Goal: Task Accomplishment & Management: Manage account settings

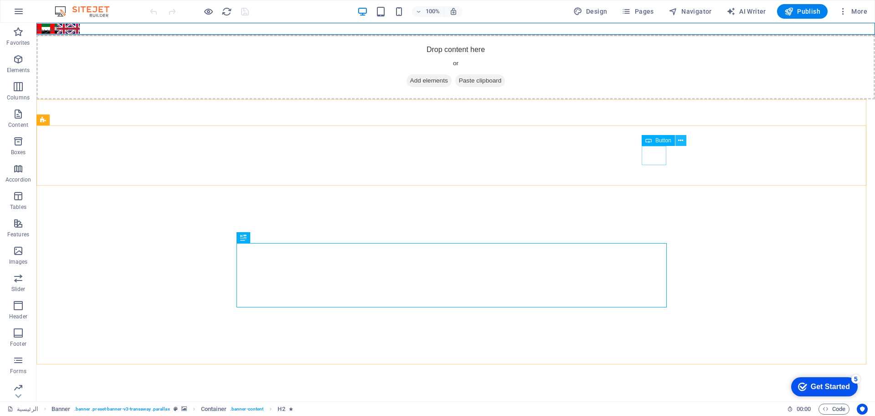
click at [683, 140] on icon at bounding box center [680, 141] width 5 height 10
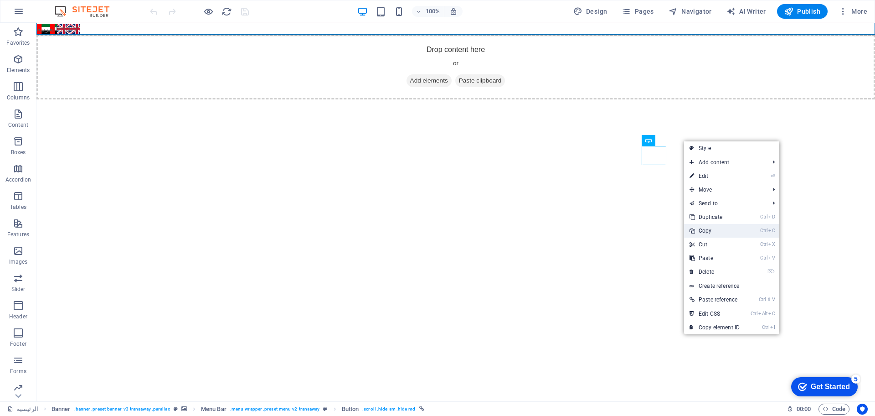
click at [704, 232] on link "Ctrl C Copy" at bounding box center [714, 231] width 61 height 14
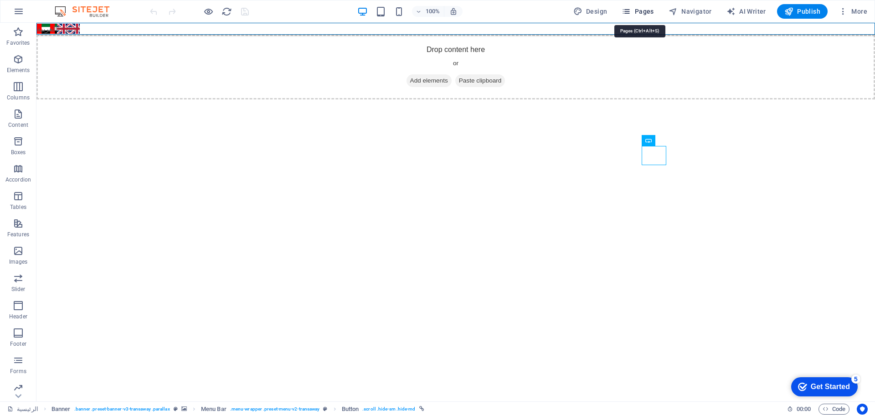
click at [641, 10] on span "Pages" at bounding box center [638, 11] width 32 height 9
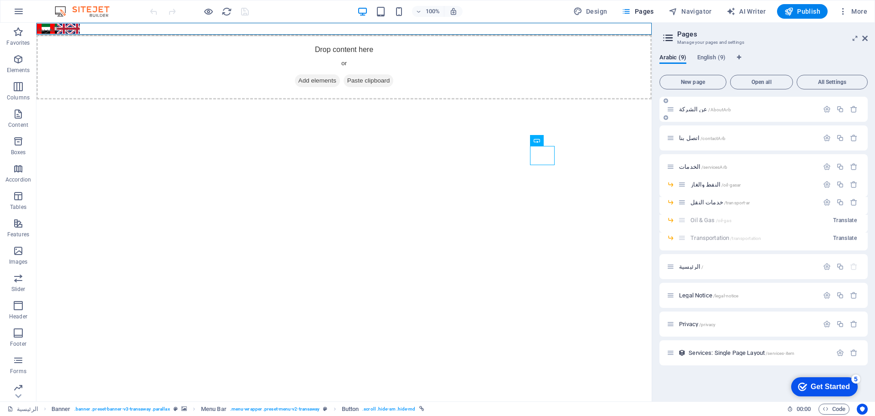
click at [690, 110] on span "عن الشركة /AboutArb" at bounding box center [705, 109] width 52 height 7
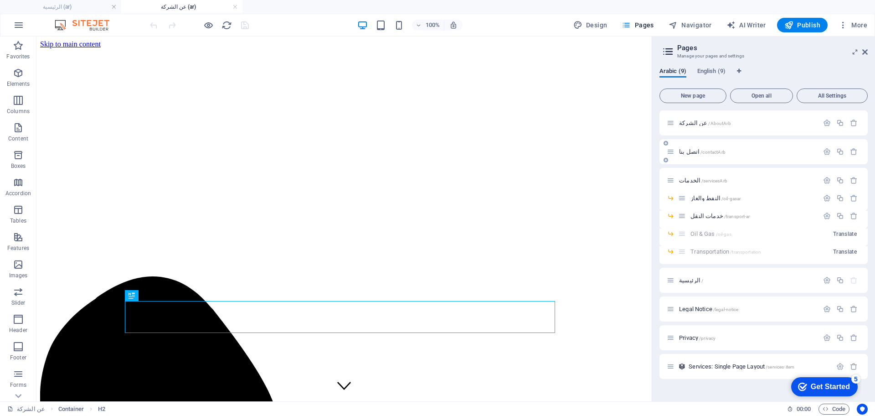
click at [691, 153] on span "اتصل بنا /contactArb" at bounding box center [702, 151] width 46 height 7
click at [685, 283] on div "الرئيسية /" at bounding box center [743, 280] width 152 height 10
click at [686, 281] on span "الرئيسية /" at bounding box center [691, 280] width 24 height 7
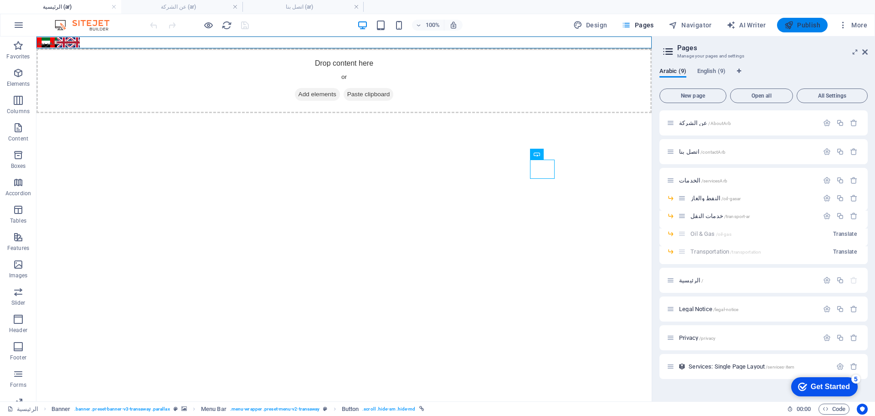
click at [799, 29] on span "Publish" at bounding box center [802, 25] width 36 height 9
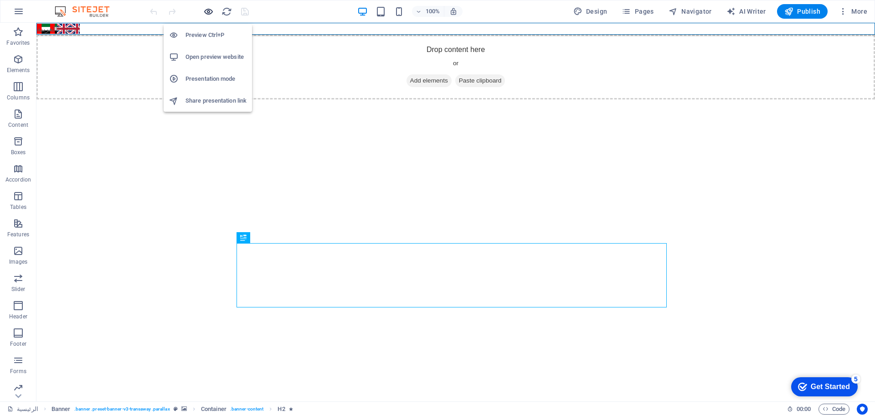
click at [208, 10] on icon "button" at bounding box center [208, 11] width 10 height 10
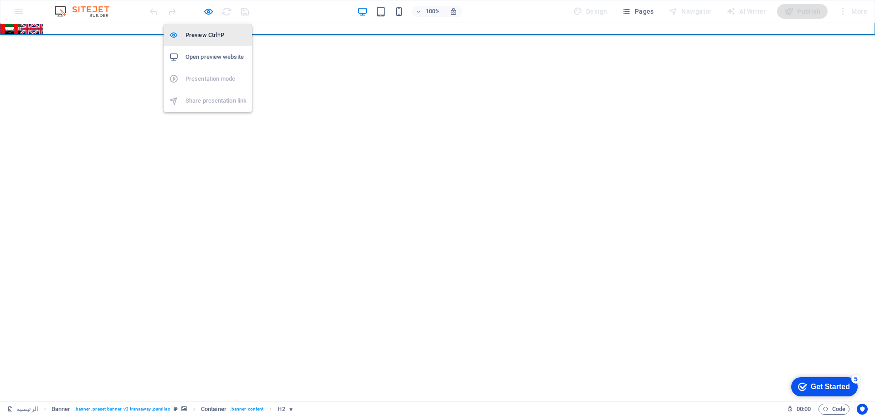
click at [206, 35] on h6 "Preview Ctrl+P" at bounding box center [215, 35] width 61 height 11
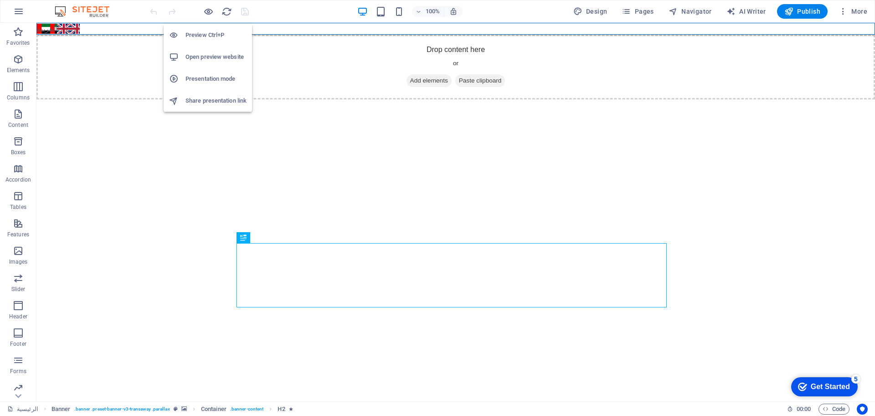
click at [206, 35] on h6 "Preview Ctrl+P" at bounding box center [215, 35] width 61 height 11
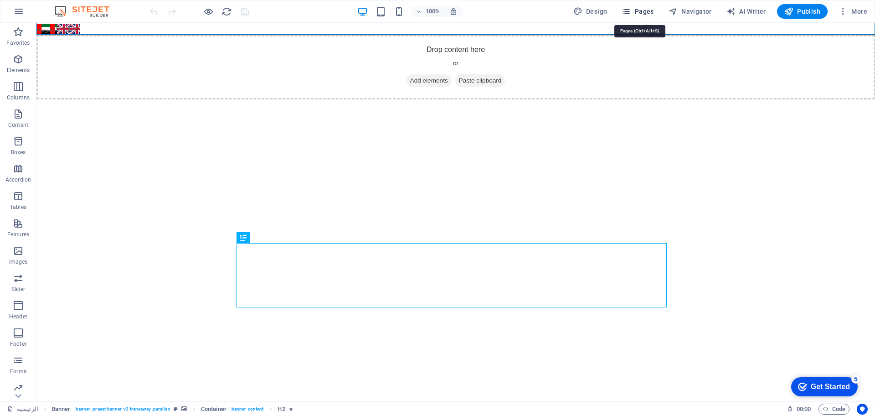
click at [638, 9] on span "Pages" at bounding box center [638, 11] width 32 height 9
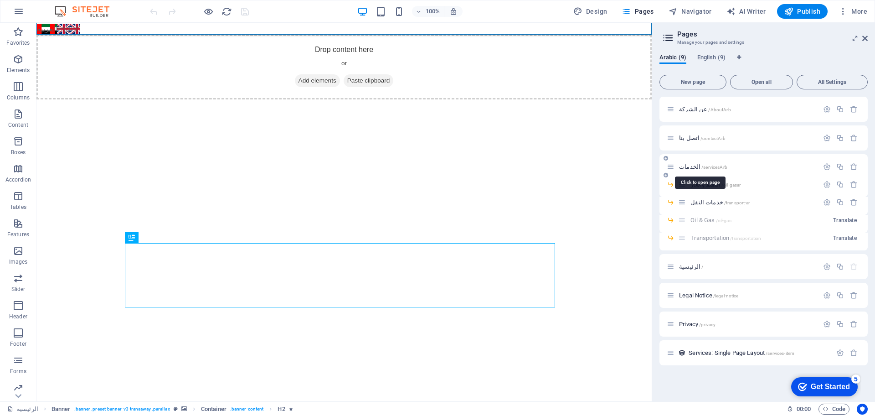
click at [693, 166] on span "الخدمات /servicesArb" at bounding box center [703, 166] width 48 height 7
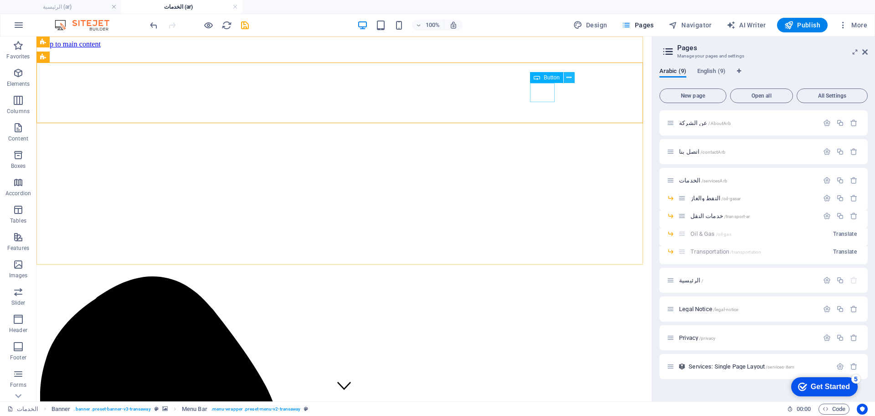
click at [568, 78] on icon at bounding box center [568, 78] width 5 height 10
click at [549, 75] on span "Button" at bounding box center [552, 77] width 16 height 5
click at [537, 77] on icon at bounding box center [537, 77] width 6 height 11
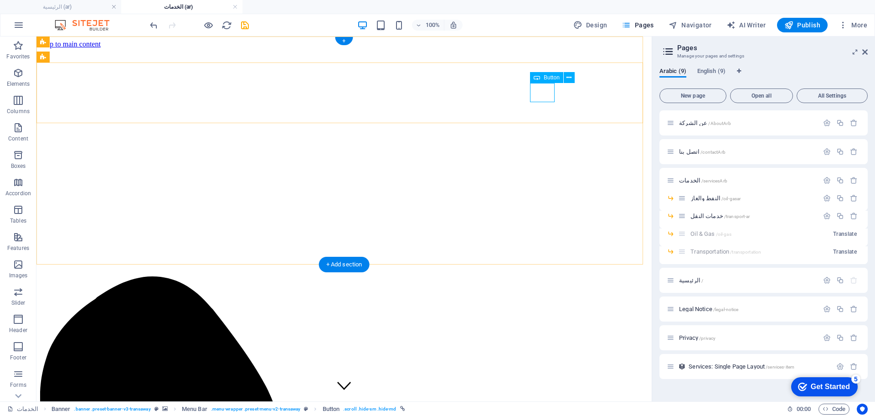
select select
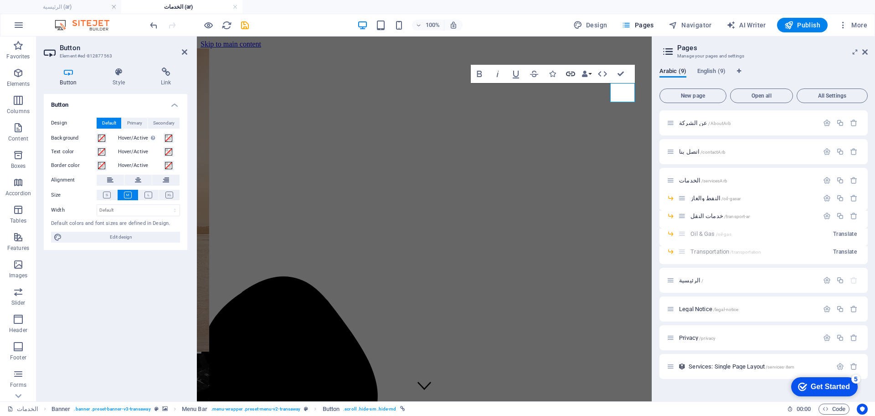
click at [568, 75] on icon "button" at bounding box center [570, 73] width 11 height 11
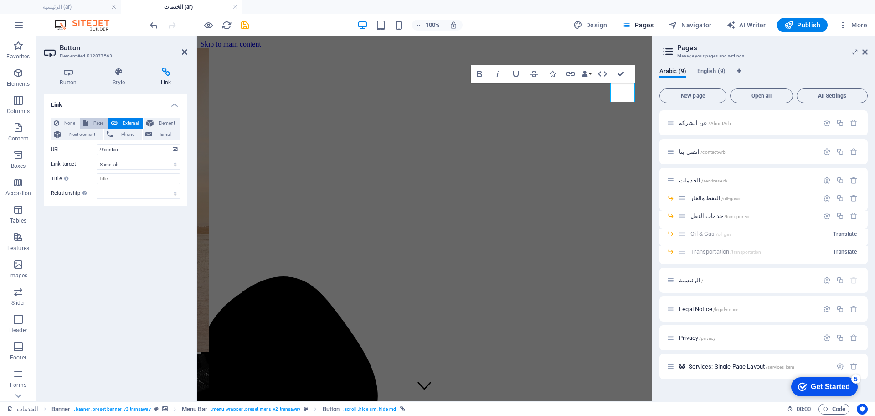
click at [97, 125] on span "Page" at bounding box center [98, 123] width 14 height 11
click at [118, 149] on select "عن الشركة اتصل بنا الخدمات -- النفط والغاز -- خدمات النقل الرئيسية Legal Notice…" at bounding box center [138, 149] width 83 height 11
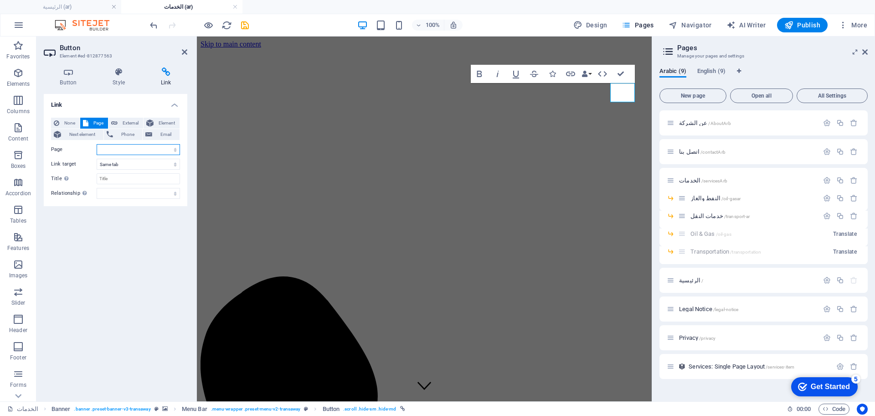
select select "13"
click at [97, 144] on select "عن الشركة اتصل بنا الخدمات -- النفط والغاز -- خدمات النقل الرئيسية Legal Notice…" at bounding box center [138, 149] width 83 height 11
click at [244, 26] on icon "save" at bounding box center [245, 25] width 10 height 10
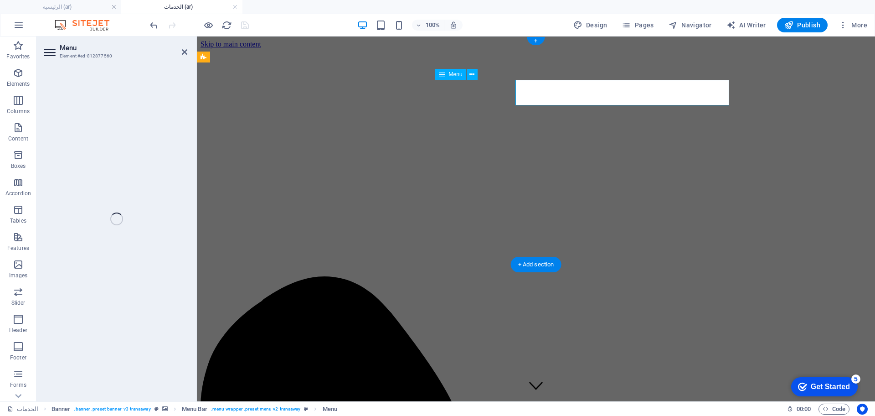
select select
select select "1"
select select
select select "2"
select select
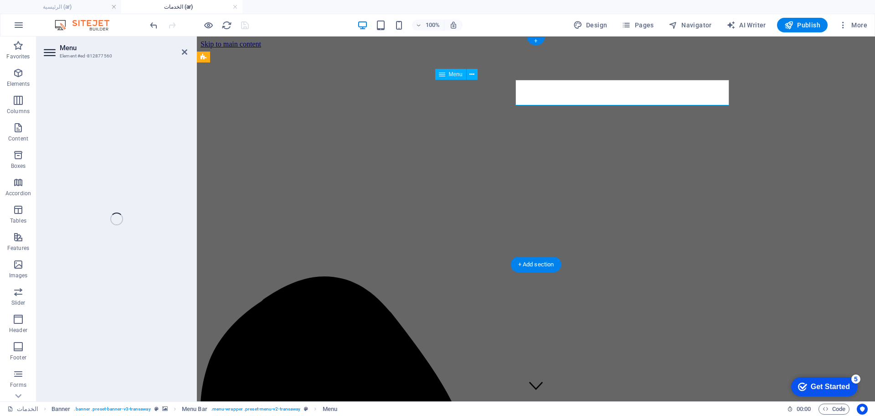
select select "5"
select select
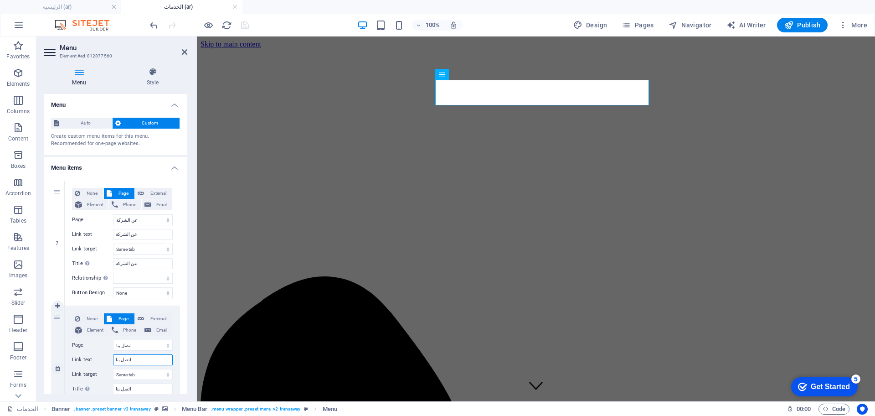
click at [134, 359] on input "اتصل بنا" at bounding box center [143, 359] width 60 height 11
type input "hgj,"
select select
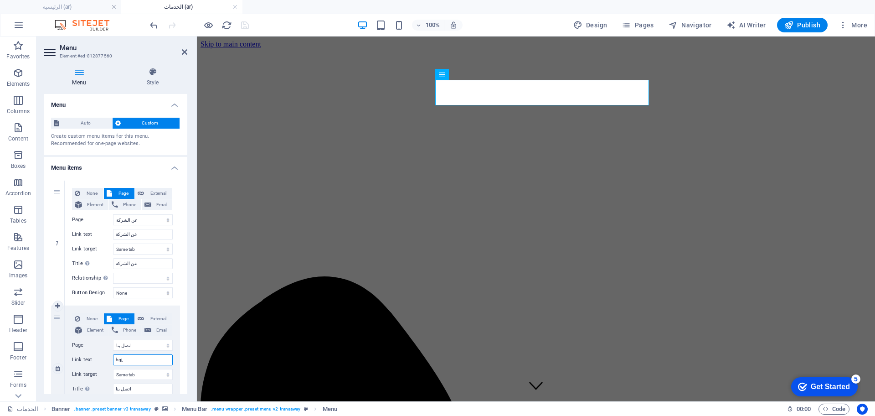
select select
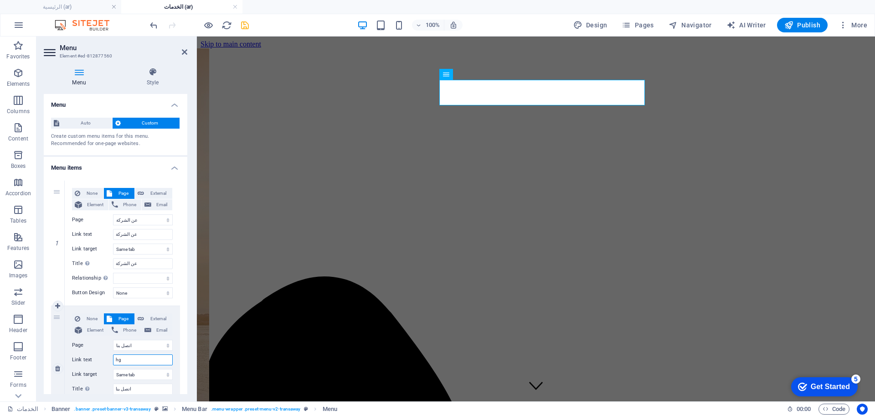
type input "h"
type input "ا"
select select
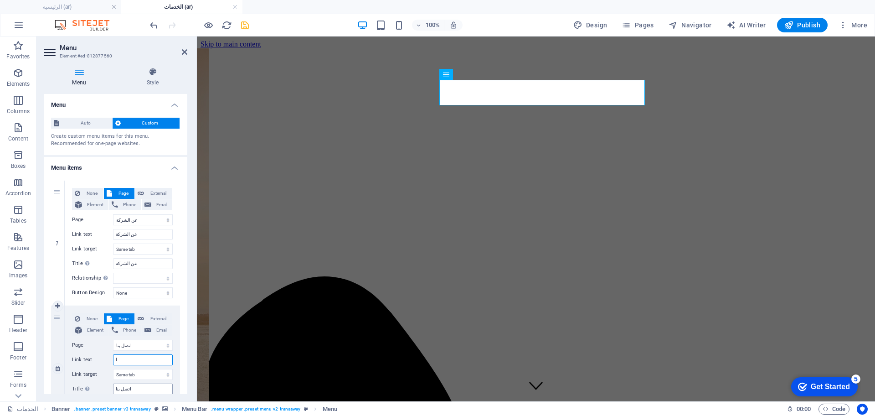
select select
type input "التواصل"
select select
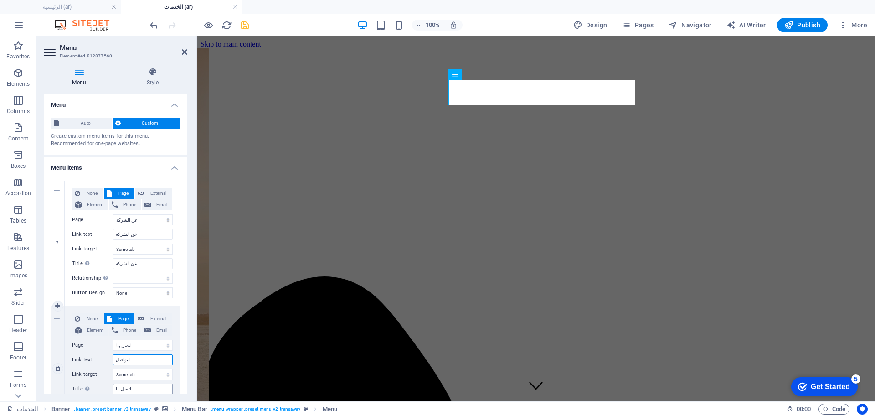
select select
click at [124, 361] on input "التواصل" at bounding box center [143, 359] width 60 height 11
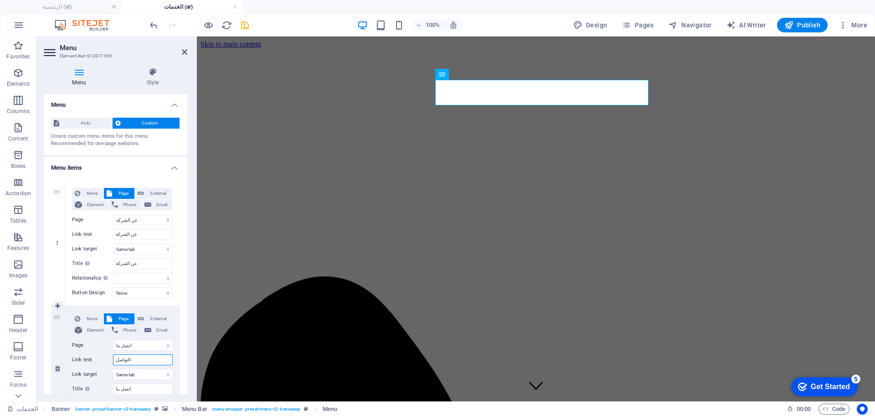
click at [124, 361] on input "التواصل" at bounding box center [143, 359] width 60 height 11
type input "تن"
select select
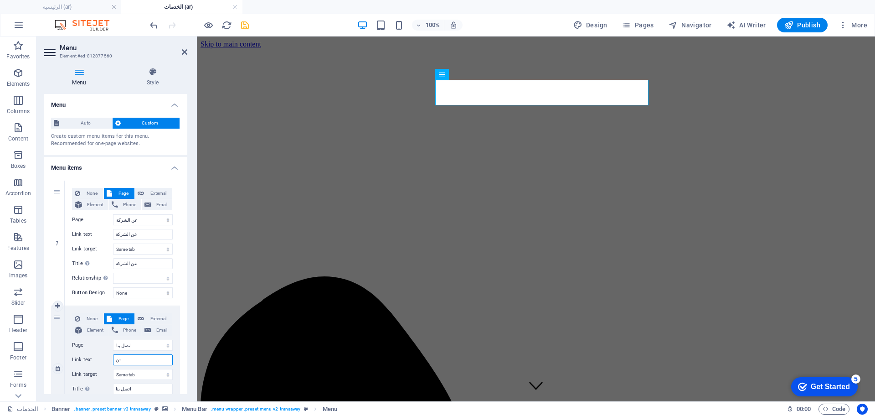
select select
type input "ت"
select select
type input "ت"
select select
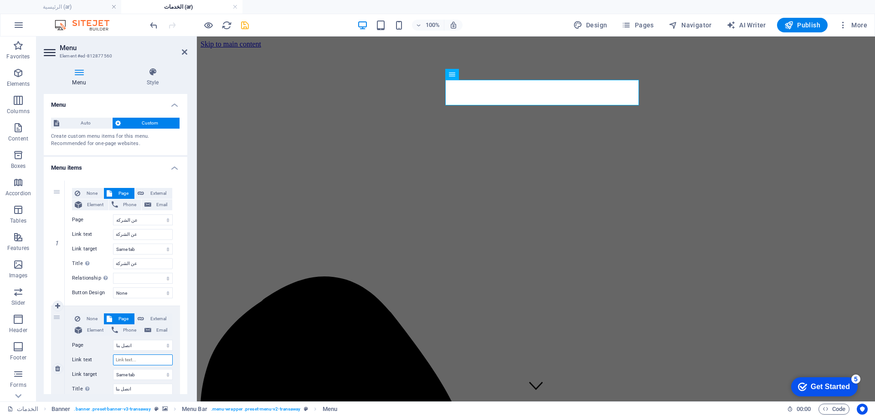
select select
type input "تانز"
select select
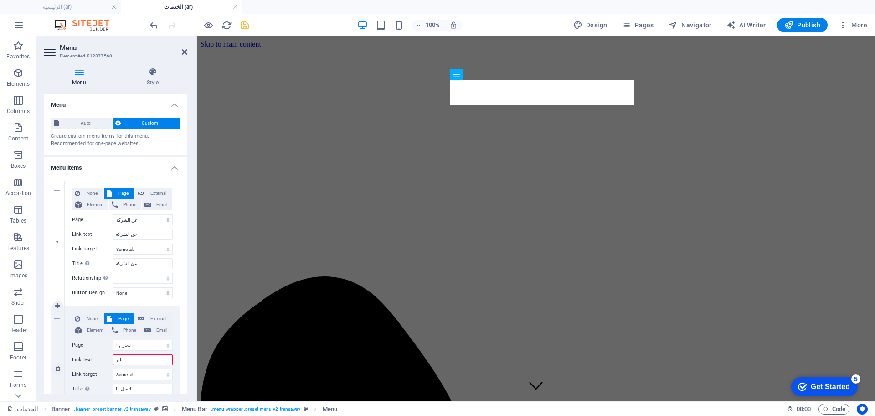
select select
type input "ت"
select select
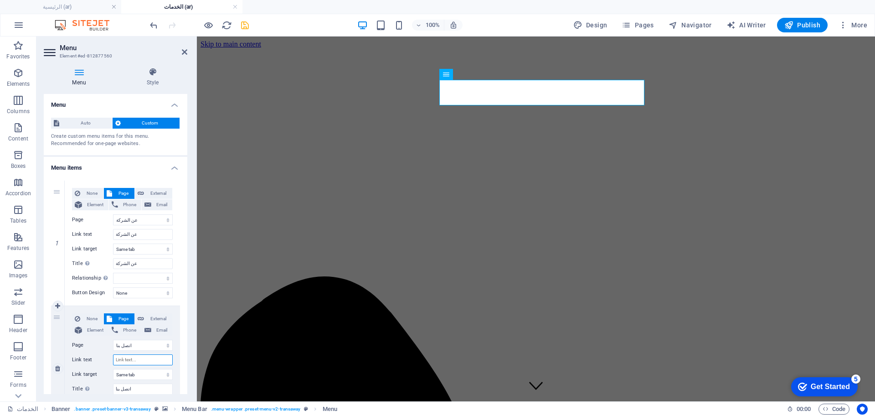
select select
type input "التواصل"
select select
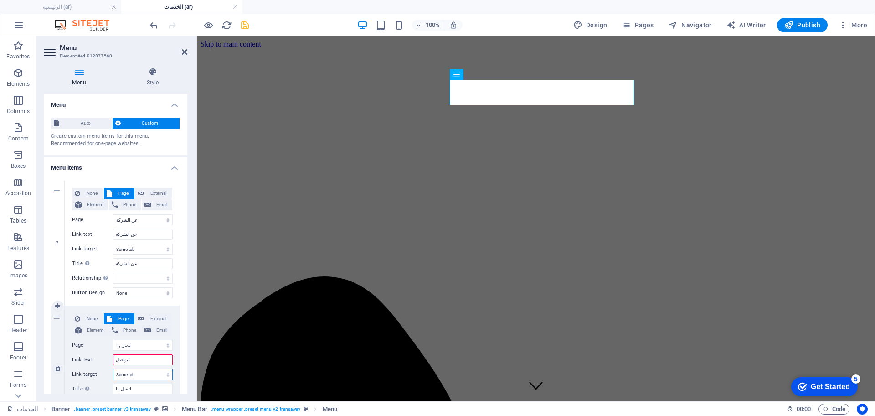
select select
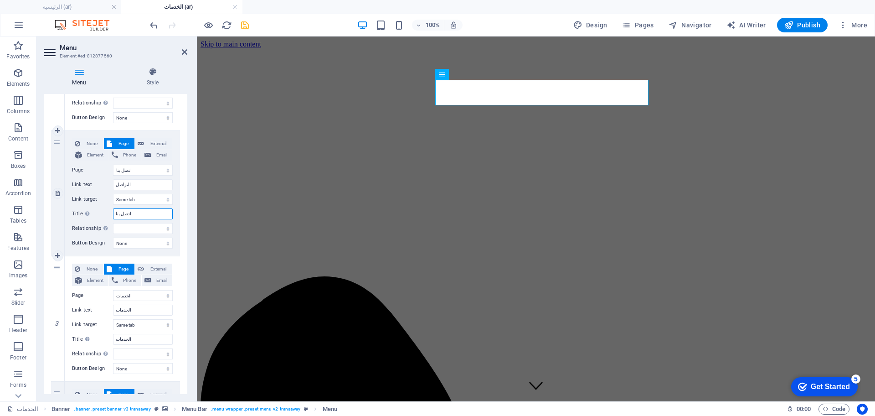
click at [120, 216] on input "اتصل بنا" at bounding box center [143, 213] width 60 height 11
type input "التواصل"
select select
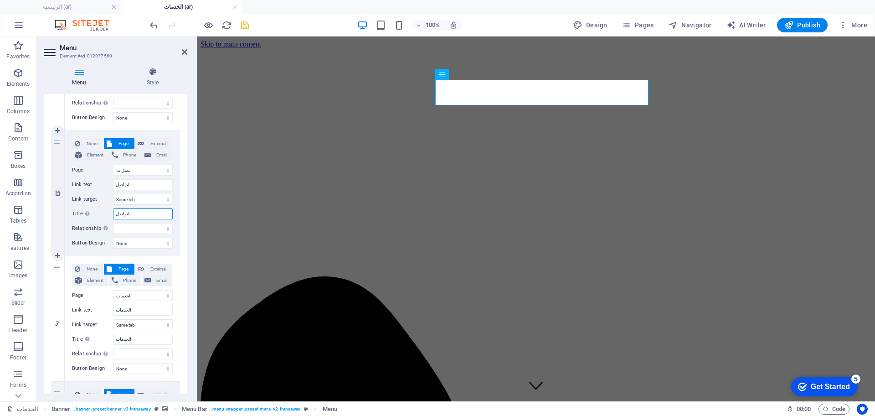
select select
type input "التواصل"
drag, startPoint x: 185, startPoint y: 267, endPoint x: 170, endPoint y: 312, distance: 47.0
click at [170, 312] on div "1 None Page External Element Phone Email Page عن الشركة اتصل بنا الخدمات -- الن…" at bounding box center [116, 255] width 144 height 515
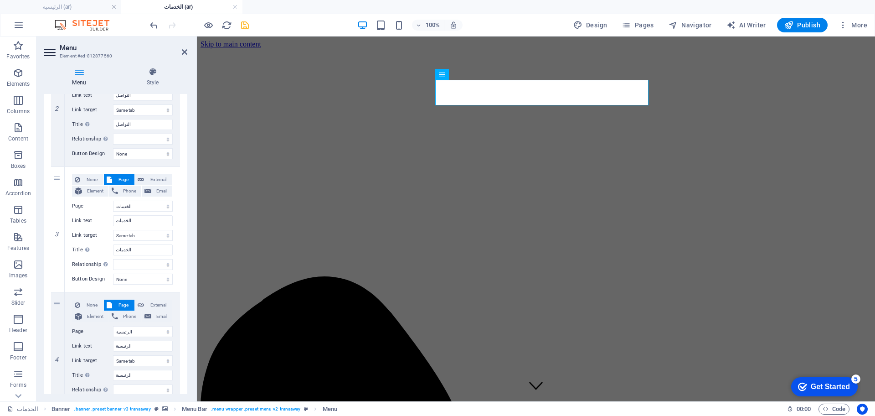
scroll to position [263, 0]
click at [244, 25] on icon "save" at bounding box center [245, 25] width 10 height 10
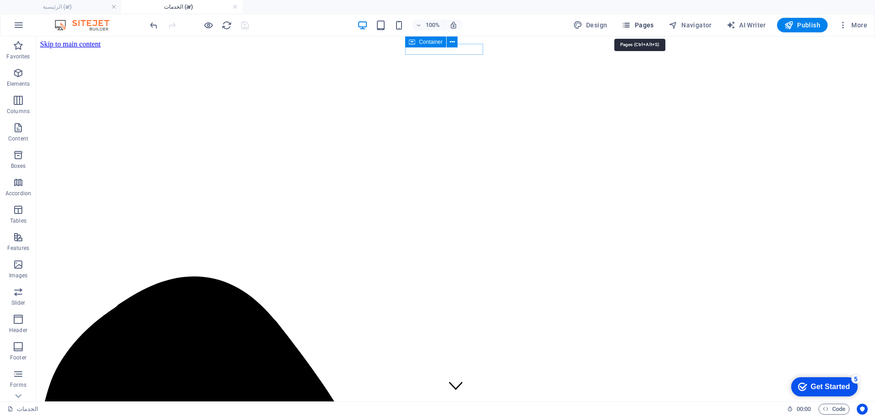
click at [647, 27] on span "Pages" at bounding box center [638, 25] width 32 height 9
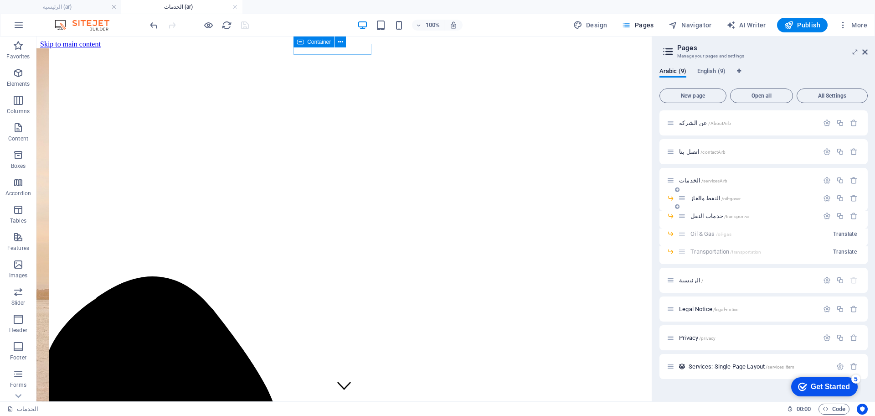
click at [695, 201] on div "النفط والغاز /oil-gasar" at bounding box center [748, 198] width 140 height 10
click at [696, 198] on span "النفط والغاز /oil-gasar" at bounding box center [715, 198] width 50 height 7
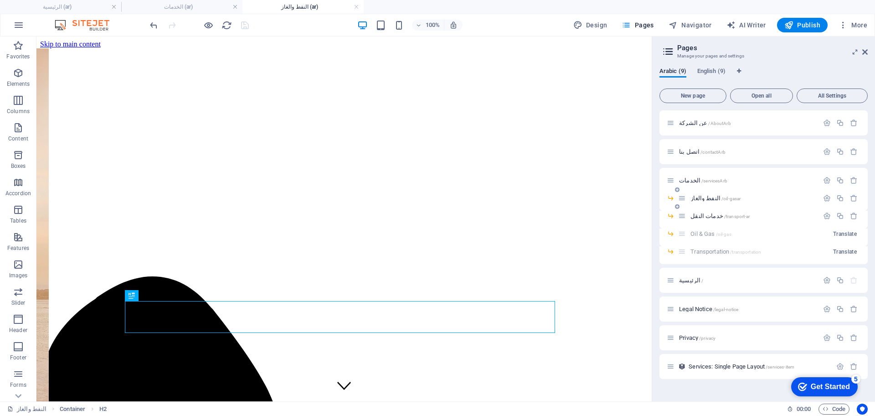
scroll to position [0, 0]
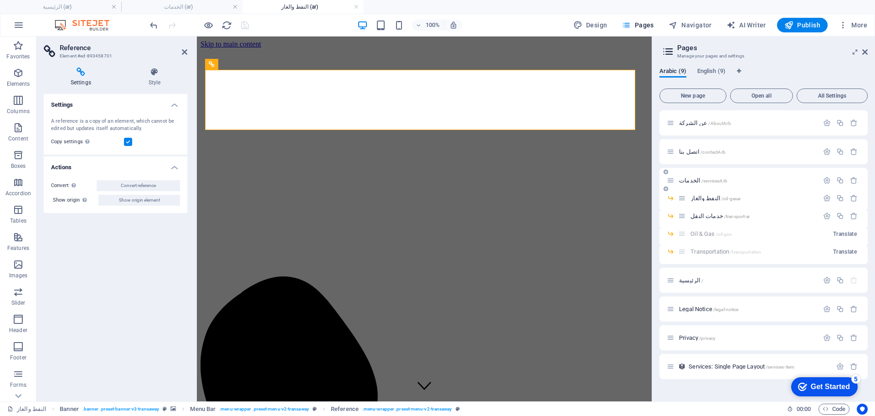
click at [683, 181] on span "الخدمات /servicesArb" at bounding box center [703, 180] width 48 height 7
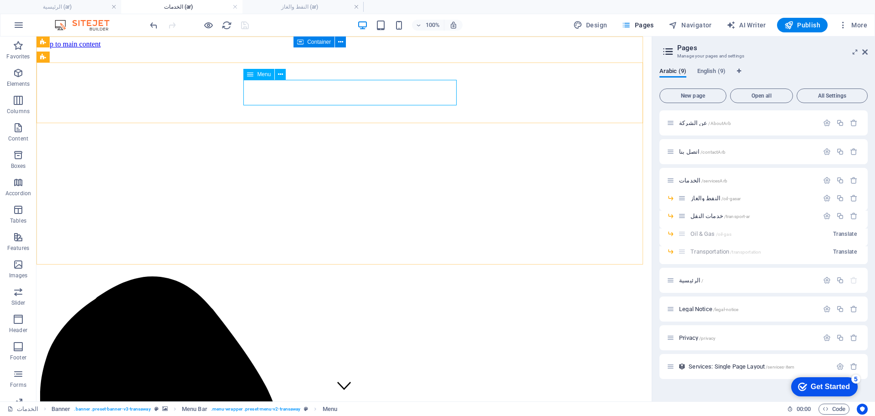
click at [274, 70] on div "Menu" at bounding box center [258, 74] width 31 height 11
click at [280, 75] on icon at bounding box center [280, 75] width 5 height 10
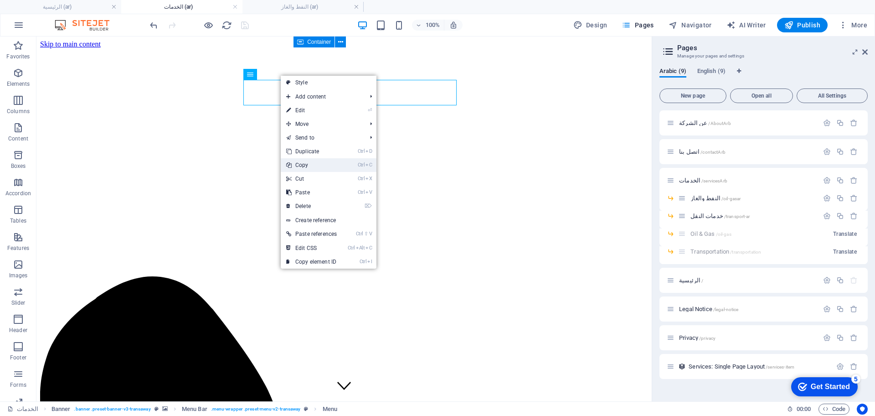
click at [319, 166] on link "Ctrl C Copy" at bounding box center [312, 165] width 62 height 14
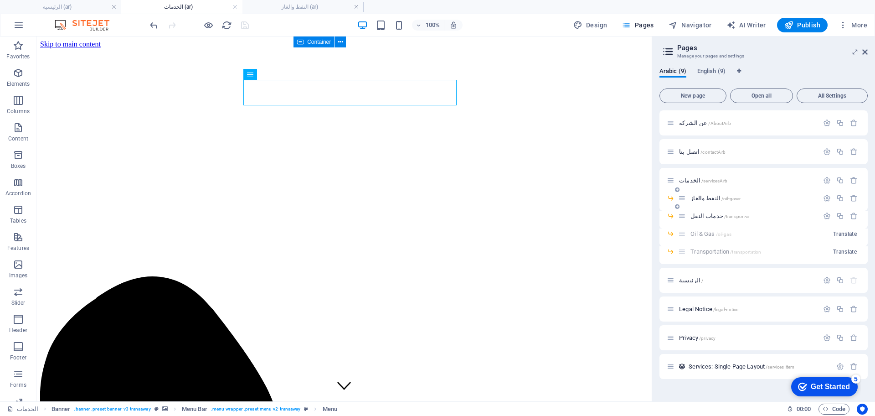
click at [705, 200] on span "النفط والغاز /oil-gasar" at bounding box center [715, 198] width 50 height 7
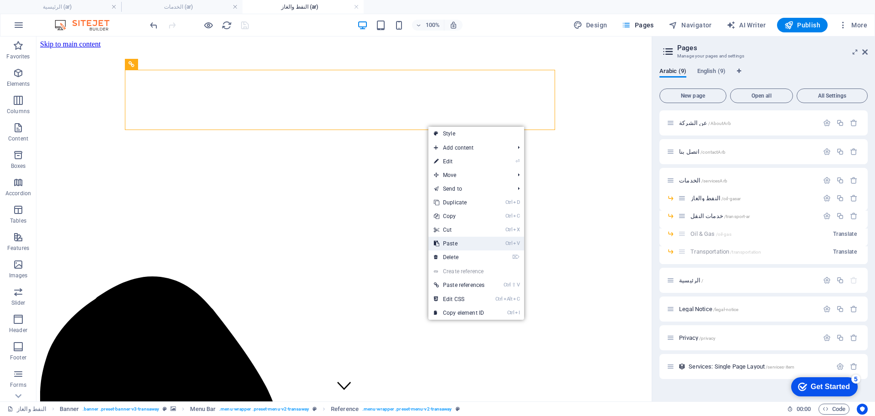
click at [450, 241] on link "Ctrl V Paste" at bounding box center [459, 243] width 62 height 14
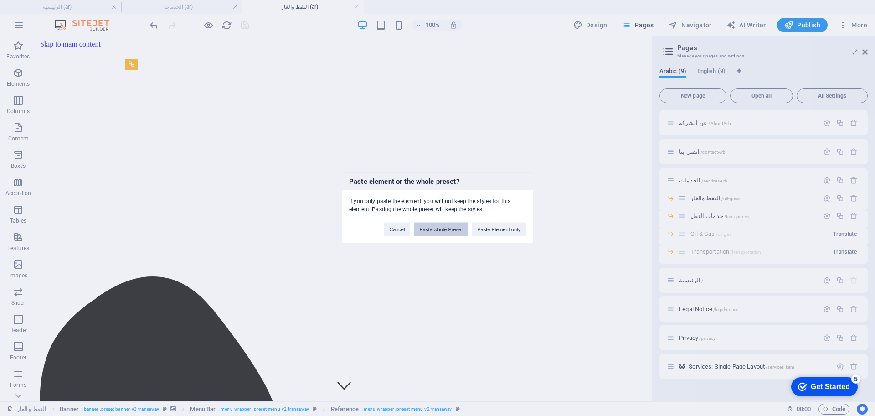
click at [450, 234] on button "Paste whole Preset" at bounding box center [441, 229] width 54 height 14
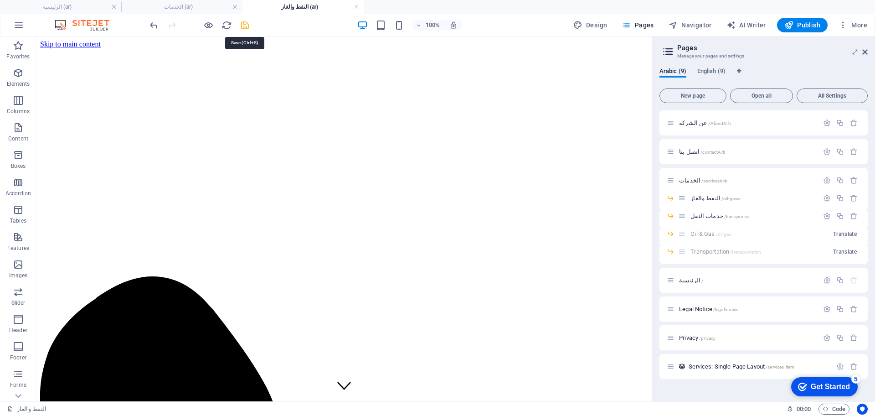
click at [244, 25] on icon "save" at bounding box center [245, 25] width 10 height 10
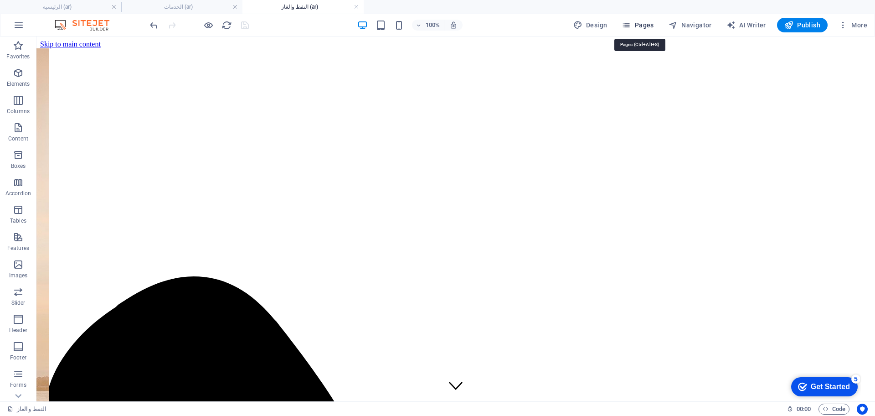
click at [642, 26] on span "Pages" at bounding box center [638, 25] width 32 height 9
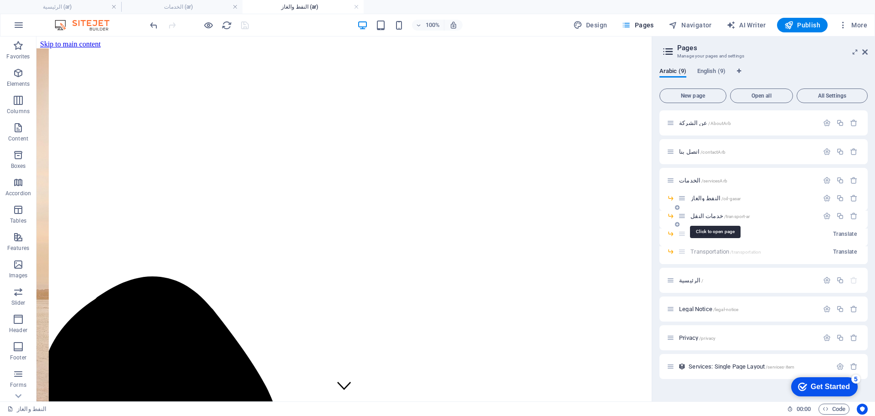
click at [698, 214] on span "خدمات النقل /transport-ar" at bounding box center [719, 215] width 59 height 7
click at [698, 228] on div "Oil & Gas /oil-gas Translate" at bounding box center [763, 237] width 208 height 18
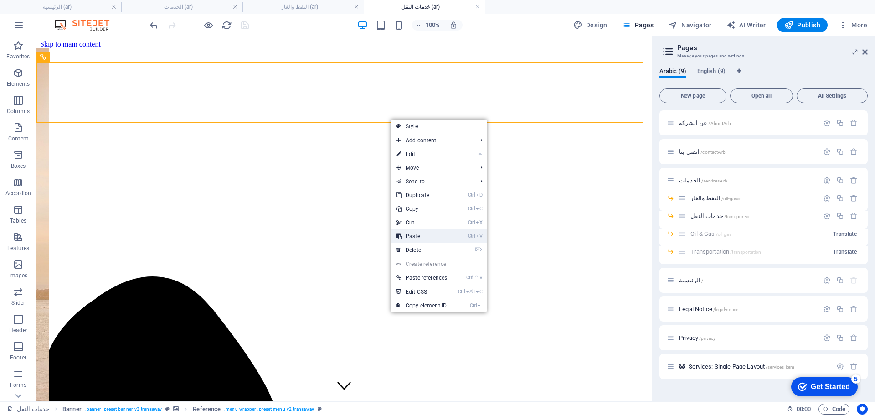
click at [414, 234] on link "Ctrl V Paste" at bounding box center [422, 236] width 62 height 14
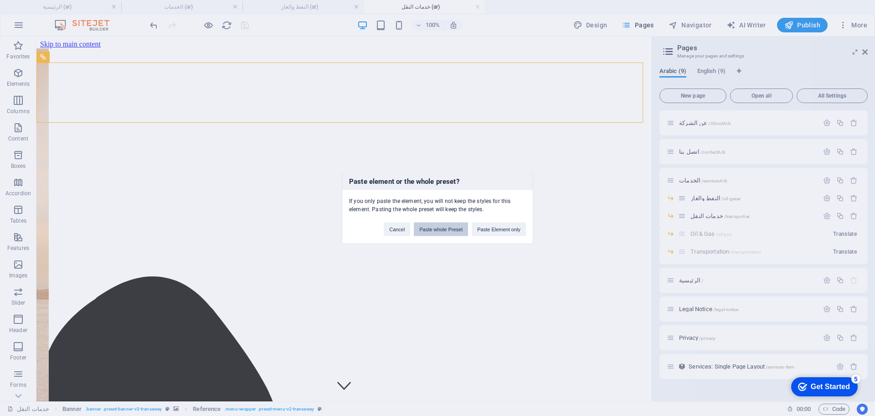
click at [438, 222] on button "Paste whole Preset" at bounding box center [441, 229] width 54 height 14
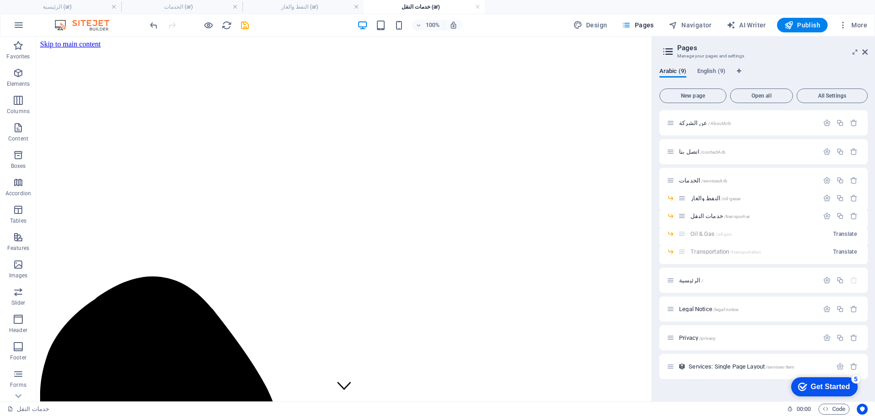
click at [241, 35] on div "100% Design Pages Navigator AI Writer Publish More" at bounding box center [437, 25] width 874 height 22
click at [245, 26] on icon "save" at bounding box center [245, 25] width 10 height 10
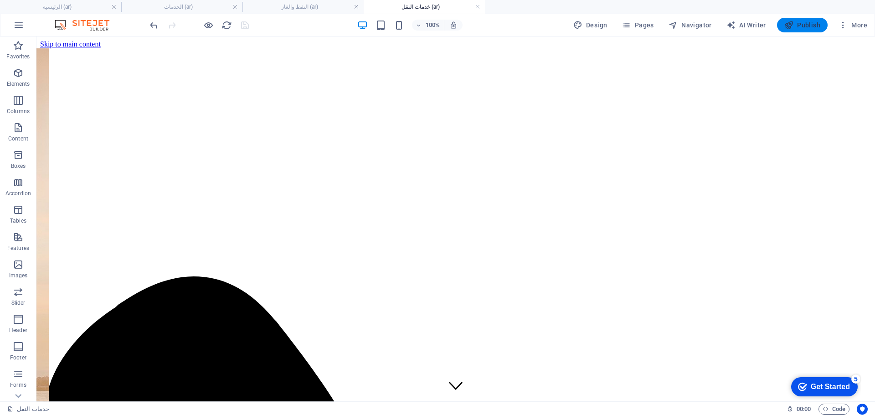
click at [799, 30] on button "Publish" at bounding box center [802, 25] width 51 height 15
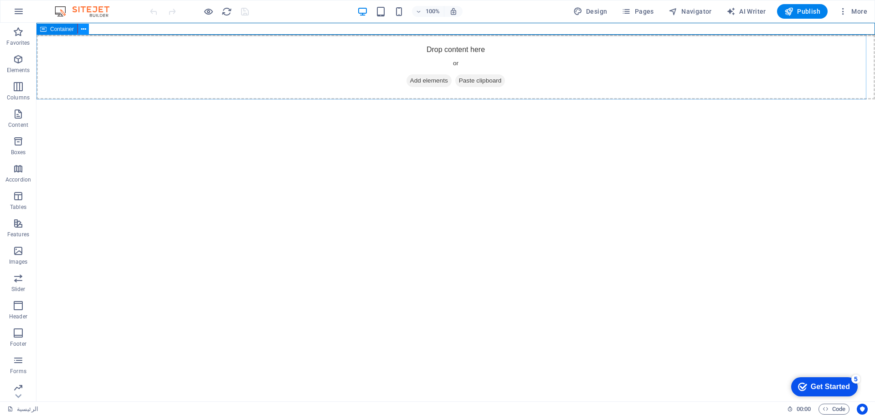
click at [82, 26] on icon at bounding box center [83, 30] width 5 height 10
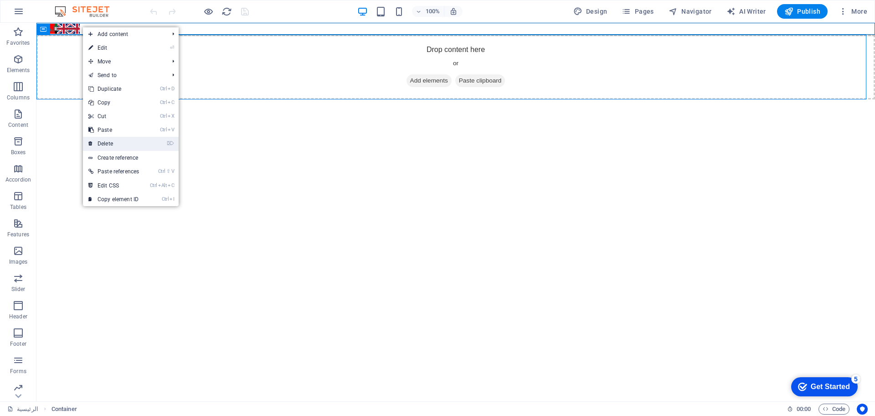
click at [121, 141] on link "⌦ Delete" at bounding box center [114, 144] width 62 height 14
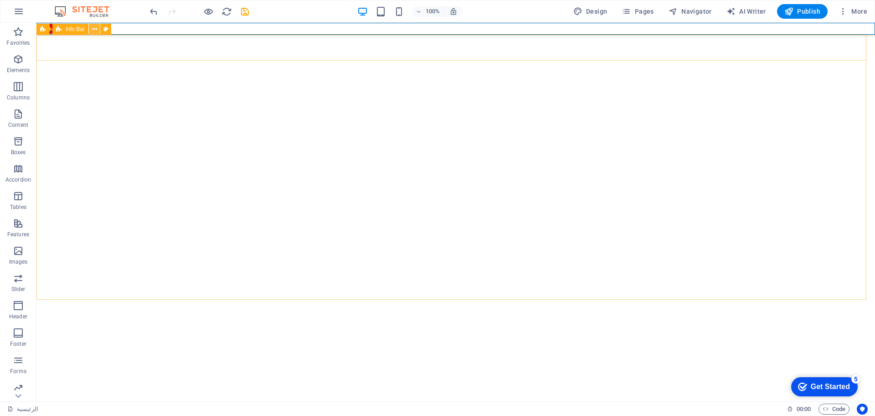
click at [91, 27] on button at bounding box center [94, 29] width 11 height 11
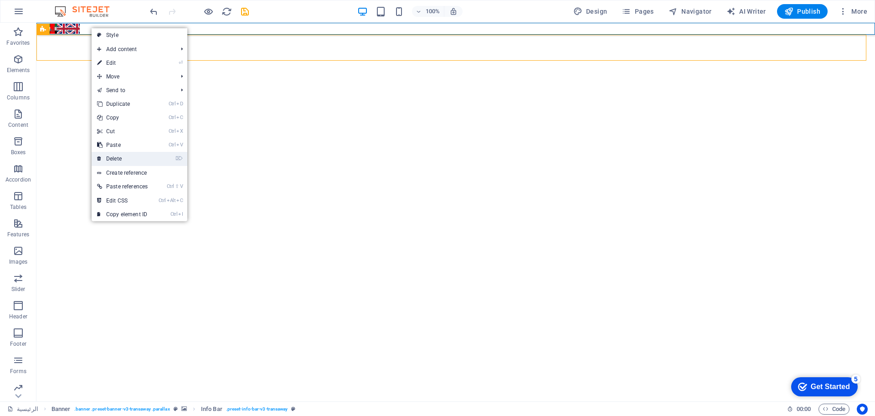
click at [124, 153] on link "⌦ Delete" at bounding box center [123, 159] width 62 height 14
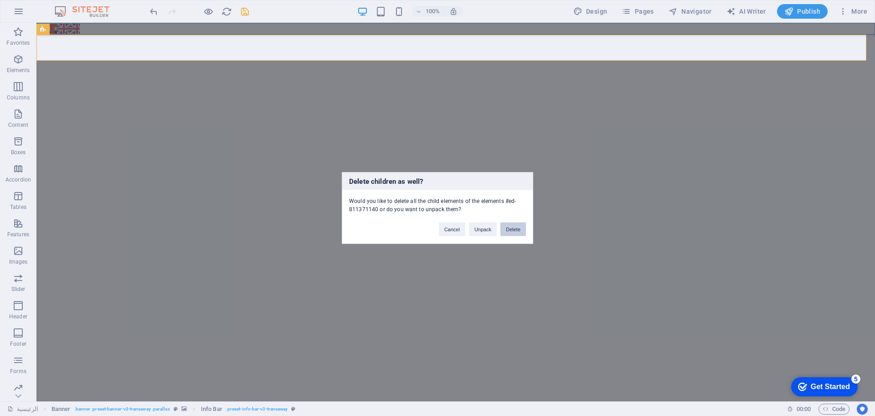
click at [506, 229] on button "Delete" at bounding box center [513, 229] width 26 height 14
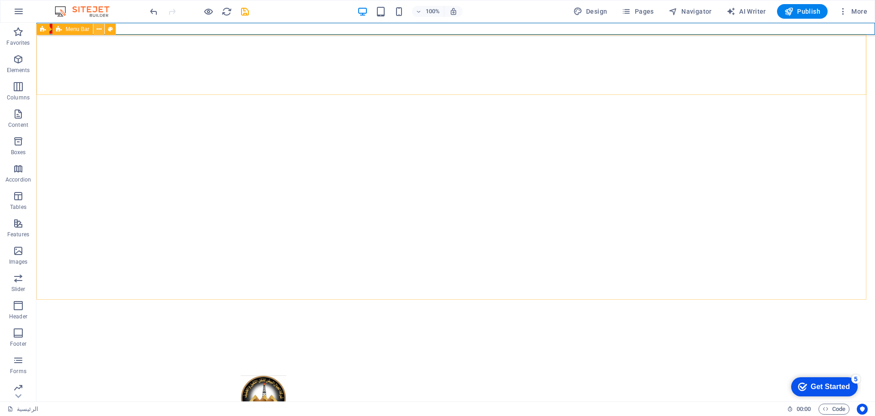
click at [99, 29] on icon at bounding box center [99, 30] width 5 height 10
click at [98, 34] on icon at bounding box center [99, 30] width 5 height 10
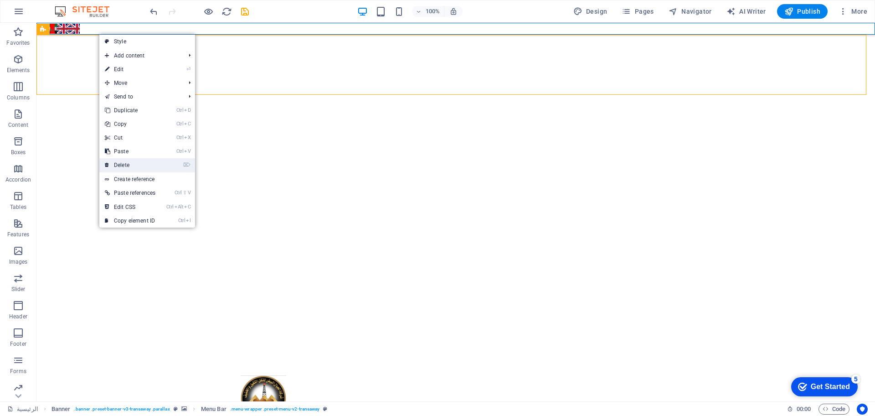
click at [142, 168] on link "⌦ Delete" at bounding box center [130, 165] width 62 height 14
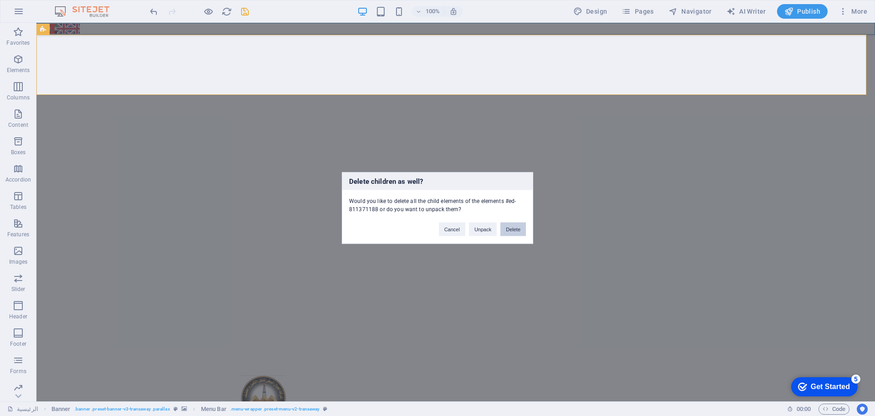
drag, startPoint x: 514, startPoint y: 228, endPoint x: 473, endPoint y: 204, distance: 47.6
click at [514, 228] on button "Delete" at bounding box center [513, 229] width 26 height 14
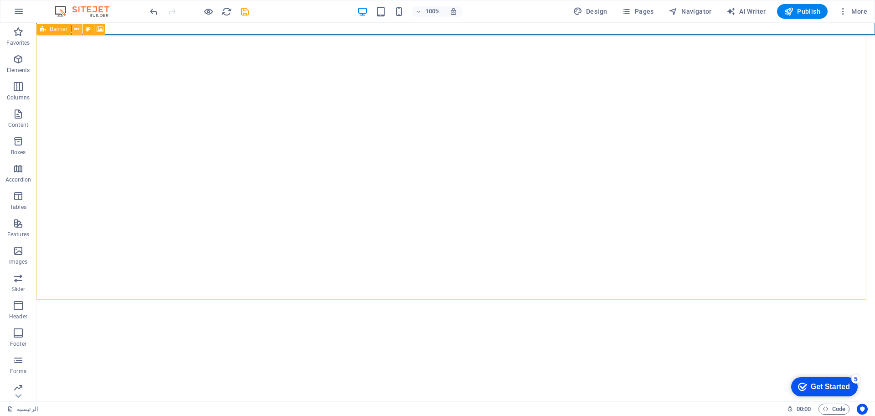
click at [78, 26] on icon at bounding box center [76, 30] width 5 height 10
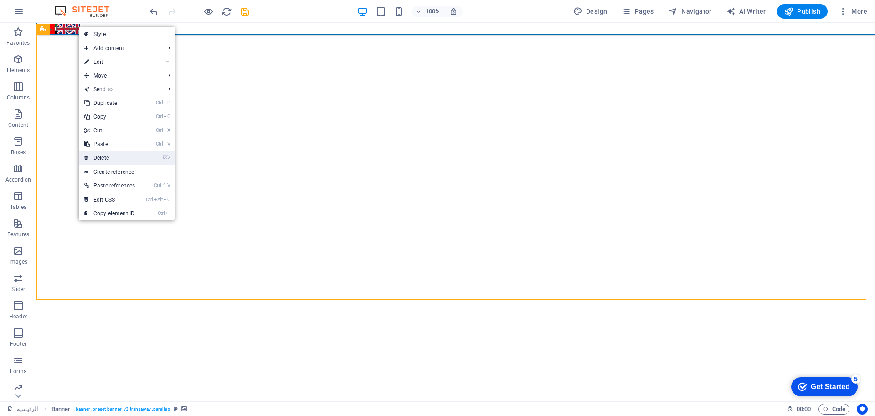
click at [117, 154] on link "⌦ Delete" at bounding box center [110, 158] width 62 height 14
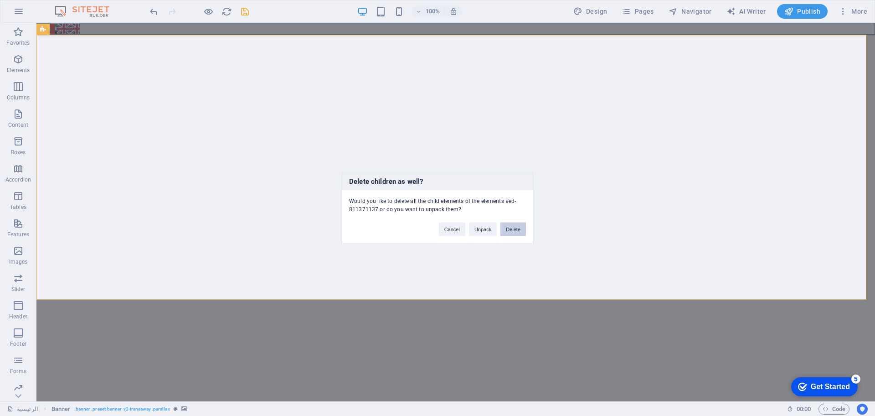
drag, startPoint x: 510, startPoint y: 227, endPoint x: 475, endPoint y: 204, distance: 42.1
click at [510, 227] on button "Delete" at bounding box center [513, 229] width 26 height 14
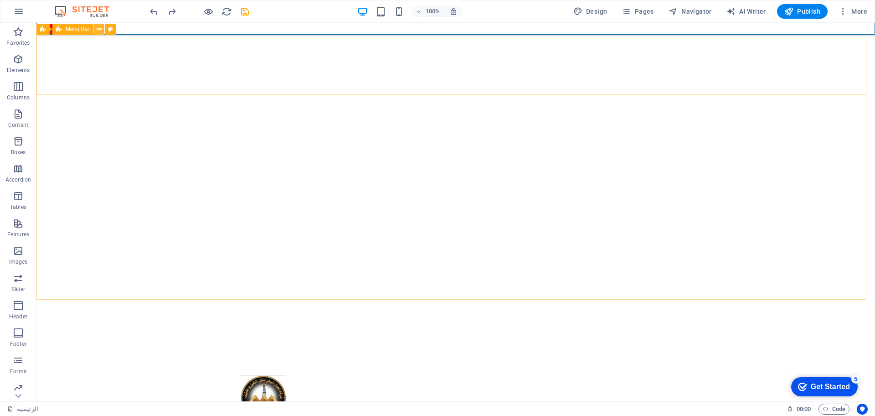
click at [102, 30] on button at bounding box center [98, 29] width 11 height 11
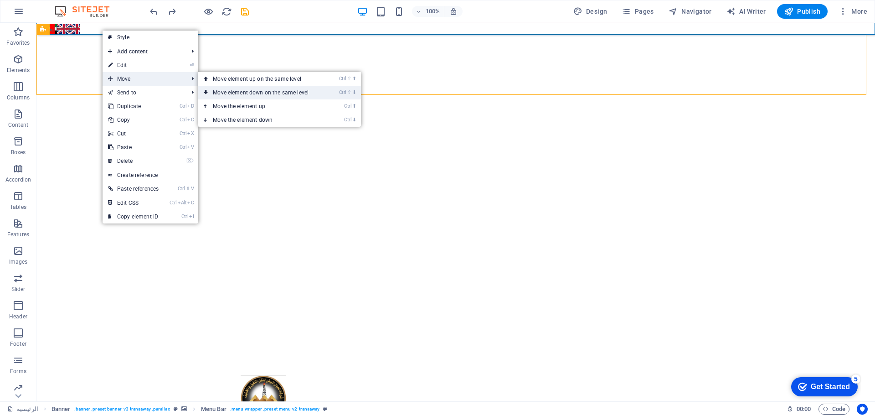
drag, startPoint x: 273, startPoint y: 95, endPoint x: 236, endPoint y: 72, distance: 43.2
click at [273, 95] on link "Ctrl ⇧ ⬇ Move element down on the same level" at bounding box center [262, 93] width 128 height 14
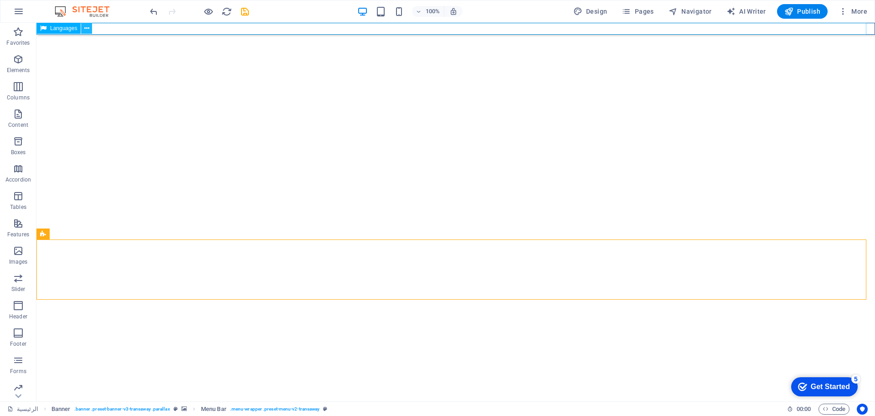
click at [89, 31] on icon at bounding box center [86, 29] width 5 height 10
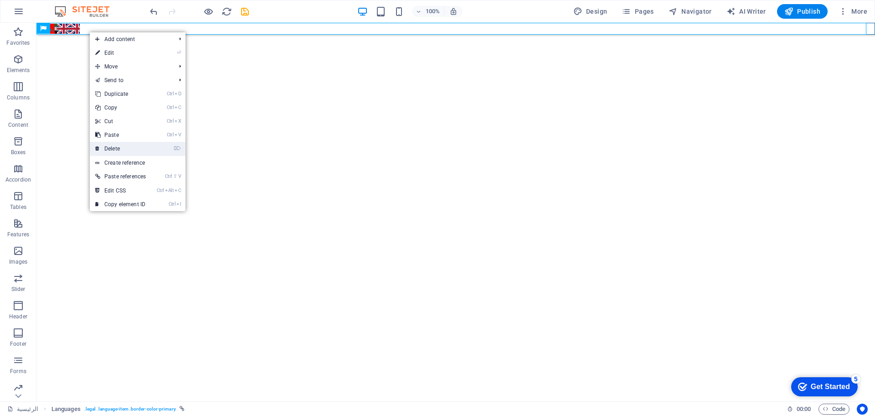
click at [124, 146] on link "⌦ Delete" at bounding box center [121, 149] width 62 height 14
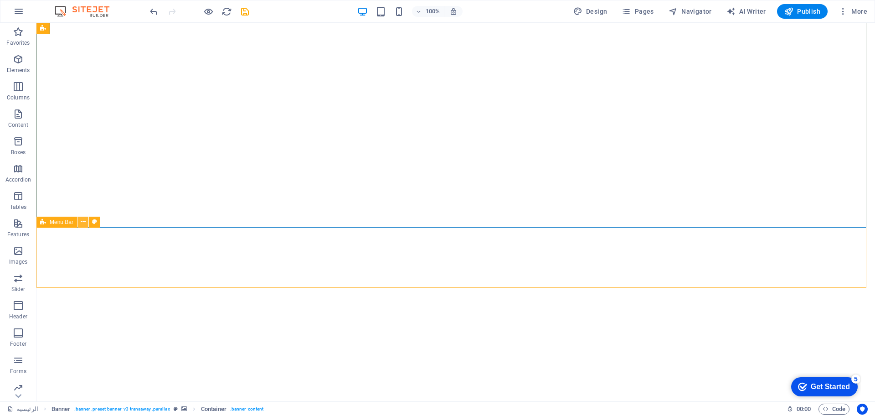
click at [86, 221] on button at bounding box center [82, 221] width 11 height 11
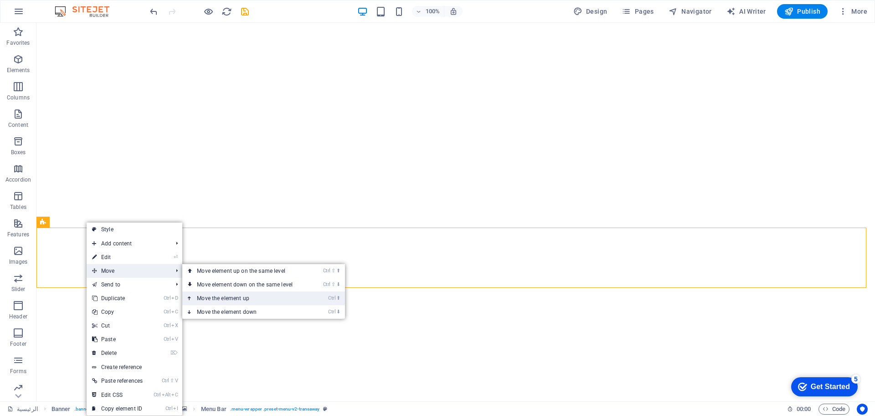
click at [248, 293] on link "Ctrl ⬆ Move the element up" at bounding box center [246, 298] width 128 height 14
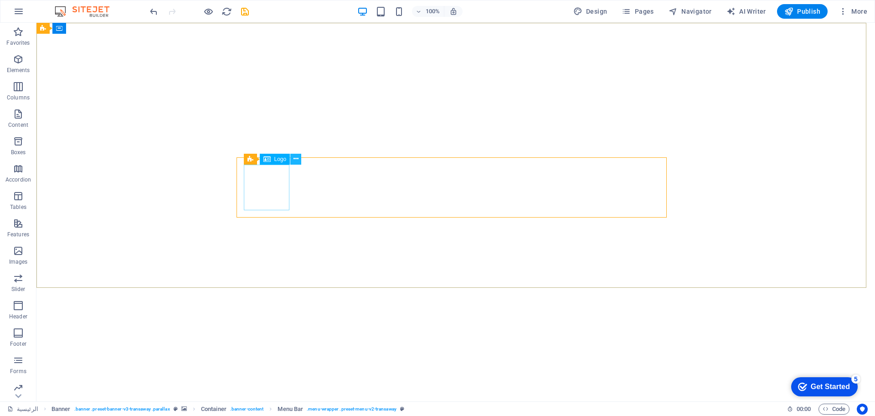
click at [294, 159] on icon at bounding box center [295, 159] width 5 height 10
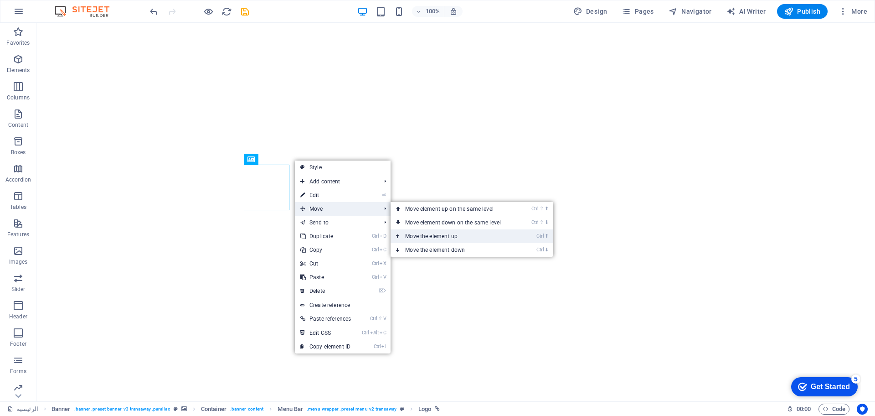
click at [459, 232] on link "Ctrl ⬆ Move the element up" at bounding box center [455, 236] width 128 height 14
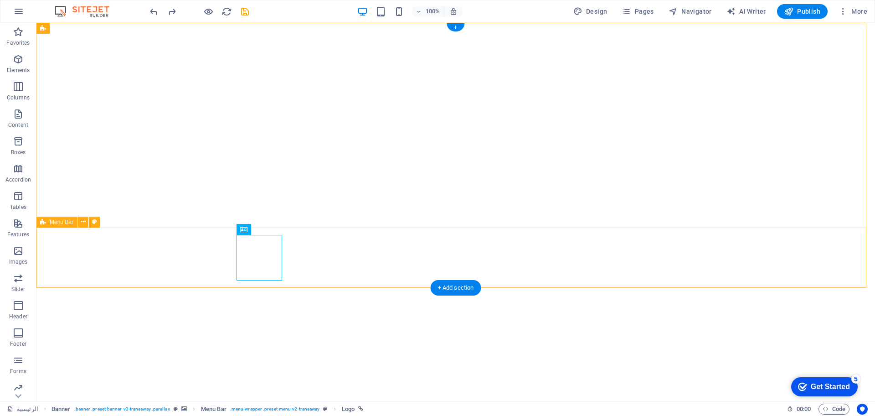
drag, startPoint x: 88, startPoint y: 206, endPoint x: 93, endPoint y: 46, distance: 160.0
click at [84, 217] on icon at bounding box center [83, 222] width 5 height 10
click at [81, 221] on icon at bounding box center [83, 222] width 5 height 10
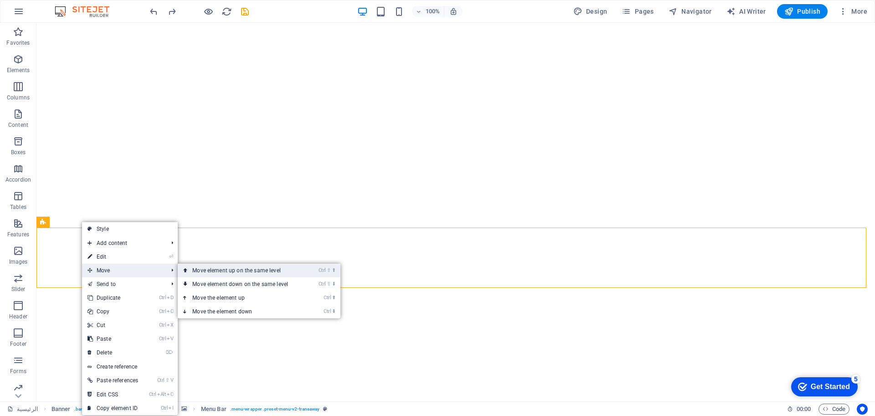
drag, startPoint x: 204, startPoint y: 266, endPoint x: 167, endPoint y: 244, distance: 43.5
click at [204, 266] on link "Ctrl ⇧ ⬆ Move element up on the same level" at bounding box center [242, 270] width 128 height 14
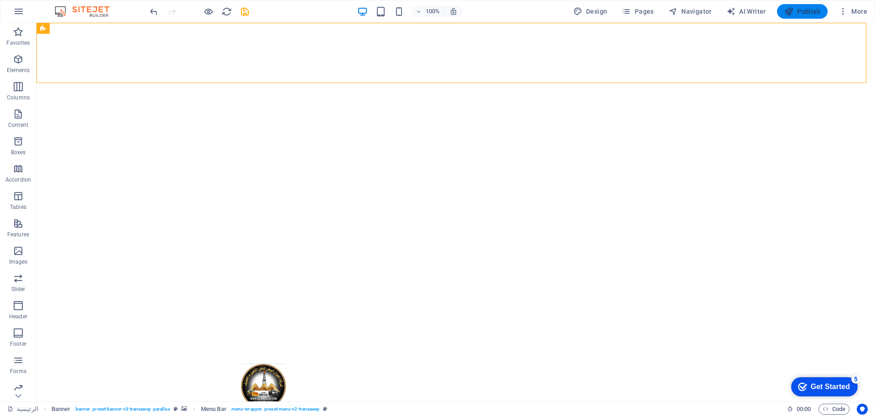
click at [809, 10] on span "Publish" at bounding box center [802, 11] width 36 height 9
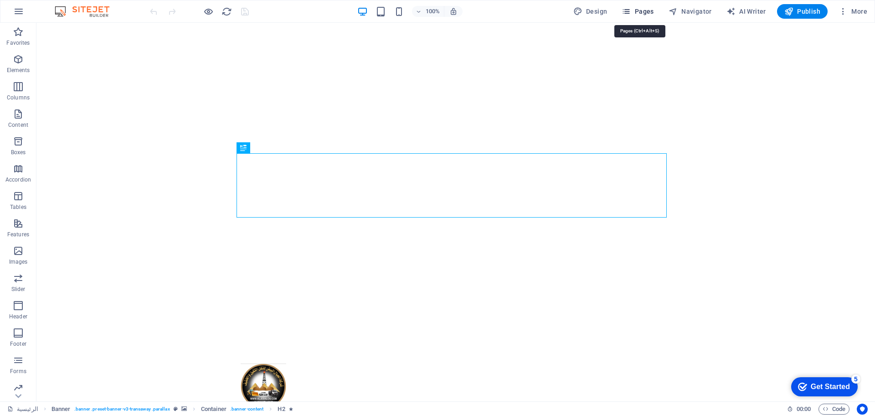
click at [653, 15] on span "Pages" at bounding box center [638, 11] width 32 height 9
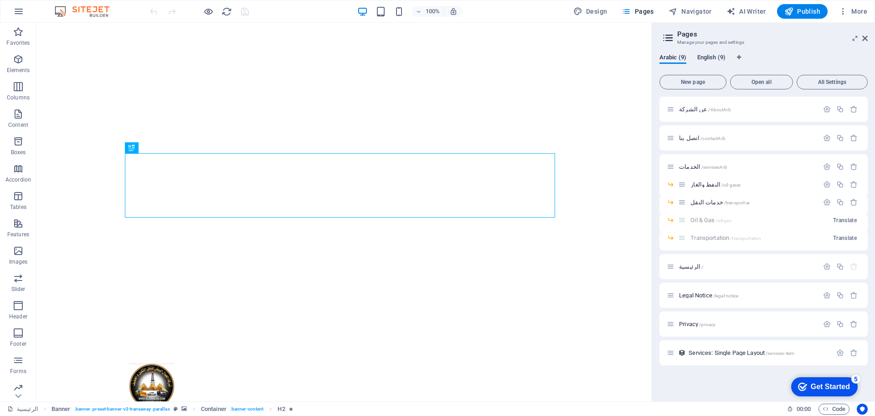
click at [708, 57] on span "English (9)" at bounding box center [711, 58] width 28 height 13
click at [685, 266] on span "Start /" at bounding box center [686, 266] width 15 height 7
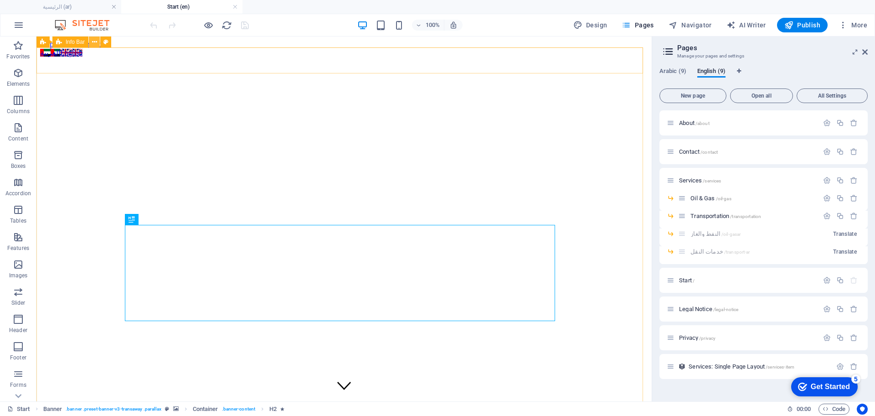
click at [94, 44] on icon at bounding box center [94, 42] width 5 height 10
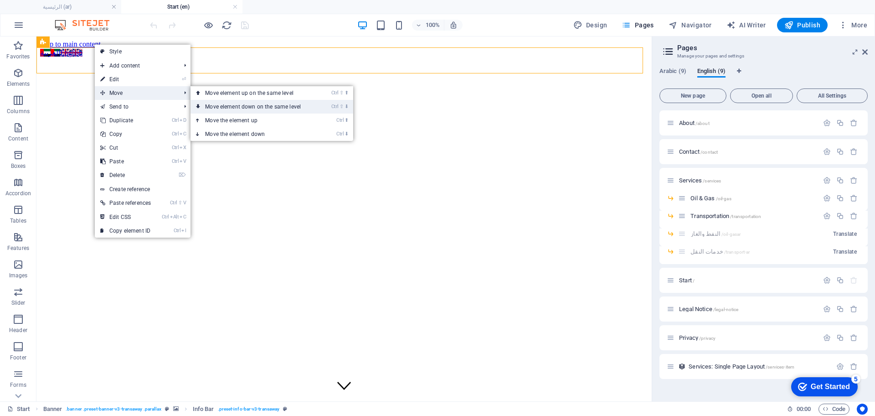
drag, startPoint x: 267, startPoint y: 108, endPoint x: 231, endPoint y: 72, distance: 51.9
click at [267, 108] on link "Ctrl ⇧ ⬇ Move element down on the same level" at bounding box center [254, 107] width 128 height 14
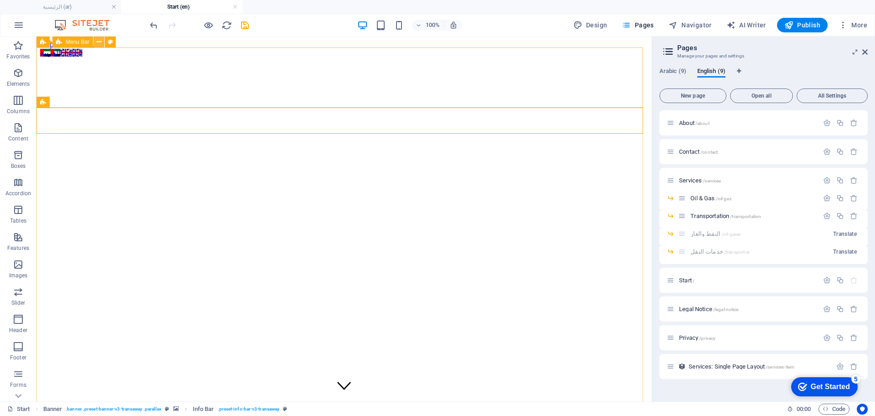
click at [97, 42] on icon at bounding box center [99, 42] width 5 height 10
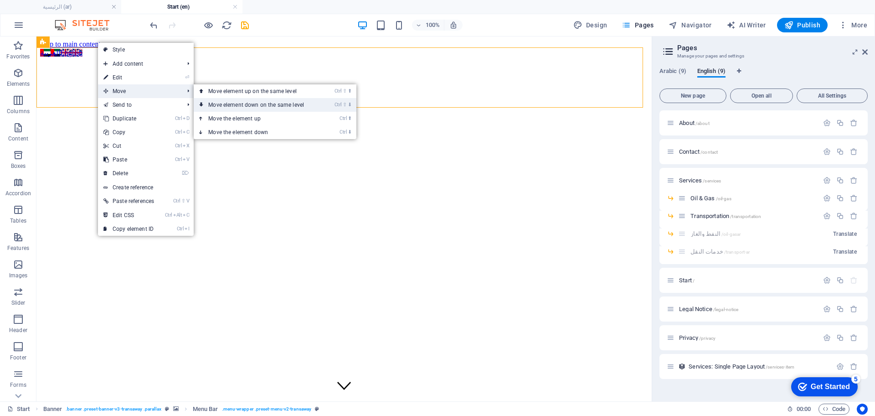
click at [242, 100] on link "Ctrl ⇧ ⬇ Move element down on the same level" at bounding box center [258, 105] width 128 height 14
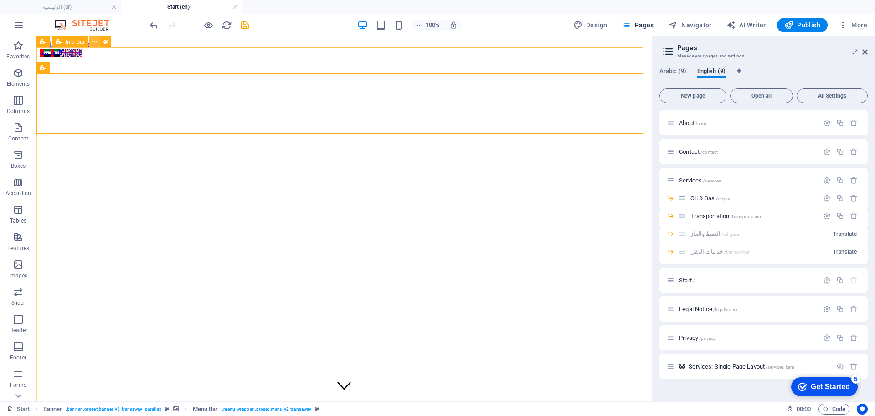
click at [94, 43] on icon at bounding box center [94, 42] width 5 height 10
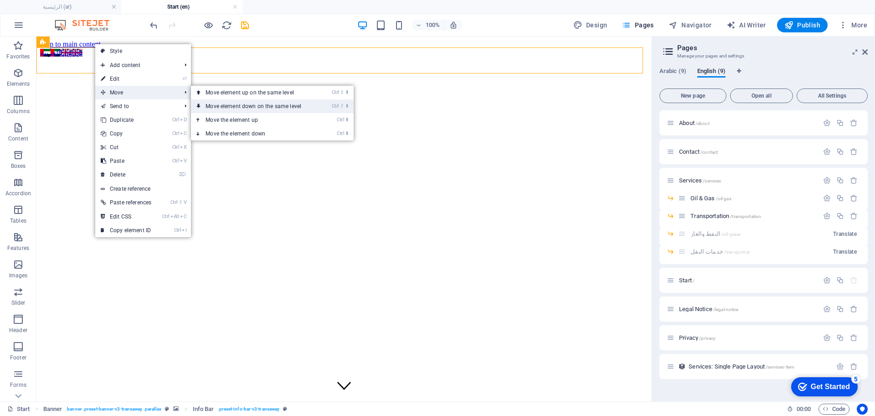
click at [237, 106] on link "Ctrl ⇧ ⬇ Move element down on the same level" at bounding box center [255, 106] width 128 height 14
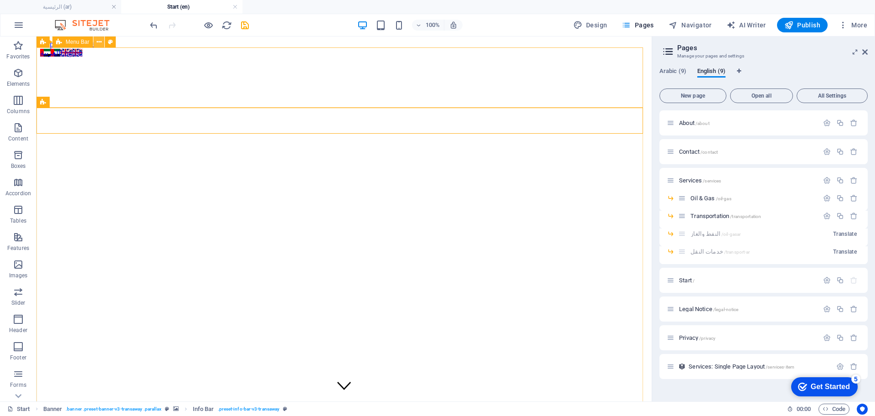
click at [103, 40] on button at bounding box center [98, 41] width 11 height 11
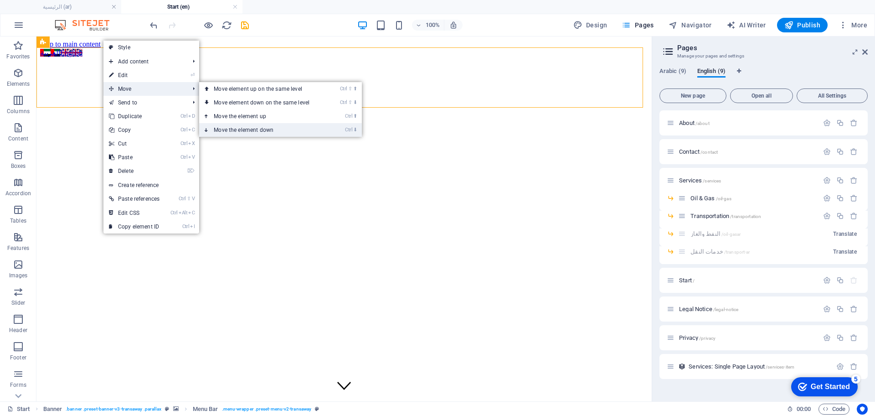
click at [244, 125] on link "Ctrl ⬇ Move the element down" at bounding box center [263, 130] width 128 height 14
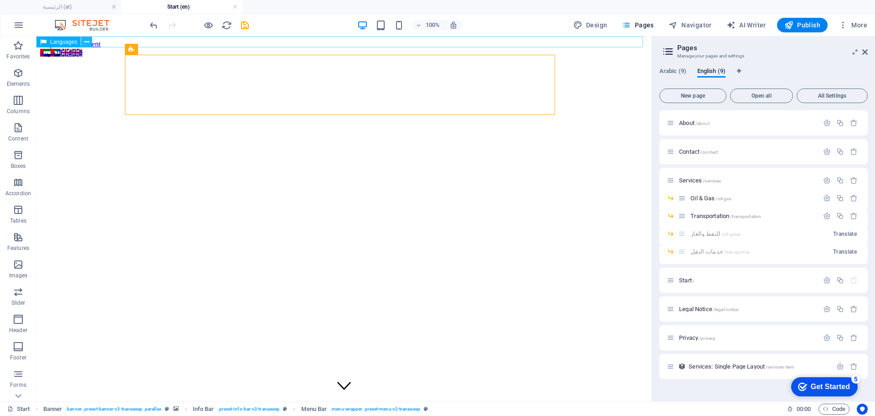
click at [86, 42] on icon at bounding box center [86, 42] width 5 height 10
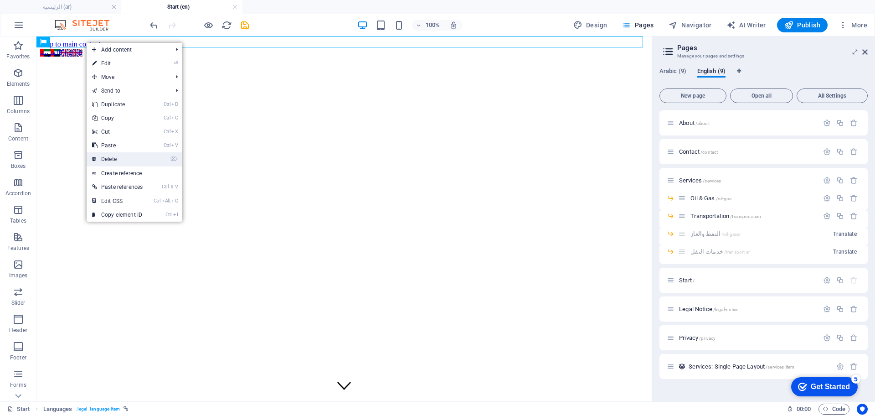
click at [121, 156] on link "⌦ Delete" at bounding box center [118, 159] width 62 height 14
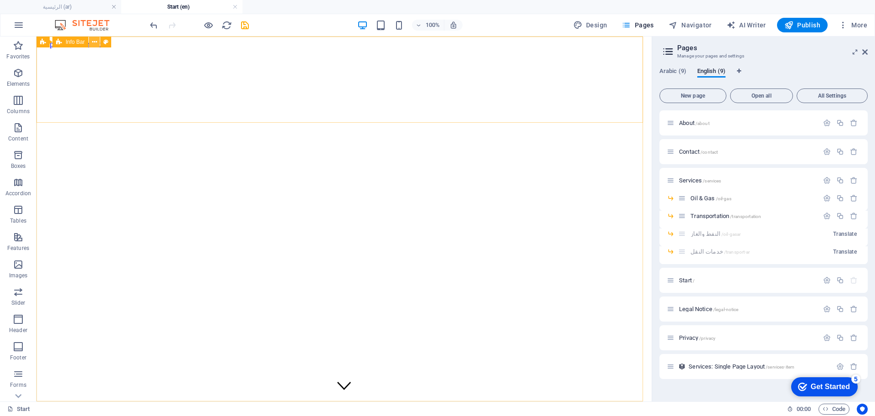
click at [89, 42] on button at bounding box center [94, 41] width 11 height 11
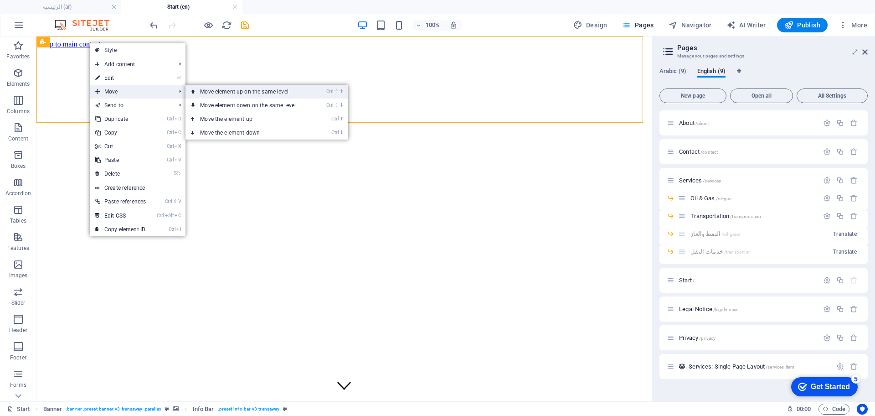
click at [231, 89] on link "Ctrl ⇧ ⬆ Move element up on the same level" at bounding box center [249, 92] width 128 height 14
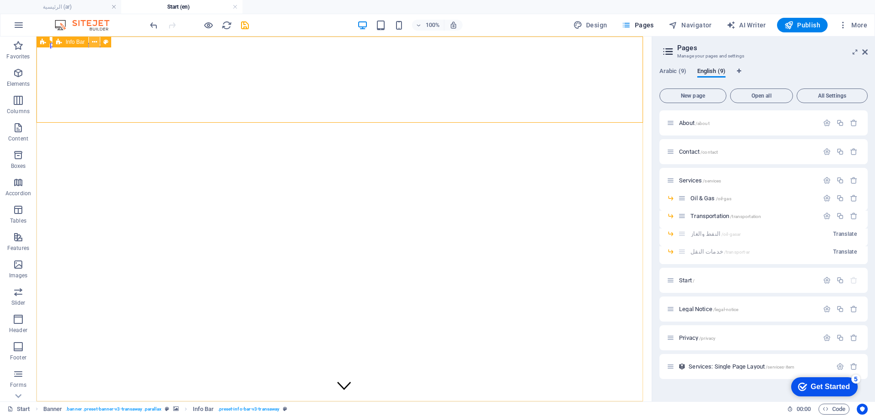
click at [95, 44] on icon at bounding box center [94, 42] width 5 height 10
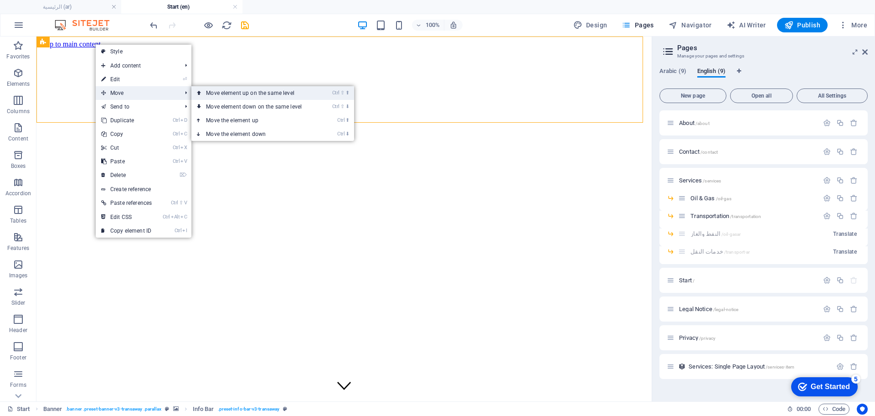
click at [221, 92] on link "Ctrl ⇧ ⬆ Move element up on the same level" at bounding box center [255, 93] width 128 height 14
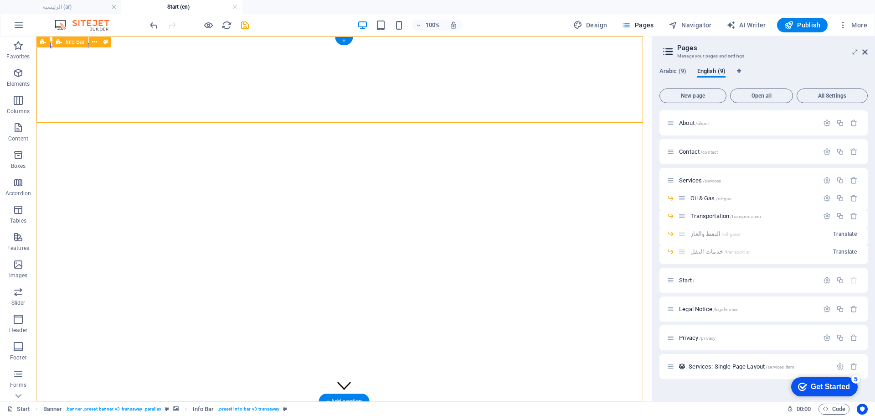
click at [77, 42] on icon at bounding box center [76, 42] width 5 height 10
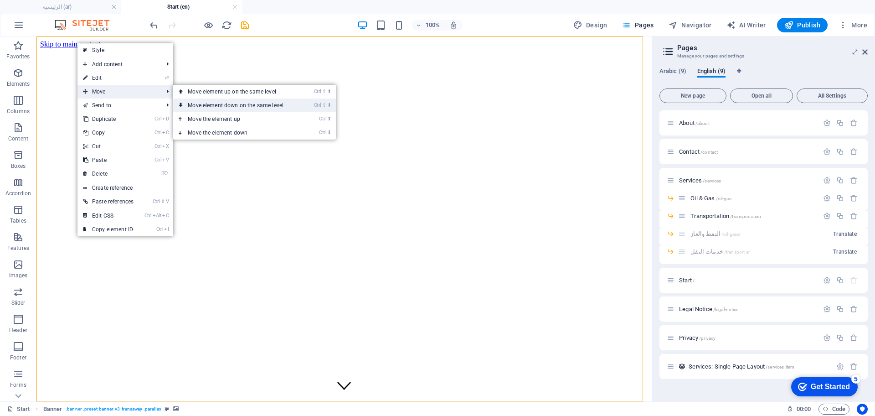
click at [242, 102] on link "Ctrl ⇧ ⬇ Move element down on the same level" at bounding box center [237, 105] width 128 height 14
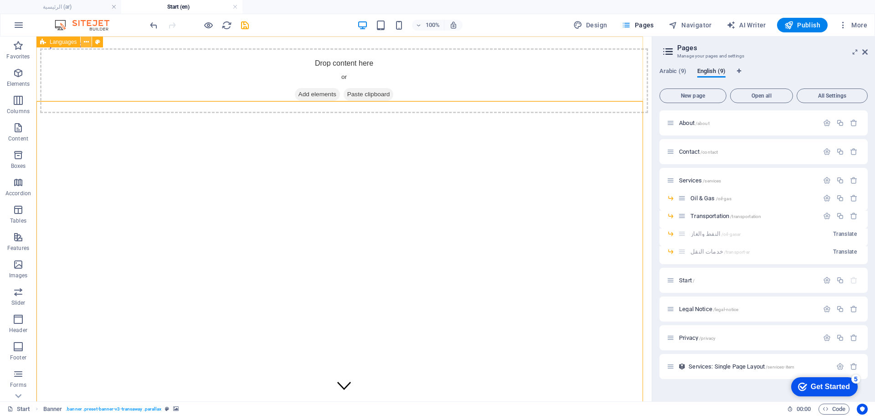
click at [84, 42] on icon at bounding box center [86, 42] width 5 height 10
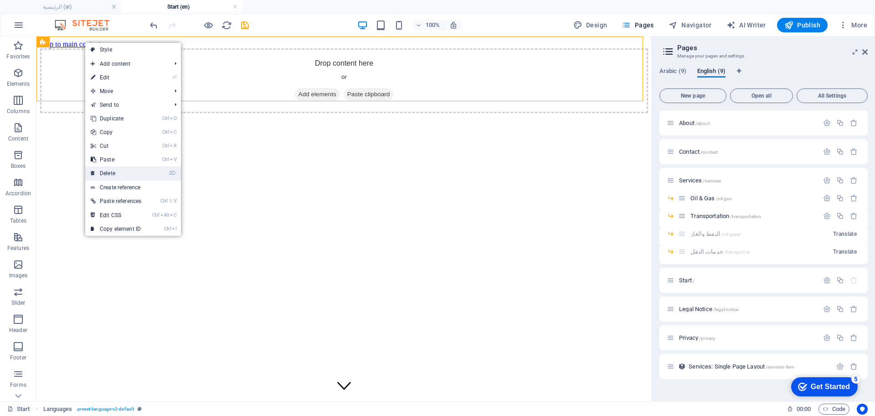
drag, startPoint x: 117, startPoint y: 169, endPoint x: 81, endPoint y: 133, distance: 51.2
click at [117, 169] on link "⌦ Delete" at bounding box center [116, 173] width 62 height 14
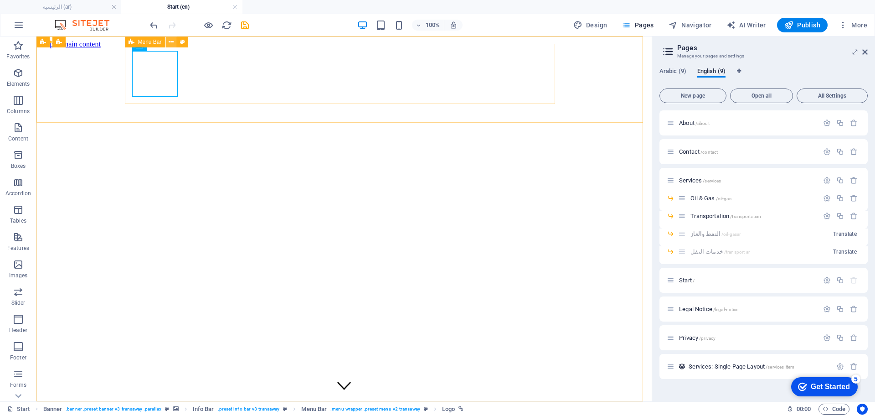
click at [170, 39] on icon at bounding box center [171, 42] width 5 height 10
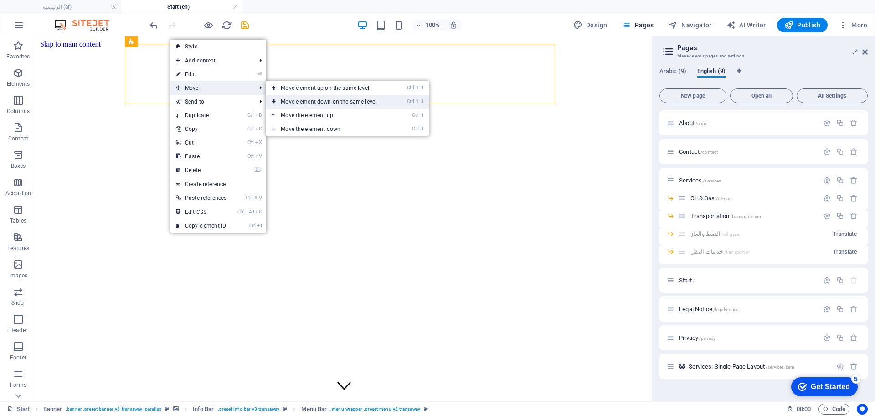
click at [322, 101] on link "Ctrl ⇧ ⬇ Move element down on the same level" at bounding box center [330, 102] width 128 height 14
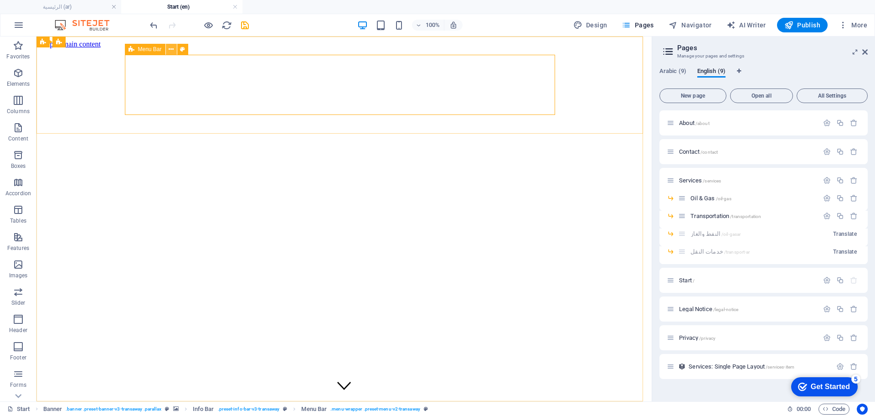
click at [170, 51] on icon at bounding box center [171, 50] width 5 height 10
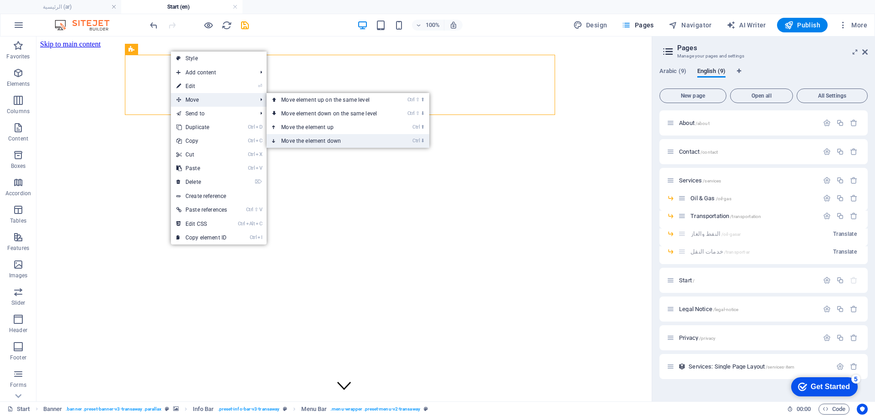
click at [299, 138] on link "Ctrl ⬇ Move the element down" at bounding box center [331, 141] width 128 height 14
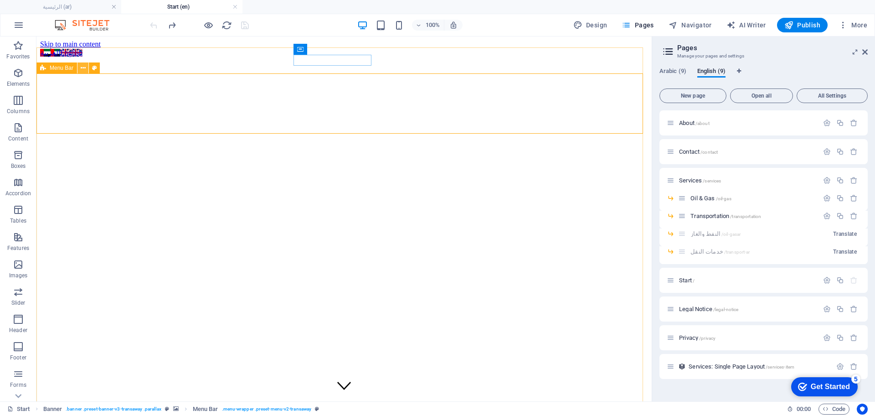
click at [82, 67] on icon at bounding box center [83, 68] width 5 height 10
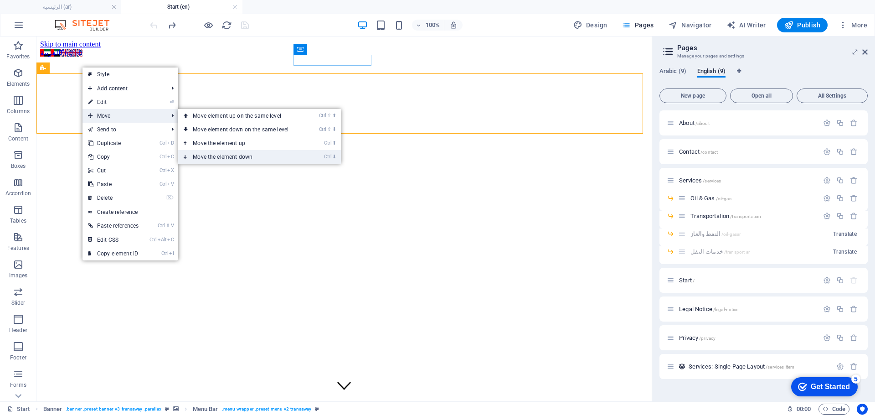
click at [257, 156] on link "Ctrl ⬇ Move the element down" at bounding box center [242, 157] width 128 height 14
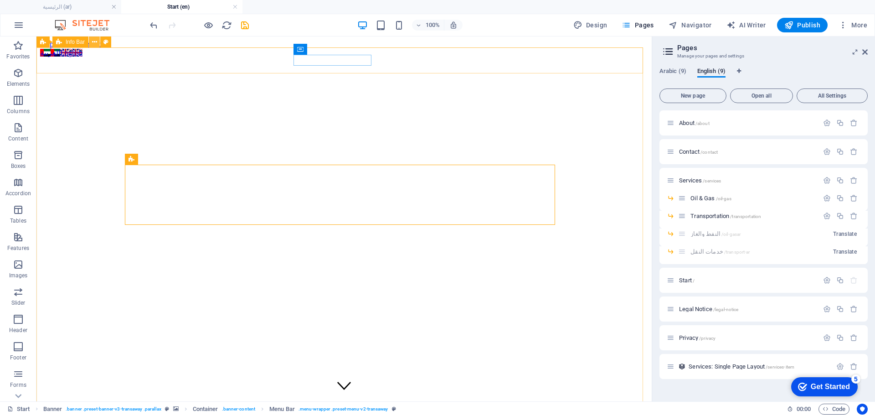
click at [92, 46] on icon at bounding box center [94, 42] width 5 height 10
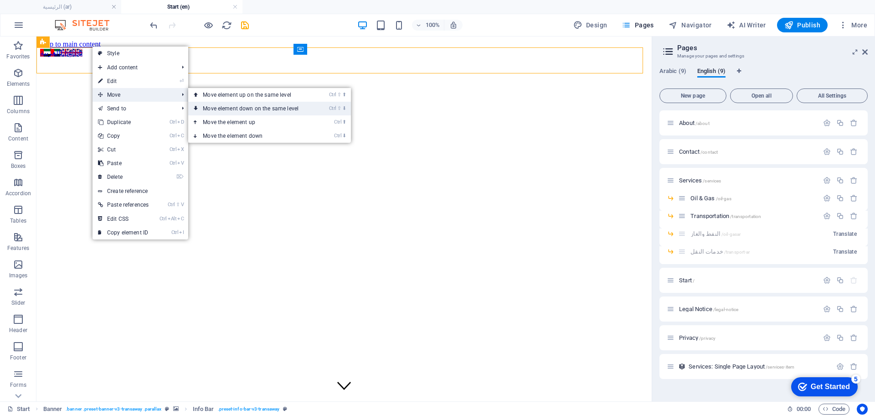
click at [240, 105] on link "Ctrl ⇧ ⬇ Move element down on the same level" at bounding box center [252, 109] width 128 height 14
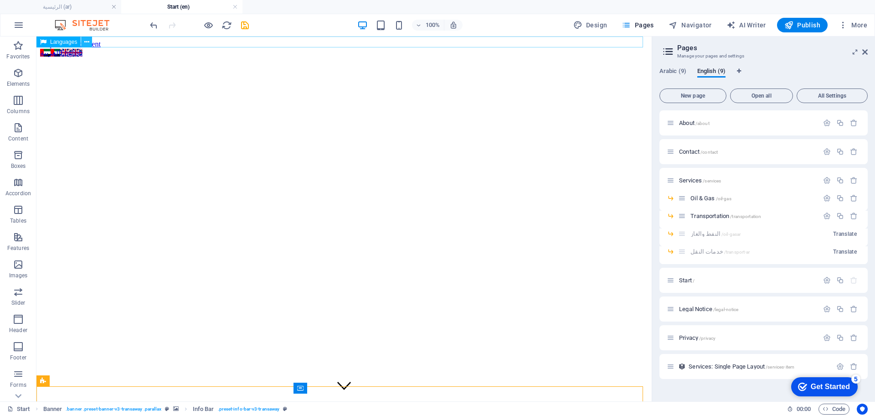
click at [90, 41] on button at bounding box center [86, 41] width 11 height 11
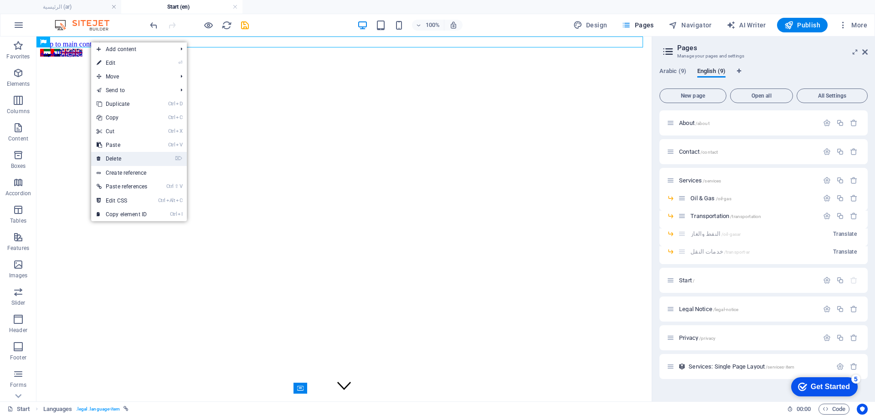
click at [132, 155] on link "⌦ Delete" at bounding box center [122, 159] width 62 height 14
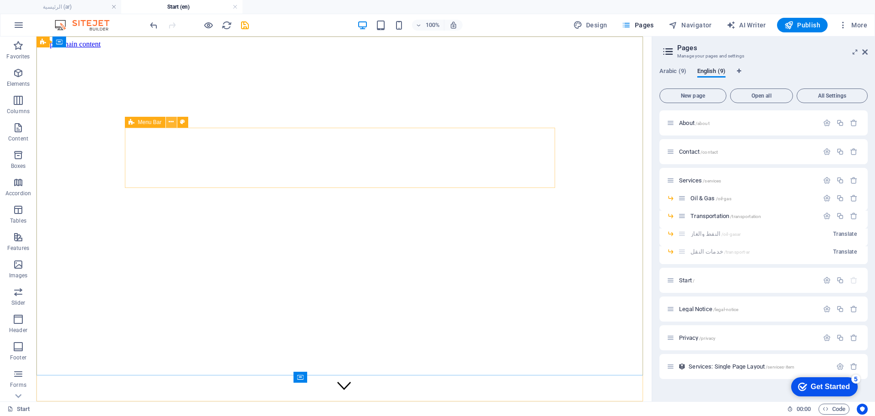
click at [175, 122] on button at bounding box center [171, 122] width 11 height 11
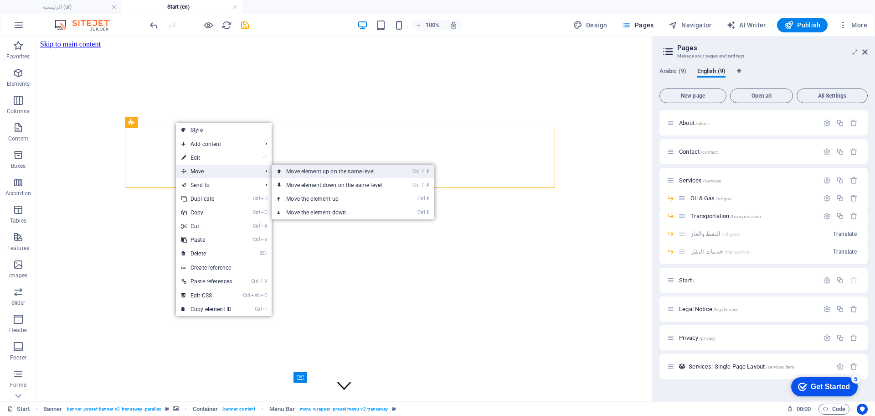
click at [340, 169] on link "Ctrl ⇧ ⬆ Move element up on the same level" at bounding box center [336, 171] width 128 height 14
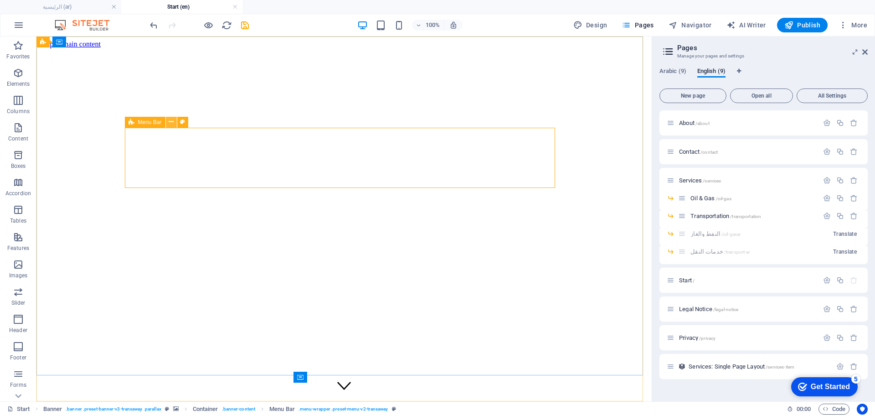
click at [175, 120] on button at bounding box center [171, 122] width 11 height 11
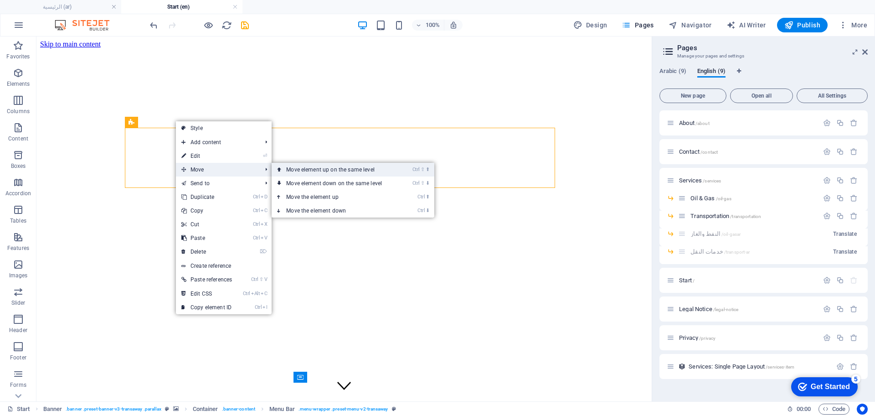
click at [321, 172] on link "Ctrl ⇧ ⬆ Move element up on the same level" at bounding box center [336, 170] width 128 height 14
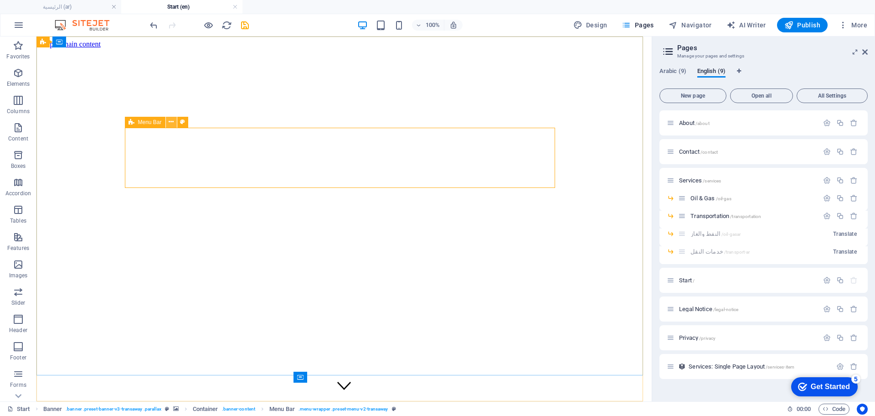
click at [171, 120] on icon at bounding box center [171, 122] width 5 height 10
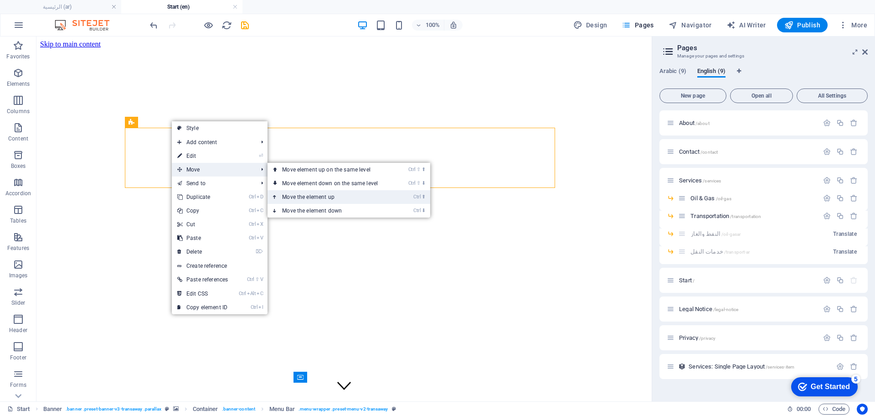
drag, startPoint x: 318, startPoint y: 196, endPoint x: 282, endPoint y: 160, distance: 50.9
click at [318, 197] on link "Ctrl ⬆ Move the element up" at bounding box center [331, 197] width 128 height 14
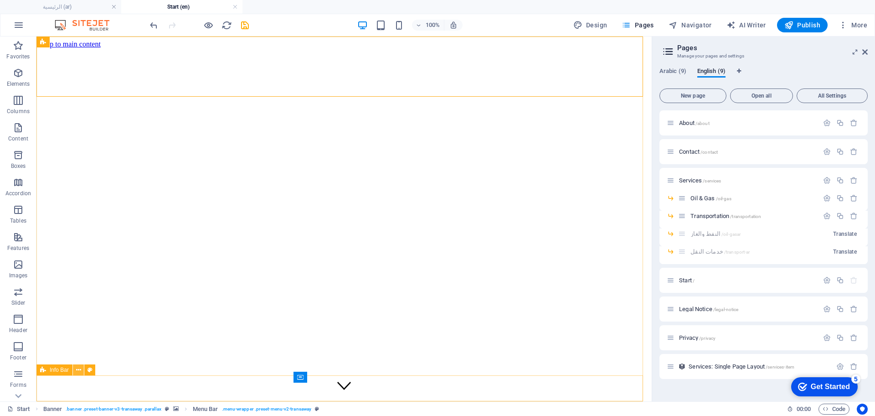
click at [80, 369] on icon at bounding box center [78, 370] width 5 height 10
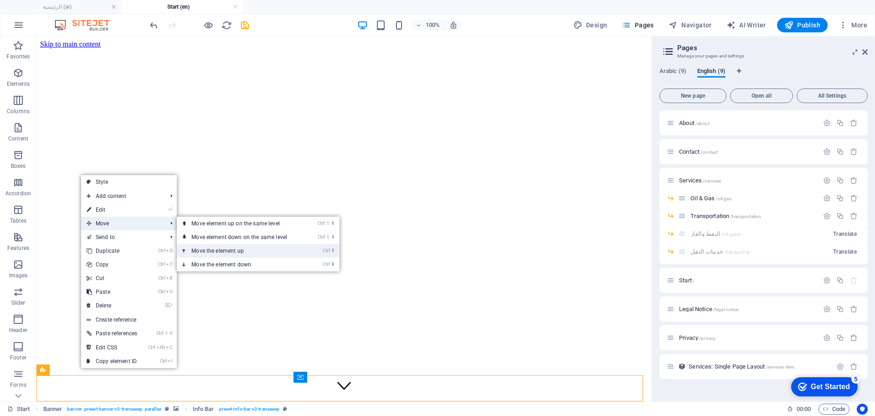
click at [222, 247] on link "Ctrl ⬆ Move the element up" at bounding box center [241, 251] width 128 height 14
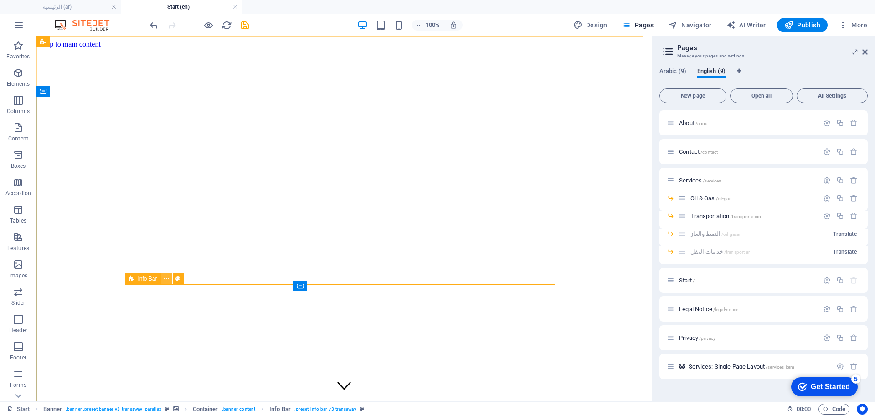
click at [165, 277] on icon at bounding box center [166, 279] width 5 height 10
click at [164, 278] on icon at bounding box center [166, 279] width 5 height 10
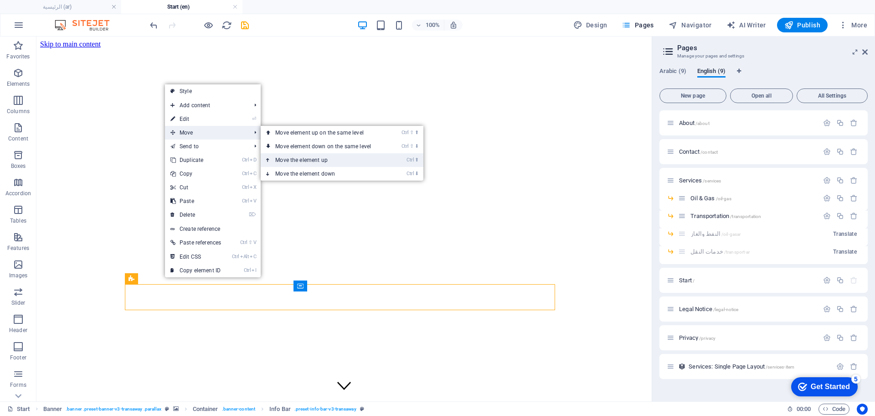
click at [324, 161] on link "Ctrl ⬆ Move the element up" at bounding box center [325, 160] width 128 height 14
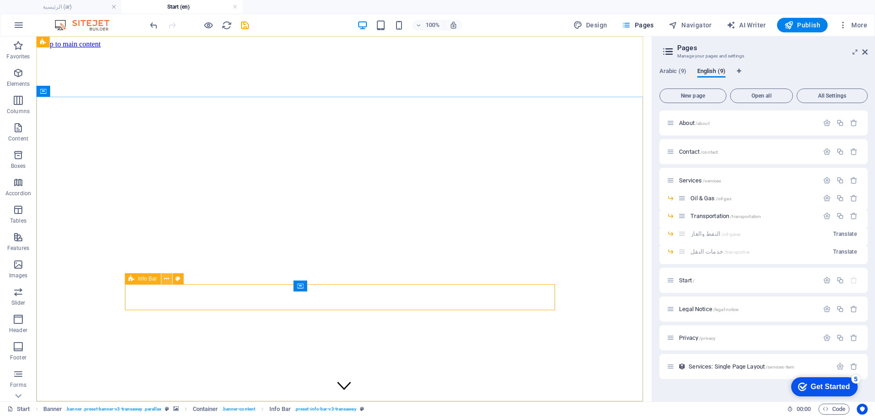
click at [169, 276] on icon at bounding box center [166, 279] width 5 height 10
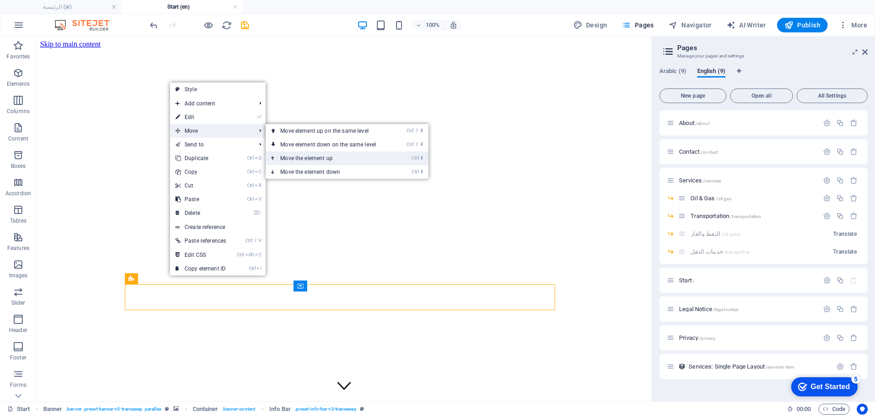
click at [331, 158] on link "Ctrl ⬆ Move the element up" at bounding box center [330, 158] width 128 height 14
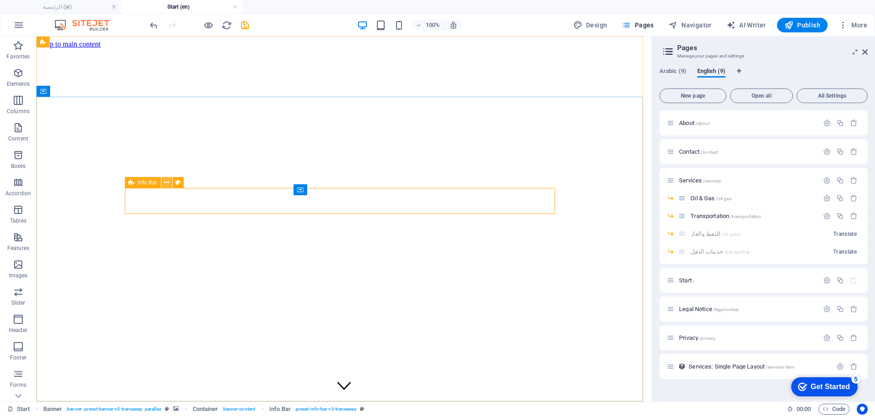
click at [167, 181] on icon at bounding box center [166, 183] width 5 height 10
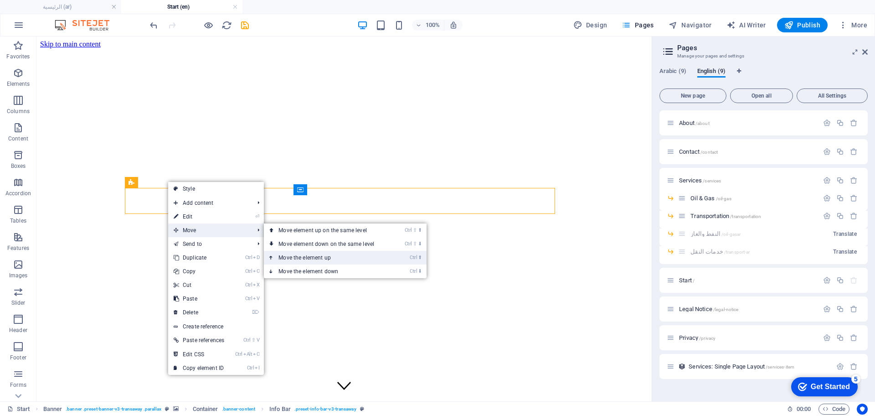
click at [319, 251] on link "Ctrl ⬆ Move the element up" at bounding box center [328, 258] width 128 height 14
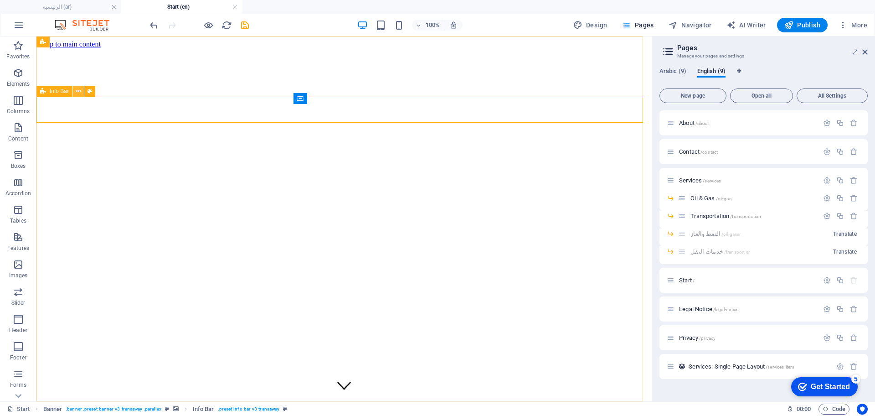
click at [79, 93] on icon at bounding box center [78, 92] width 5 height 10
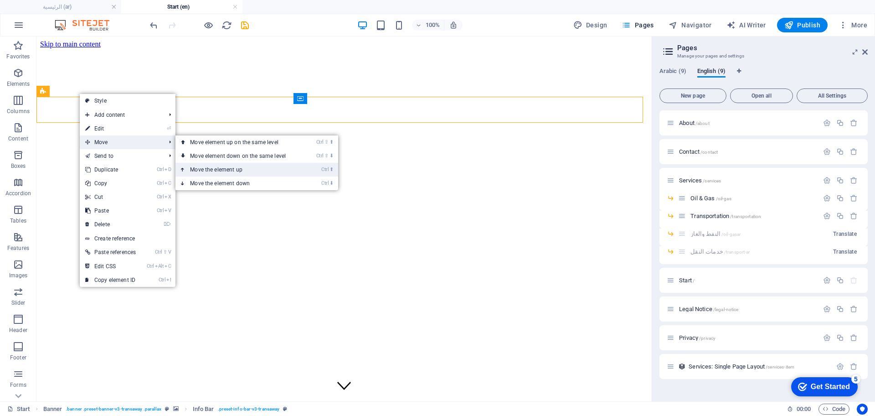
click at [219, 166] on link "Ctrl ⬆ Move the element up" at bounding box center [239, 170] width 128 height 14
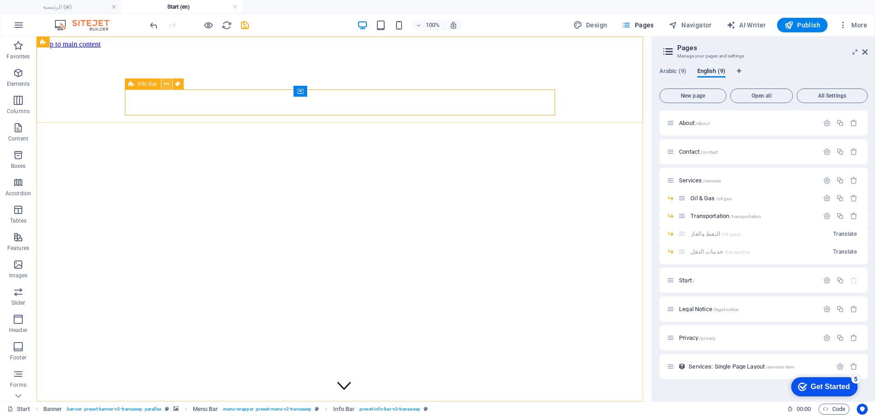
click at [169, 86] on icon at bounding box center [166, 84] width 5 height 10
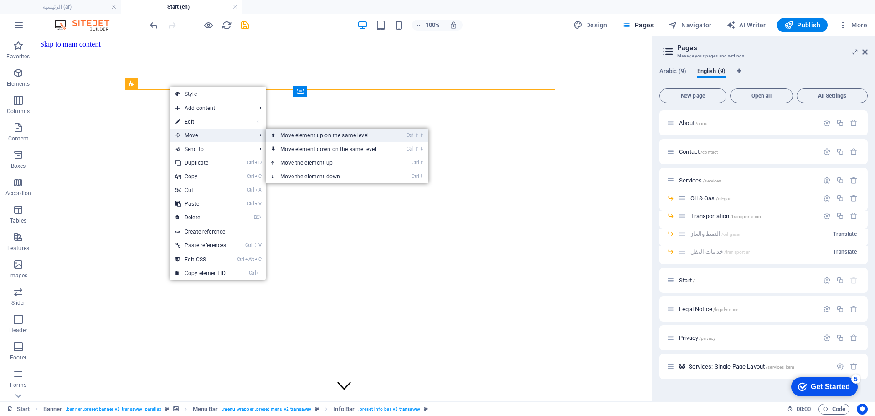
click at [317, 134] on link "Ctrl ⇧ ⬆ Move element up on the same level" at bounding box center [330, 135] width 128 height 14
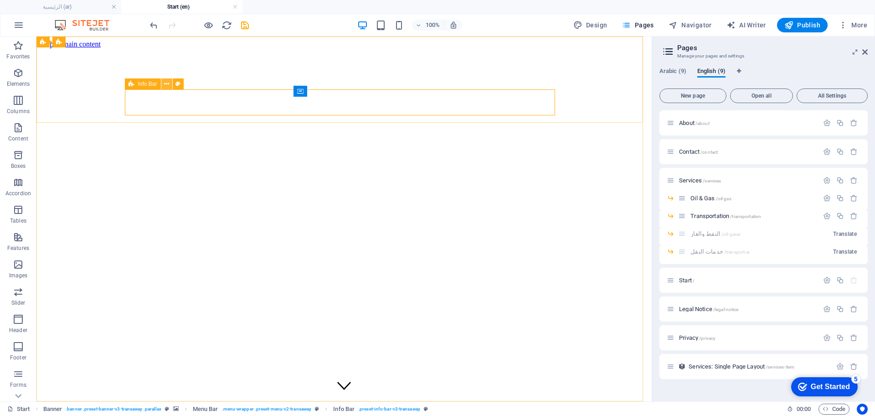
click at [170, 85] on button at bounding box center [166, 83] width 11 height 11
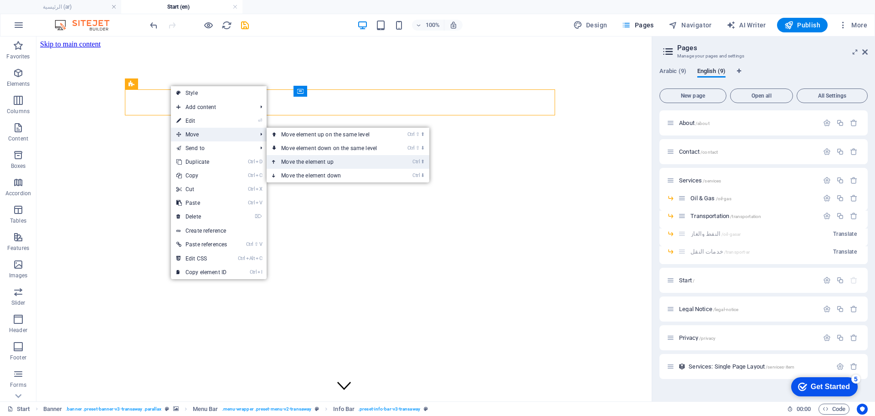
click at [305, 160] on link "Ctrl ⬆ Move the element up" at bounding box center [331, 162] width 128 height 14
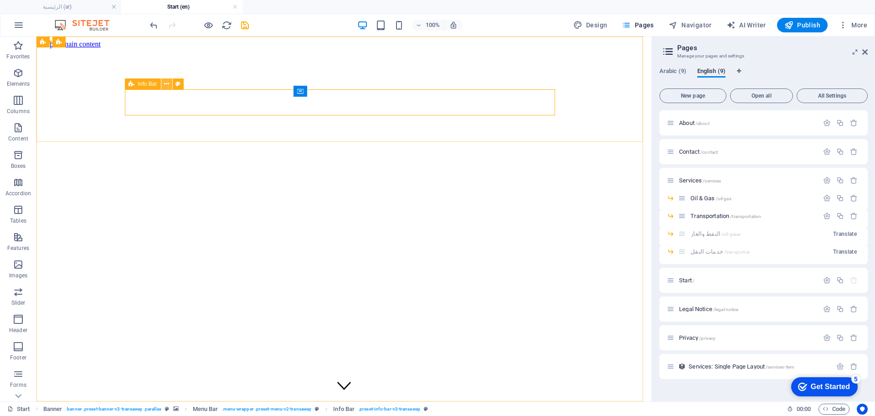
click at [166, 82] on icon at bounding box center [166, 84] width 5 height 10
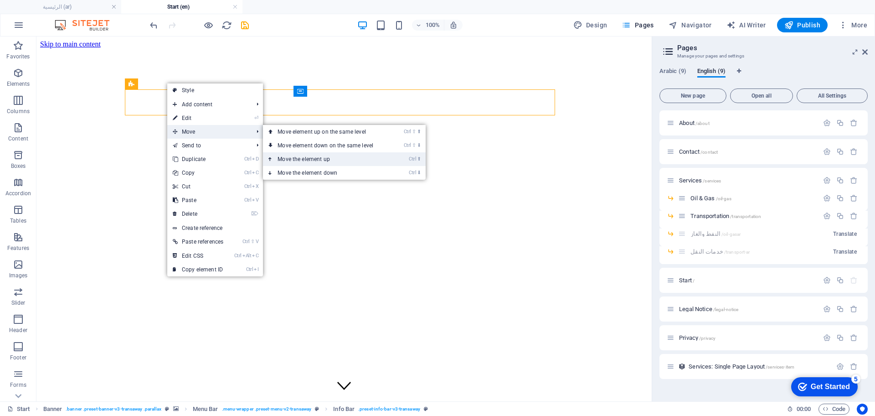
click at [307, 158] on link "Ctrl ⬆ Move the element up" at bounding box center [327, 159] width 128 height 14
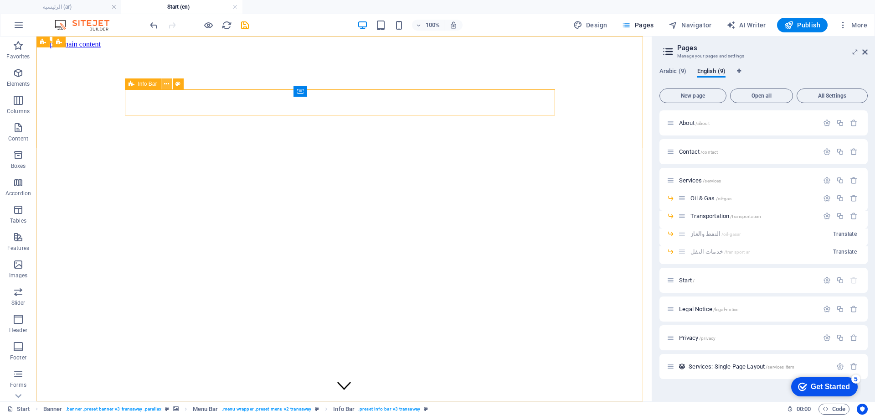
click at [165, 83] on icon at bounding box center [166, 84] width 5 height 10
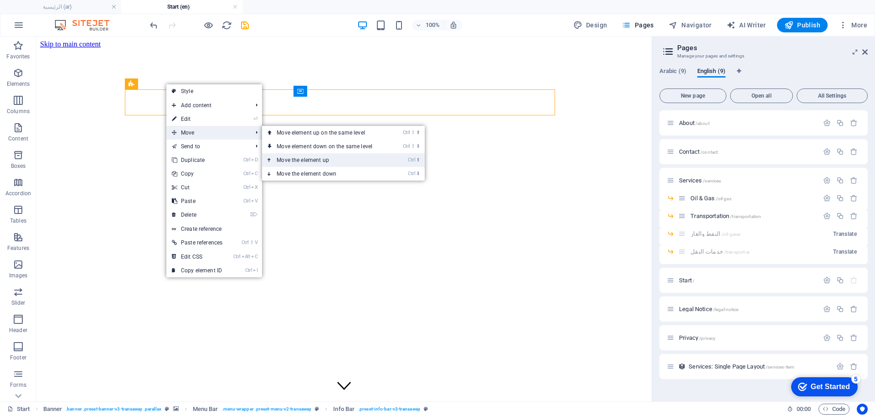
click at [286, 155] on link "Ctrl ⬆ Move the element up" at bounding box center [326, 160] width 128 height 14
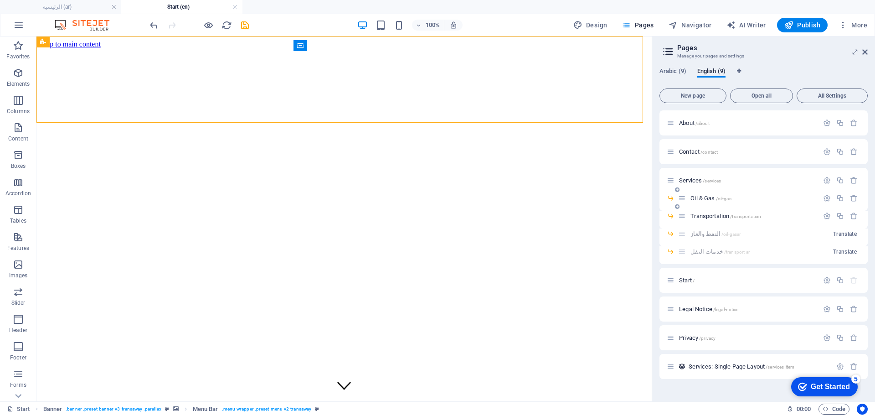
click at [701, 197] on span "Oil & Gas /oil-gas" at bounding box center [710, 198] width 41 height 7
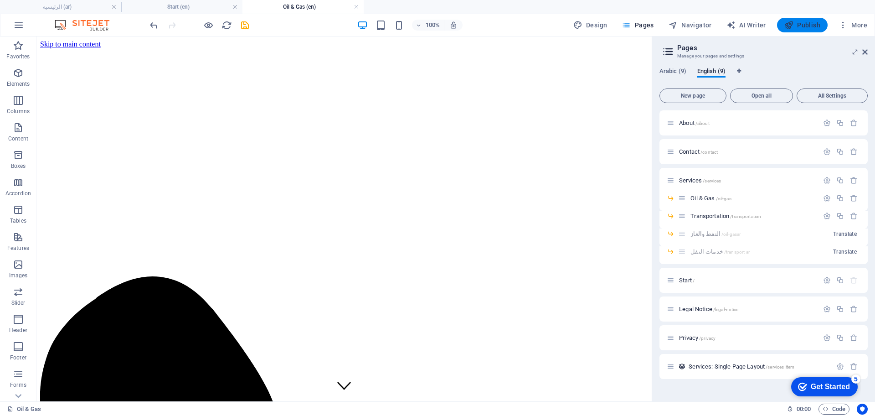
click at [812, 32] on button "Publish" at bounding box center [802, 25] width 51 height 15
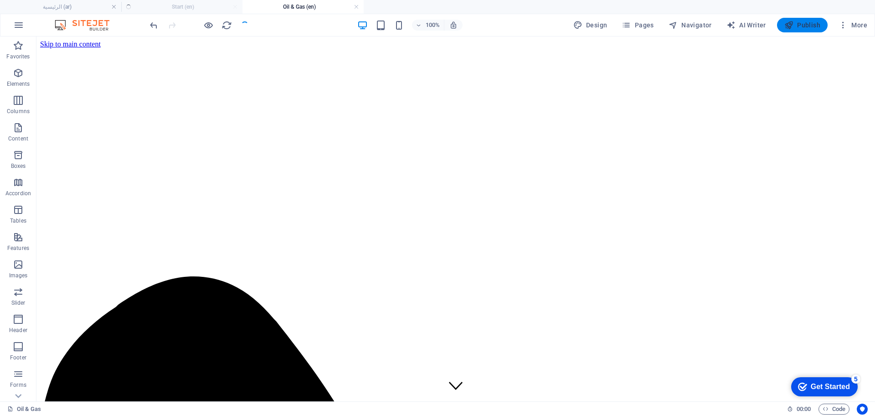
click at [814, 28] on span "Publish" at bounding box center [802, 25] width 36 height 9
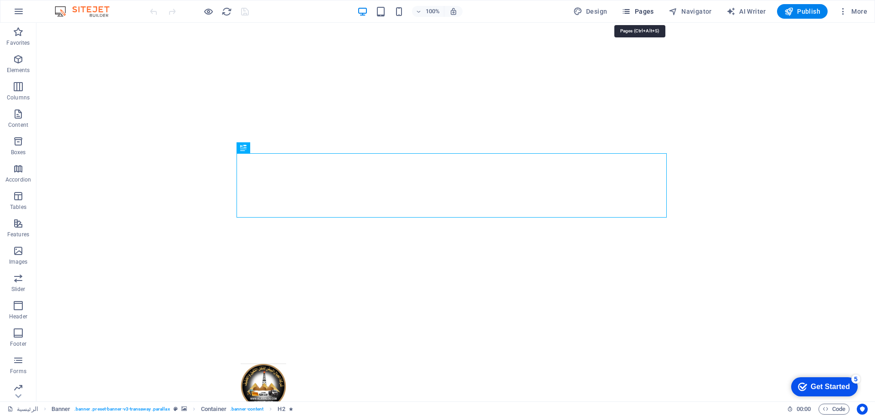
click at [648, 7] on span "Pages" at bounding box center [638, 11] width 32 height 9
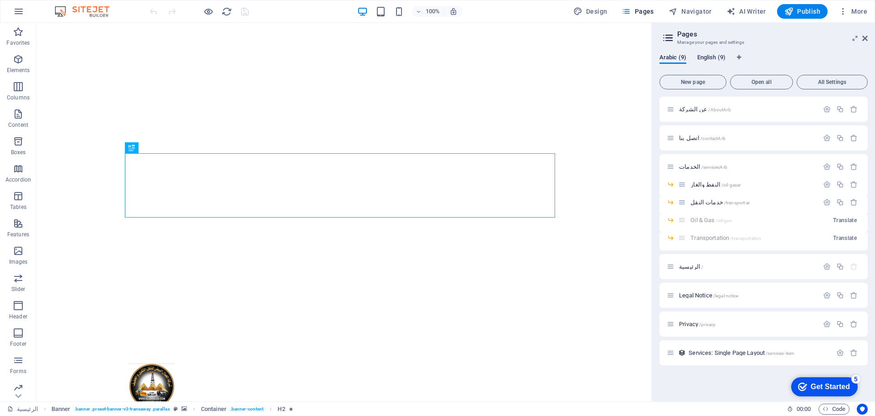
click at [714, 59] on span "English (9)" at bounding box center [711, 58] width 28 height 13
click at [684, 108] on span "About /about" at bounding box center [694, 109] width 31 height 7
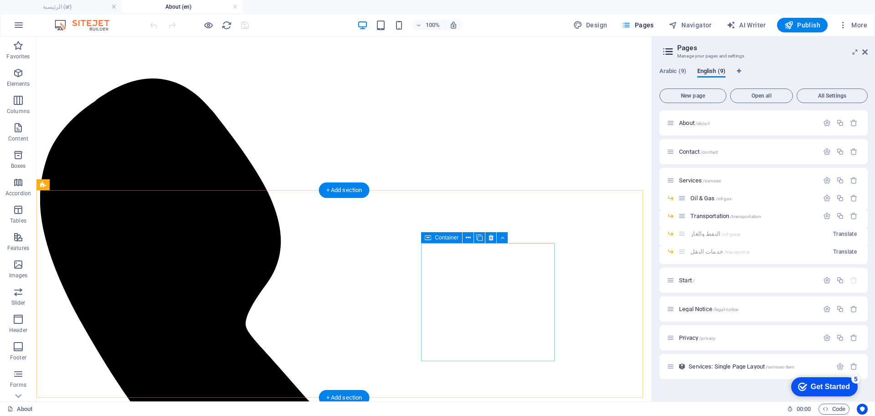
scroll to position [171, 0]
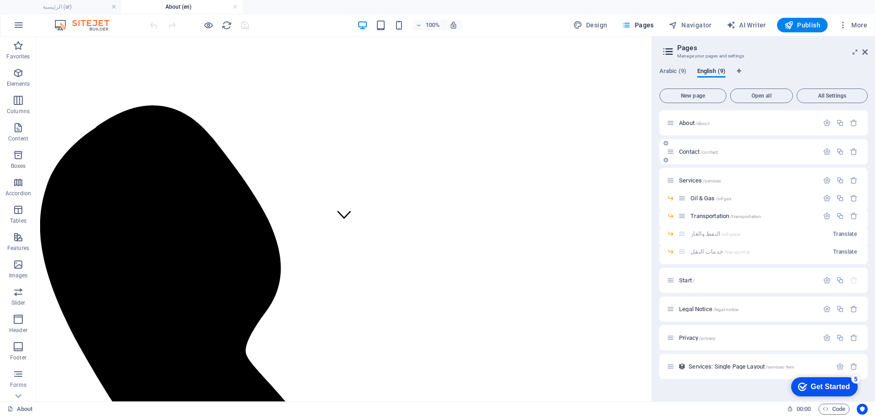
click at [689, 153] on span "Contact /contact" at bounding box center [698, 151] width 39 height 7
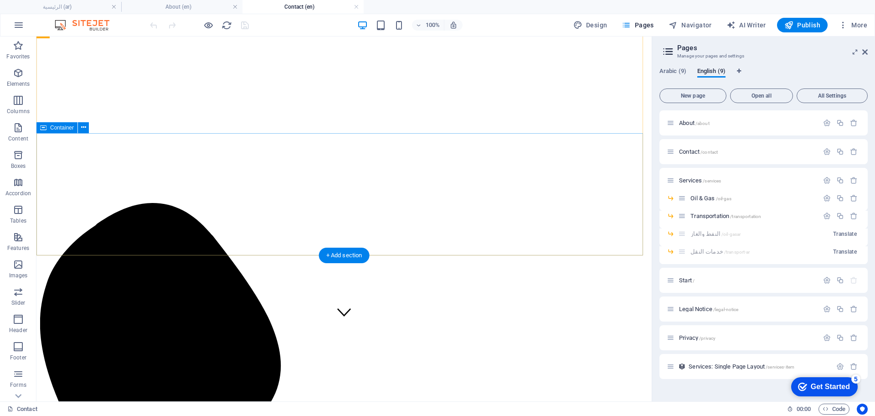
scroll to position [114, 0]
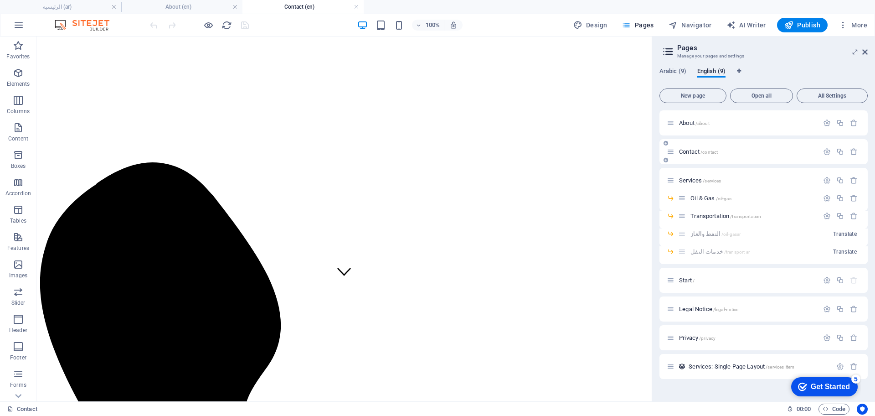
click at [693, 153] on span "Contact /contact" at bounding box center [698, 151] width 39 height 7
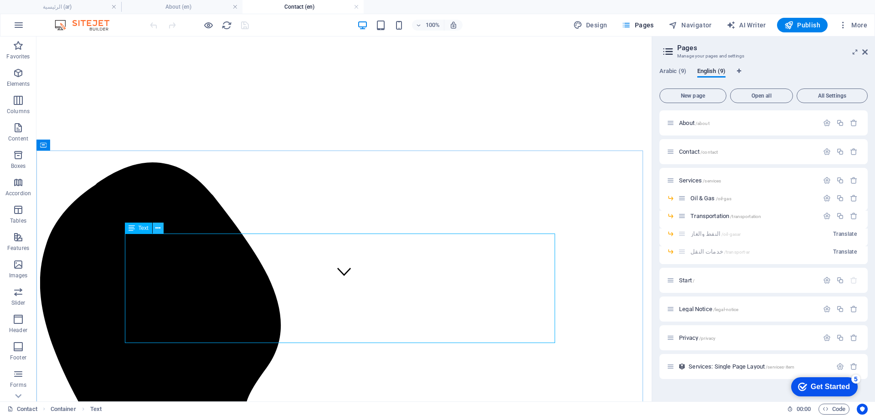
click at [158, 225] on icon at bounding box center [157, 228] width 5 height 10
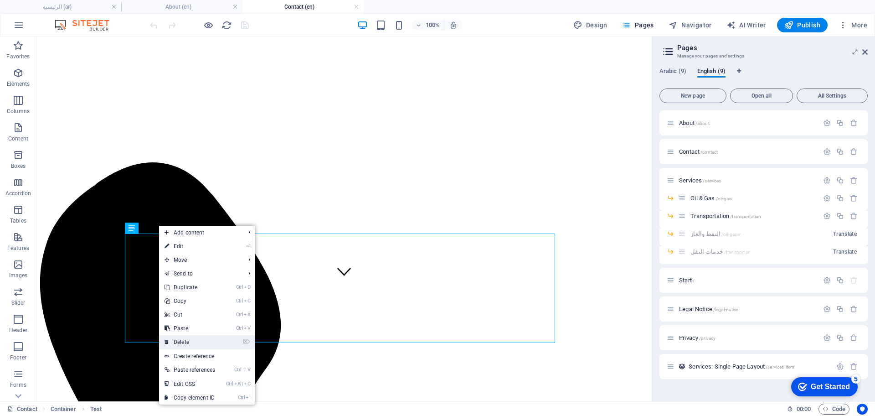
drag, startPoint x: 193, startPoint y: 342, endPoint x: 155, endPoint y: 306, distance: 52.2
click at [193, 342] on link "⌦ Delete" at bounding box center [190, 342] width 62 height 14
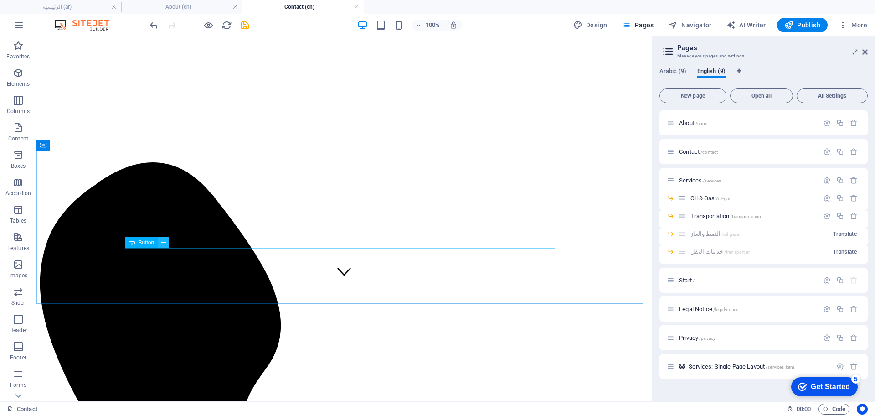
click at [168, 237] on button at bounding box center [163, 242] width 11 height 11
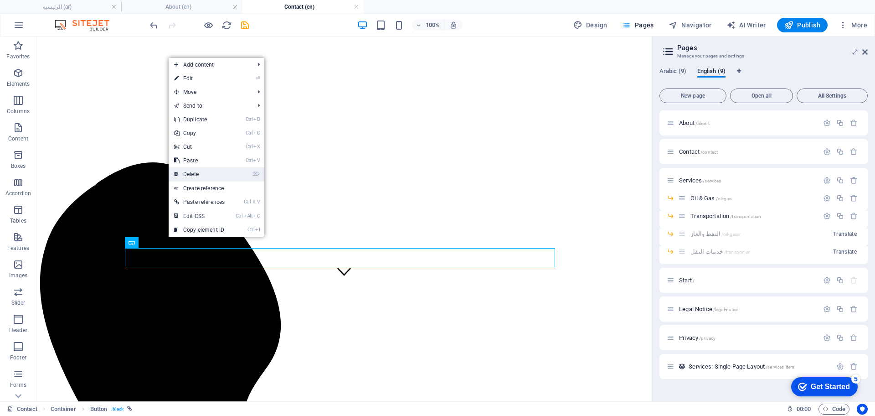
click at [198, 176] on link "⌦ Delete" at bounding box center [200, 174] width 62 height 14
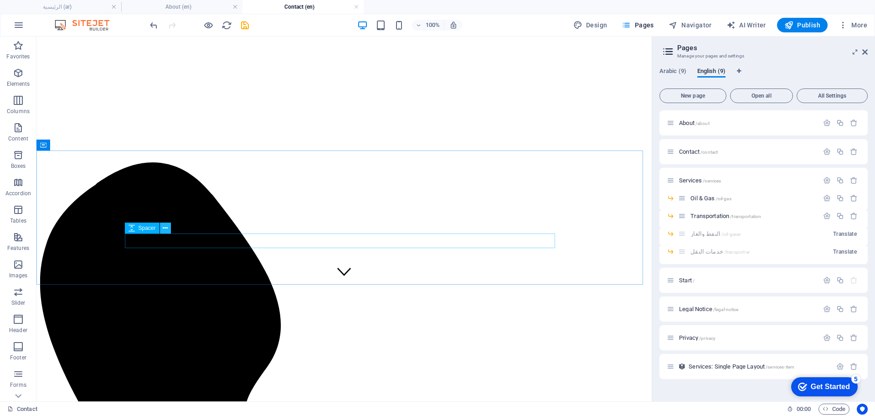
click at [164, 228] on icon at bounding box center [165, 228] width 5 height 10
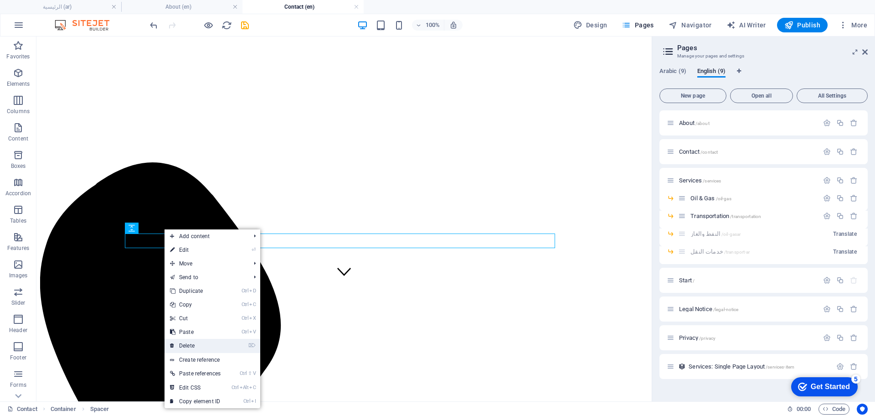
click at [202, 345] on link "⌦ Delete" at bounding box center [195, 346] width 62 height 14
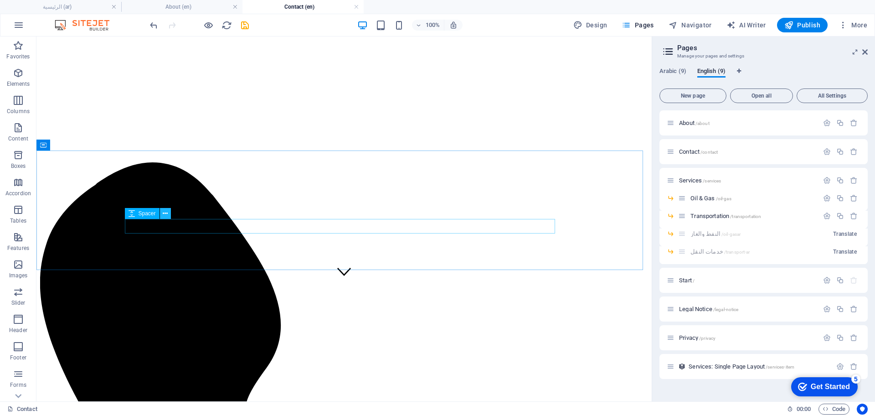
click at [165, 213] on icon at bounding box center [165, 214] width 5 height 10
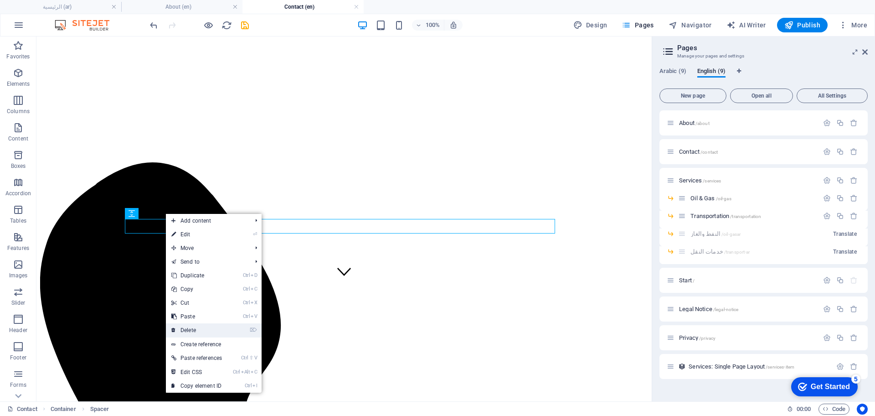
click at [193, 330] on link "⌦ Delete" at bounding box center [197, 330] width 62 height 14
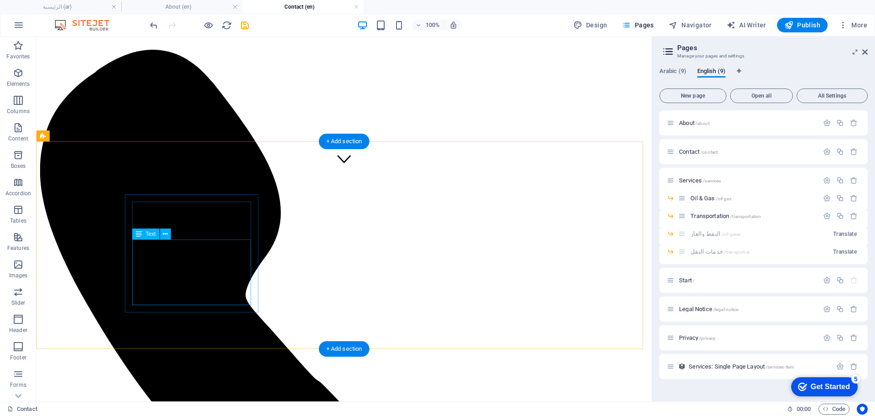
scroll to position [228, 0]
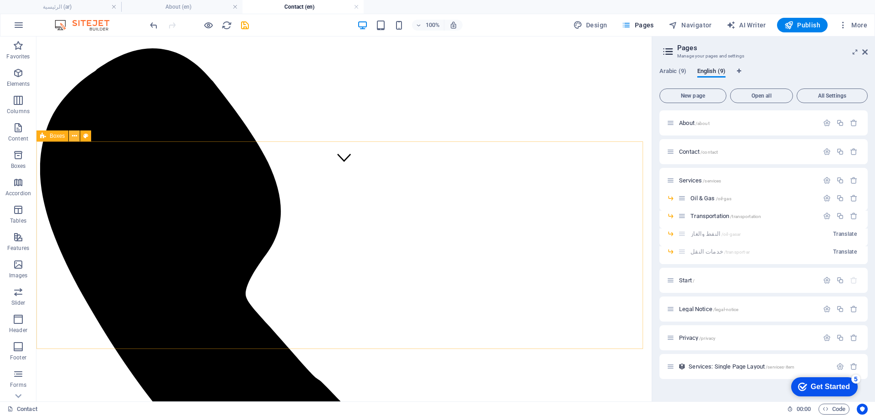
click at [74, 138] on icon at bounding box center [74, 136] width 5 height 10
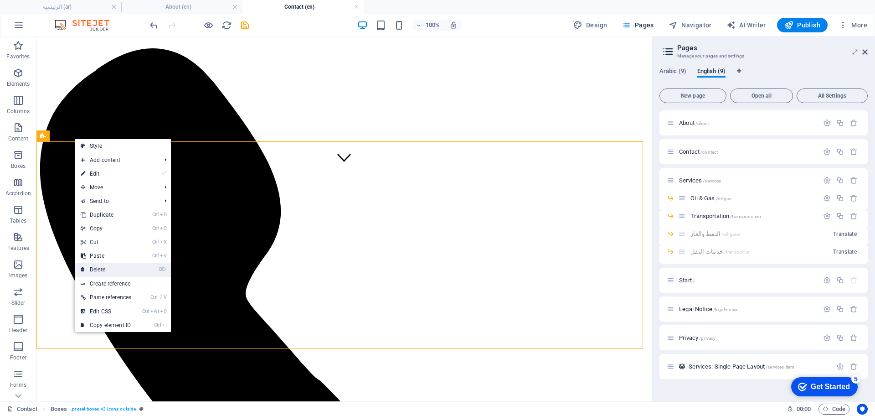
click at [117, 272] on link "⌦ Delete" at bounding box center [106, 269] width 62 height 14
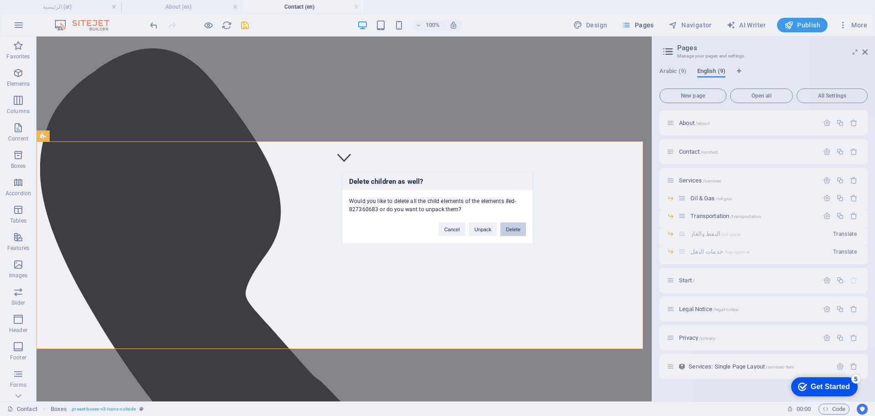
click at [509, 230] on button "Delete" at bounding box center [513, 229] width 26 height 14
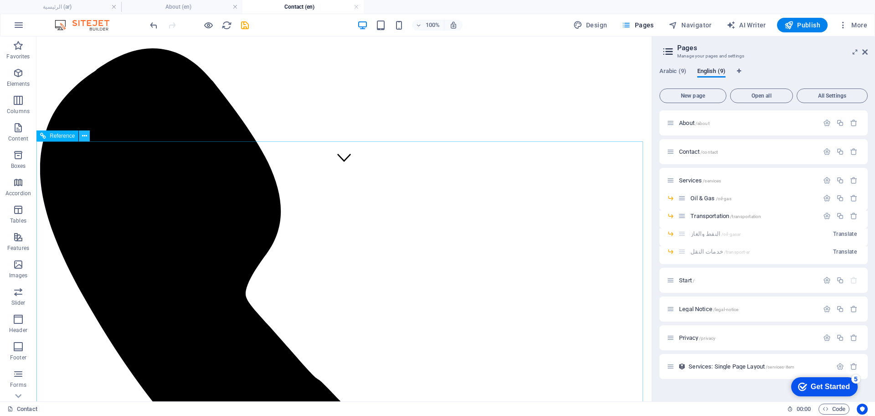
click at [87, 139] on button at bounding box center [84, 135] width 11 height 11
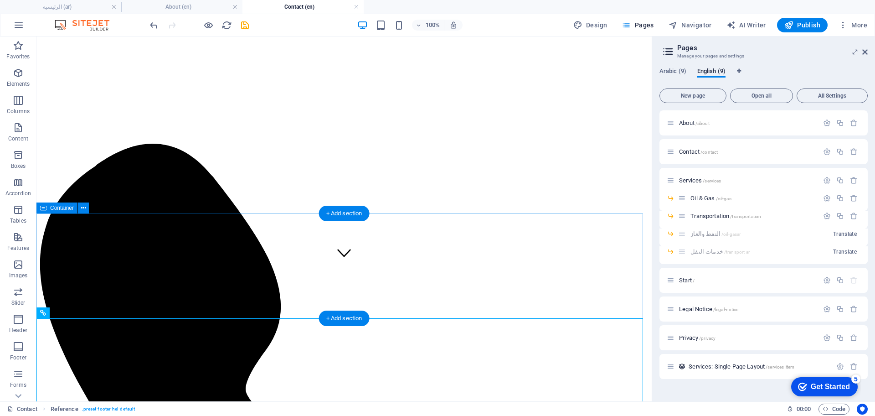
scroll to position [51, 0]
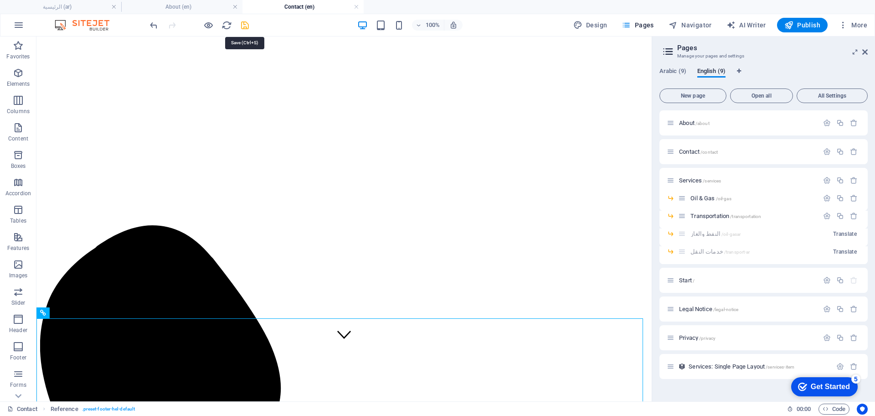
click at [246, 21] on icon "save" at bounding box center [245, 25] width 10 height 10
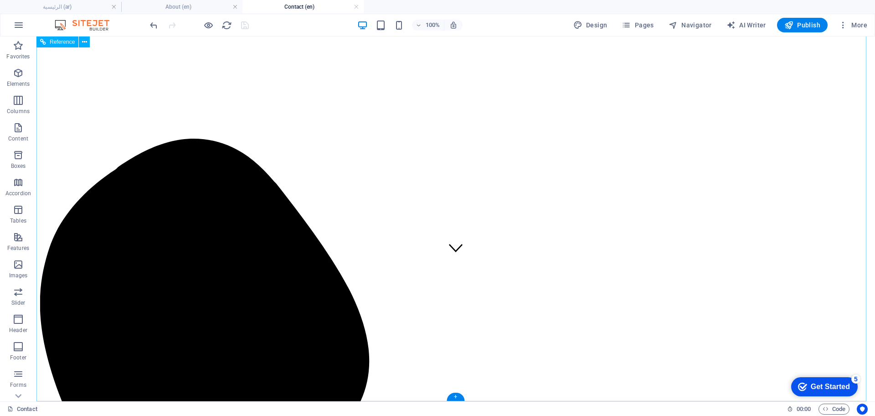
scroll to position [0, 0]
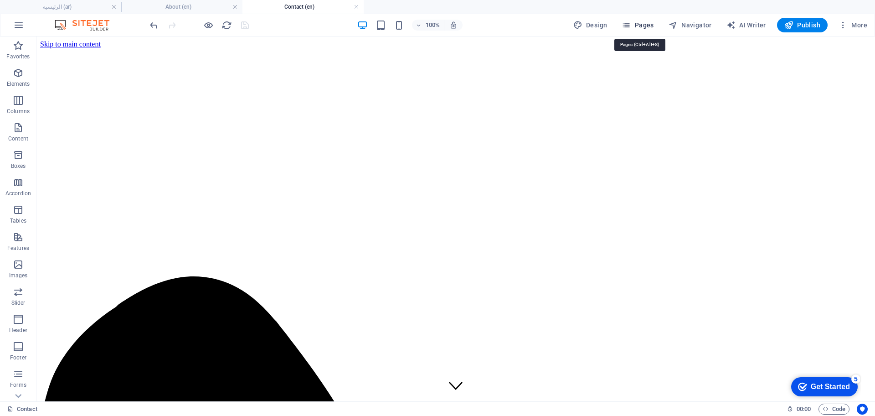
click at [653, 27] on span "Pages" at bounding box center [638, 25] width 32 height 9
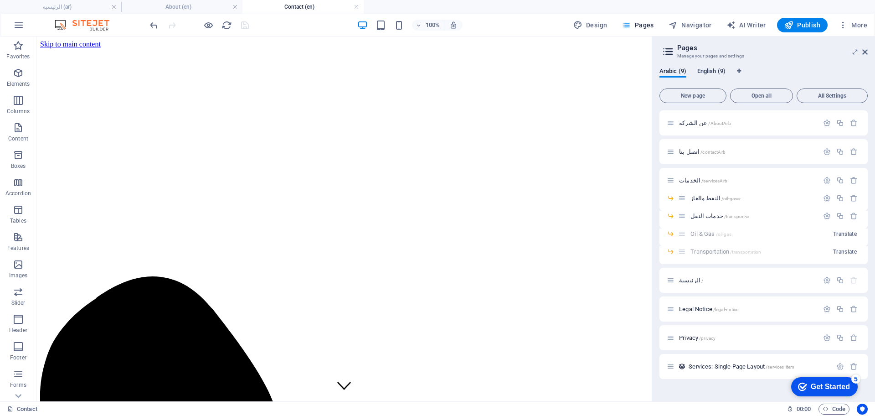
click at [710, 69] on span "English (9)" at bounding box center [711, 72] width 28 height 13
click at [695, 152] on span "Contact /contact" at bounding box center [698, 151] width 39 height 7
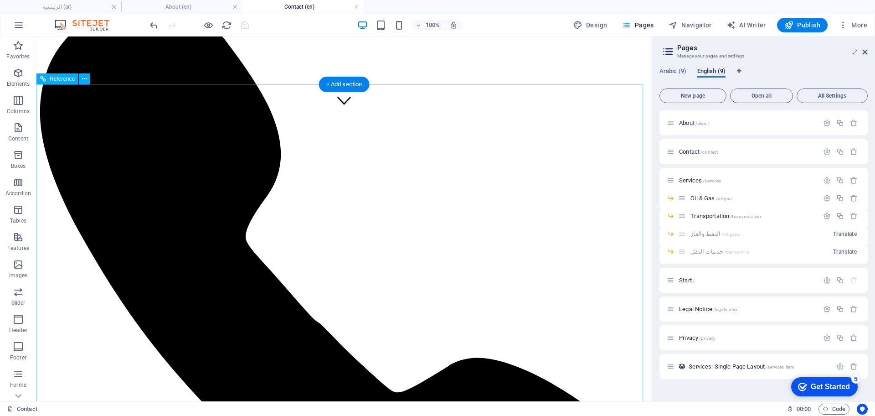
scroll to position [57, 0]
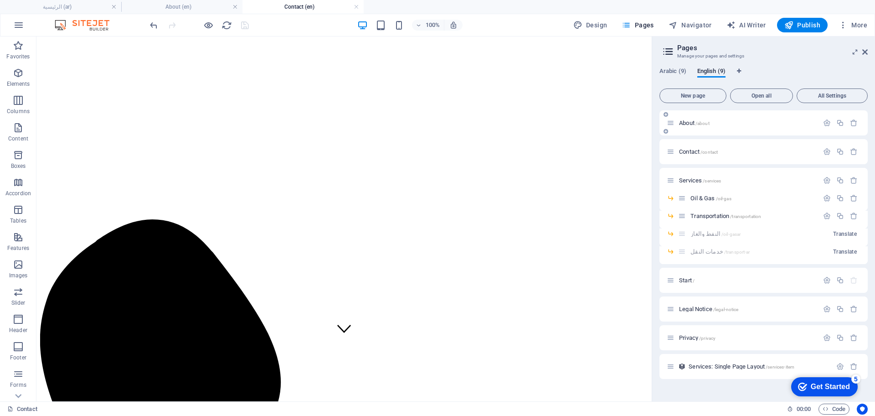
click at [688, 124] on span "About /about" at bounding box center [694, 122] width 31 height 7
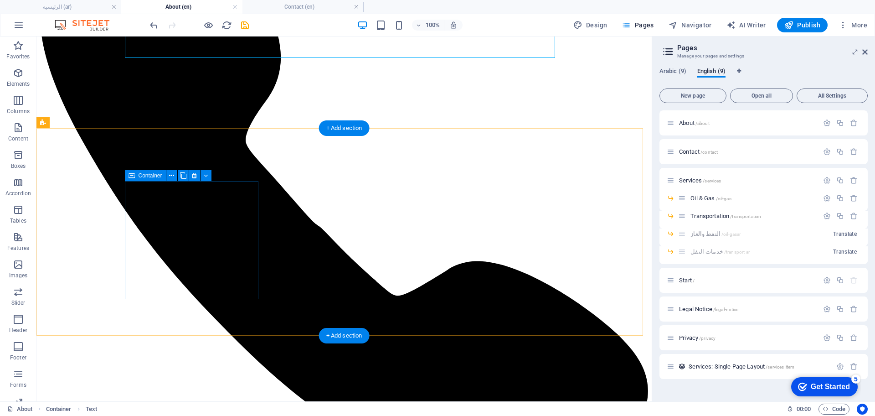
scroll to position [399, 0]
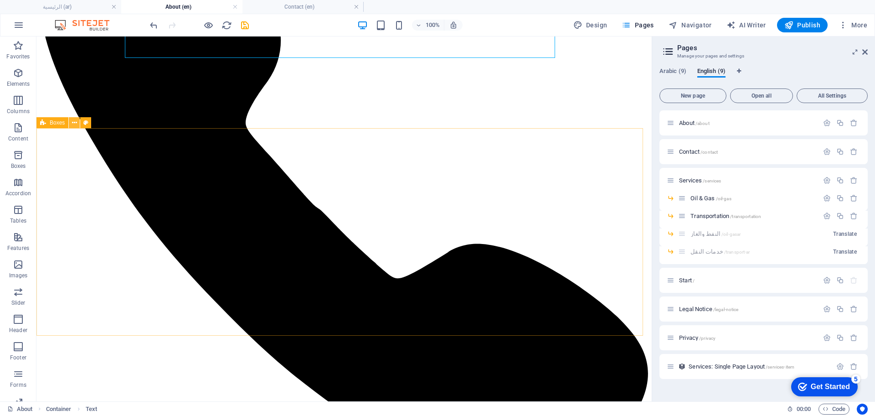
click at [71, 122] on button at bounding box center [74, 122] width 11 height 11
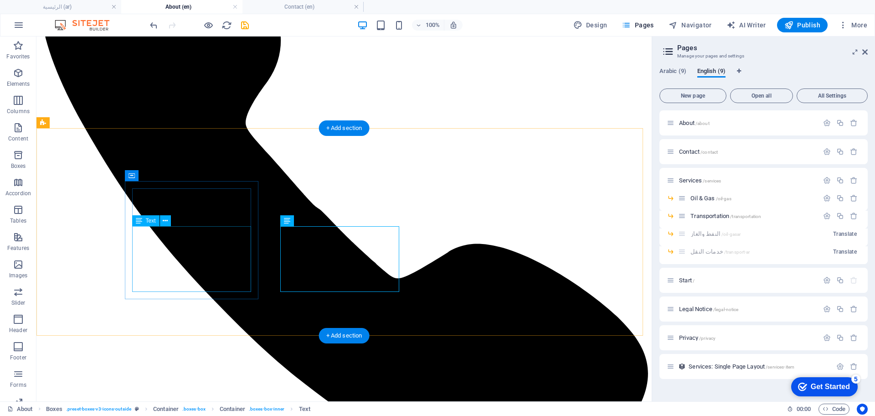
click at [190, 248] on div "H2 Container Menu Bar Banner Container Text Spacer Boxes Container Container Im…" at bounding box center [343, 218] width 615 height 365
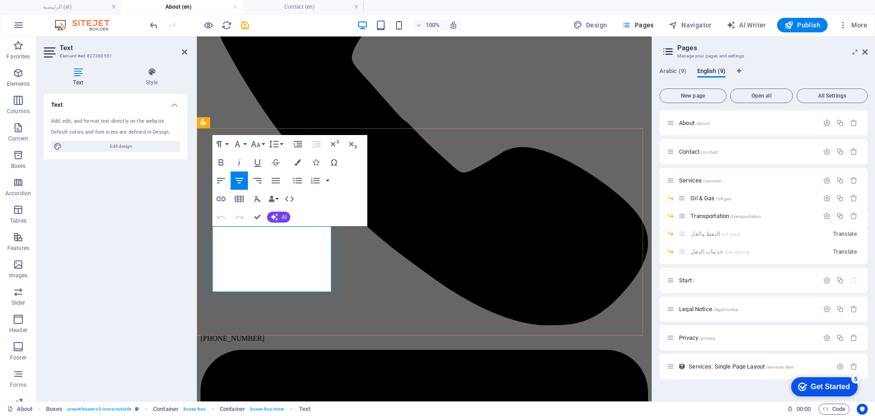
copy p "o provide reliable, innovative, and end-to-end logistics and shipping solutions…"
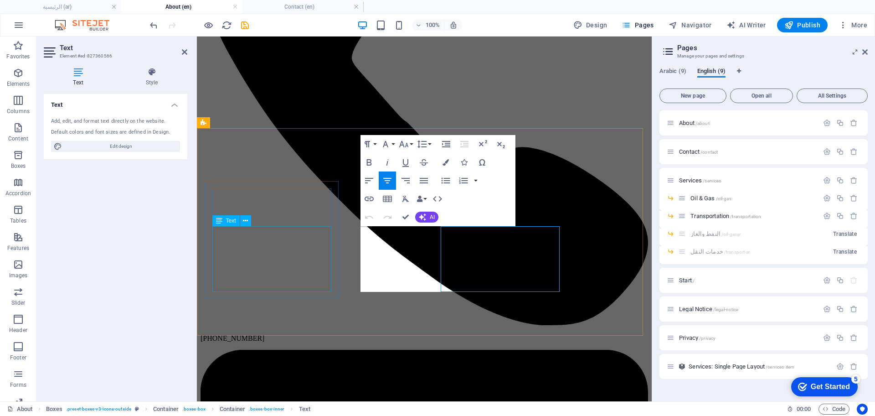
copy p "To be the most trusted global partner in complex freight forwarding, resupply t…"
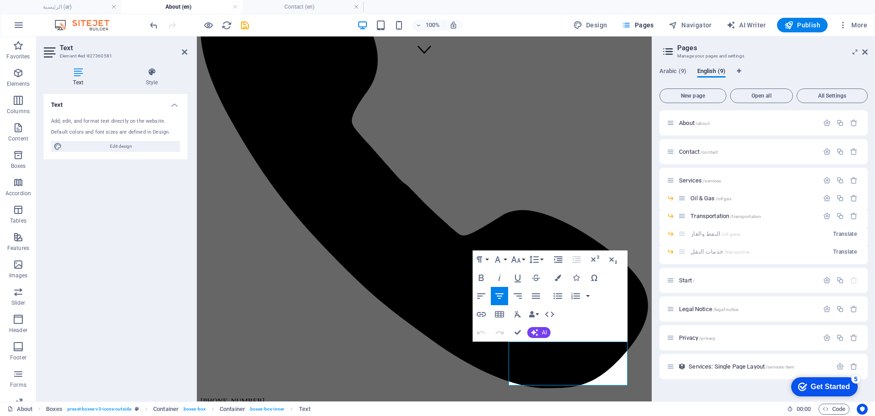
scroll to position [285, 0]
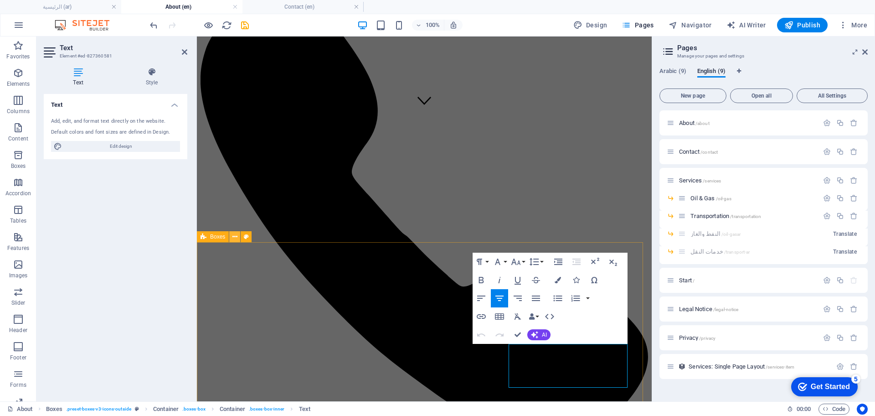
click at [232, 236] on icon at bounding box center [234, 237] width 5 height 10
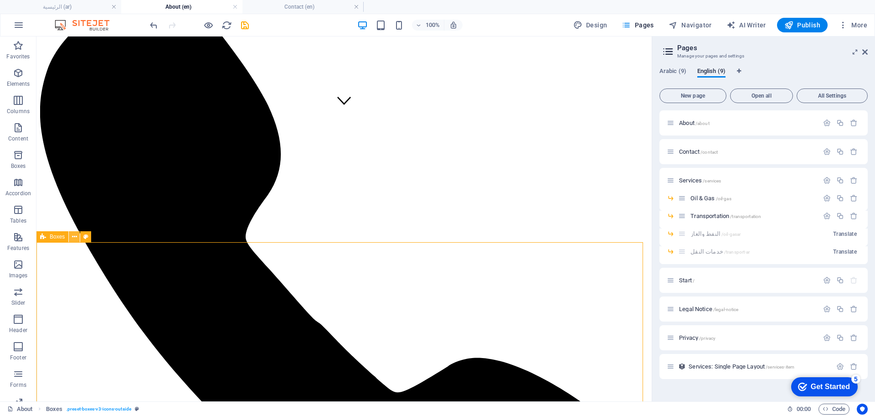
click at [76, 237] on icon at bounding box center [74, 237] width 5 height 10
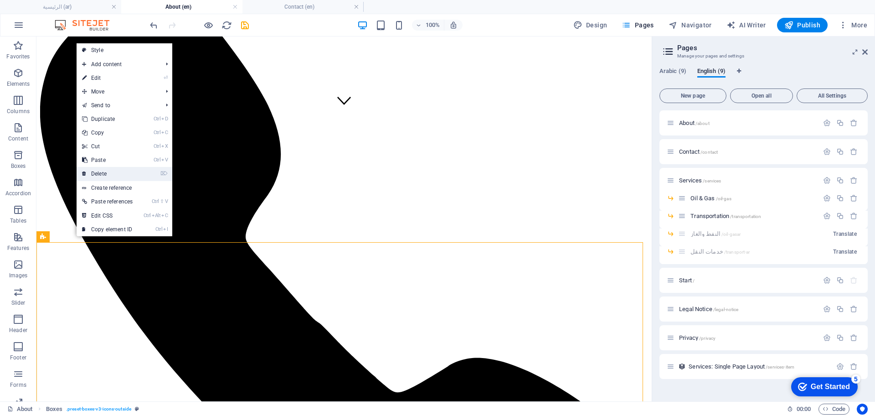
click at [111, 169] on link "⌦ Delete" at bounding box center [108, 174] width 62 height 14
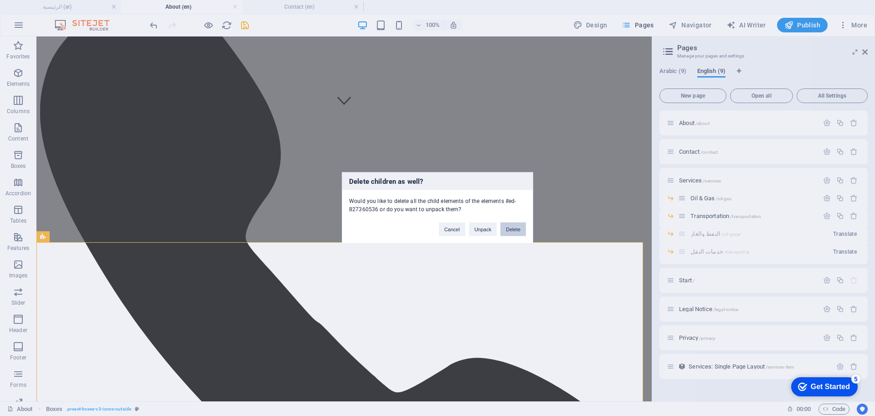
click at [517, 228] on button "Delete" at bounding box center [513, 229] width 26 height 14
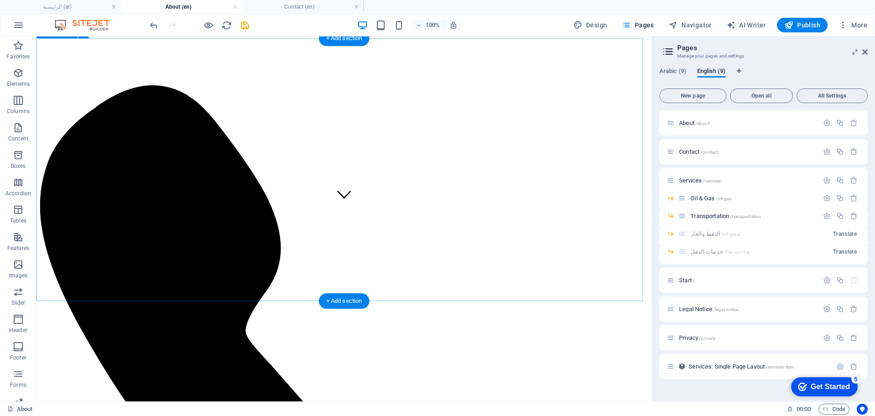
scroll to position [228, 0]
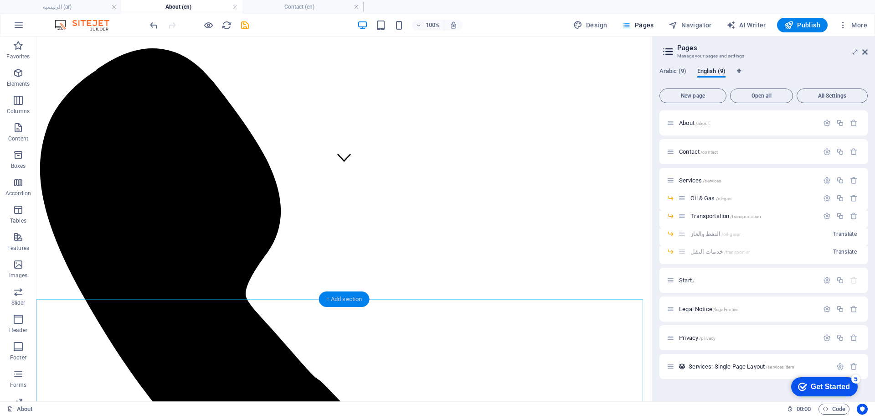
click at [347, 293] on div "+ Add section" at bounding box center [344, 298] width 51 height 15
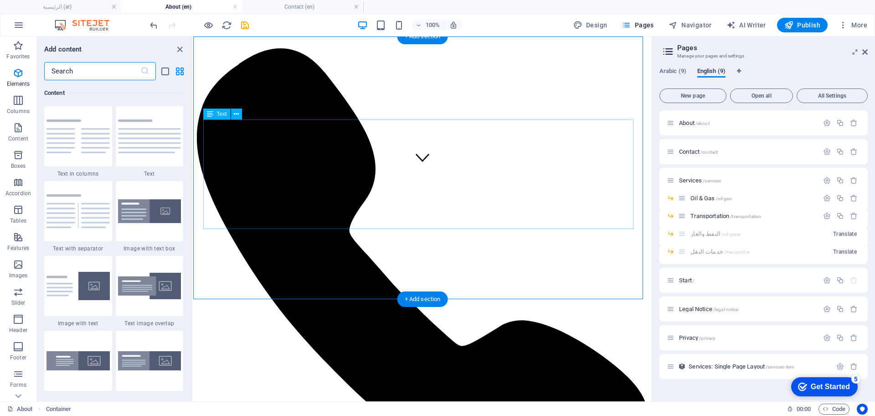
scroll to position [1594, 0]
click at [109, 74] on input "text" at bounding box center [92, 71] width 96 height 18
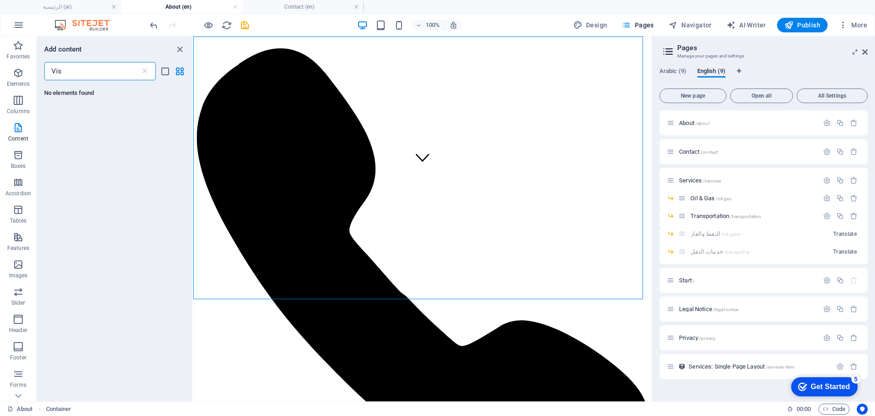
scroll to position [0, 0]
type input "V"
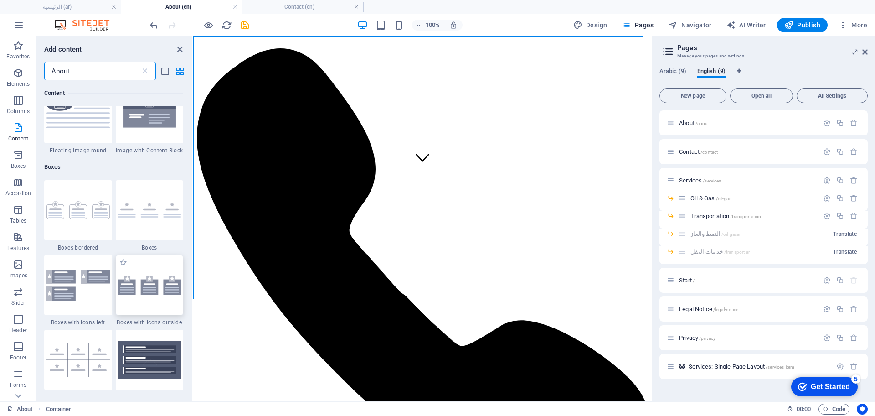
scroll to position [228, 0]
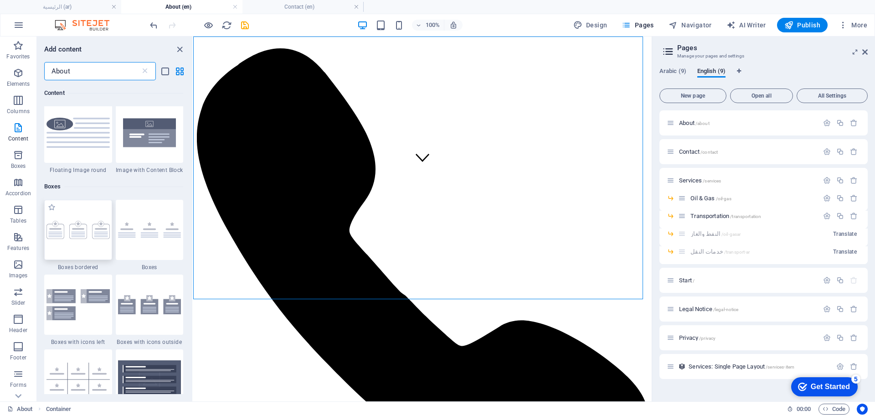
type input "About"
click at [80, 233] on img at bounding box center [77, 230] width 63 height 18
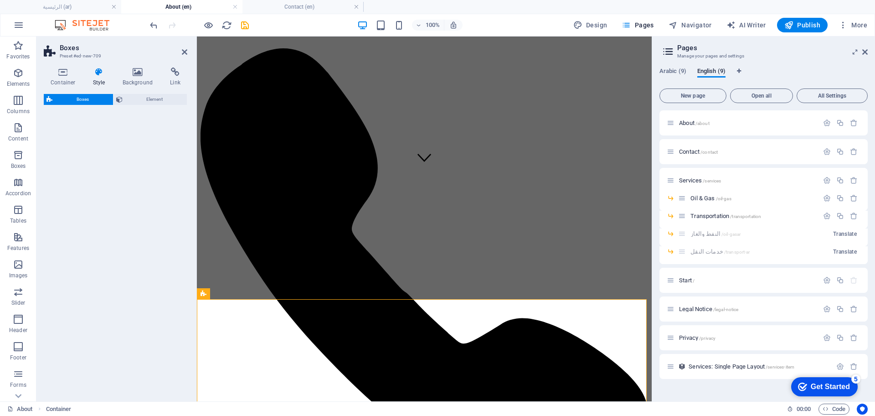
select select "rem"
select select "preset-boxes-v3-border"
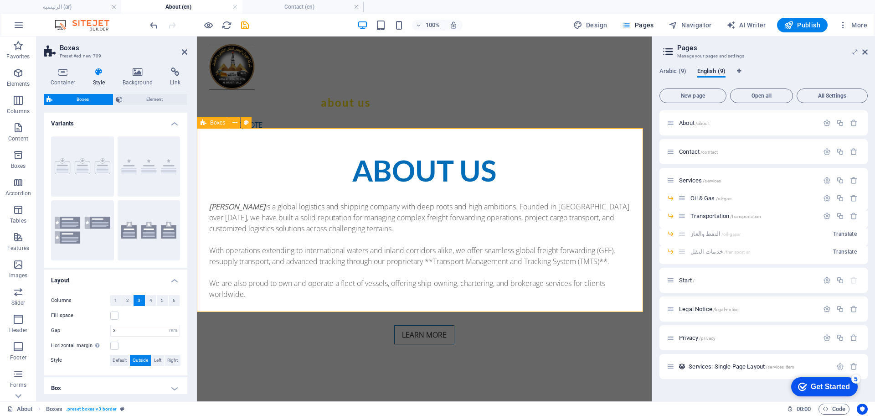
scroll to position [399, 0]
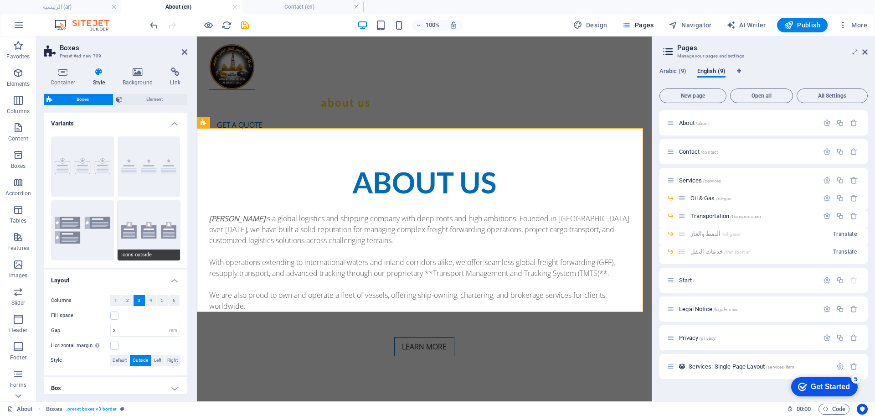
click at [152, 232] on button "Icons outside" at bounding box center [149, 230] width 63 height 60
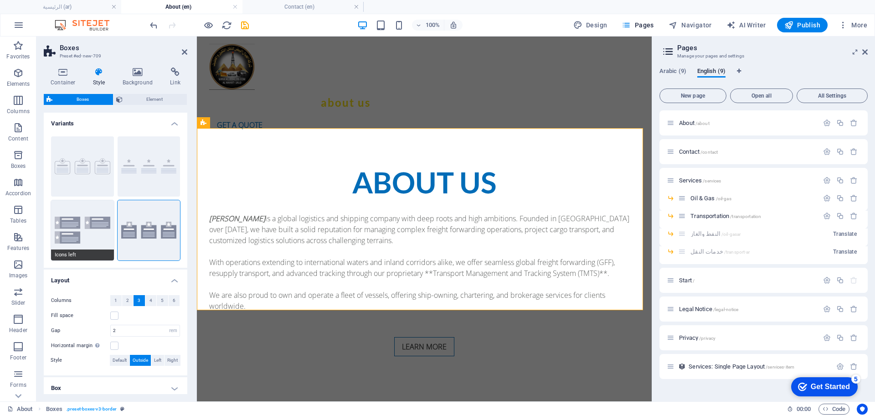
click at [75, 235] on button "Icons left" at bounding box center [82, 230] width 63 height 60
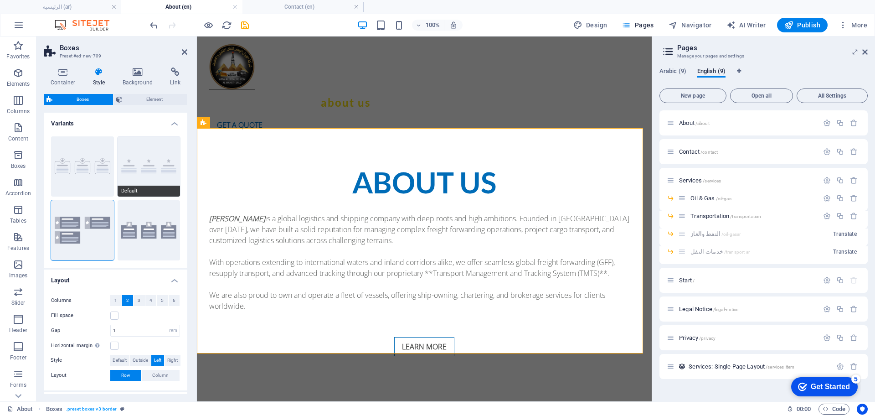
click at [148, 177] on button "Default" at bounding box center [149, 166] width 63 height 60
type input "2"
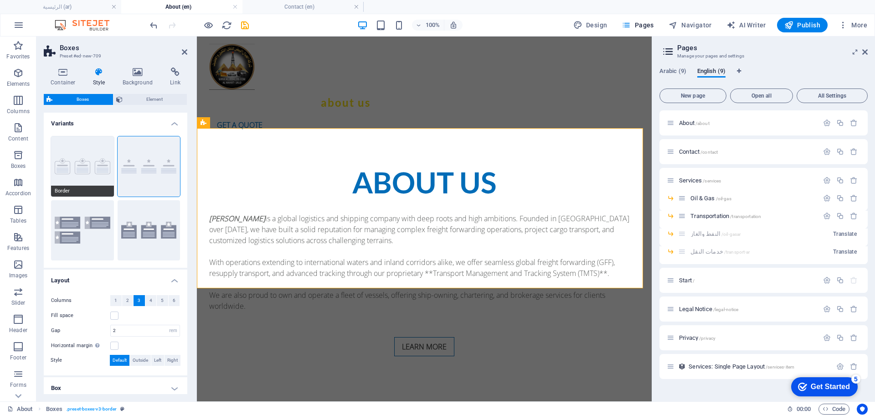
click at [89, 170] on button "Border" at bounding box center [82, 166] width 63 height 60
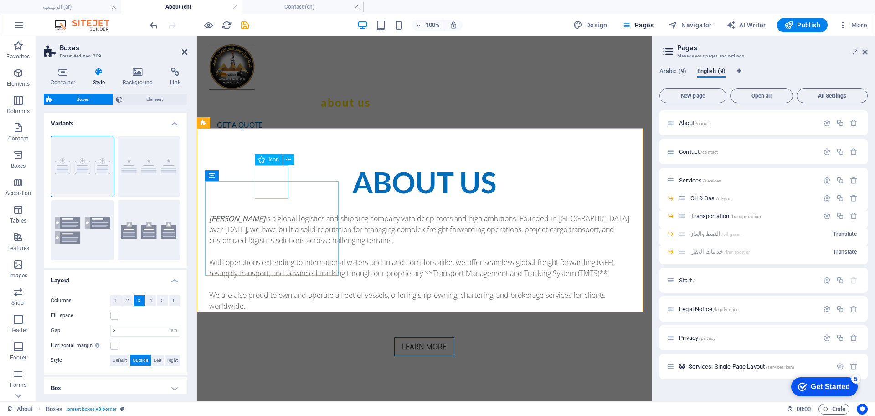
click at [144, 229] on button "Icons outside" at bounding box center [149, 230] width 63 height 60
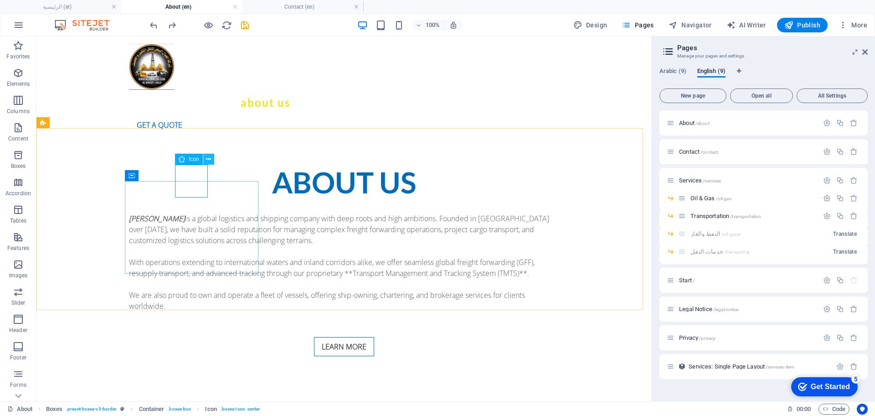
click at [210, 159] on icon at bounding box center [208, 159] width 5 height 10
select select "xMidYMid"
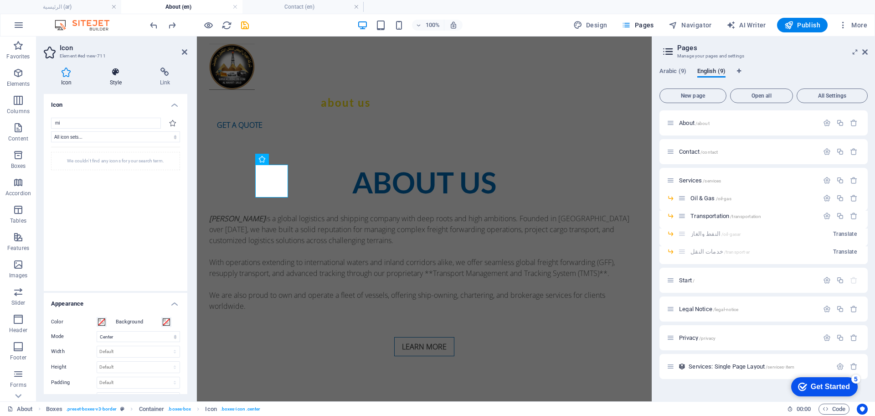
type input "m"
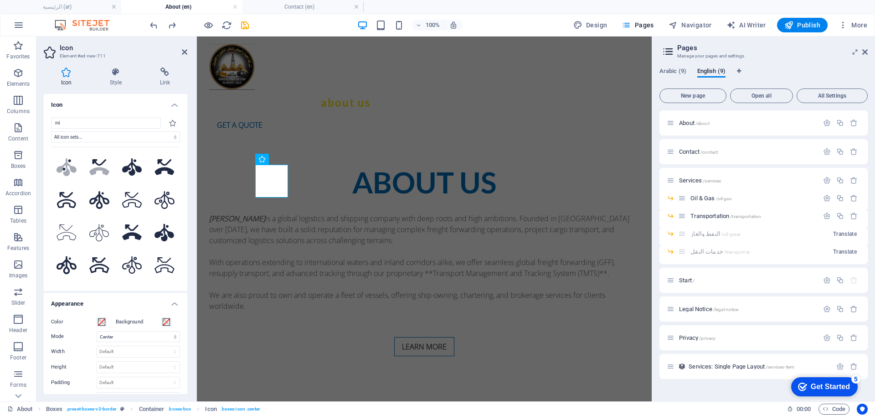
type input "m"
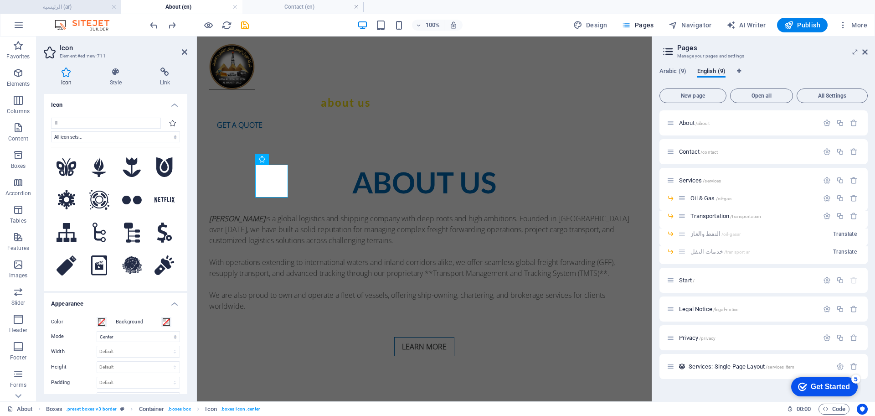
type input "f"
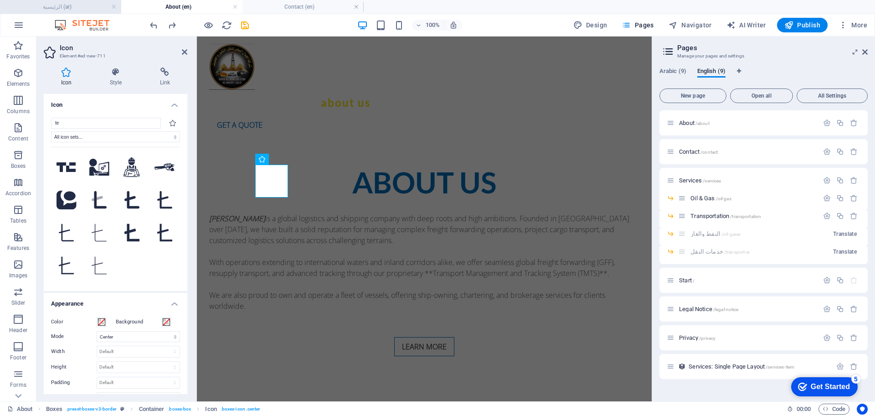
type input "t"
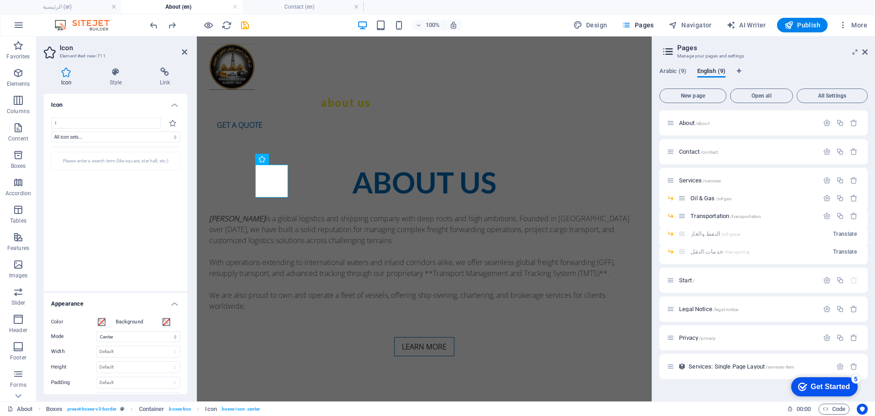
type input "it"
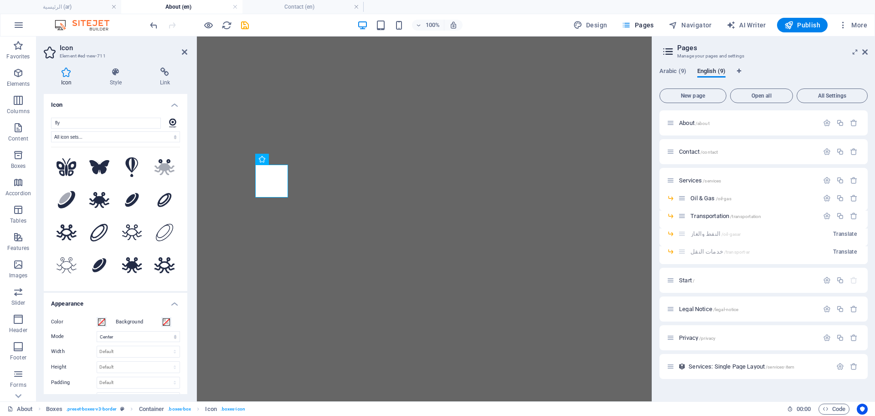
select select "xMidYMid"
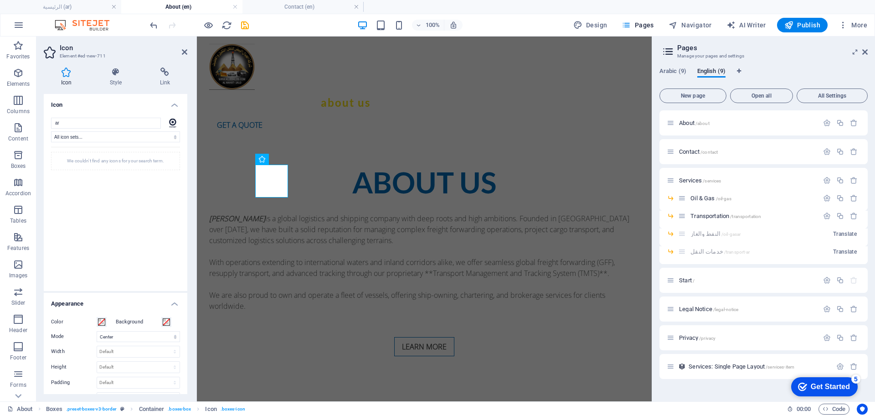
type input "a"
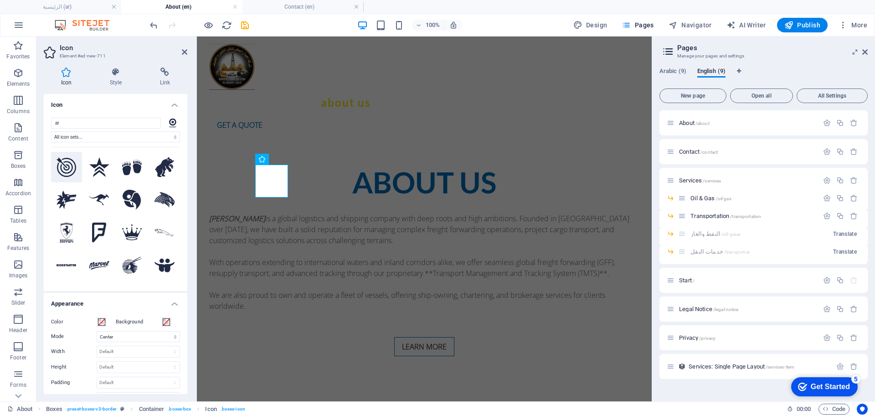
type input "ar"
click at [64, 170] on icon at bounding box center [67, 167] width 20 height 20
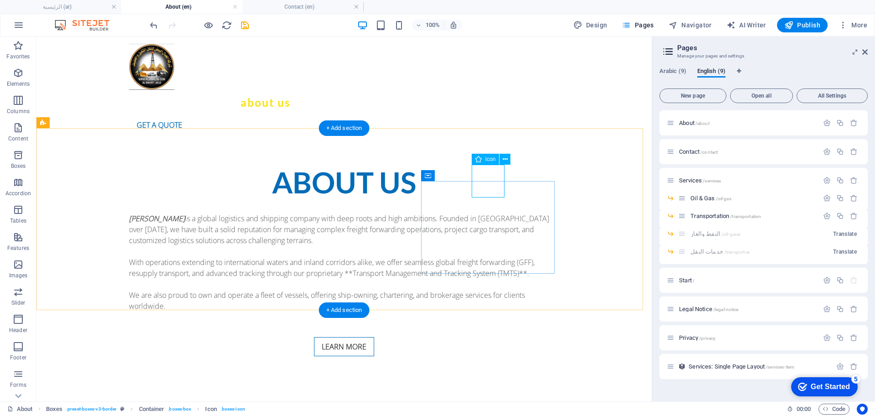
select select "xMidYMid"
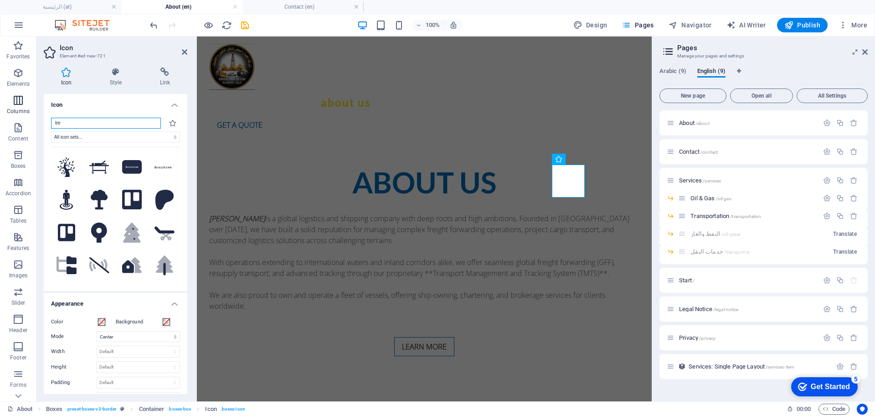
drag, startPoint x: 90, startPoint y: 124, endPoint x: 16, endPoint y: 99, distance: 78.0
click at [0, 120] on section "Favorites Elements Columns Content Boxes Accordion Tables Features Images Slide…" at bounding box center [326, 218] width 652 height 365
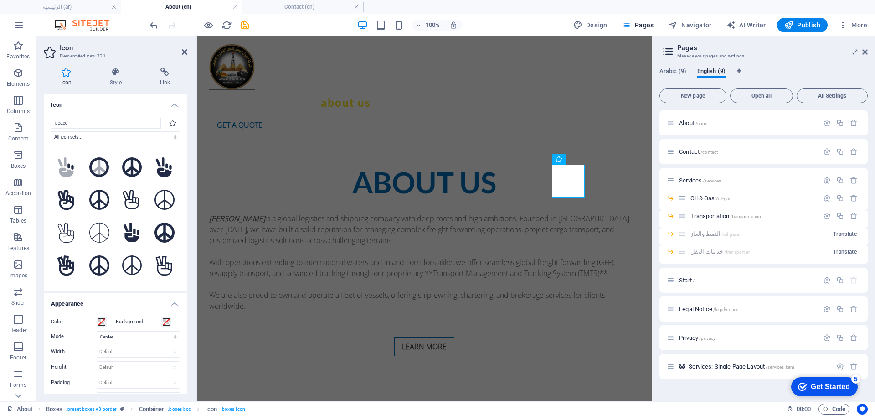
click at [77, 115] on div "peace All icon sets... IcoFont Ionicons FontAwesome Brands FontAwesome Duotone …" at bounding box center [116, 200] width 144 height 180
drag, startPoint x: 74, startPoint y: 120, endPoint x: 36, endPoint y: 117, distance: 38.0
click at [36, 117] on section "Favorites Elements Columns Content Boxes Accordion Tables Features Images Slide…" at bounding box center [326, 218] width 652 height 365
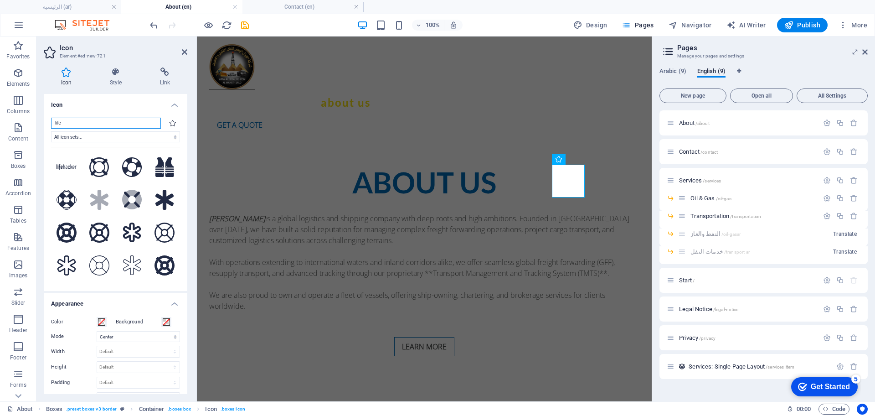
click at [71, 122] on input "life" at bounding box center [106, 123] width 110 height 11
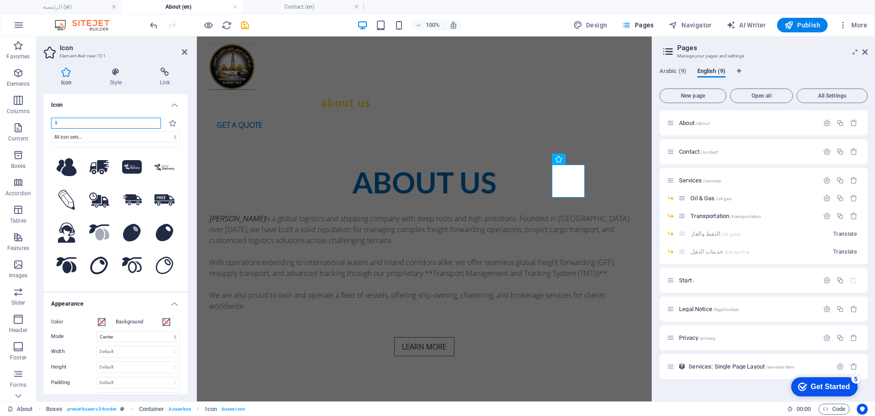
type input "l"
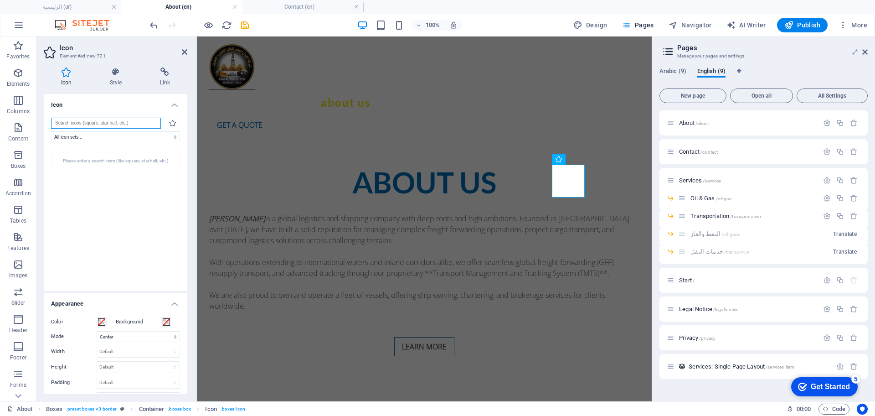
type input "w"
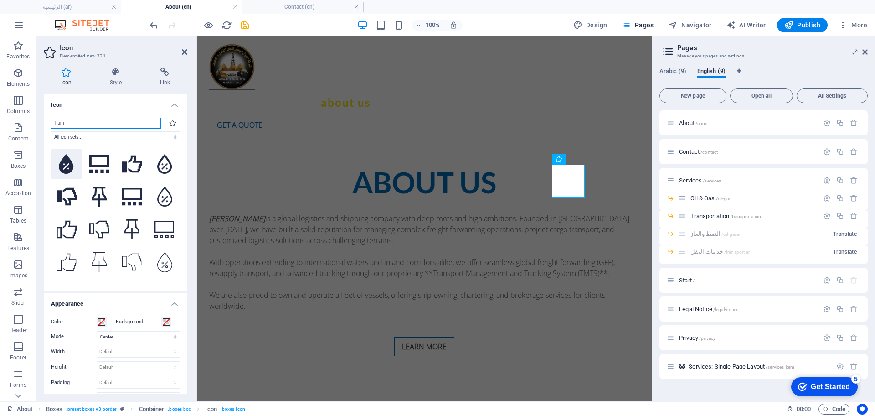
scroll to position [284, 0]
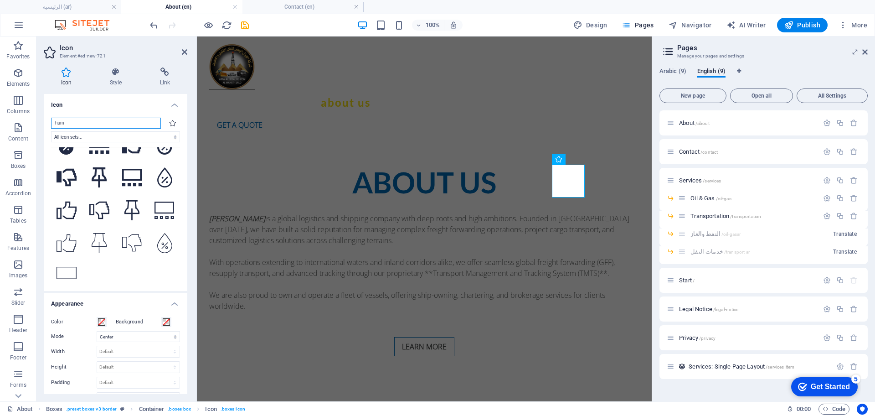
drag, startPoint x: 71, startPoint y: 123, endPoint x: 36, endPoint y: 121, distance: 34.2
click at [36, 121] on div "Icon Style Link Icon hum All icon sets... IcoFont Ionicons FontAwesome Brands F…" at bounding box center [115, 230] width 158 height 341
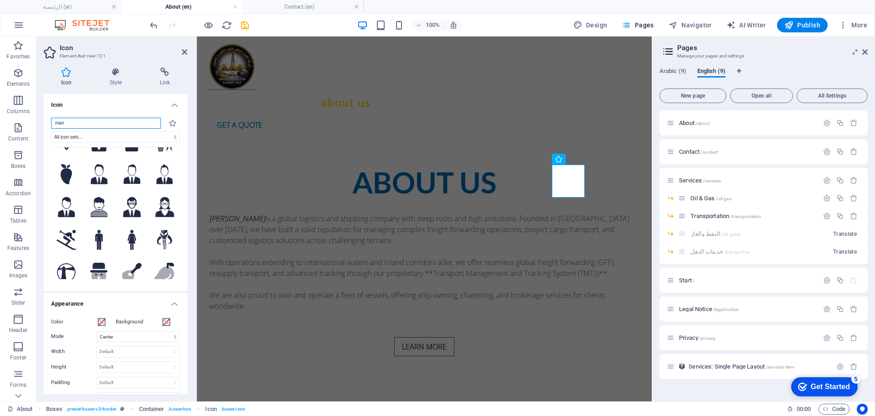
scroll to position [0, 0]
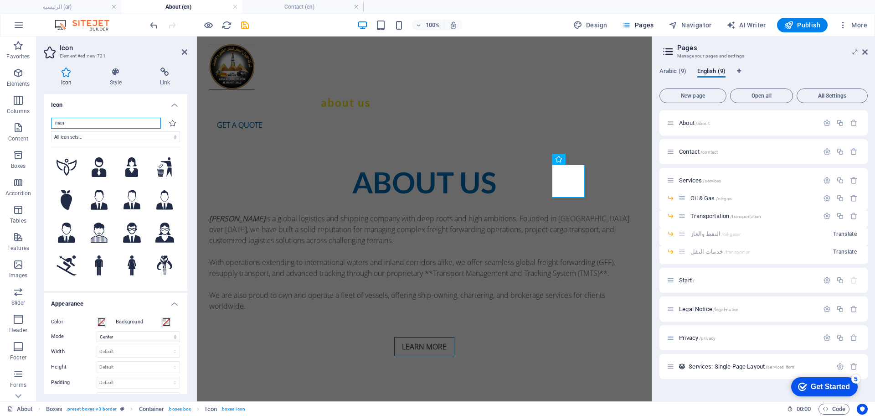
click at [68, 124] on input "man" at bounding box center [106, 123] width 110 height 11
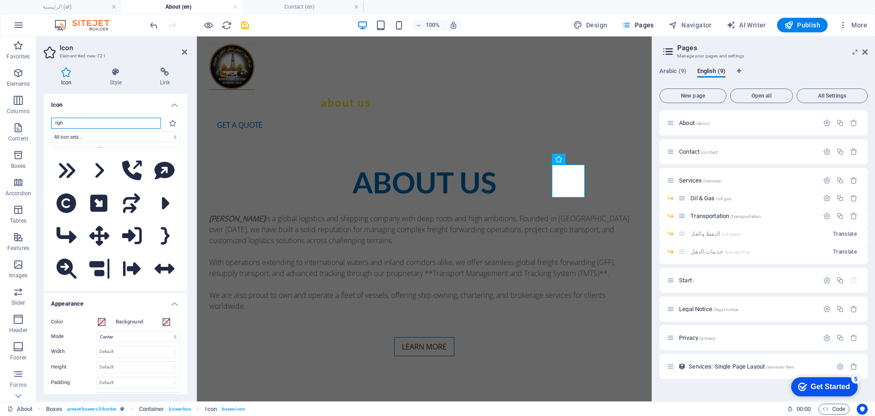
scroll to position [1367, 0]
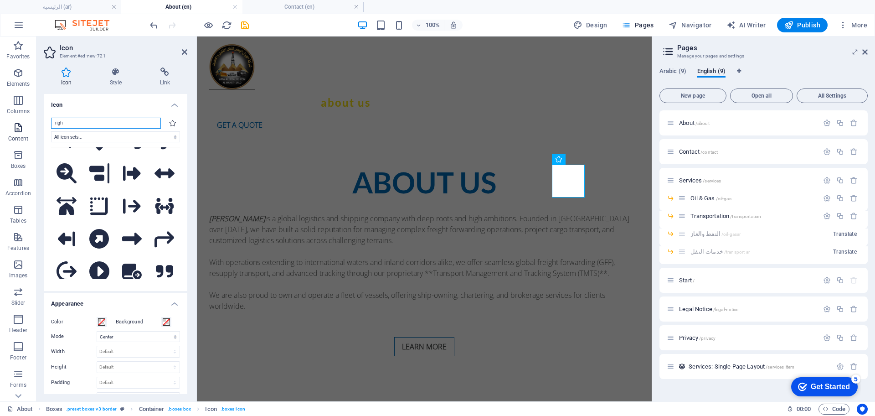
drag, startPoint x: 80, startPoint y: 125, endPoint x: 33, endPoint y: 120, distance: 47.7
click at [33, 120] on section "Favorites Elements Columns Content Boxes Accordion Tables Features Images Slide…" at bounding box center [326, 218] width 652 height 365
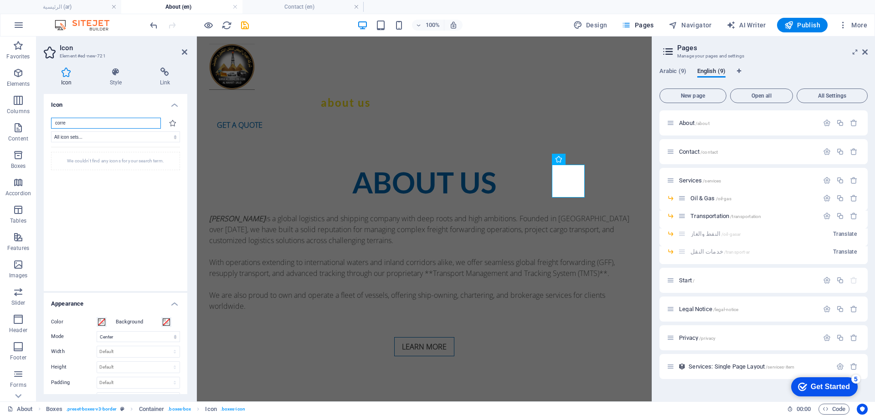
scroll to position [0, 0]
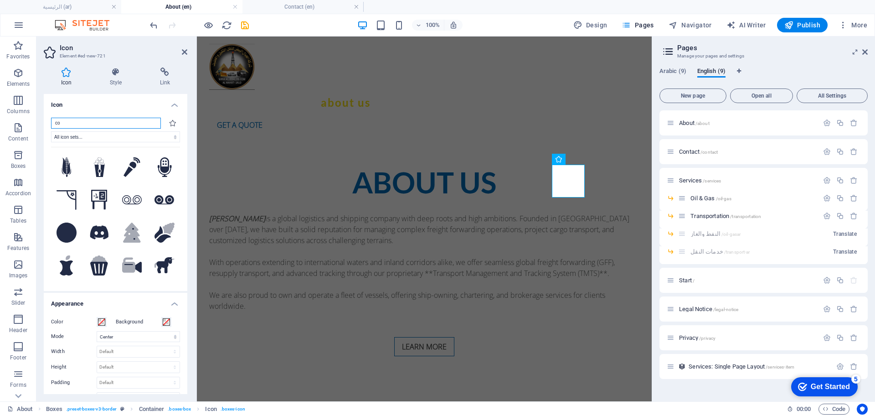
type input "c"
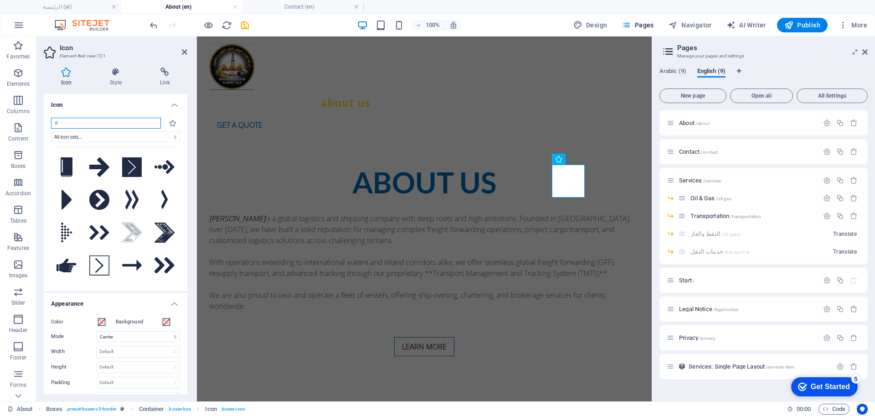
type input "r"
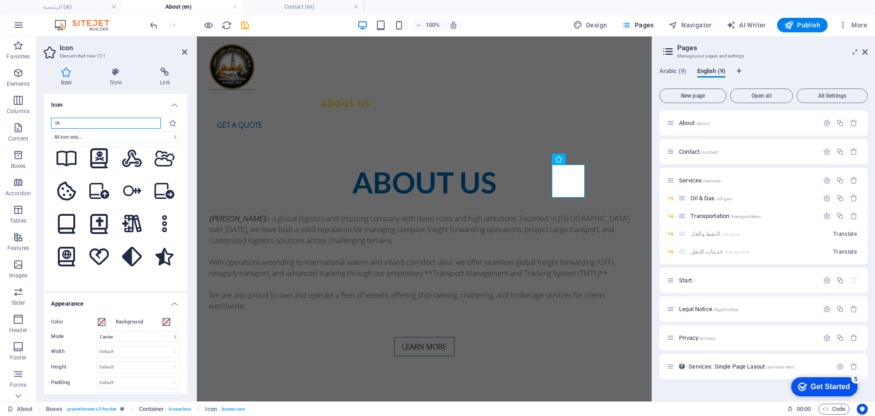
scroll to position [1481, 0]
type input "ok"
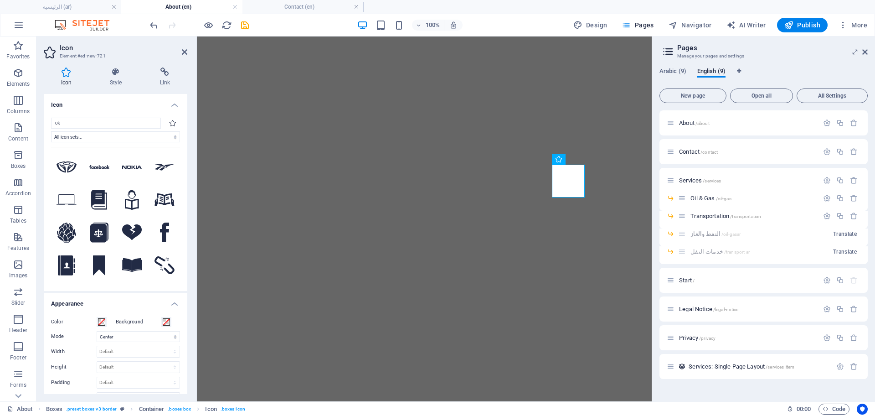
select select "xMidYMid"
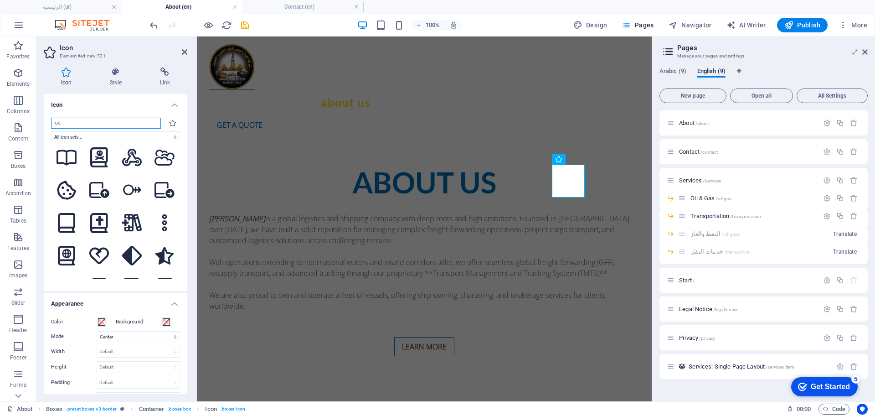
scroll to position [399, 0]
click at [82, 128] on input "ok" at bounding box center [106, 123] width 110 height 11
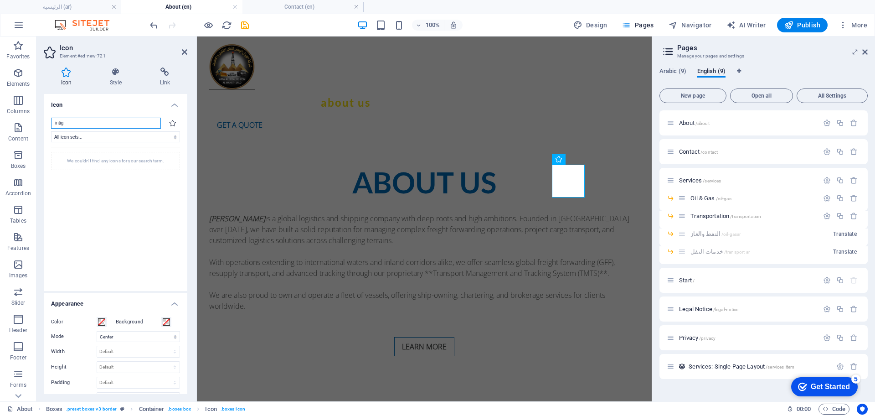
scroll to position [0, 0]
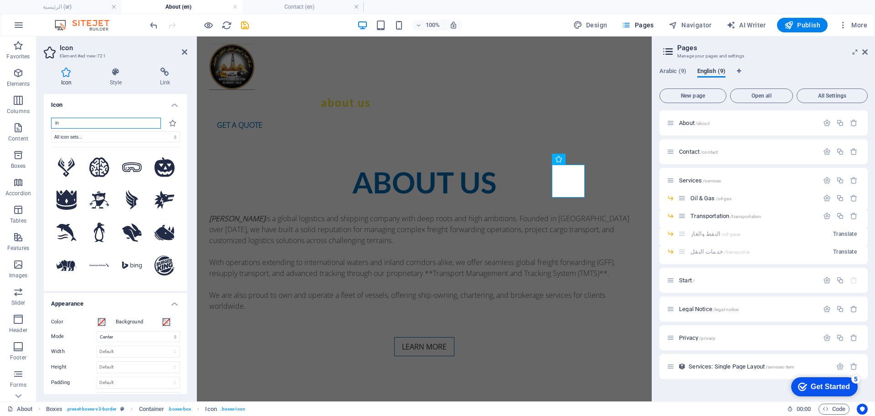
type input "i"
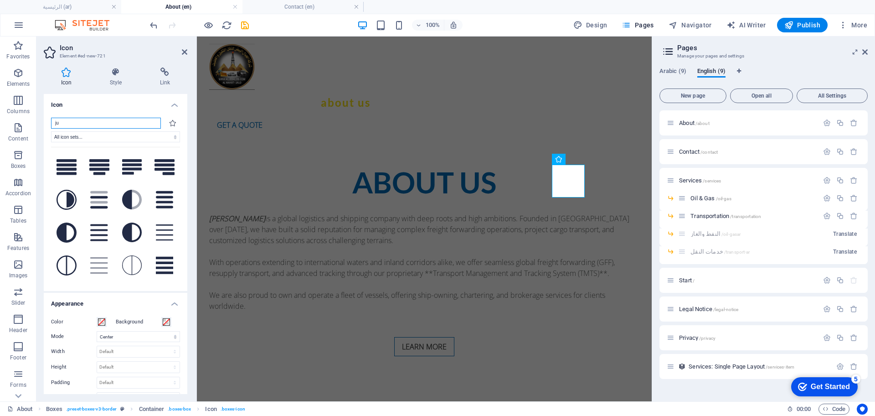
type input "j"
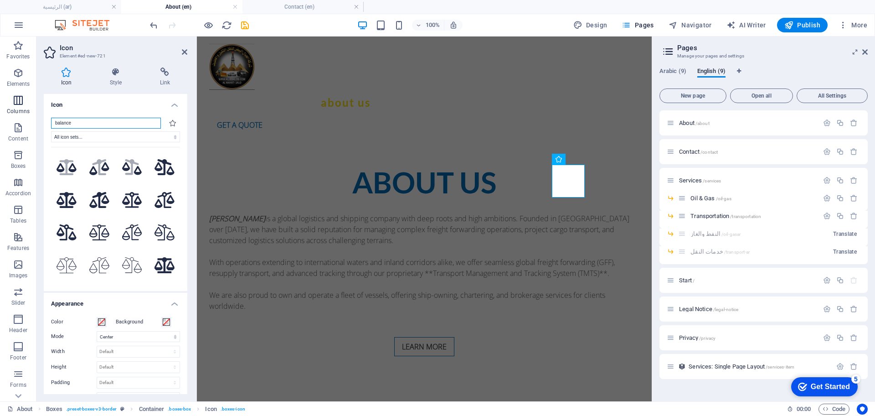
drag, startPoint x: 80, startPoint y: 126, endPoint x: 6, endPoint y: 114, distance: 75.3
click at [1, 116] on section "Favorites Elements Columns Content Boxes Accordion Tables Features Images Slide…" at bounding box center [326, 218] width 652 height 365
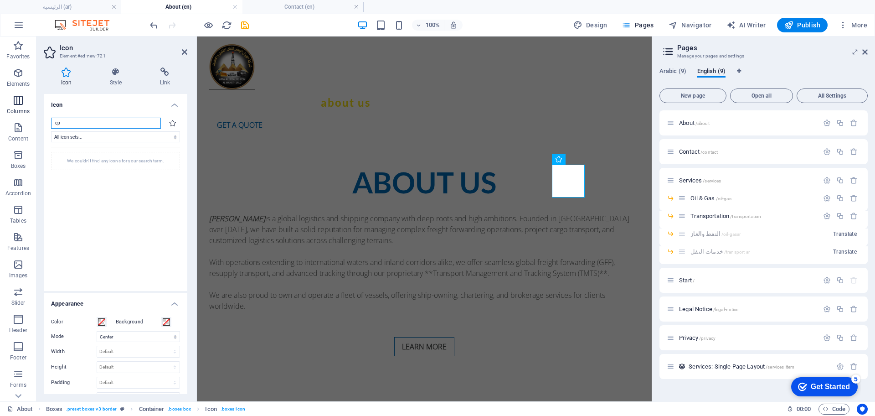
type input "c"
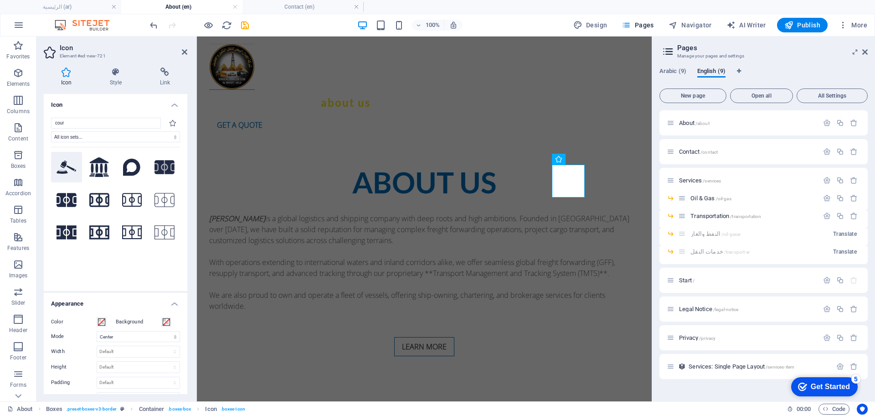
click at [68, 164] on icon at bounding box center [67, 167] width 20 height 14
click at [93, 124] on input "cour" at bounding box center [106, 123] width 110 height 11
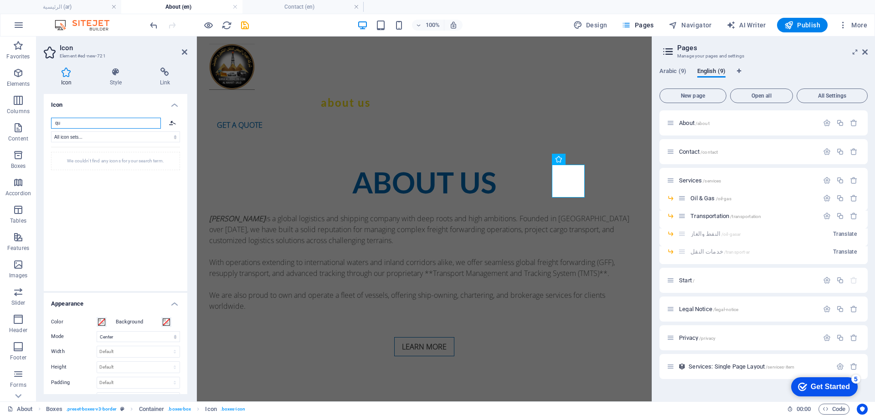
type input "q"
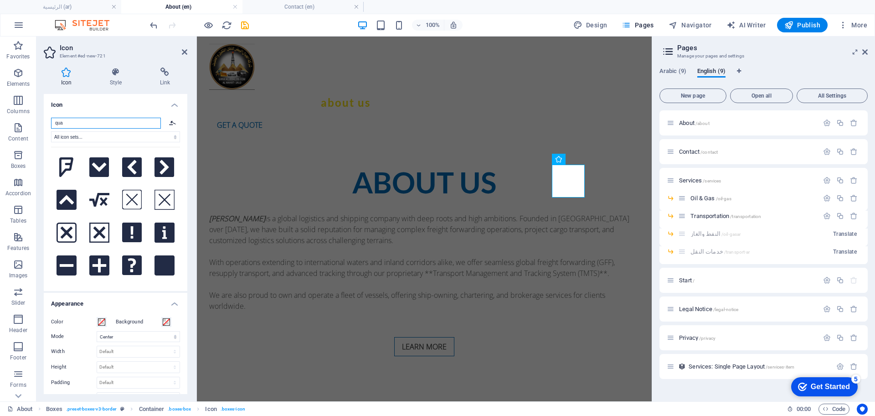
type input "qu"
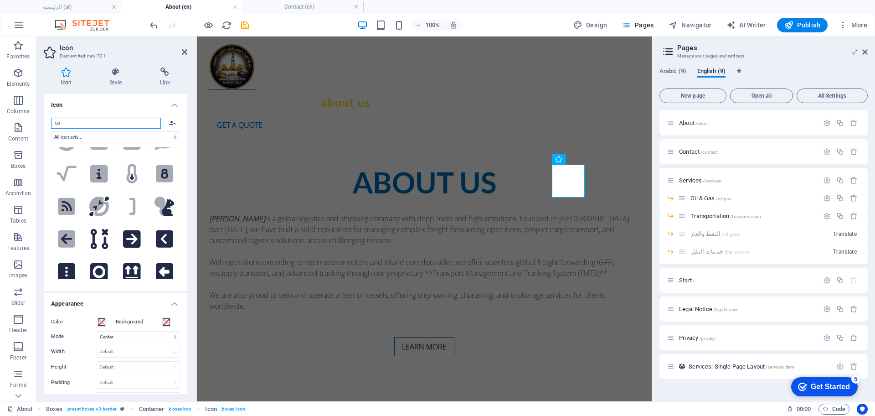
scroll to position [1883, 0]
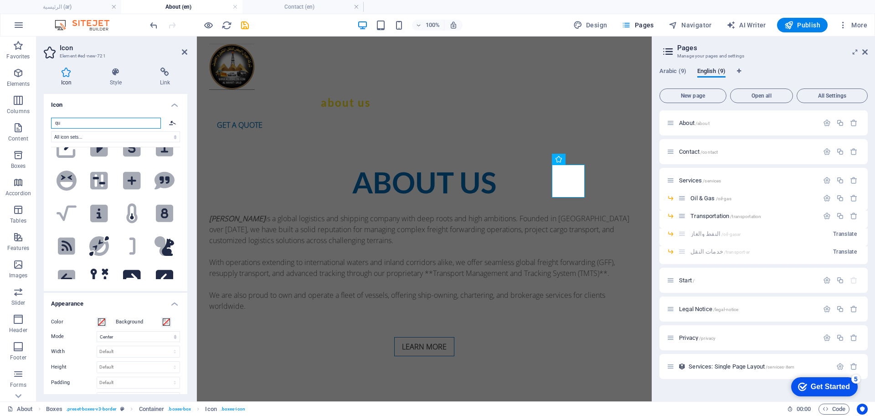
click at [79, 125] on input "qu" at bounding box center [106, 123] width 110 height 11
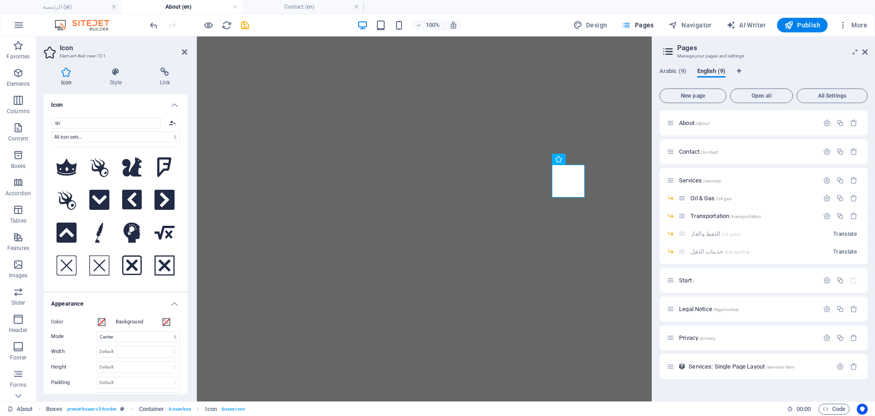
select select "xMidYMid"
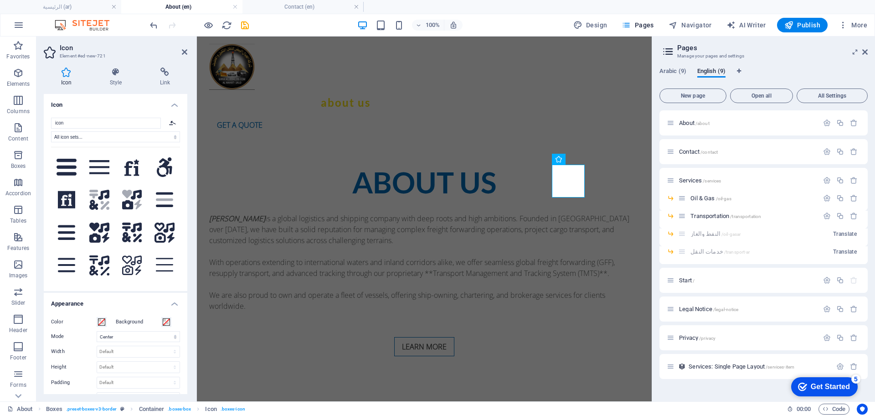
drag, startPoint x: 82, startPoint y: 124, endPoint x: 44, endPoint y: 118, distance: 37.8
click at [44, 118] on div "icon All icon sets... IcoFont Ionicons FontAwesome Brands FontAwesome Duotone F…" at bounding box center [116, 200] width 144 height 180
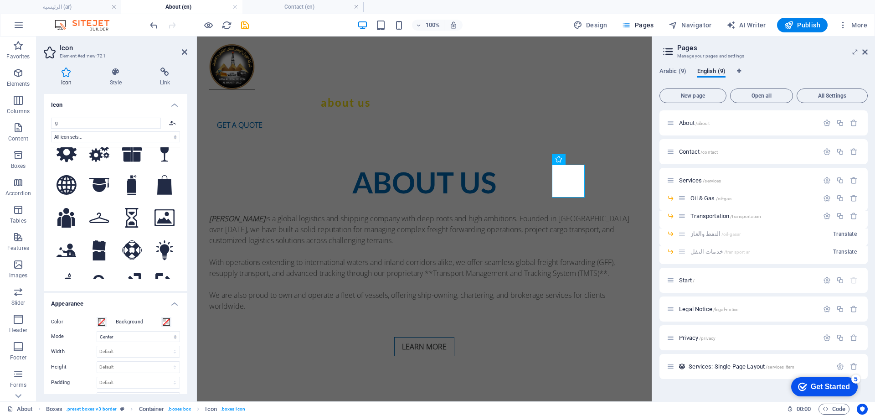
scroll to position [2677, 0]
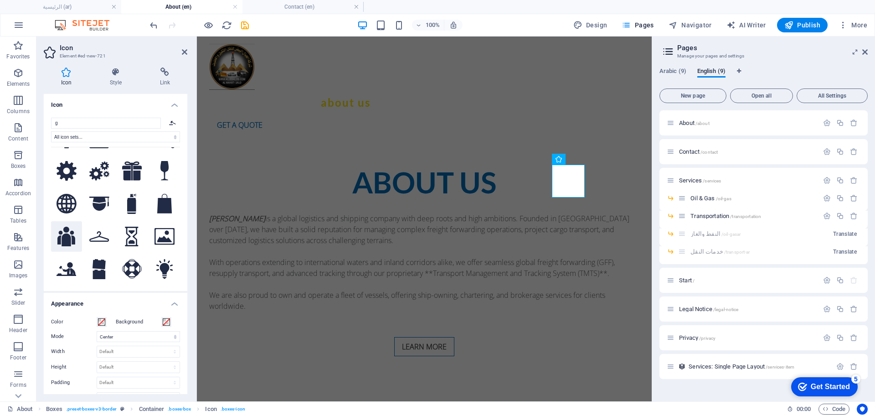
type input "g"
click at [66, 226] on icon at bounding box center [66, 236] width 18 height 20
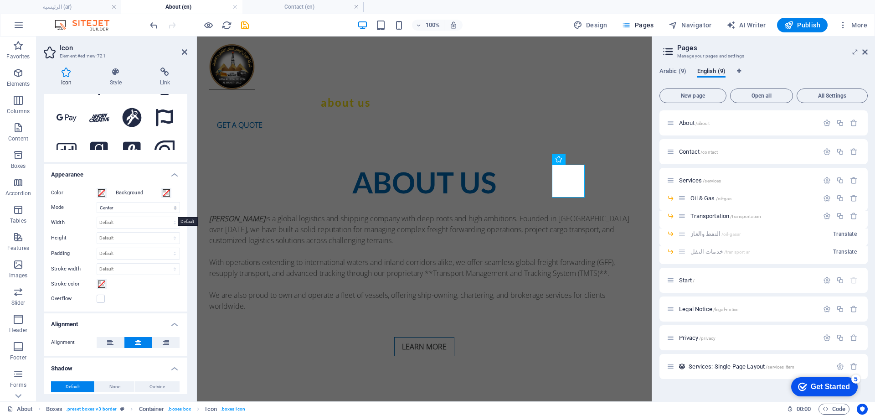
scroll to position [57, 0]
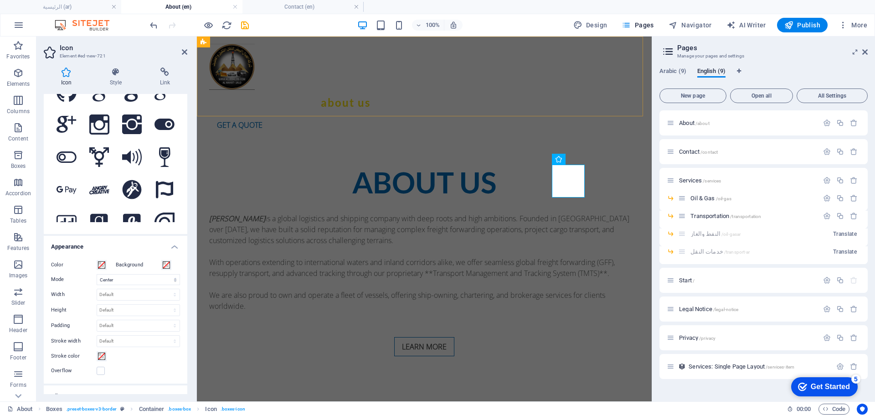
click at [597, 109] on div "Home About us Services Pricing Contact Get a quote" at bounding box center [424, 88] width 455 height 105
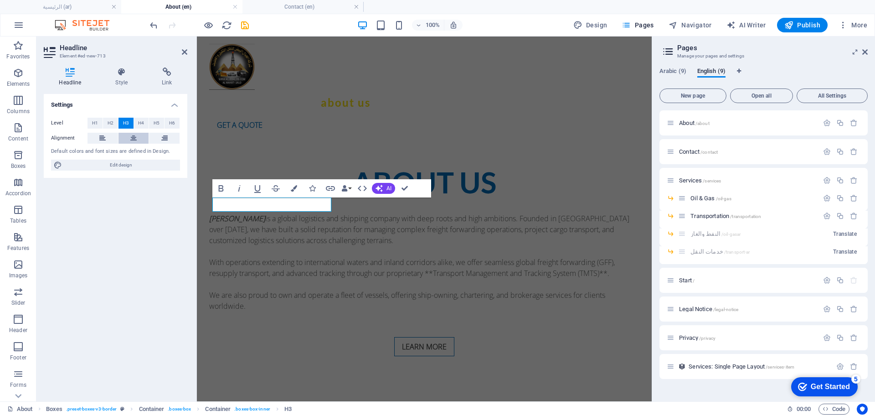
click at [132, 141] on icon at bounding box center [133, 138] width 6 height 11
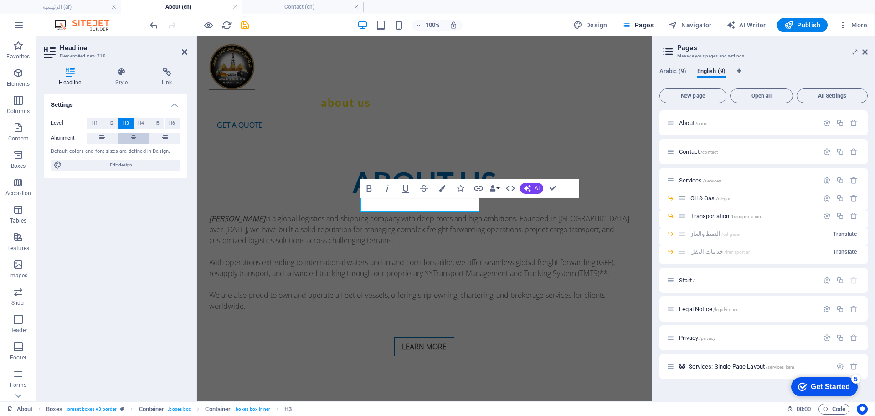
click at [134, 140] on icon at bounding box center [133, 138] width 6 height 11
click at [539, 204] on button at bounding box center [541, 205] width 11 height 11
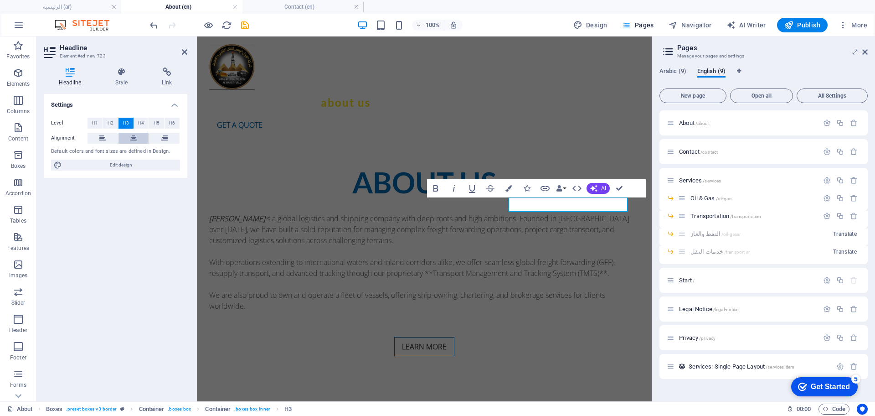
click at [135, 137] on icon at bounding box center [133, 138] width 6 height 11
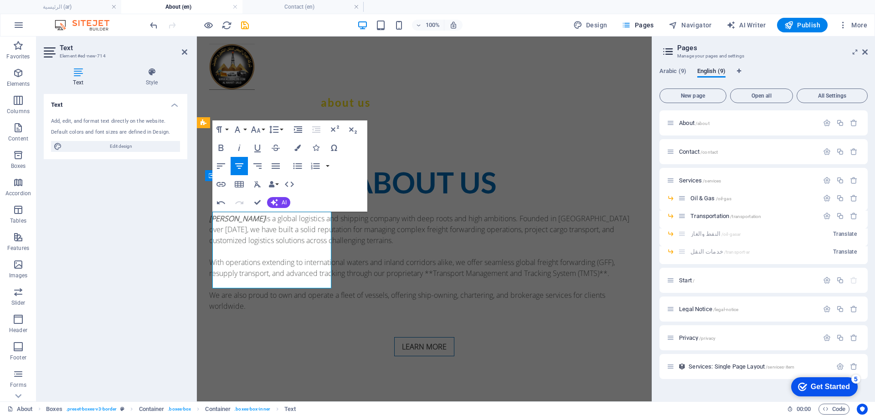
scroll to position [1279, 0]
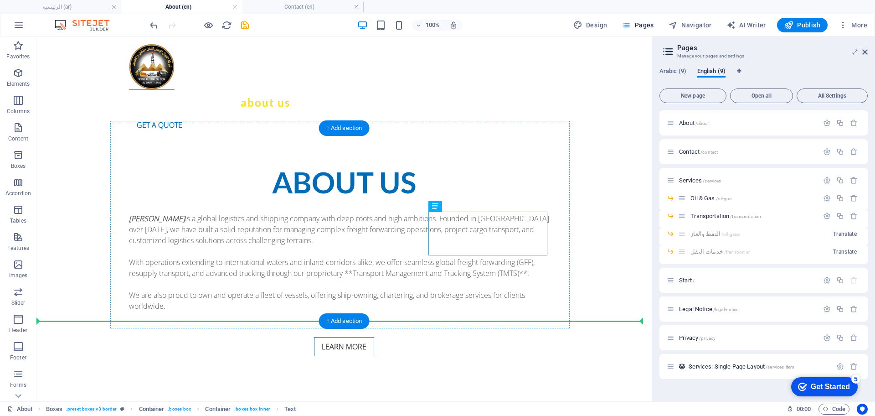
drag, startPoint x: 509, startPoint y: 240, endPoint x: 509, endPoint y: 264, distance: 24.2
drag, startPoint x: 484, startPoint y: 253, endPoint x: 486, endPoint y: 262, distance: 9.4
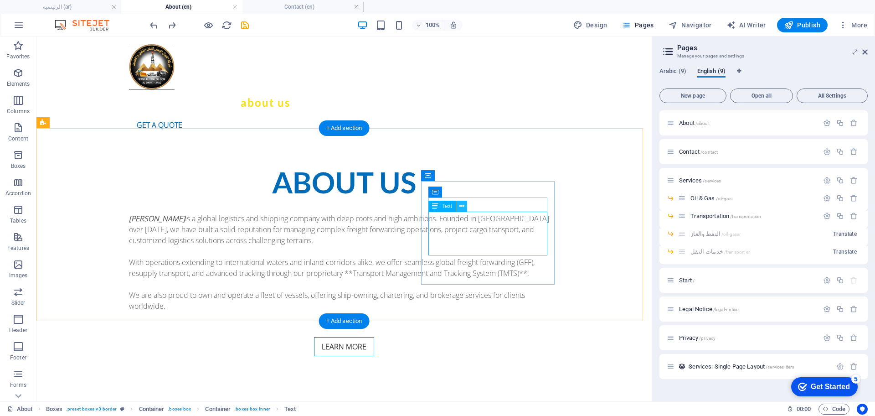
click at [462, 206] on icon at bounding box center [461, 206] width 5 height 10
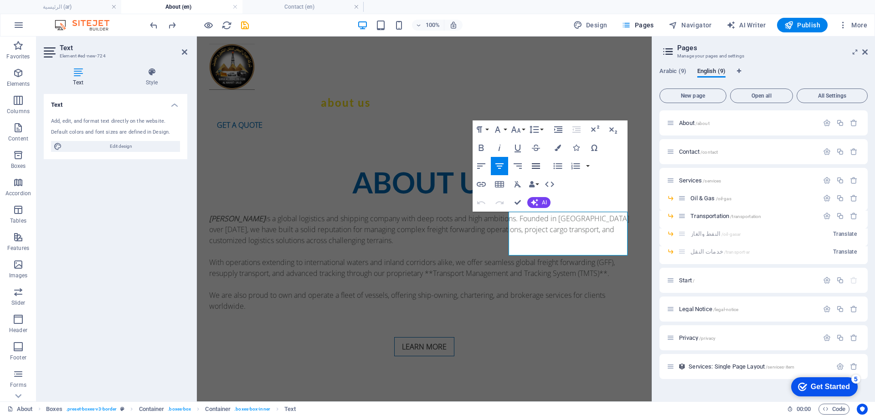
click at [531, 169] on icon "button" at bounding box center [535, 165] width 11 height 11
click at [501, 167] on icon "button" at bounding box center [499, 165] width 11 height 11
click at [543, 129] on button "Line Height" at bounding box center [535, 129] width 17 height 18
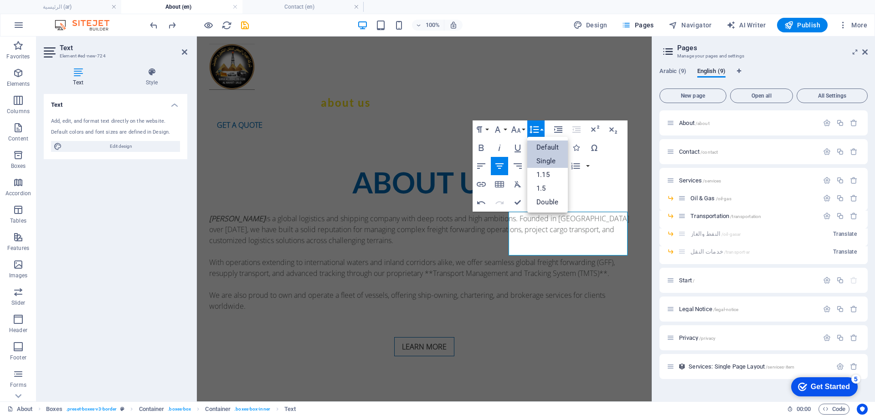
click at [544, 161] on link "Single" at bounding box center [547, 161] width 41 height 14
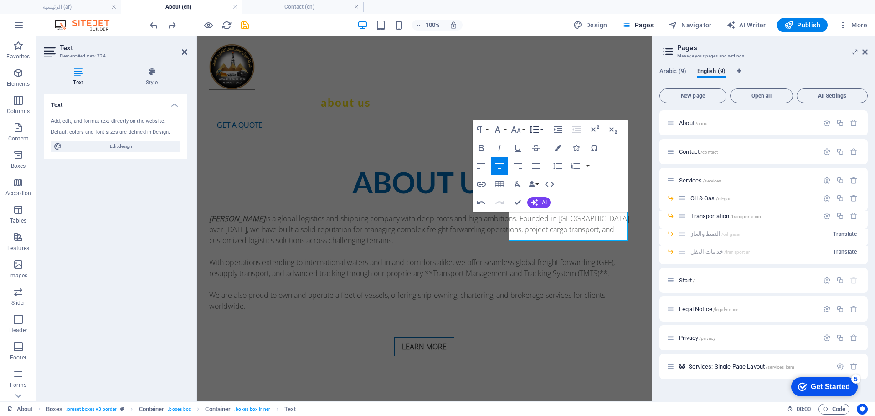
click at [536, 130] on icon "button" at bounding box center [534, 129] width 11 height 11
click at [545, 205] on link "Double" at bounding box center [547, 202] width 41 height 14
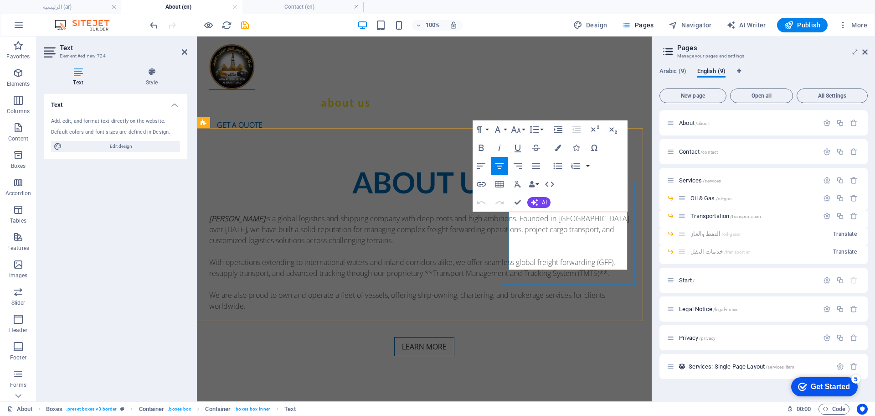
drag, startPoint x: 517, startPoint y: 217, endPoint x: 604, endPoint y: 264, distance: 99.1
click at [538, 131] on icon "button" at bounding box center [534, 129] width 11 height 11
click at [535, 188] on link "1.5" at bounding box center [547, 188] width 41 height 14
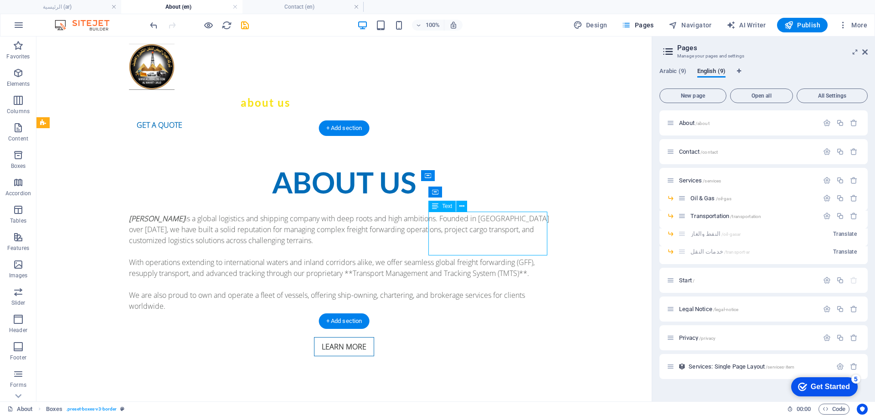
drag, startPoint x: 501, startPoint y: 242, endPoint x: 505, endPoint y: 247, distance: 6.5
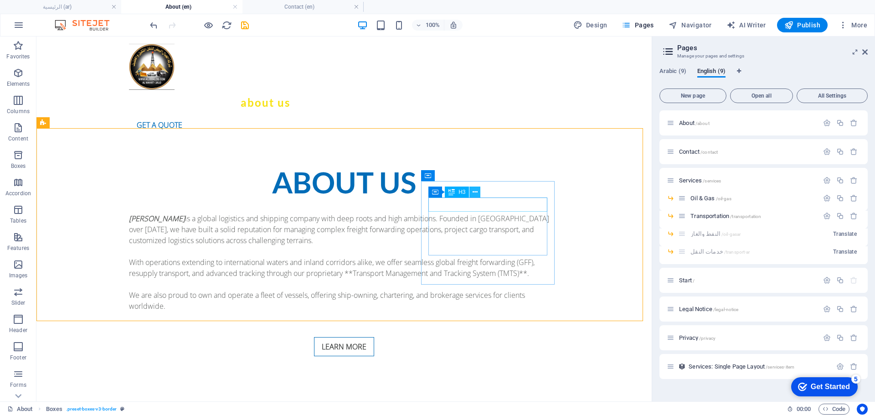
click at [478, 197] on button at bounding box center [474, 191] width 11 height 11
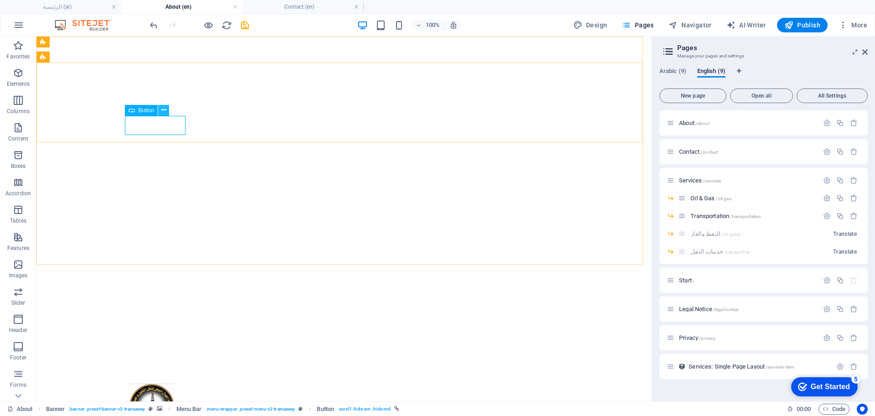
click at [164, 109] on icon at bounding box center [163, 110] width 5 height 10
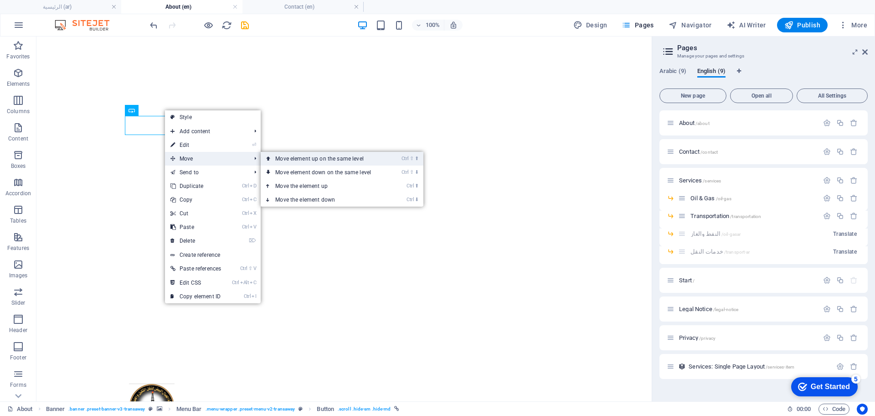
click at [312, 156] on link "Ctrl ⇧ ⬆ Move element up on the same level" at bounding box center [325, 159] width 128 height 14
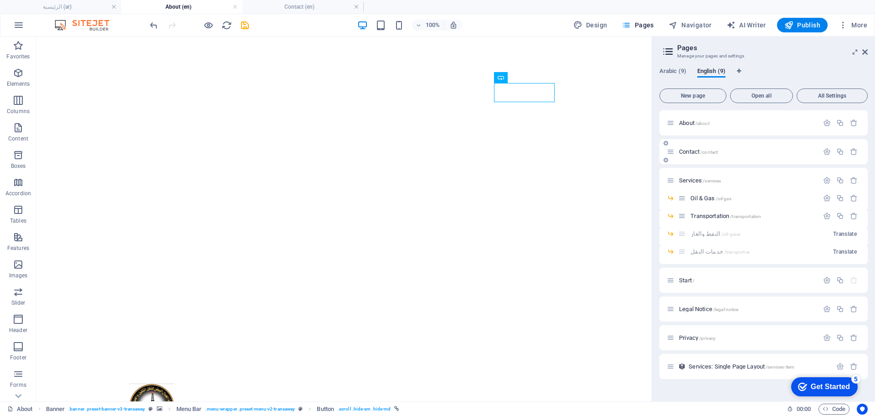
click at [693, 154] on div "Contact /contact" at bounding box center [743, 151] width 152 height 10
click at [698, 152] on span "Contact /contact" at bounding box center [698, 151] width 39 height 7
click at [690, 280] on span "Start /" at bounding box center [686, 280] width 15 height 7
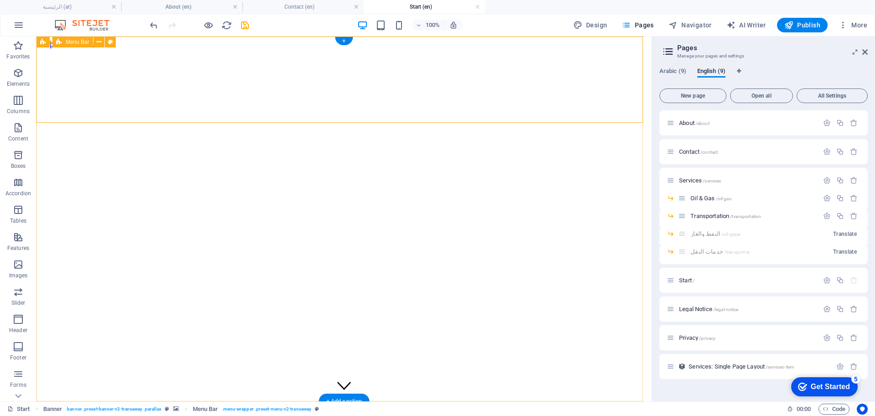
click at [97, 42] on icon at bounding box center [99, 42] width 5 height 10
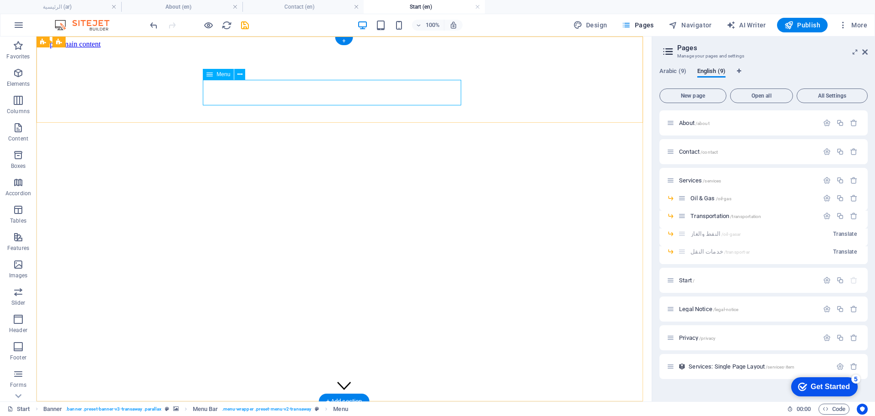
select select
select select "8"
select select
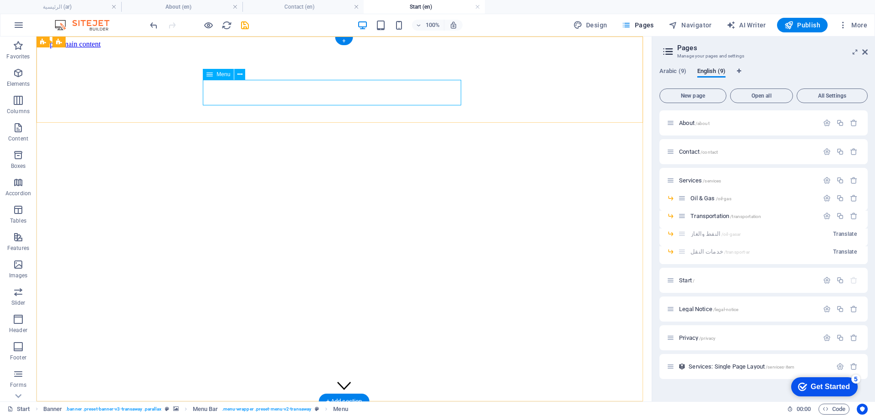
select select "10"
select select
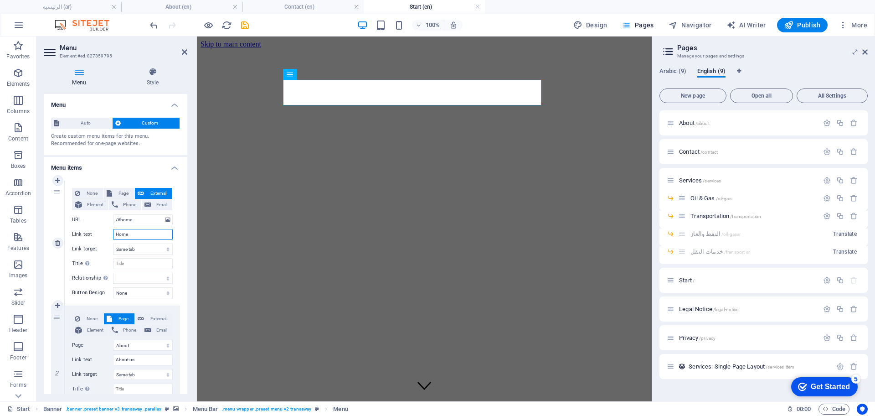
click at [140, 235] on input "Home" at bounding box center [143, 234] width 60 height 11
click at [140, 266] on input "Title Additional link description, should not be the same as the link text. The…" at bounding box center [143, 263] width 60 height 11
paste input "Home"
type input "Home"
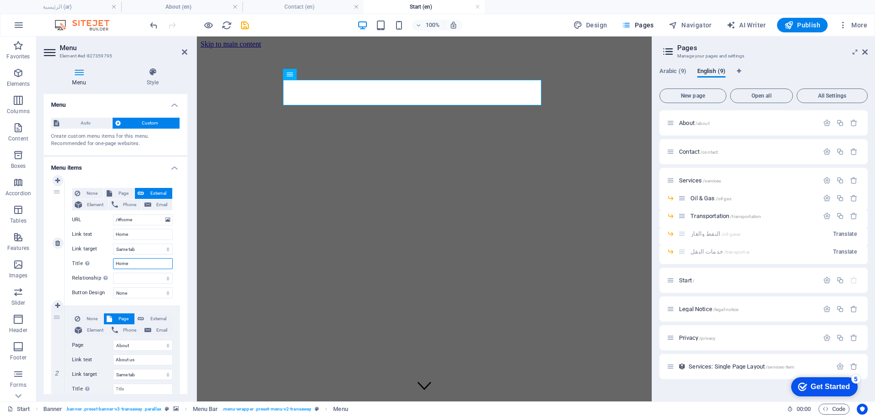
select select
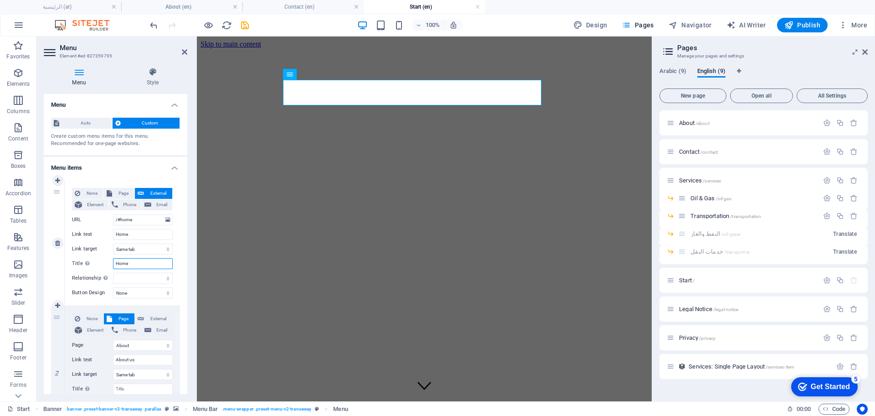
select select
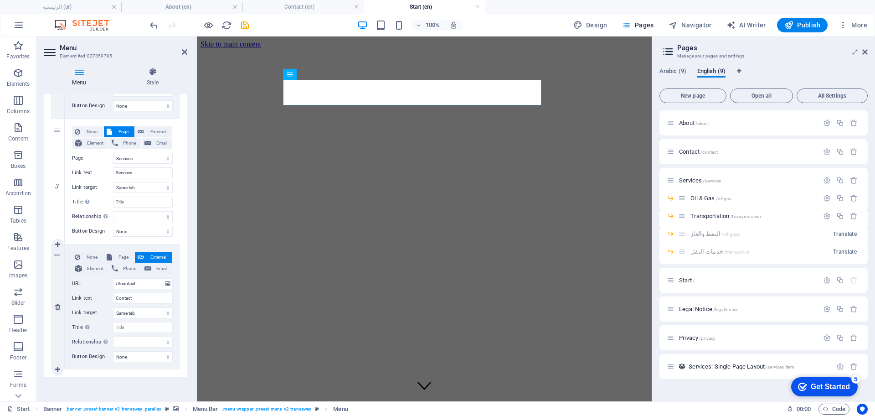
scroll to position [313, 0]
type input "Home"
click at [126, 256] on span "Page" at bounding box center [123, 256] width 17 height 11
select select
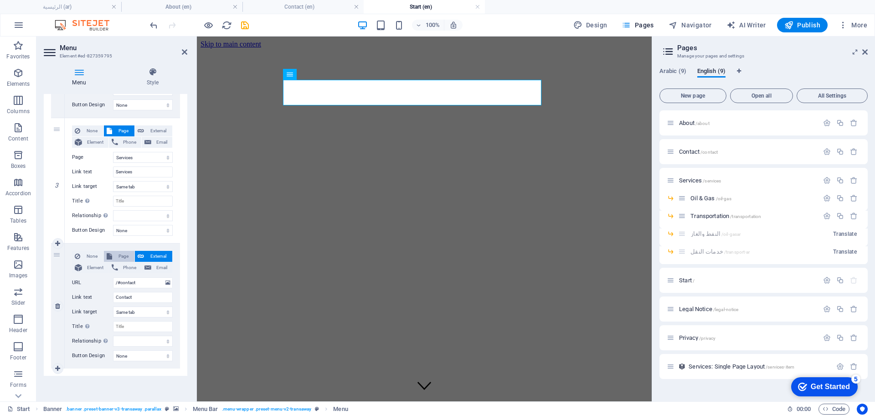
select select
click at [169, 283] on select "عن الشركة اتصل بنا الخدمات -- النفط والغاز -- خدمات النقل الرئيسية Legal Notice…" at bounding box center [143, 282] width 60 height 11
select select "9"
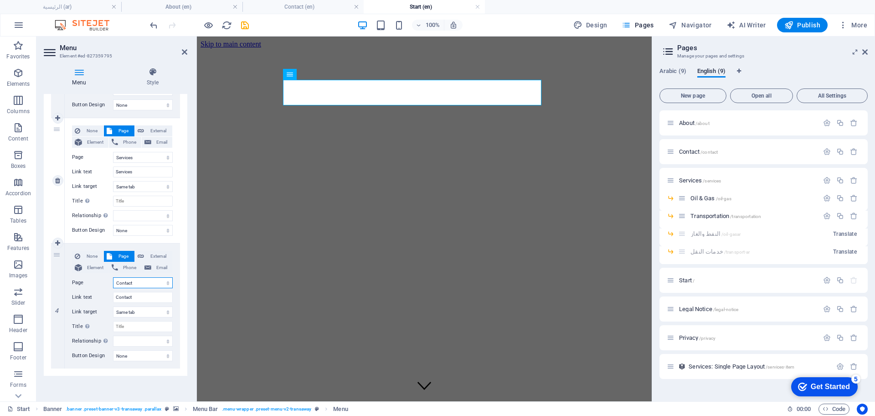
click at [113, 277] on select "عن الشركة اتصل بنا الخدمات -- النفط والغاز -- خدمات النقل الرئيسية Legal Notice…" at bounding box center [143, 282] width 60 height 11
select select
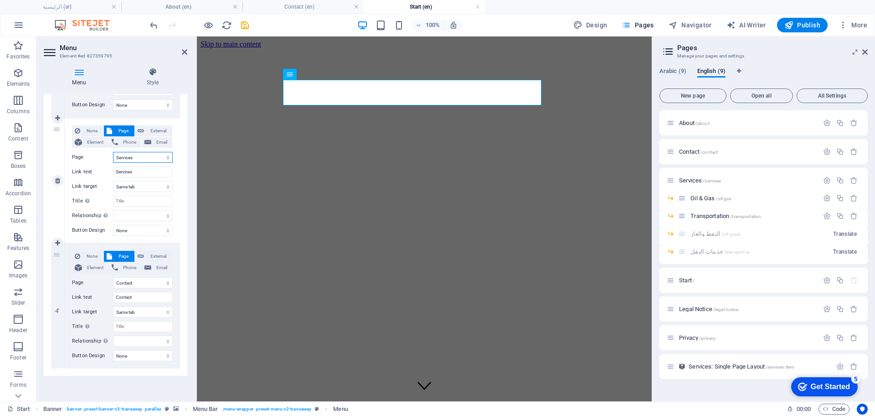
click at [159, 156] on select "عن الشركة اتصل بنا الخدمات -- النفط والغاز -- خدمات النقل الرئيسية Legal Notice…" at bounding box center [143, 157] width 60 height 11
click at [113, 152] on select "عن الشركة اتصل بنا الخدمات -- النفط والغاز -- خدمات النقل الرئيسية Legal Notice…" at bounding box center [143, 157] width 60 height 11
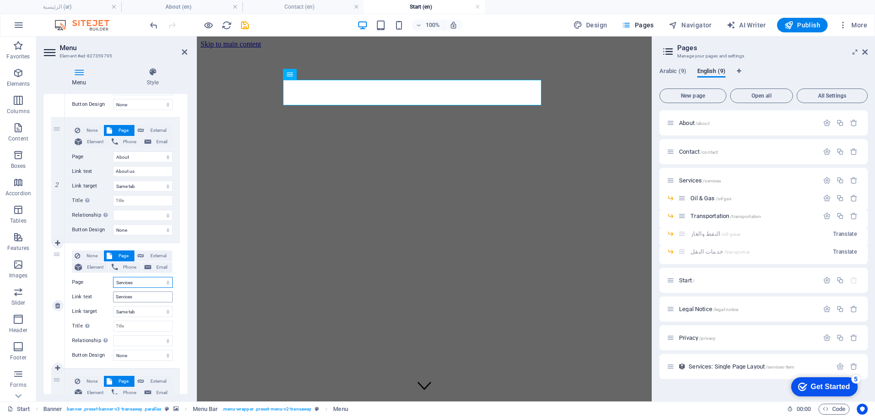
scroll to position [142, 0]
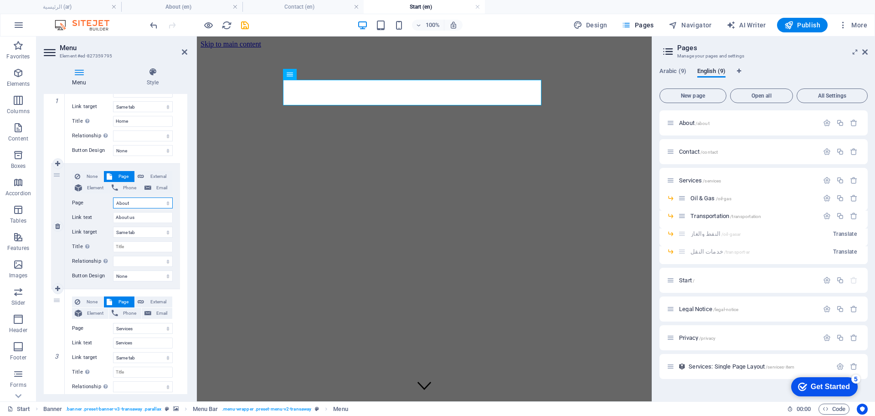
click at [154, 201] on select "عن الشركة اتصل بنا الخدمات -- النفط والغاز -- خدمات النقل الرئيسية Legal Notice…" at bounding box center [143, 202] width 60 height 11
click at [113, 197] on select "عن الشركة اتصل بنا الخدمات -- النفط والغاز -- خدمات النقل الرئيسية Legal Notice…" at bounding box center [143, 202] width 60 height 11
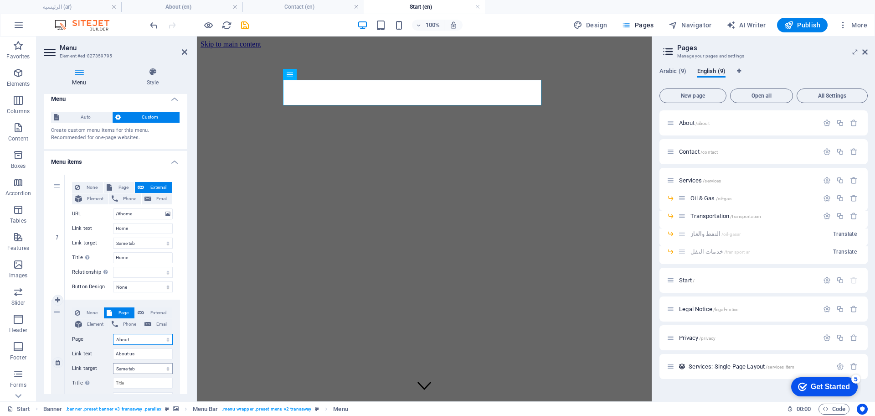
scroll to position [0, 0]
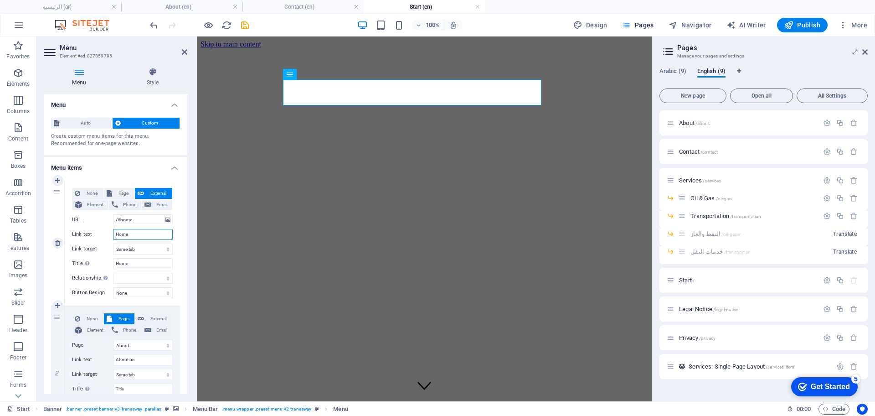
click at [141, 230] on input "Home" at bounding box center [143, 234] width 60 height 11
click at [145, 220] on input "/#home" at bounding box center [143, 219] width 60 height 11
click at [120, 191] on span "Page" at bounding box center [123, 193] width 17 height 11
select select
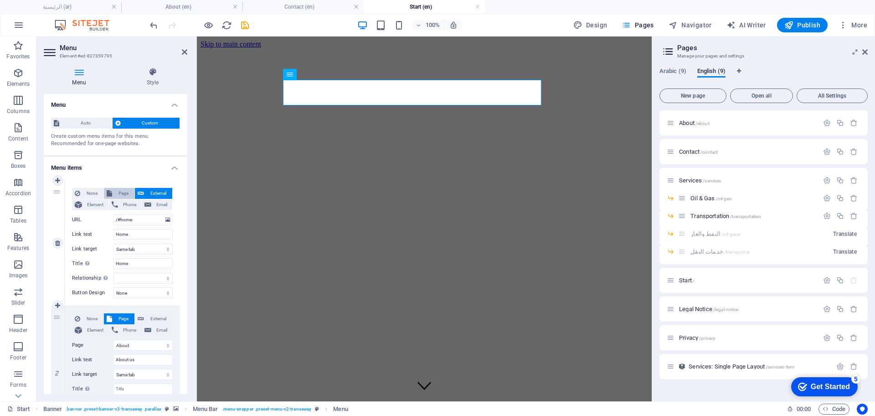
select select
click at [163, 221] on select "عن الشركة اتصل بنا الخدمات -- النفط والغاز -- خدمات النقل الرئيسية Legal Notice…" at bounding box center [143, 219] width 60 height 11
select select "13"
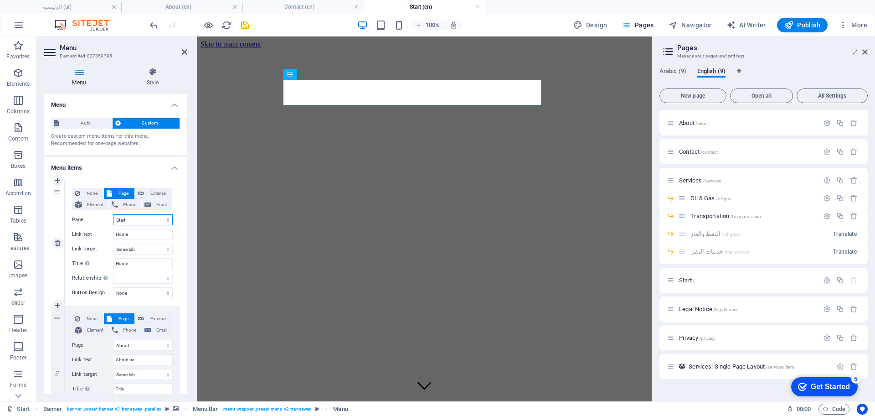
click at [113, 214] on select "عن الشركة اتصل بنا الخدمات -- النفط والغاز -- خدمات النقل الرئيسية Legal Notice…" at bounding box center [143, 219] width 60 height 11
select select
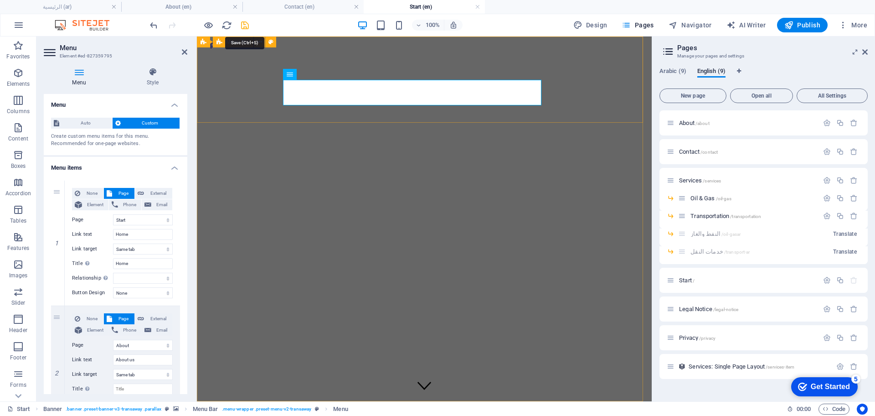
click at [243, 23] on icon "save" at bounding box center [245, 25] width 10 height 10
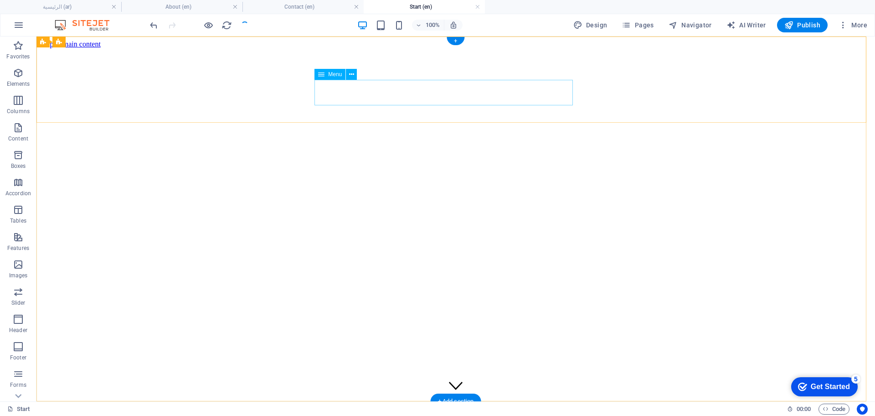
select select "13"
select select
select select "8"
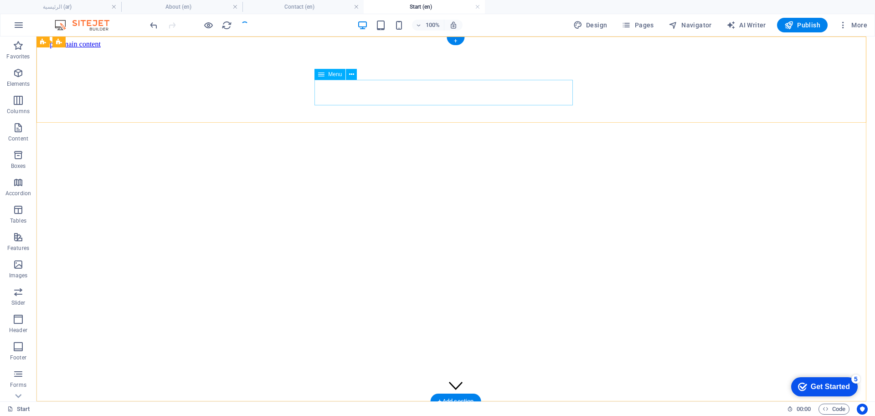
select select
select select "10"
select select
select select "9"
select select
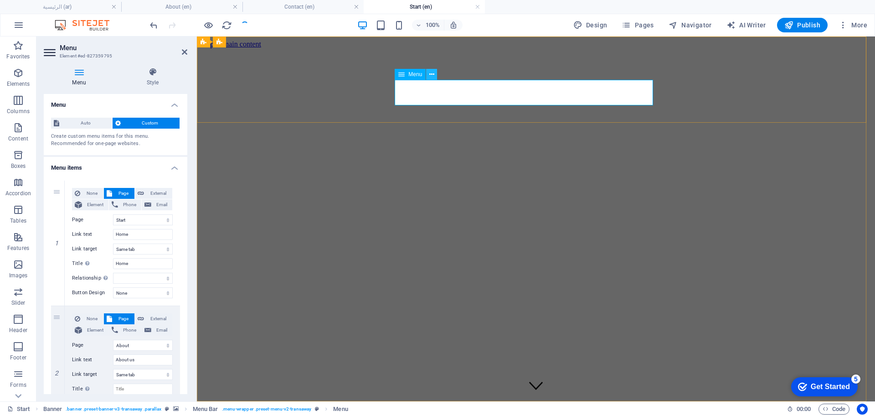
click at [432, 75] on icon at bounding box center [431, 75] width 5 height 10
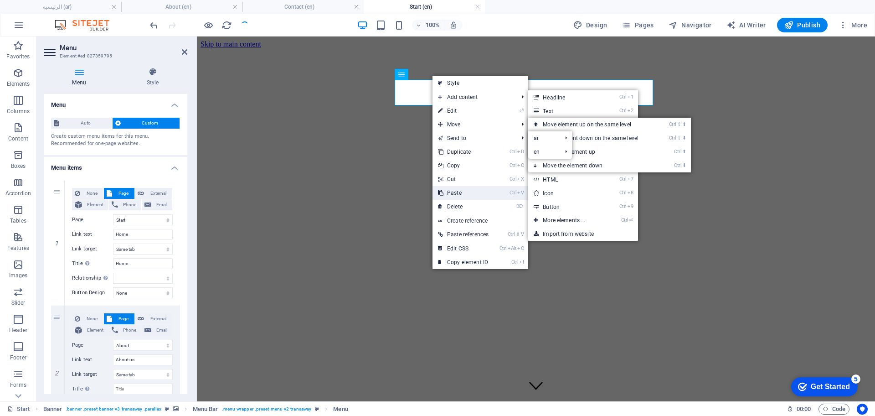
select select "13"
select select "8"
select select "10"
select select "9"
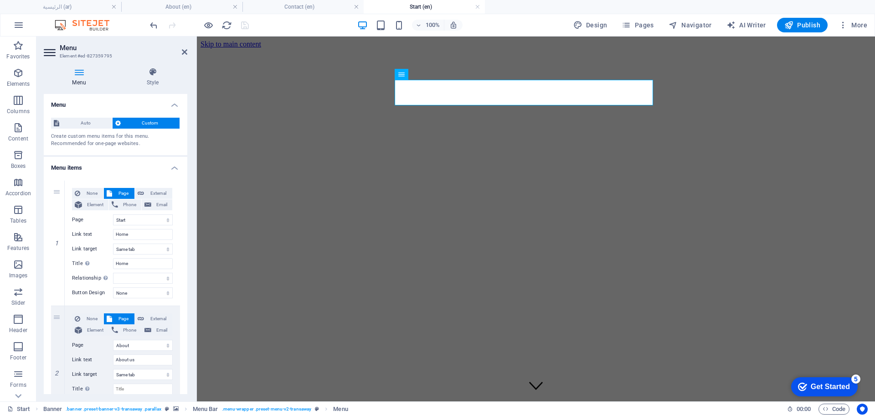
click at [78, 74] on icon at bounding box center [79, 71] width 71 height 9
click at [154, 75] on icon at bounding box center [152, 71] width 69 height 9
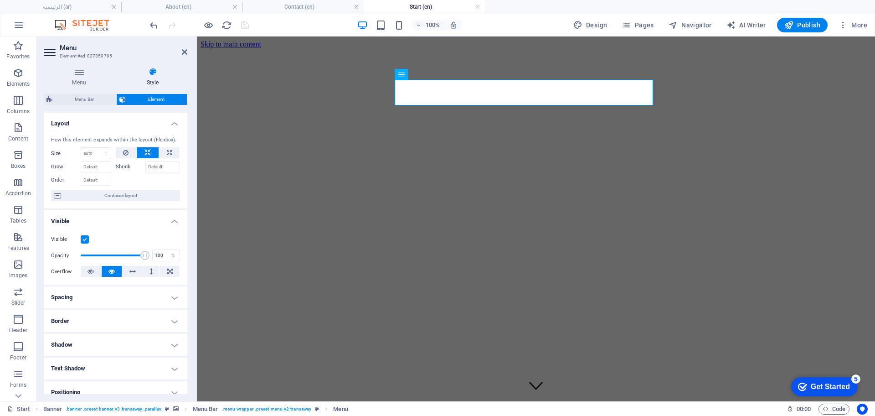
click at [87, 107] on div "Menu Bar Element Layout How this element expands within the layout (Flexbox). S…" at bounding box center [116, 244] width 144 height 300
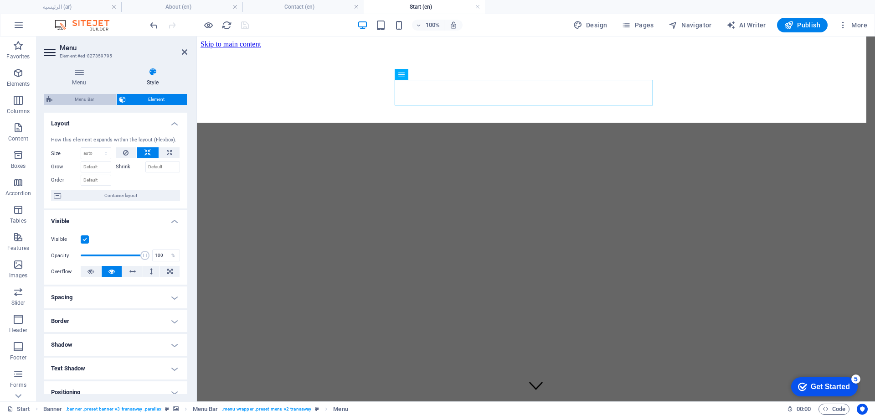
click at [90, 100] on span "Menu Bar" at bounding box center [84, 99] width 58 height 11
select select "rem"
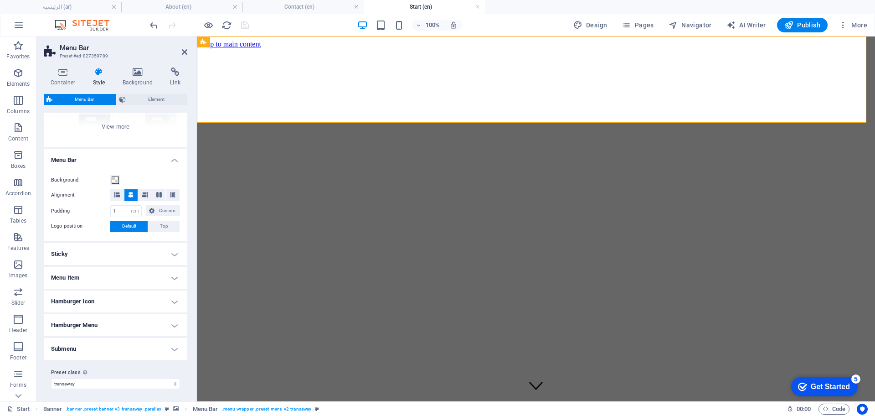
scroll to position [121, 0]
click at [124, 123] on div "Border Centered Default Fixed Loki Trigger Wide XXL" at bounding box center [116, 76] width 144 height 137
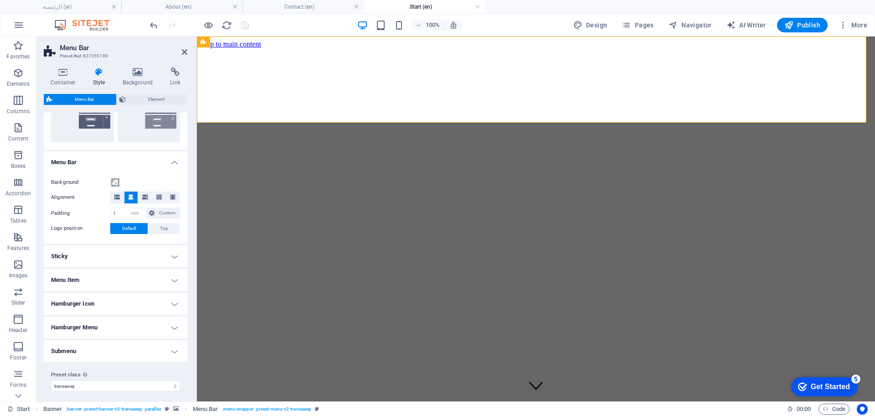
scroll to position [250, 0]
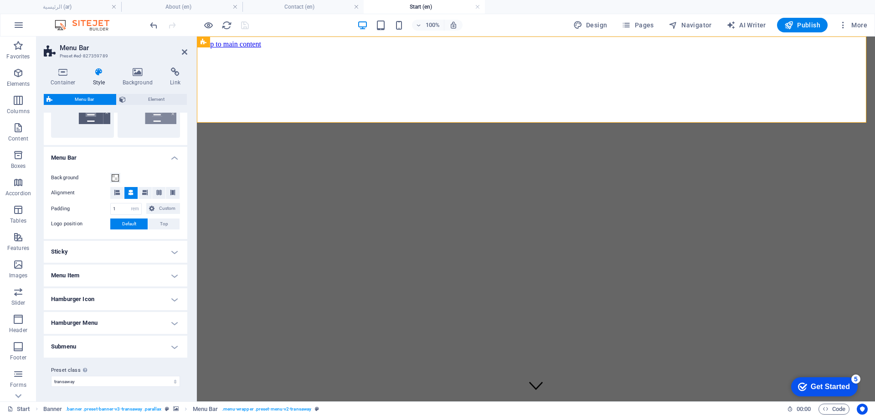
click at [171, 274] on h4 "Menu Item" at bounding box center [116, 275] width 144 height 22
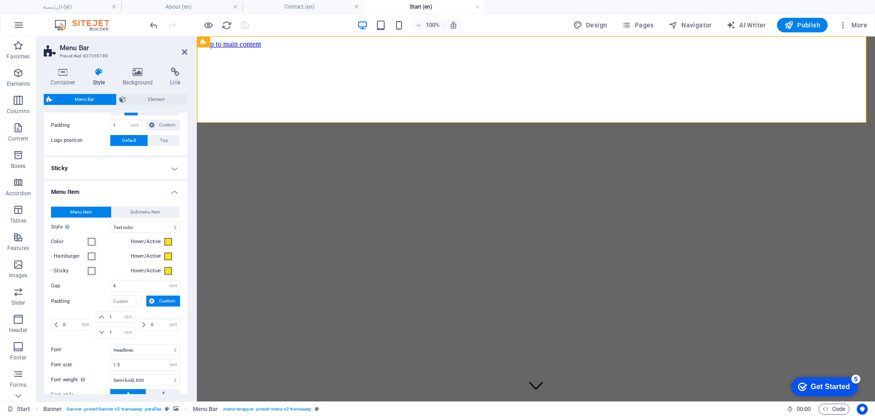
scroll to position [364, 0]
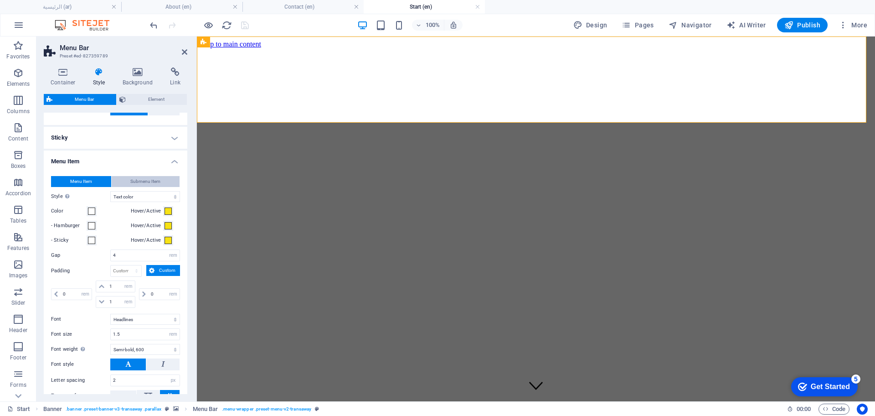
click at [156, 178] on span "Submenu Item" at bounding box center [145, 181] width 30 height 11
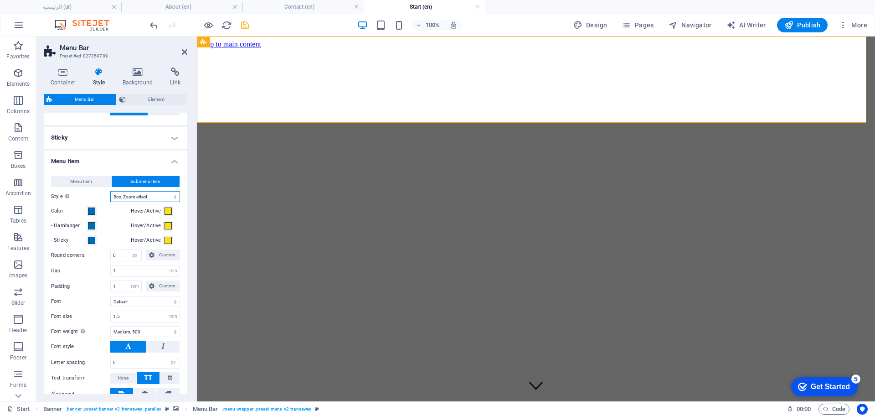
click at [149, 191] on select "Plain Text color Box: Fade Box: Flip vertical Box: Flip horizontal Box: Slide d…" at bounding box center [145, 196] width 70 height 11
click at [631, 26] on icon "button" at bounding box center [626, 25] width 9 height 9
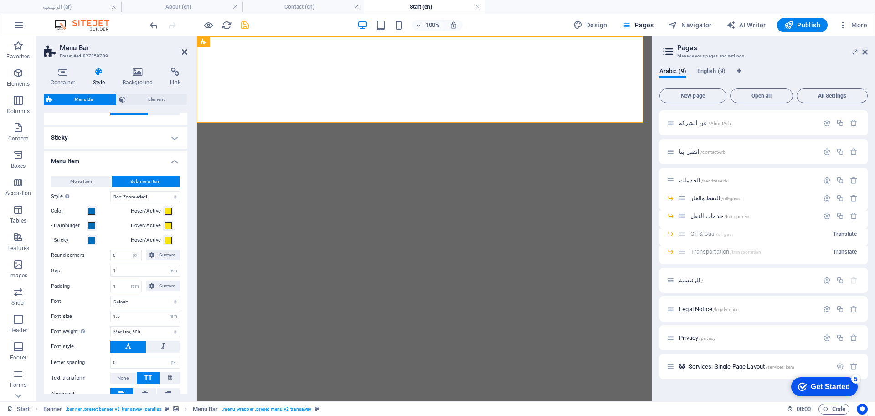
click at [74, 2] on h4 "الرئيسية (ar)" at bounding box center [60, 7] width 121 height 10
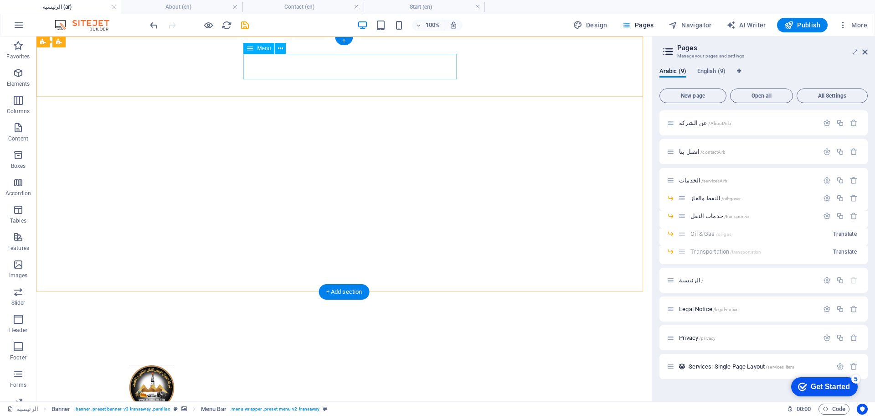
click at [379, 410] on nav "عن الشركة التواصل الخدمات النفط والغاز خدمات النقل الرئيسية" at bounding box center [344, 423] width 430 height 26
click at [378, 410] on nav "عن الشركة التواصل الخدمات النفط والغاز خدمات النقل الرئيسية" at bounding box center [344, 423] width 430 height 26
select select
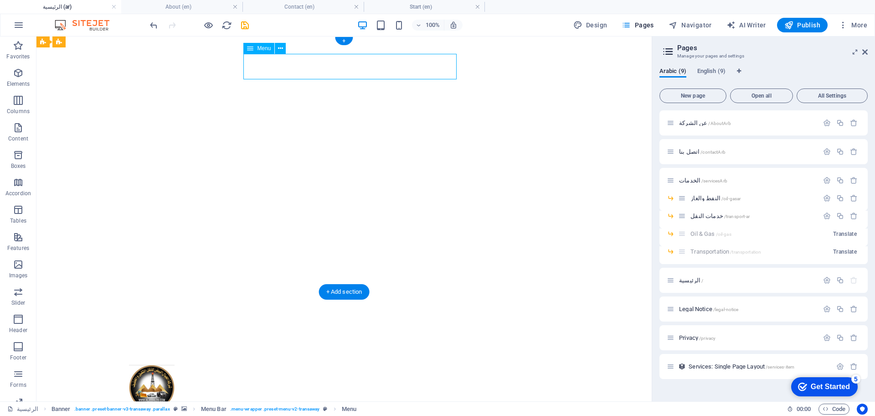
select select "1"
select select
select select "2"
select select
select select "3"
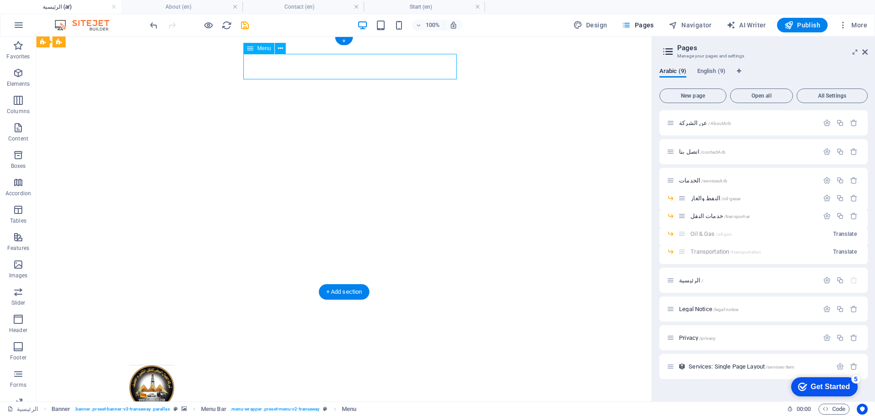
select select
select select "5"
select select
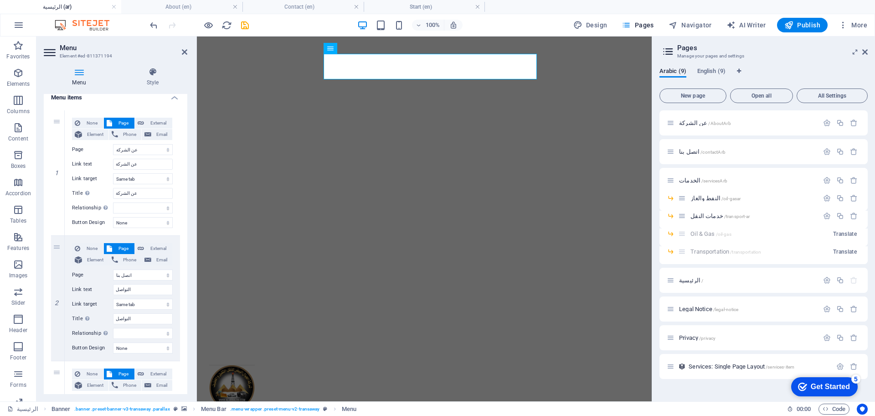
scroll to position [114, 0]
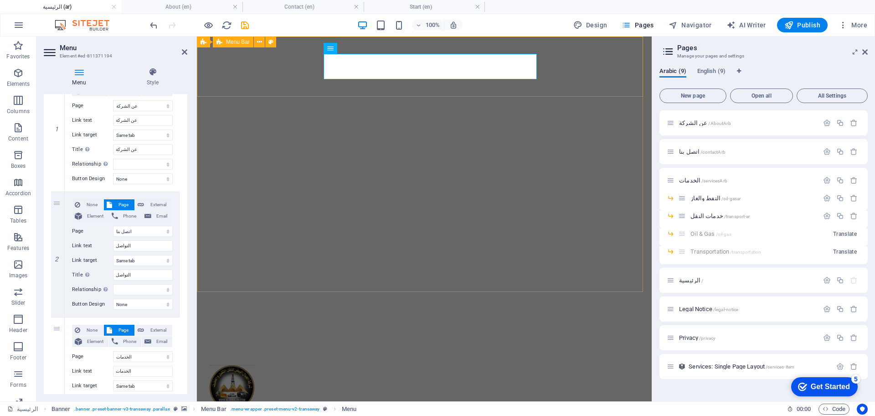
click at [290, 357] on div "عن الشركة التواصل الخدمات النفط والغاز خدمات النقل الرئيسية En" at bounding box center [424, 409] width 455 height 105
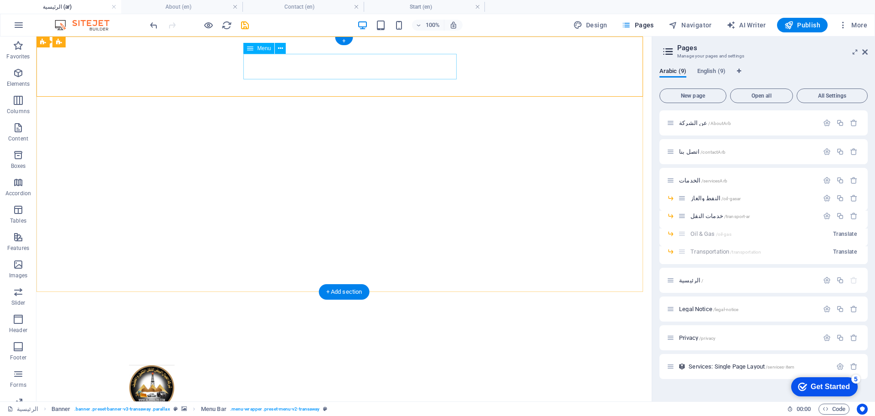
click at [265, 410] on nav "عن الشركة التواصل الخدمات النفط والغاز خدمات النقل الرئيسية" at bounding box center [344, 423] width 430 height 26
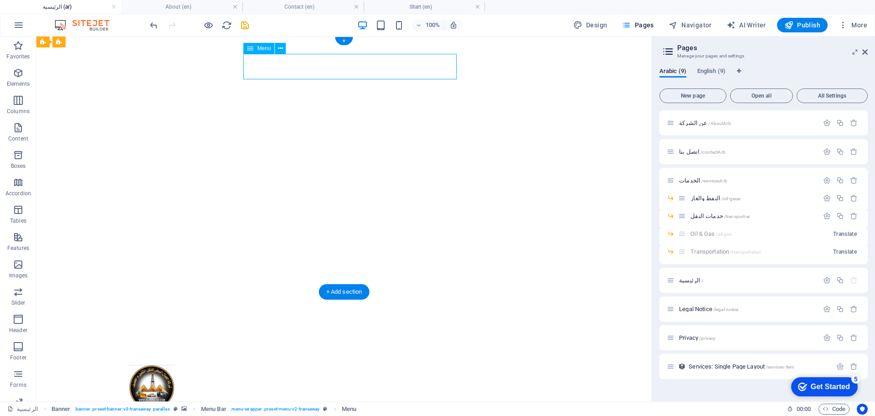
click at [265, 410] on nav "عن الشركة التواصل الخدمات النفط والغاز خدمات النقل الرئيسية" at bounding box center [344, 423] width 430 height 26
select select
select select "1"
select select
select select "2"
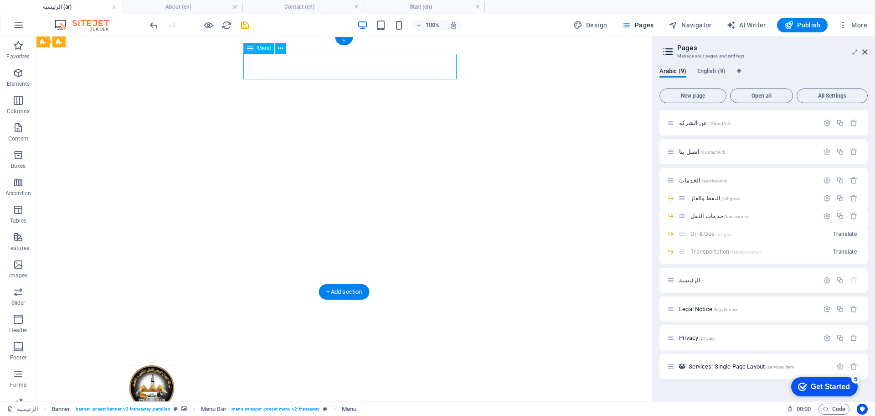
select select
select select "3"
select select
select select "5"
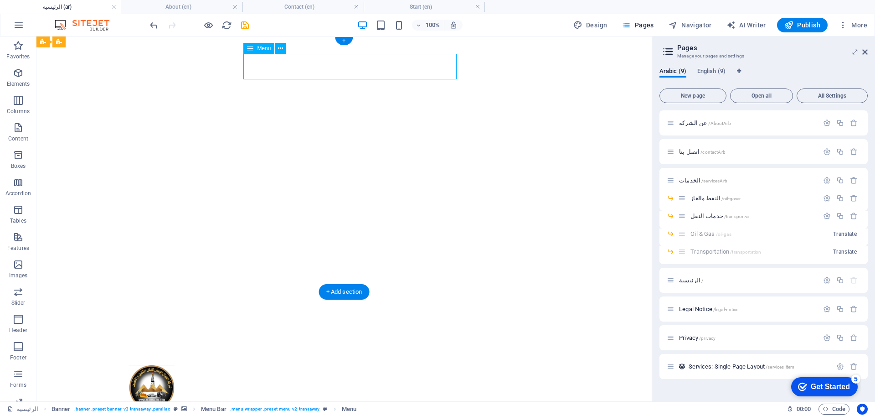
select select
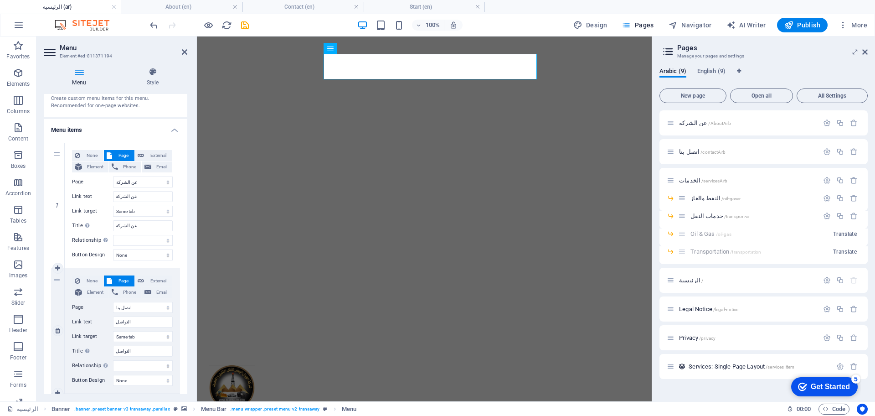
scroll to position [0, 0]
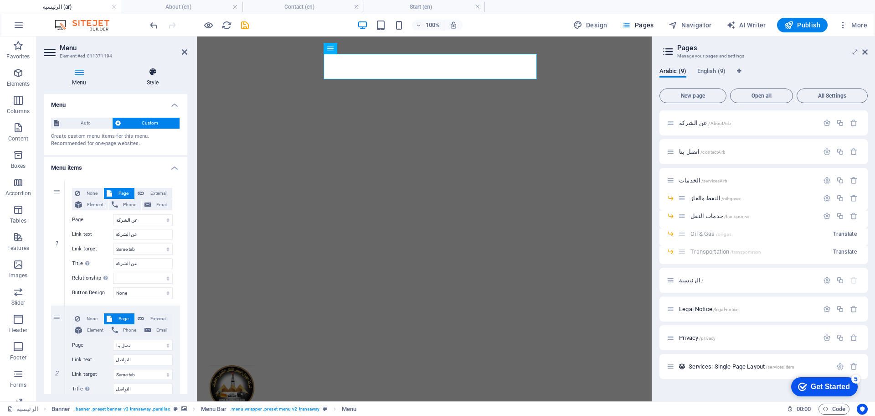
click at [146, 73] on icon at bounding box center [152, 71] width 69 height 9
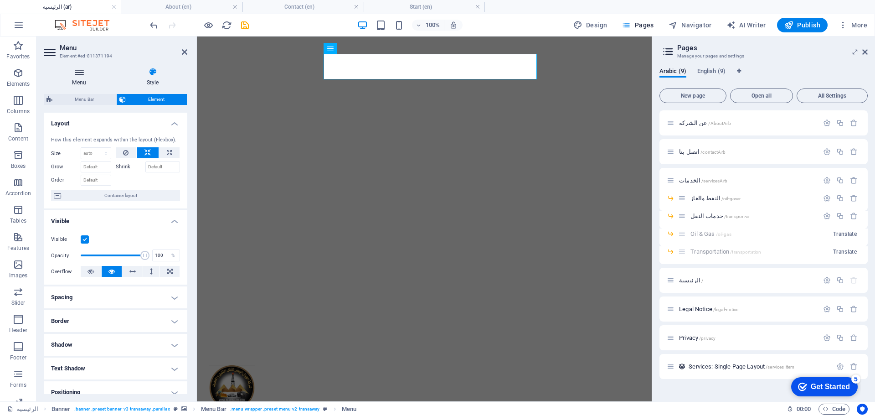
click at [80, 73] on icon at bounding box center [79, 71] width 71 height 9
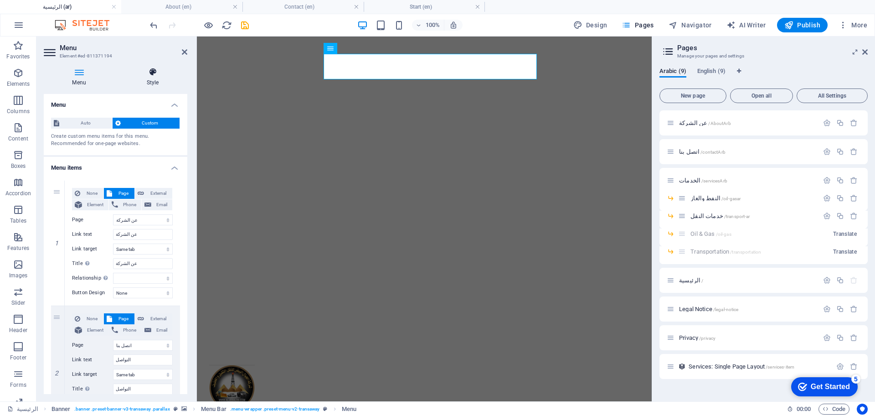
click at [150, 69] on icon at bounding box center [152, 71] width 69 height 9
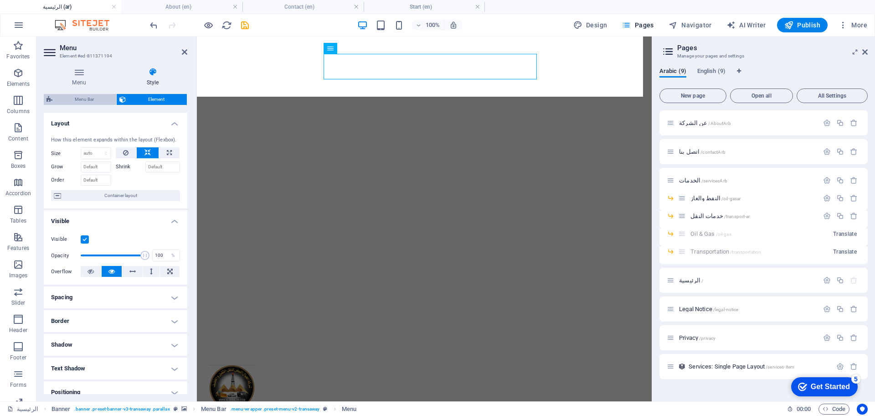
click at [79, 98] on span "Menu Bar" at bounding box center [84, 99] width 58 height 11
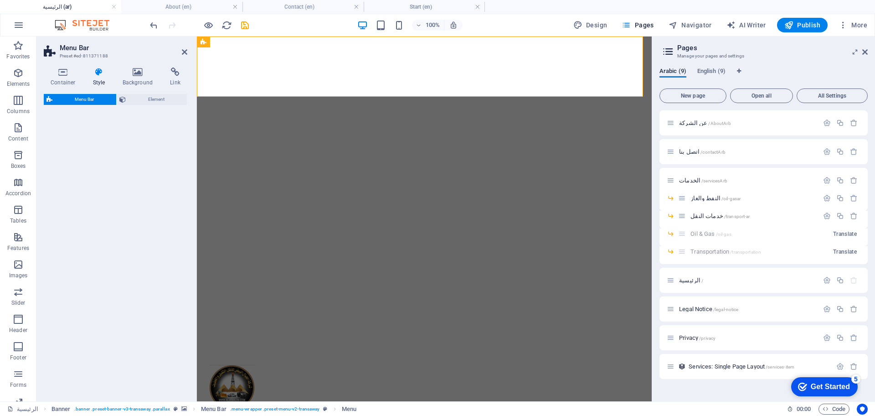
select select "rem"
select select "hover_box_zoom"
select select "px"
select select "rem"
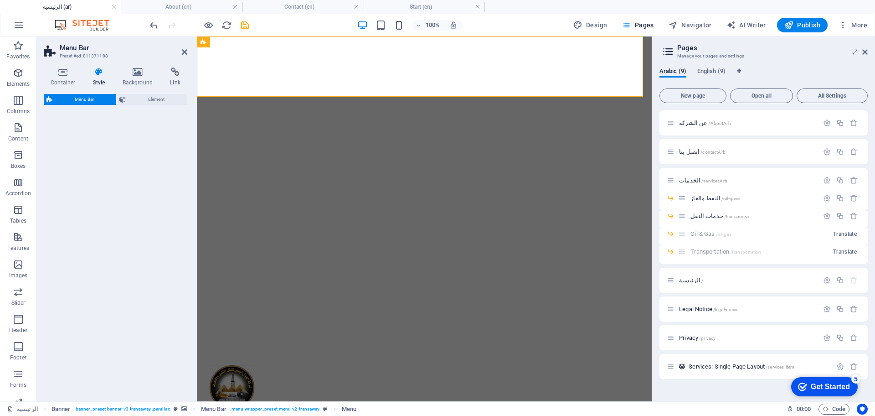
select select "rem"
select select "500"
select select "px"
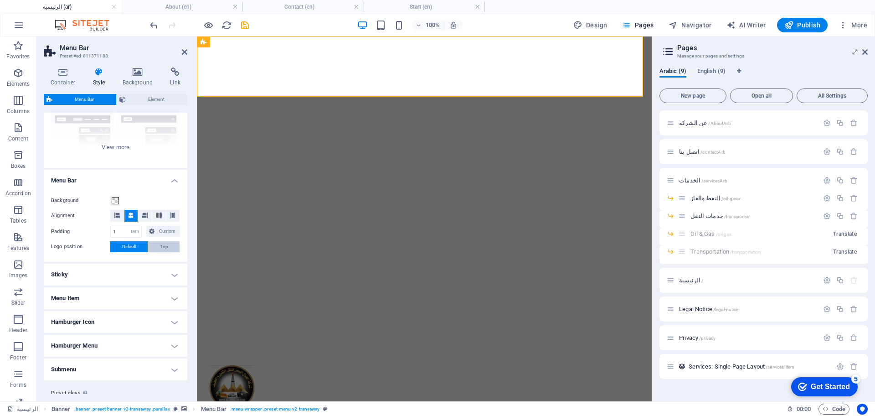
scroll to position [121, 0]
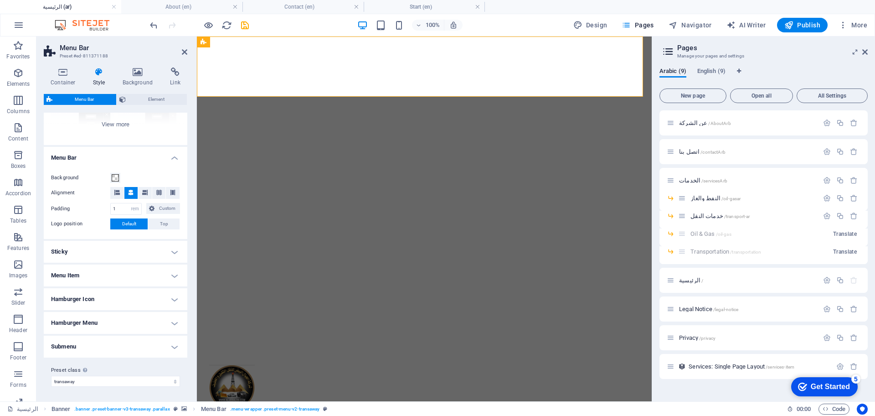
click at [142, 267] on h4 "Menu Item" at bounding box center [116, 275] width 144 height 22
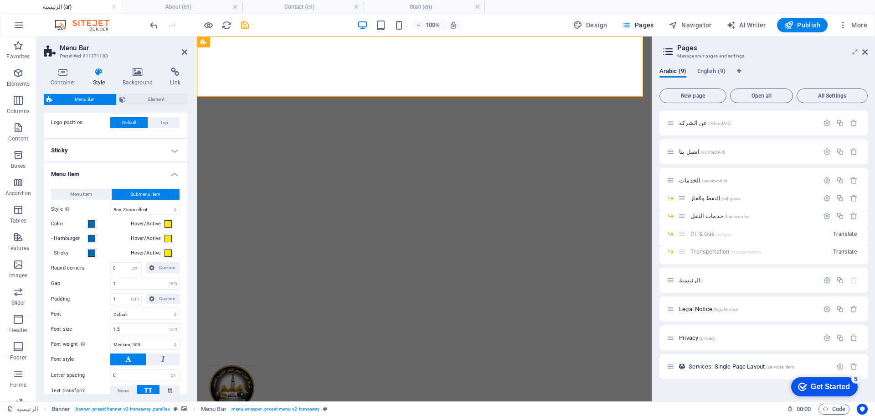
scroll to position [235, 0]
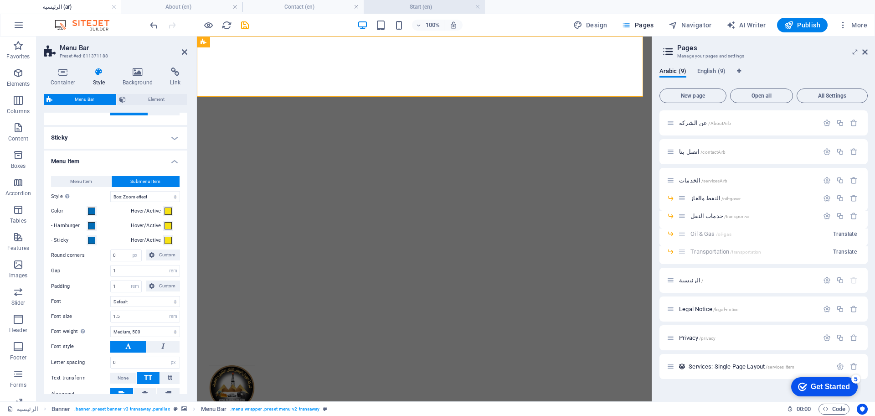
click at [391, 8] on h4 "Start (en)" at bounding box center [424, 7] width 121 height 10
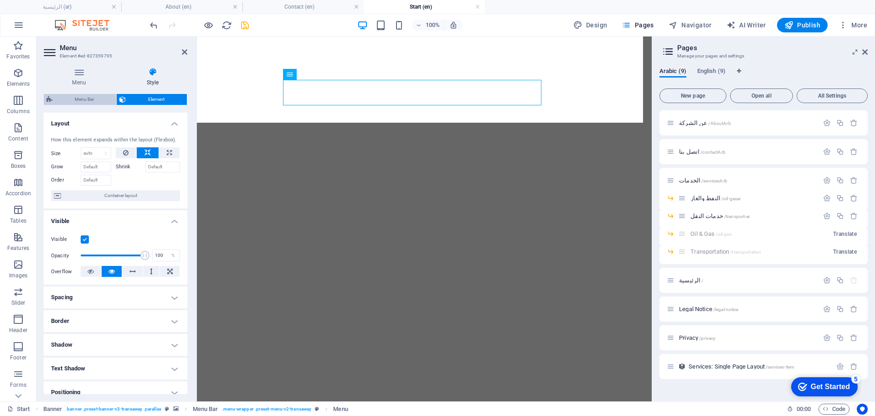
click at [99, 98] on span "Menu Bar" at bounding box center [84, 99] width 58 height 11
select select "rem"
select select "hover_box_zoom"
select select "px"
select select "rem"
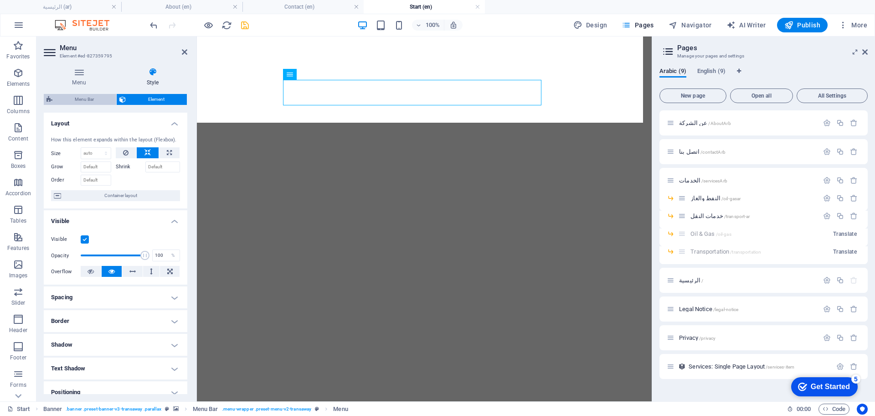
select select "rem"
select select "500"
select select "px"
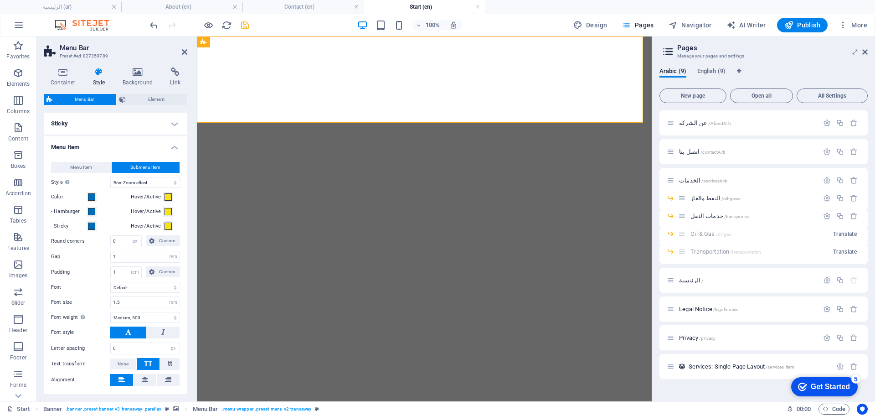
scroll to position [399, 0]
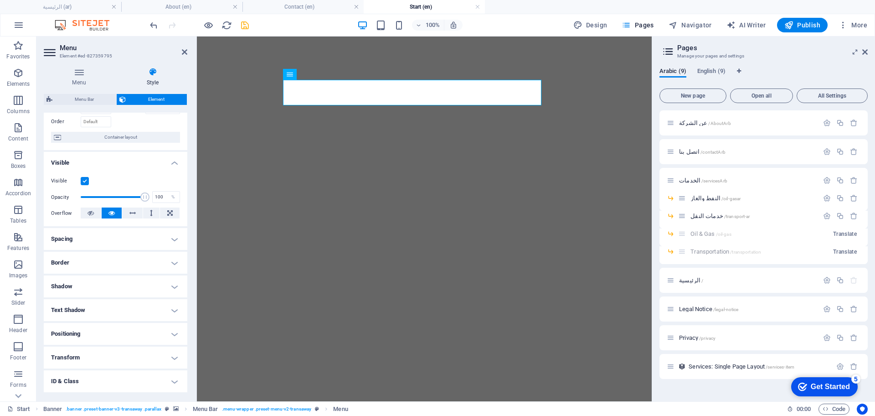
scroll to position [104, 0]
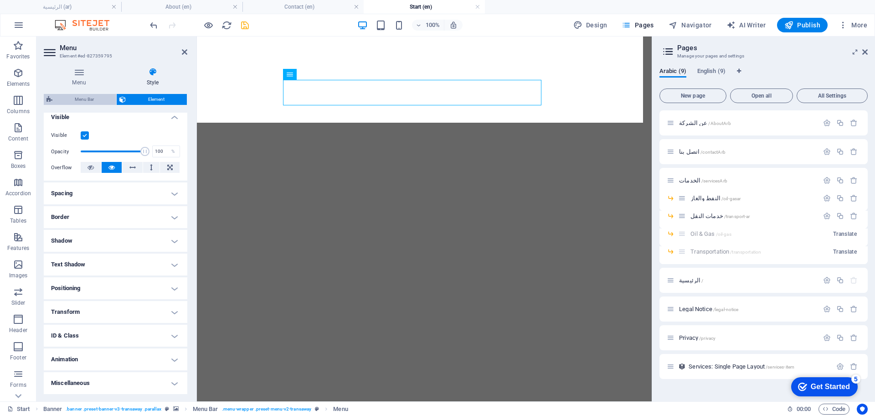
click at [87, 102] on span "Menu Bar" at bounding box center [84, 99] width 58 height 11
select select "rem"
select select "hover_box_zoom"
select select "px"
select select "rem"
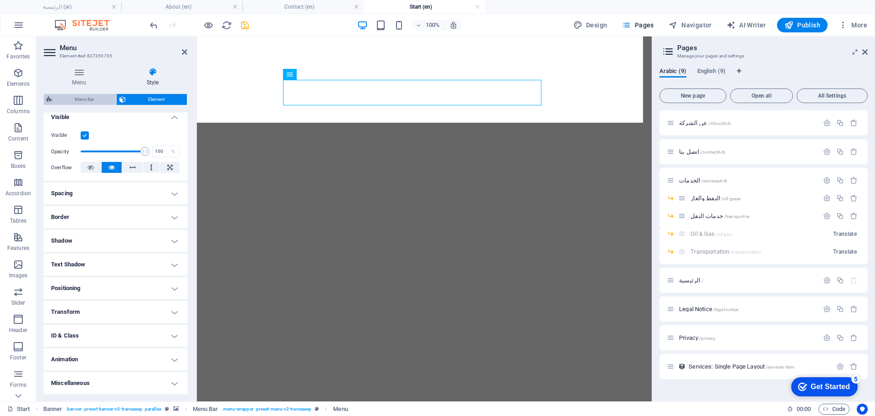
select select "rem"
select select "500"
select select "px"
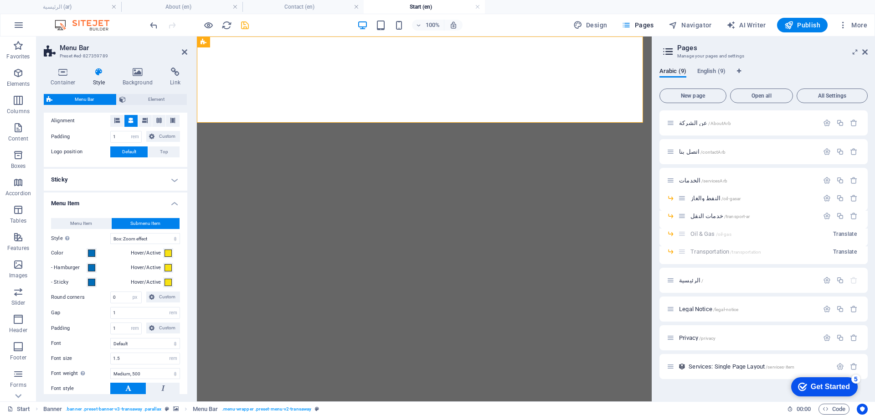
scroll to position [342, 0]
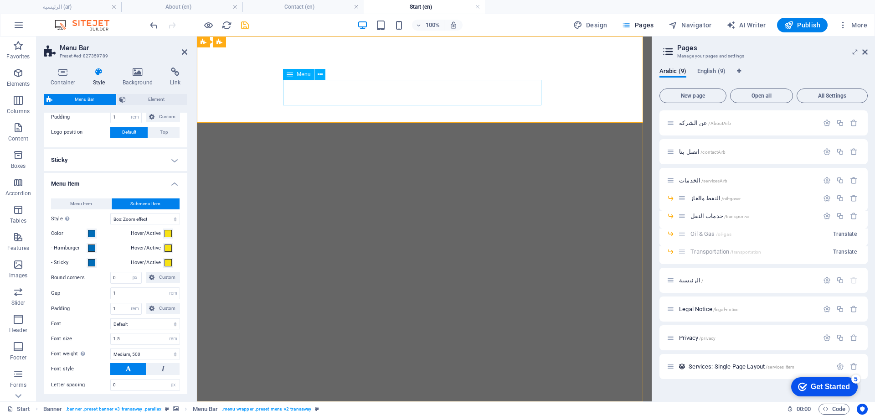
click at [322, 79] on icon at bounding box center [320, 75] width 5 height 10
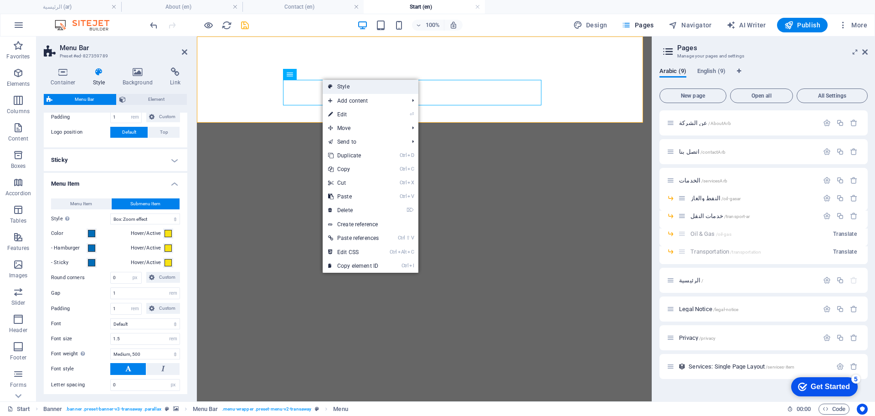
click at [336, 85] on link "Style" at bounding box center [371, 87] width 96 height 14
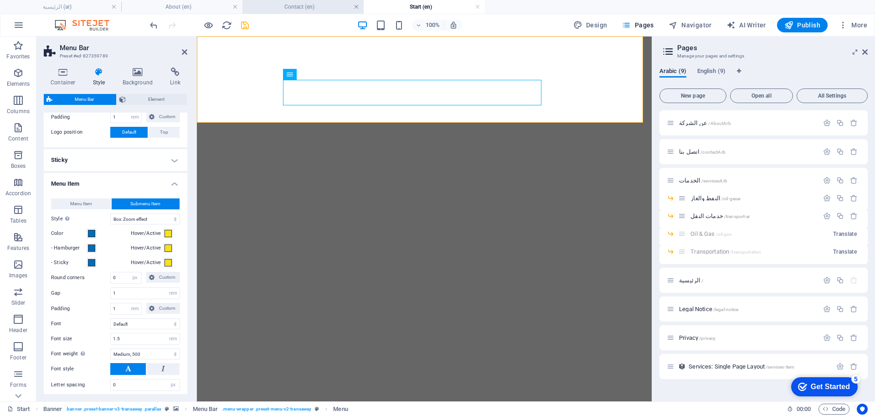
click at [358, 5] on link at bounding box center [356, 7] width 5 height 9
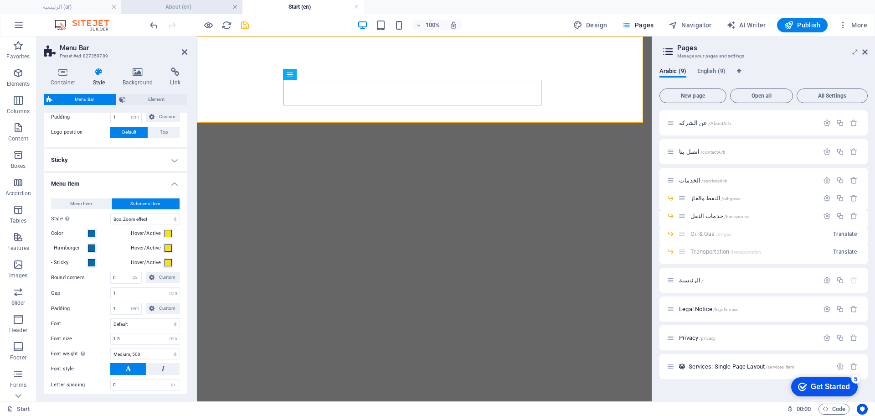
click at [235, 8] on link at bounding box center [234, 7] width 5 height 9
click at [151, 204] on span "Submenu Item" at bounding box center [145, 203] width 30 height 11
click at [141, 206] on span "Submenu Item" at bounding box center [145, 203] width 30 height 11
click at [89, 205] on span "Menu Item" at bounding box center [81, 203] width 22 height 11
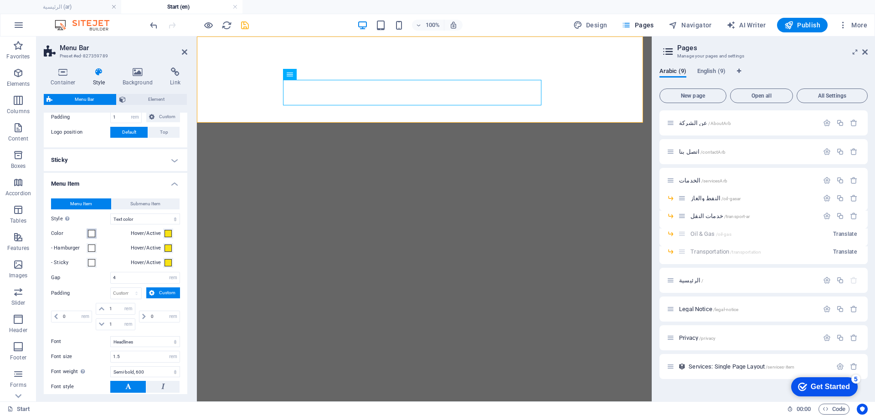
click at [92, 232] on span at bounding box center [91, 233] width 7 height 7
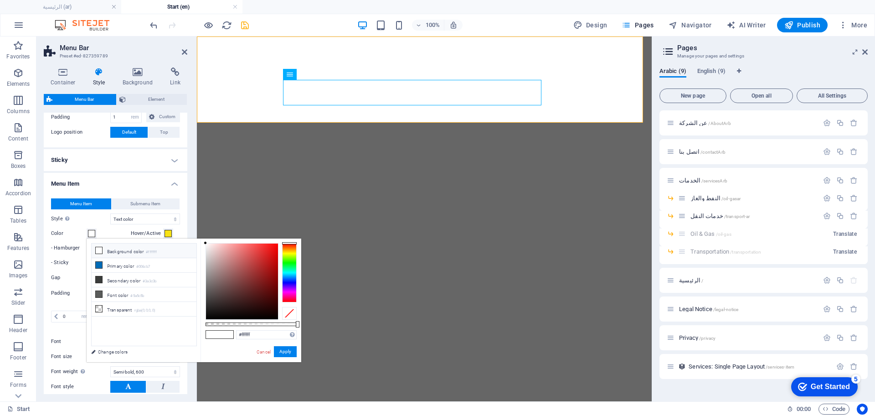
click at [128, 182] on h4 "Menu Item" at bounding box center [116, 181] width 144 height 16
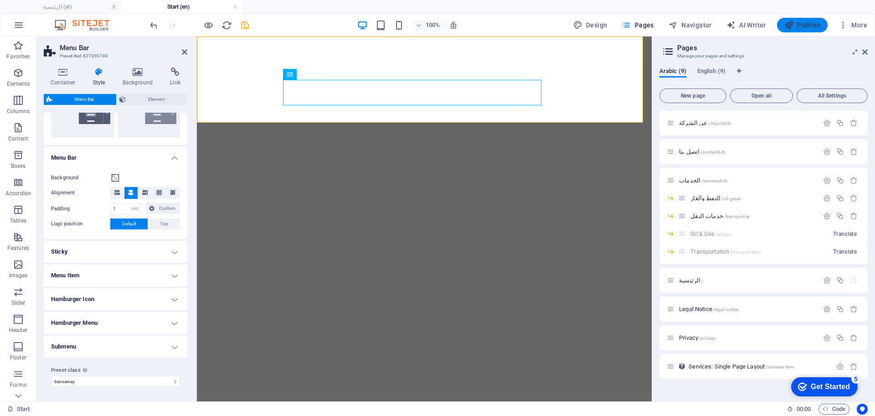
click at [809, 24] on span "Publish" at bounding box center [802, 25] width 36 height 9
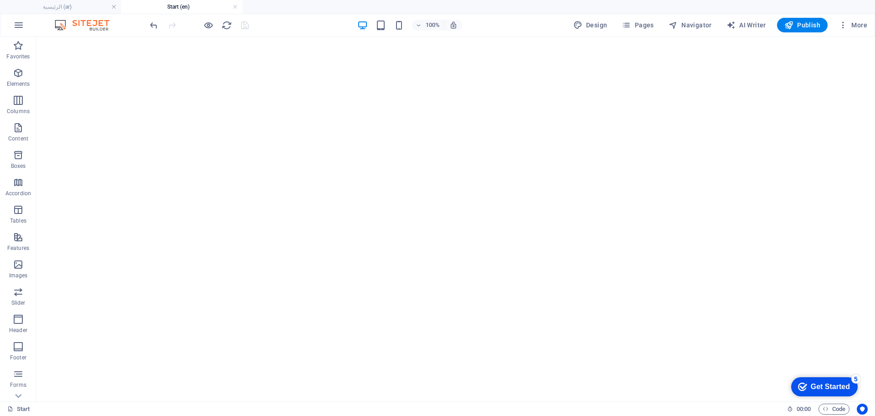
click at [245, 23] on div at bounding box center [199, 25] width 102 height 15
click at [796, 26] on span "Publish" at bounding box center [802, 25] width 36 height 9
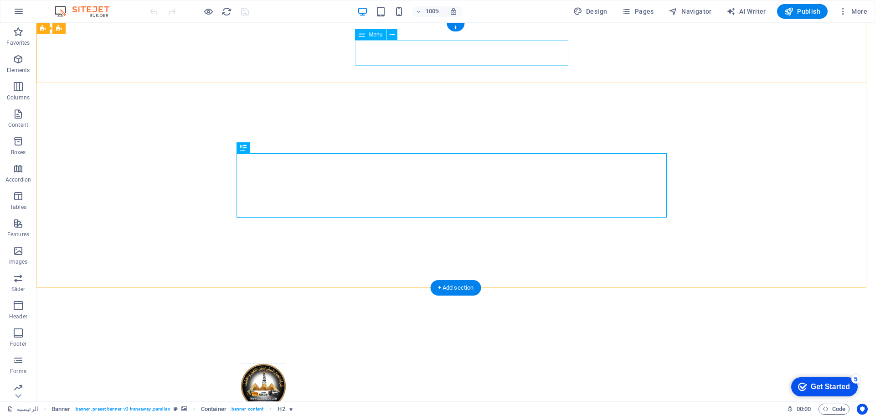
click at [550, 409] on nav "عن الشركة التواصل الخدمات النفط والغاز خدمات النقل الرئيسية" at bounding box center [456, 422] width 430 height 26
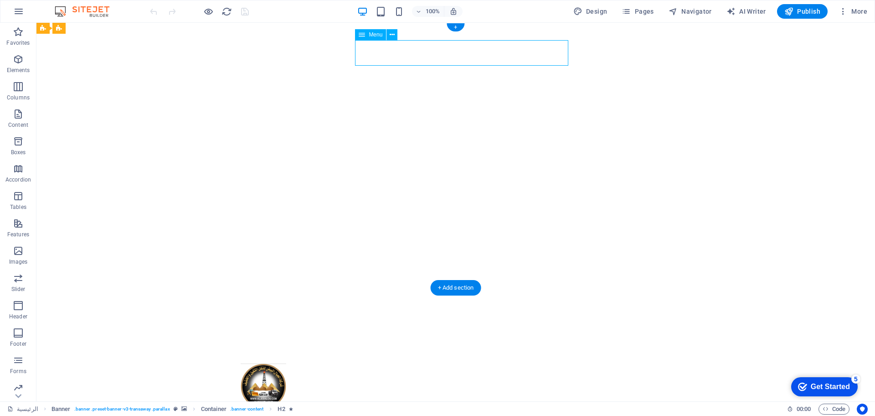
click at [550, 409] on nav "عن الشركة التواصل الخدمات النفط والغاز خدمات النقل الرئيسية" at bounding box center [456, 422] width 430 height 26
select select
select select "1"
select select
select select "2"
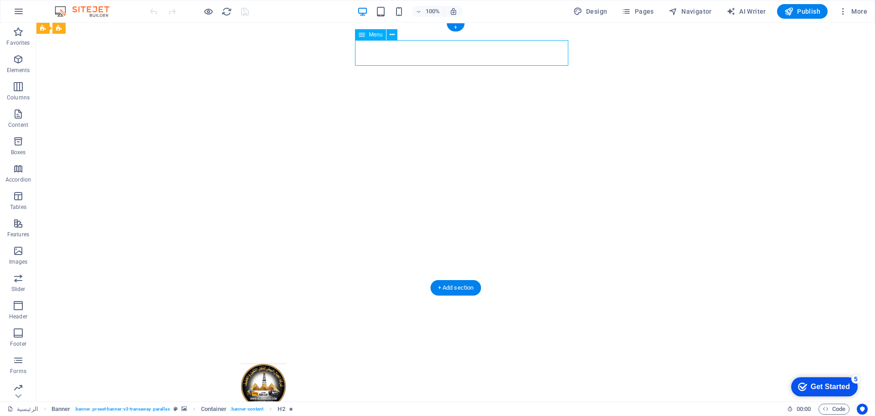
select select
select select "3"
select select
select select "5"
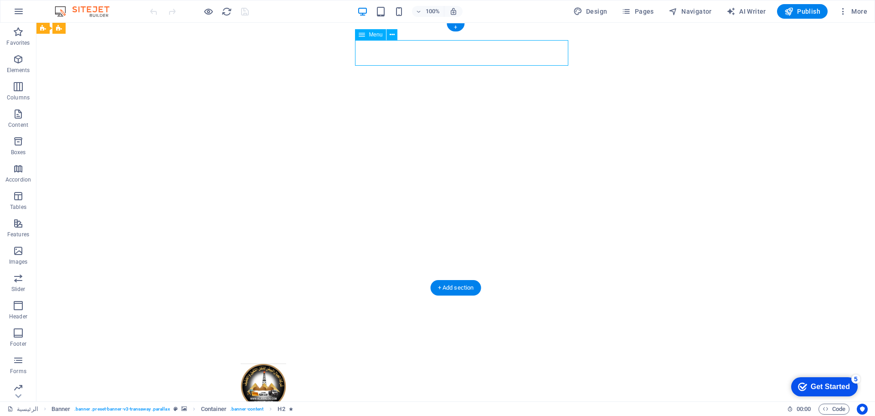
select select
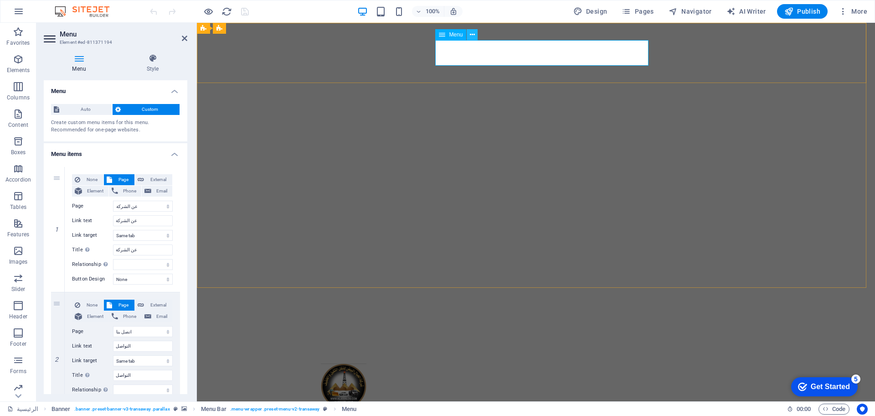
click at [474, 33] on icon at bounding box center [472, 35] width 5 height 10
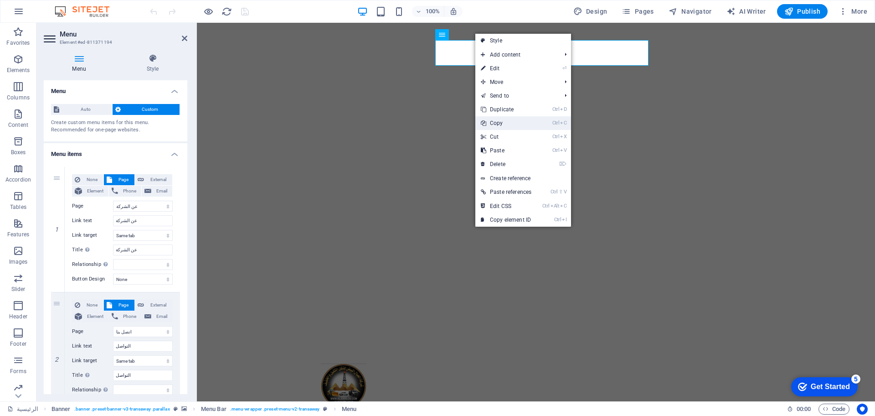
click at [502, 121] on link "Ctrl C Copy" at bounding box center [506, 123] width 62 height 14
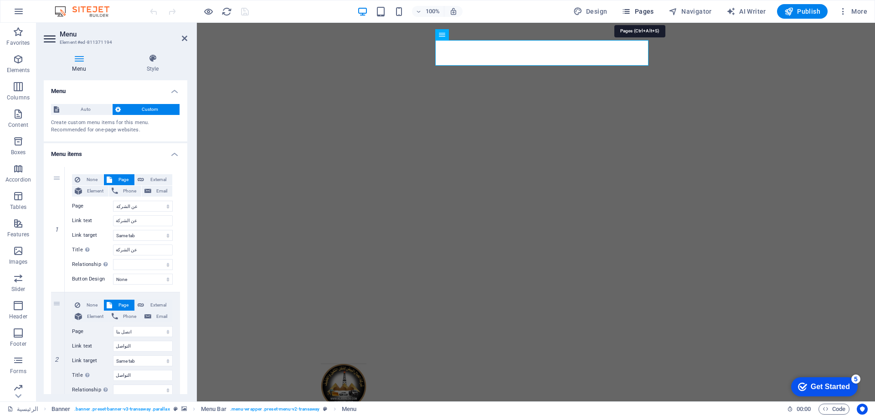
click at [640, 10] on span "Pages" at bounding box center [638, 11] width 32 height 9
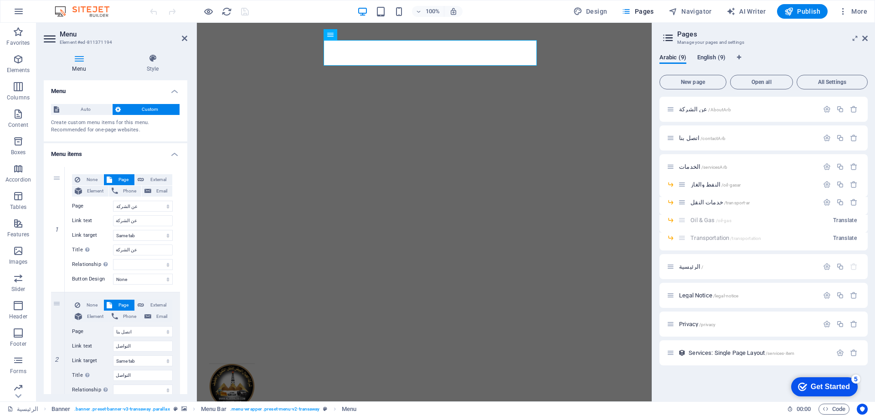
click at [710, 53] on span "English (9)" at bounding box center [711, 58] width 28 height 13
click at [685, 269] on div "Start /" at bounding box center [743, 266] width 152 height 10
click at [687, 265] on span "Start /" at bounding box center [686, 266] width 15 height 7
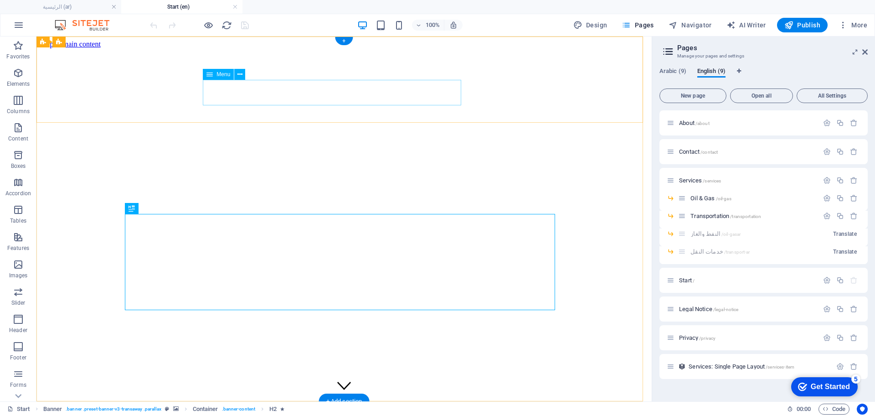
select select "13"
select select
select select "8"
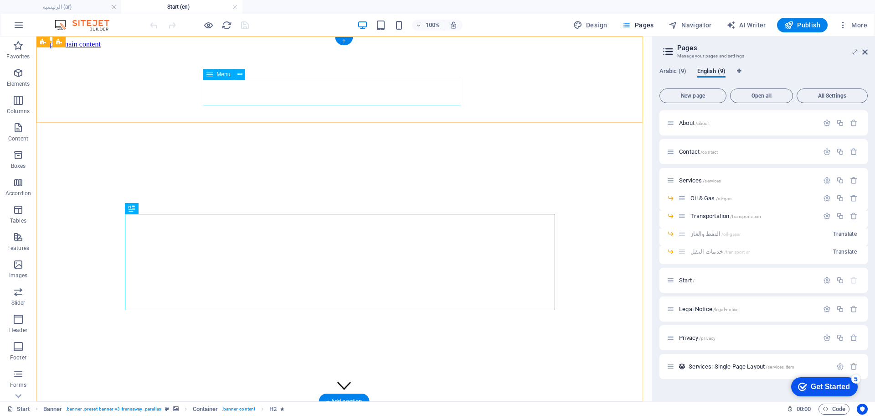
select select
select select "10"
select select
select select "9"
select select
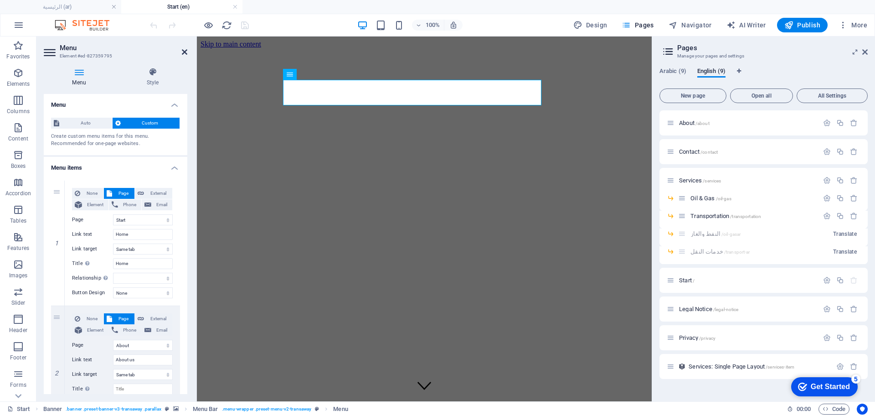
click at [183, 56] on link at bounding box center [184, 52] width 5 height 8
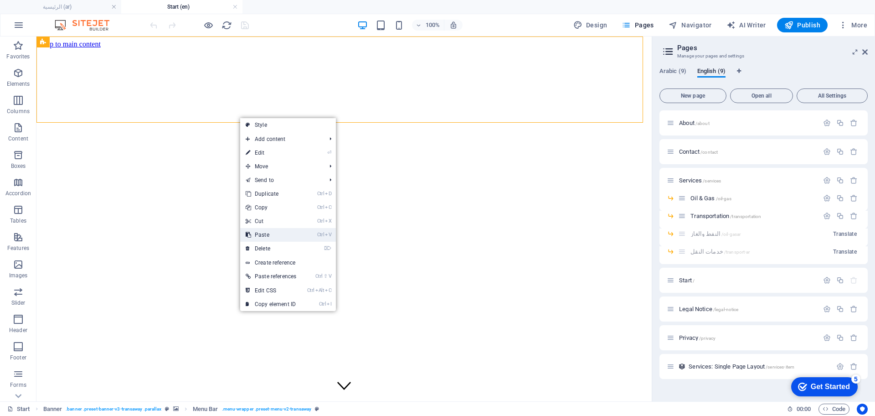
click at [278, 232] on link "Ctrl V Paste" at bounding box center [271, 235] width 62 height 14
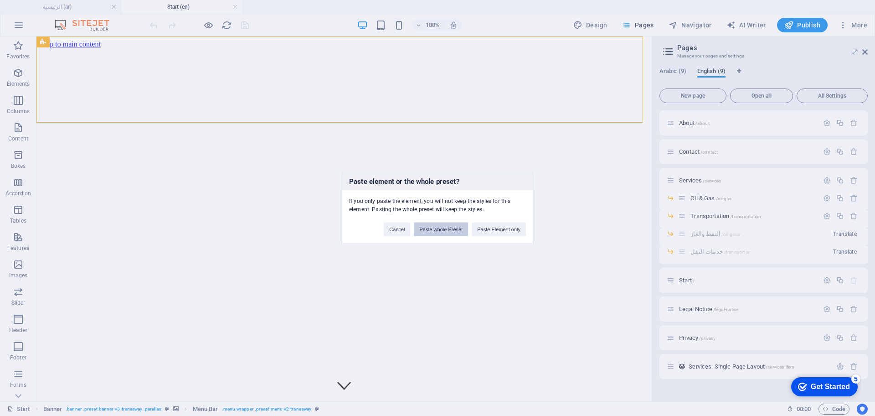
click at [457, 226] on button "Paste whole Preset" at bounding box center [441, 229] width 54 height 14
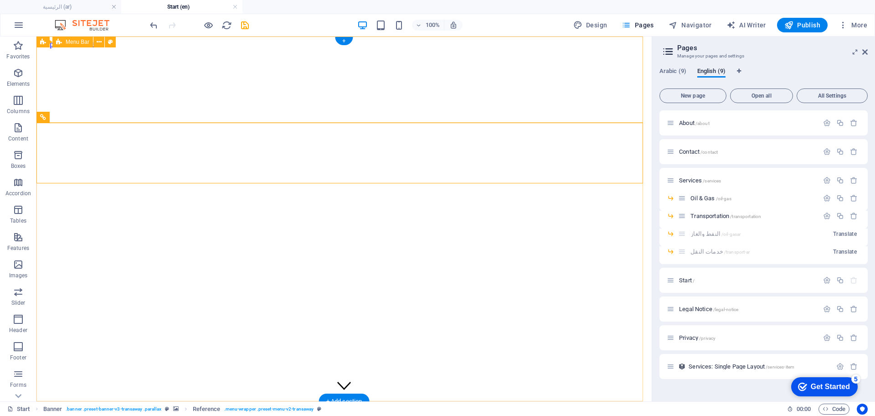
click at [237, 71] on icon at bounding box center [239, 75] width 5 height 10
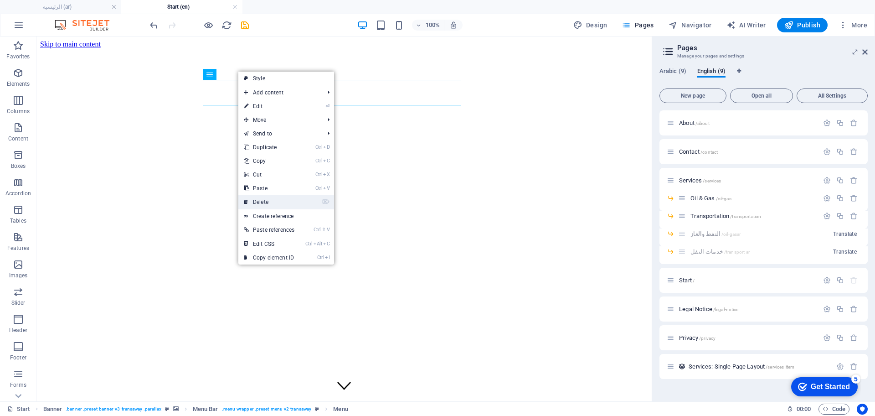
click at [276, 199] on link "⌦ Delete" at bounding box center [269, 202] width 62 height 14
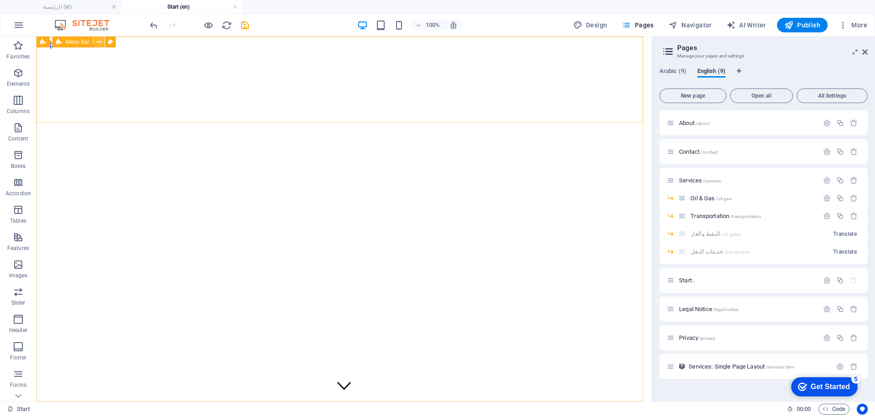
click at [98, 44] on icon at bounding box center [99, 42] width 5 height 10
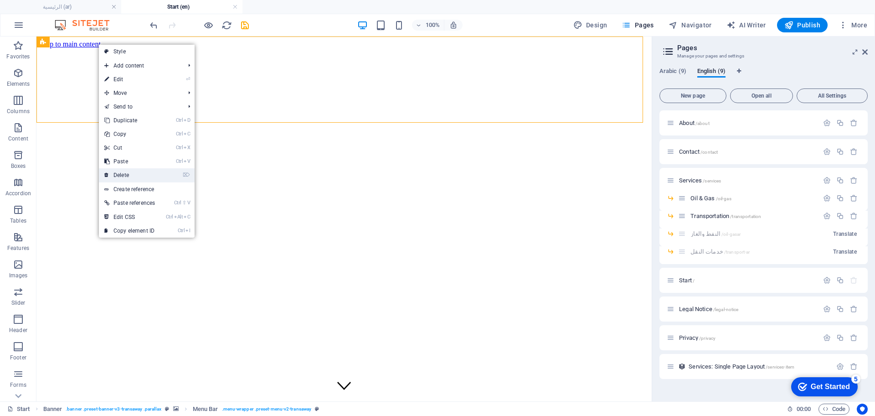
click at [130, 172] on link "⌦ Delete" at bounding box center [130, 175] width 62 height 14
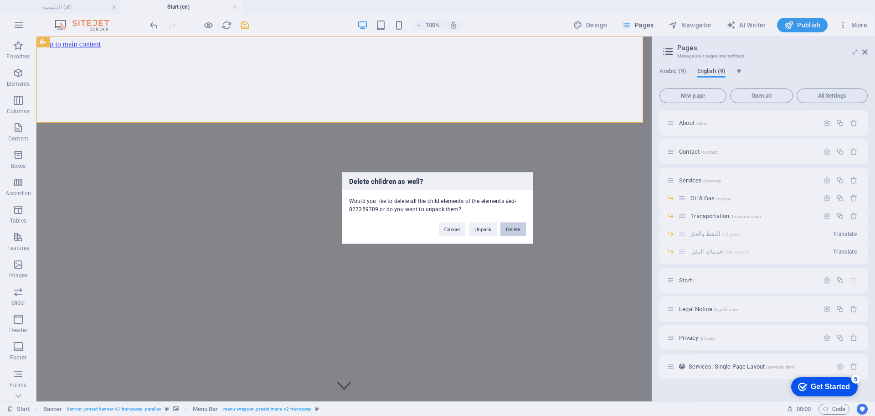
click at [514, 228] on button "Delete" at bounding box center [513, 229] width 26 height 14
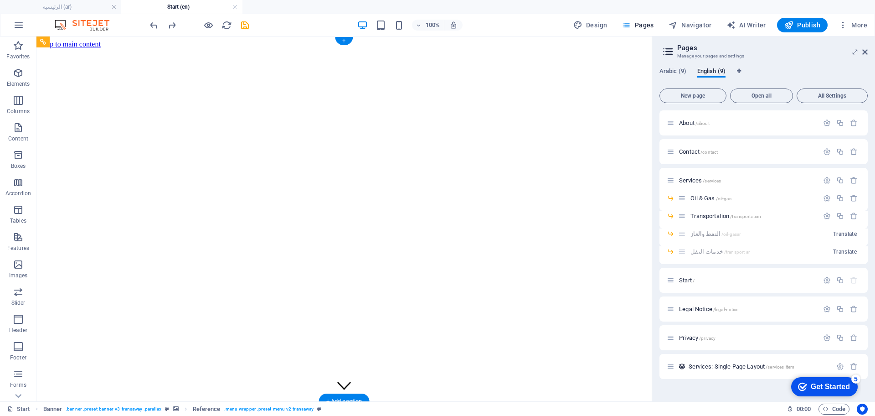
drag, startPoint x: 443, startPoint y: 141, endPoint x: 436, endPoint y: 94, distance: 47.4
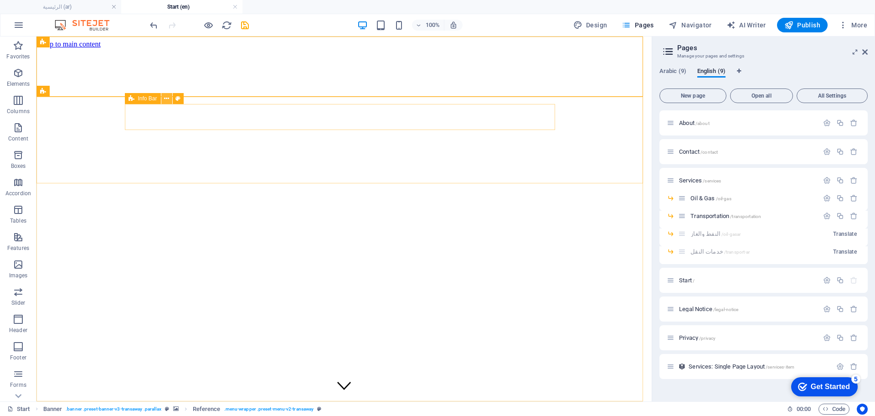
click at [167, 100] on icon at bounding box center [166, 99] width 5 height 10
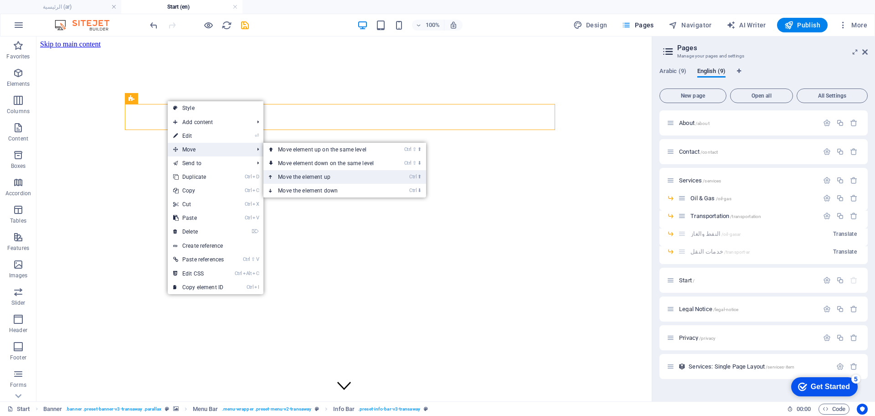
click at [310, 176] on link "Ctrl ⬆ Move the element up" at bounding box center [327, 177] width 128 height 14
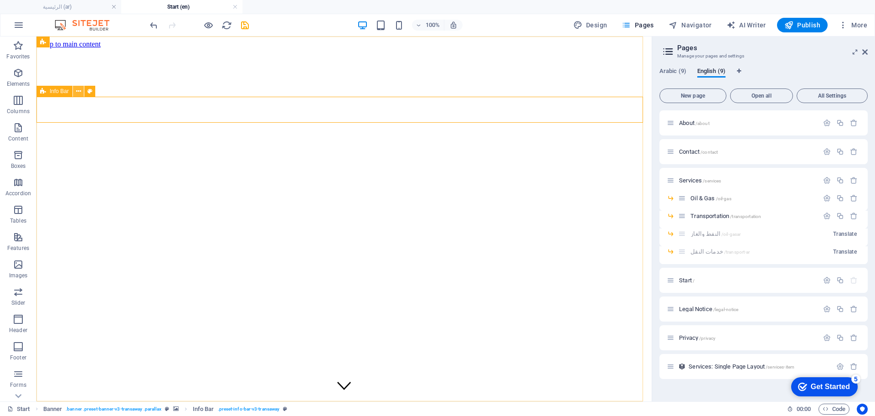
click at [78, 94] on icon at bounding box center [78, 92] width 5 height 10
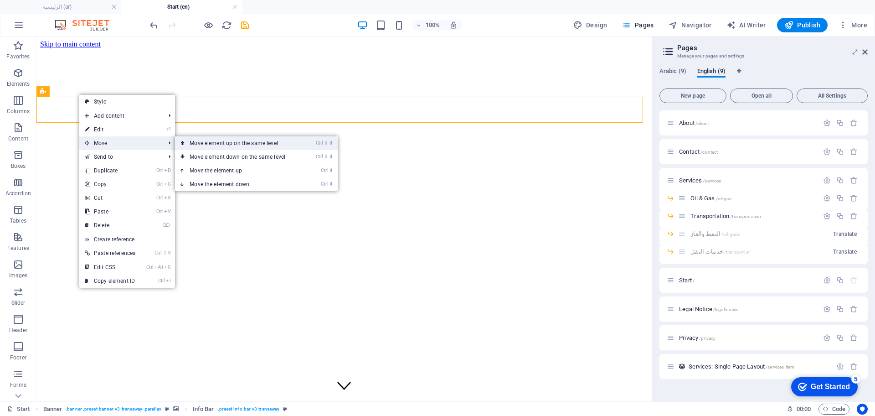
click at [232, 146] on link "Ctrl ⇧ ⬆ Move element up on the same level" at bounding box center [239, 143] width 128 height 14
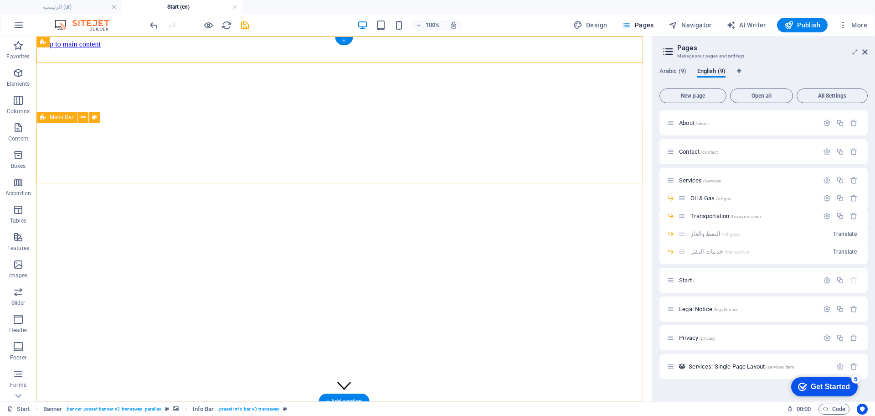
click at [80, 116] on button at bounding box center [82, 117] width 11 height 11
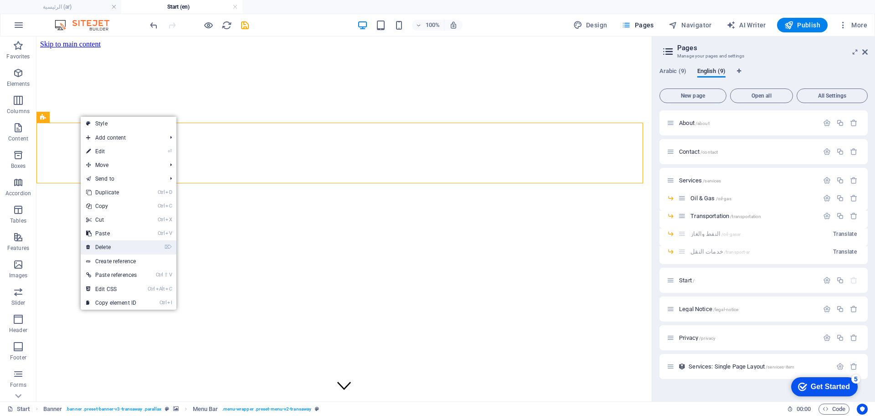
click at [113, 247] on link "⌦ Delete" at bounding box center [112, 247] width 62 height 14
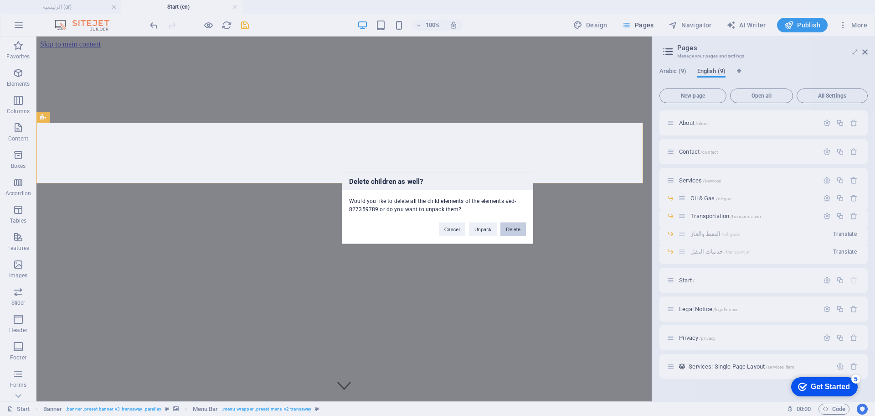
click at [512, 230] on button "Delete" at bounding box center [513, 229] width 26 height 14
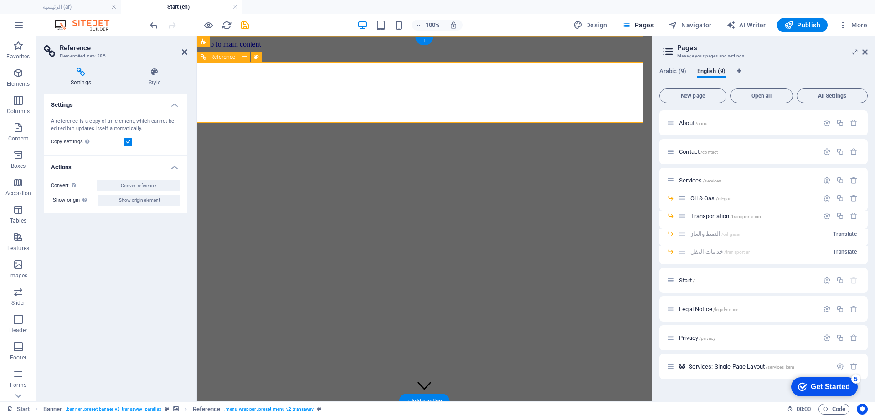
click at [172, 80] on h4 "Style" at bounding box center [155, 76] width 66 height 19
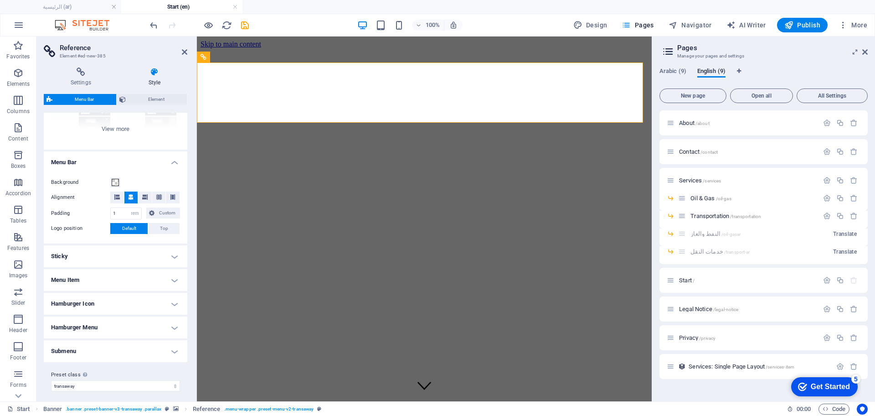
scroll to position [121, 0]
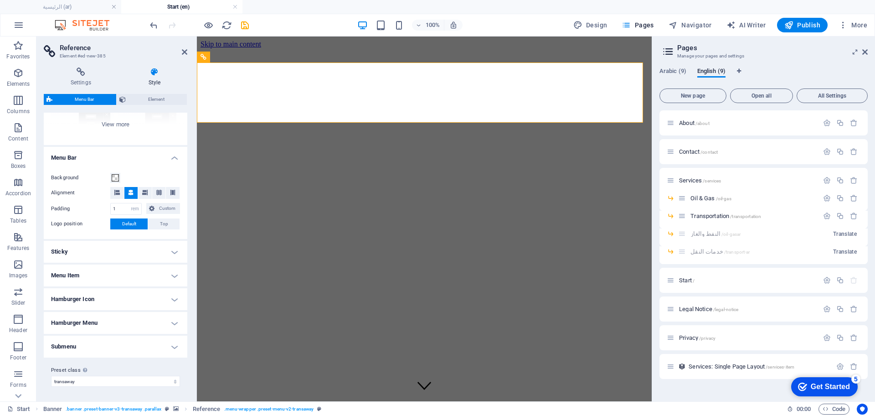
click at [169, 272] on h4 "Menu Item" at bounding box center [116, 275] width 144 height 22
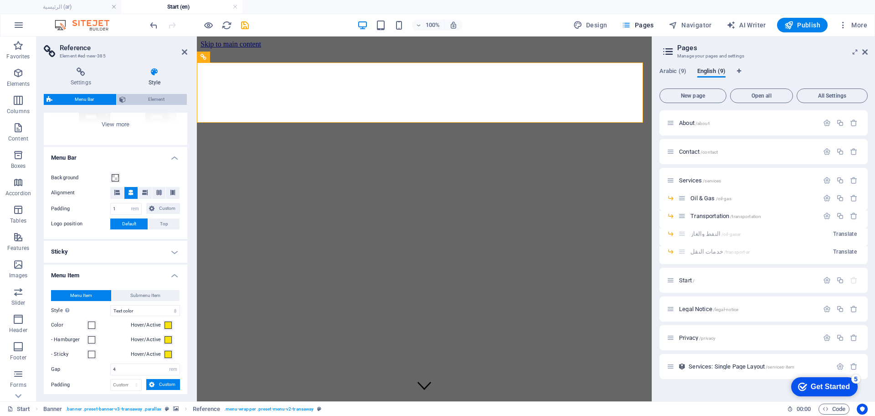
click at [155, 98] on span "Element" at bounding box center [156, 99] width 56 height 11
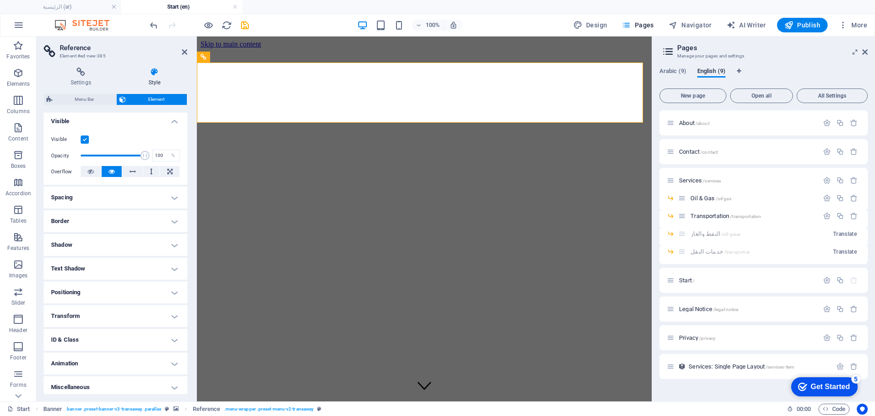
scroll to position [101, 0]
click at [242, 57] on button at bounding box center [244, 56] width 11 height 11
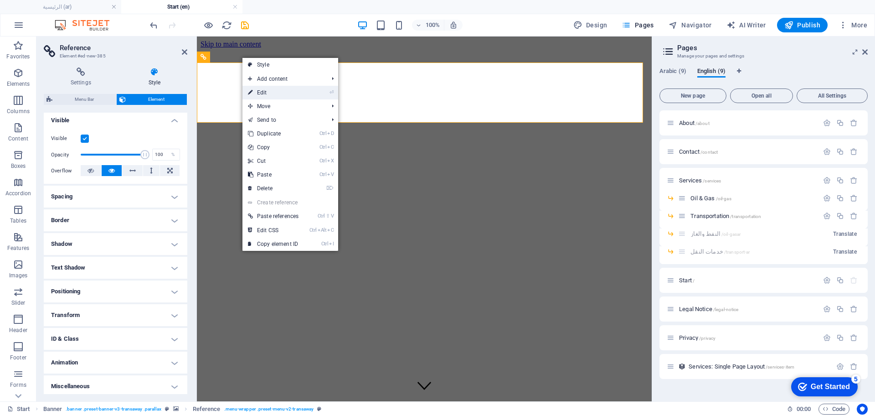
click at [268, 93] on link "⏎ Edit" at bounding box center [273, 93] width 62 height 14
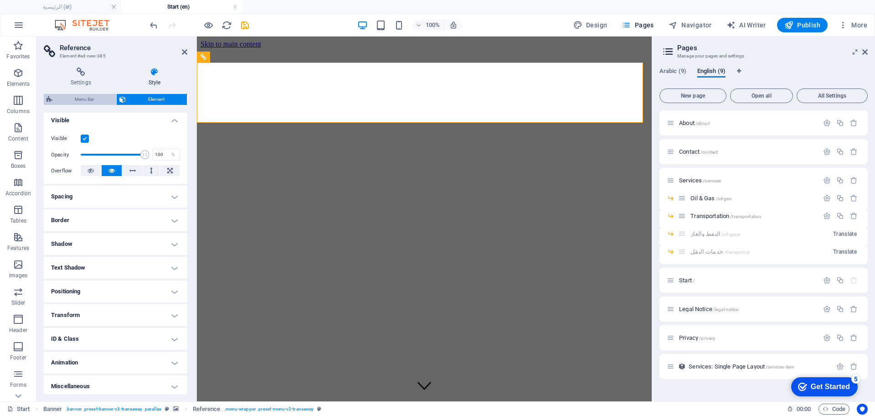
click at [88, 98] on span "Menu Bar" at bounding box center [84, 99] width 58 height 11
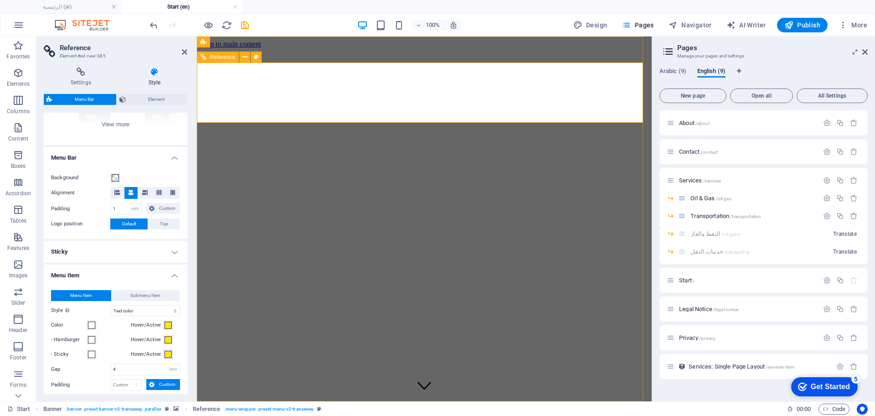
click at [244, 57] on icon at bounding box center [244, 57] width 5 height 10
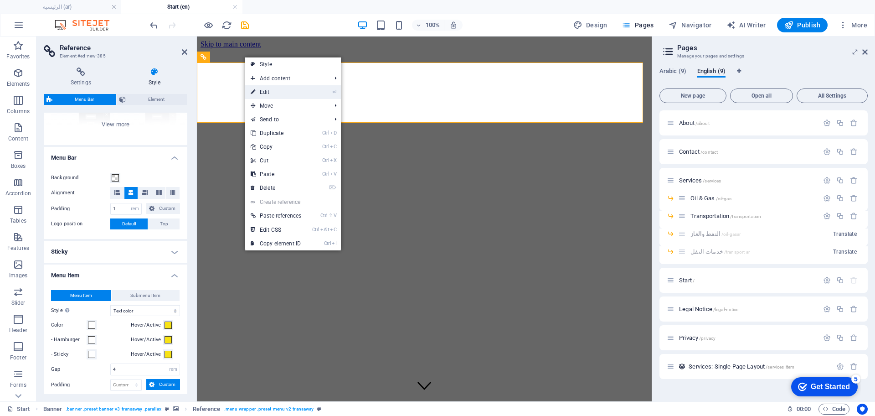
click at [289, 95] on link "⏎ Edit" at bounding box center [276, 92] width 62 height 14
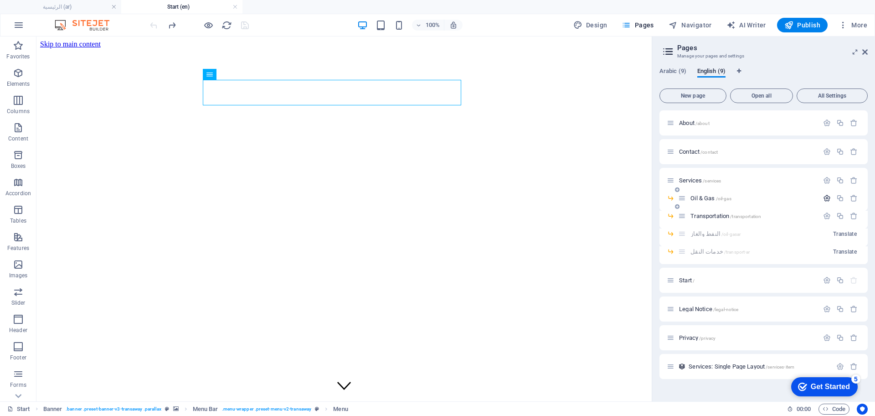
click at [828, 199] on icon "button" at bounding box center [827, 198] width 8 height 8
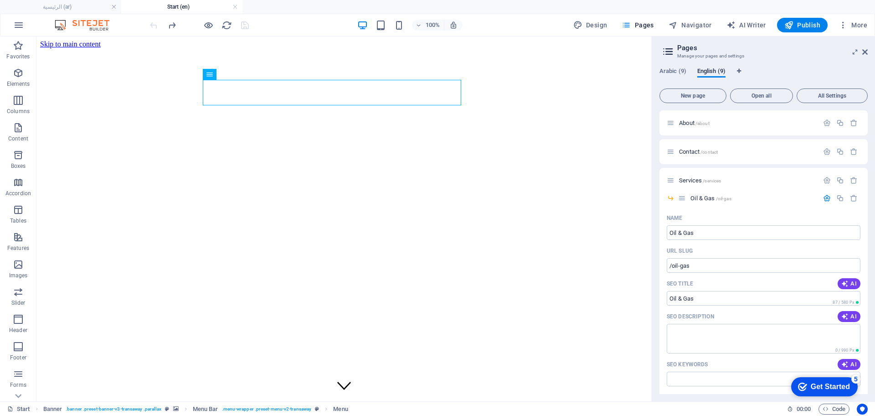
drag, startPoint x: 865, startPoint y: 220, endPoint x: 869, endPoint y: 268, distance: 48.9
click at [869, 268] on div "Arabic (9) English (9) New page Open all All Settings About /about Contact /con…" at bounding box center [763, 230] width 223 height 341
drag, startPoint x: 868, startPoint y: 224, endPoint x: 868, endPoint y: 245, distance: 21.4
click at [868, 245] on div "Arabic (9) English (9) New page Open all All Settings About /about Contact /con…" at bounding box center [763, 230] width 223 height 341
drag, startPoint x: 868, startPoint y: 236, endPoint x: 870, endPoint y: 285, distance: 49.7
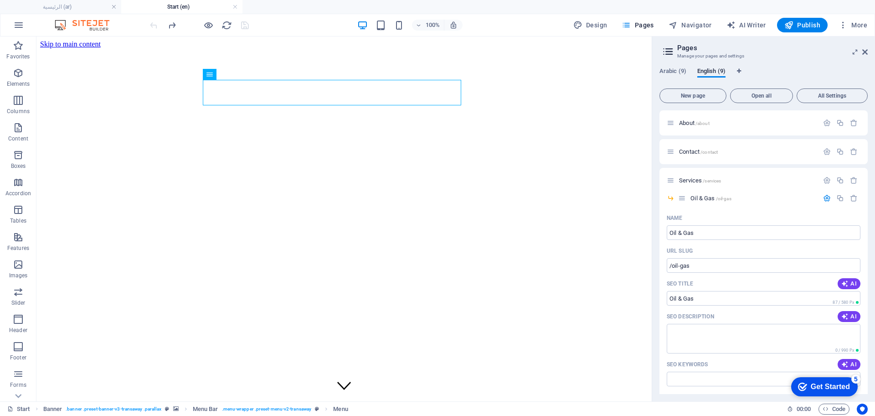
click at [870, 285] on div "Arabic (9) English (9) New page Open all All Settings About /about Contact /con…" at bounding box center [763, 230] width 223 height 341
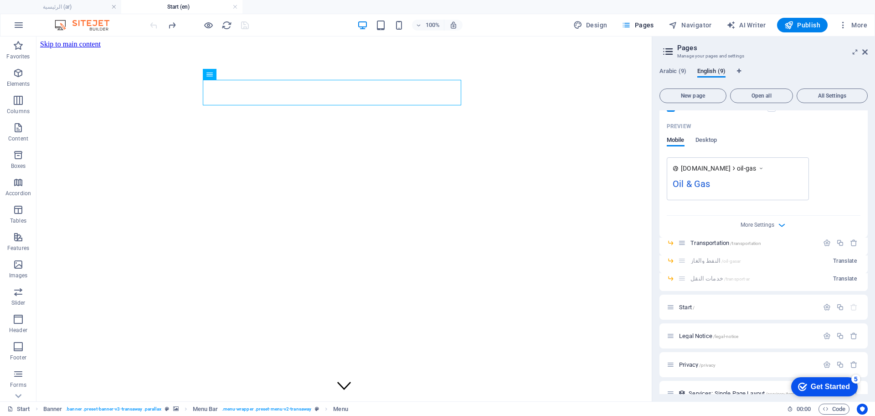
scroll to position [304, 0]
click at [729, 241] on span "Transportation /transportation" at bounding box center [725, 241] width 71 height 7
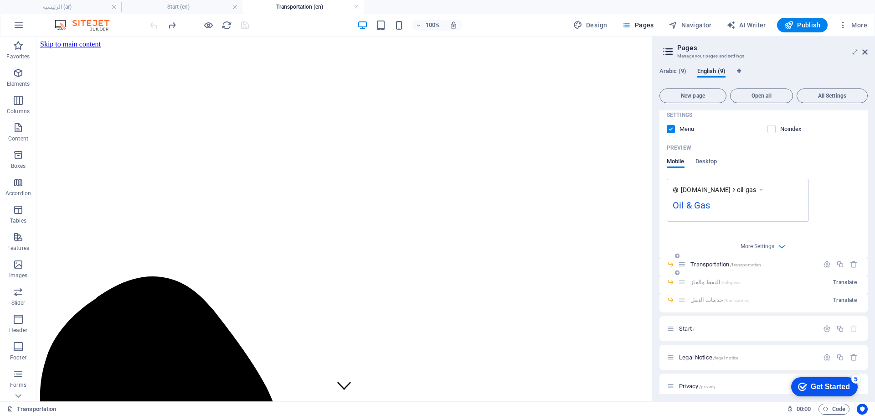
scroll to position [0, 0]
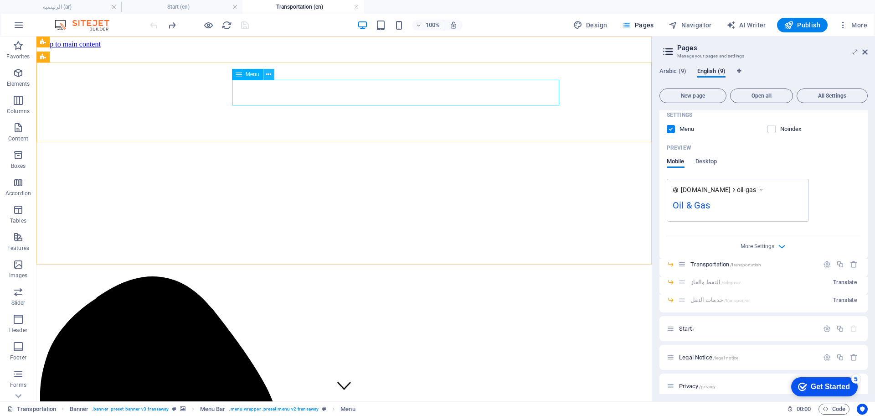
click at [271, 75] on icon at bounding box center [268, 75] width 5 height 10
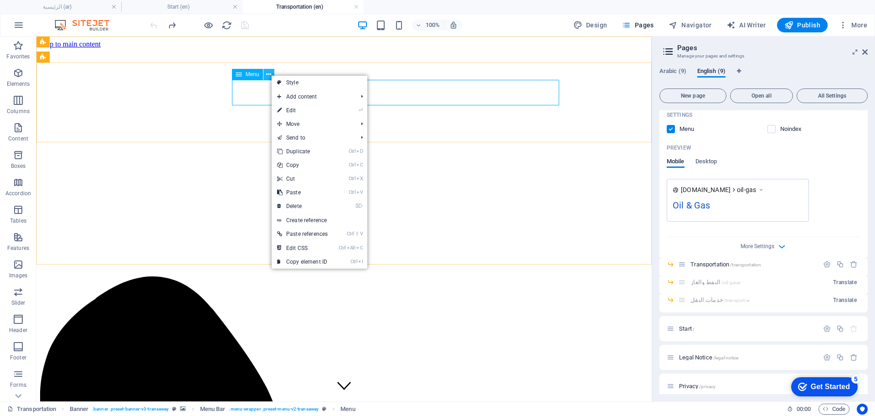
click at [271, 75] on icon at bounding box center [268, 75] width 5 height 10
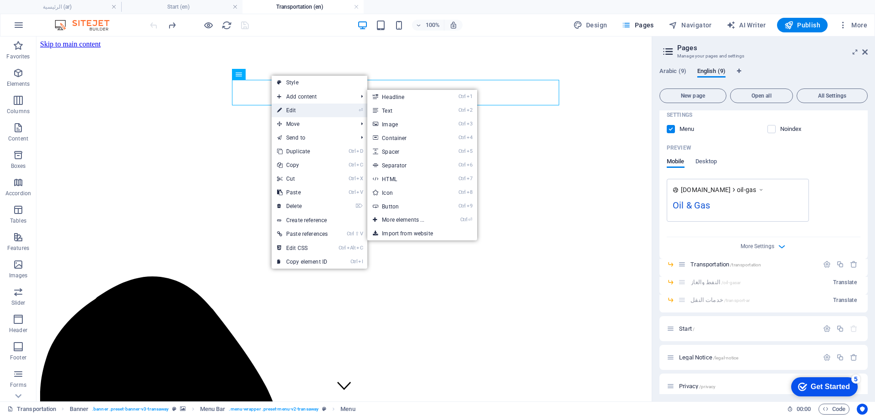
click at [286, 110] on link "⏎ Edit" at bounding box center [303, 110] width 62 height 14
select select "5"
select select
select select "2"
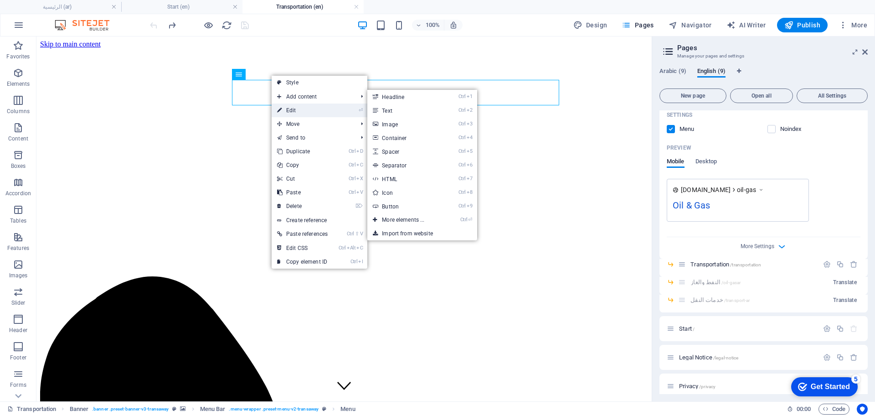
select select
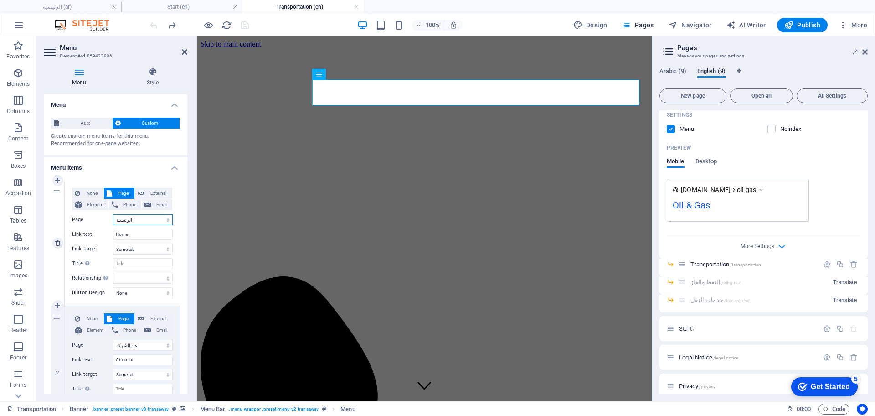
click at [140, 223] on select "عن الشركة اتصل بنا الخدمات -- النفط والغاز -- خدمات النقل الرئيسية Legal Notice…" at bounding box center [143, 219] width 60 height 11
select select "13"
click at [113, 214] on select "عن الشركة اتصل بنا الخدمات -- النفط والغاز -- خدمات النقل الرئيسية Legal Notice…" at bounding box center [143, 219] width 60 height 11
select select
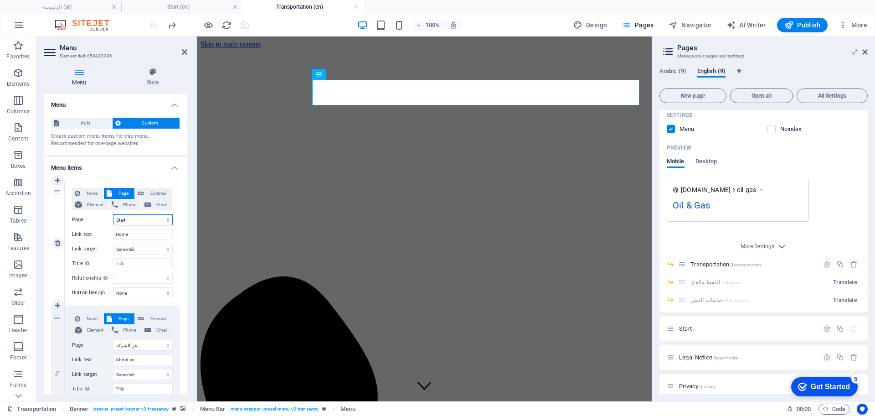
select select
click at [164, 346] on select "عن الشركة اتصل بنا الخدمات -- النفط والغاز -- خدمات النقل الرئيسية Legal Notice…" at bounding box center [143, 344] width 60 height 11
select select "8"
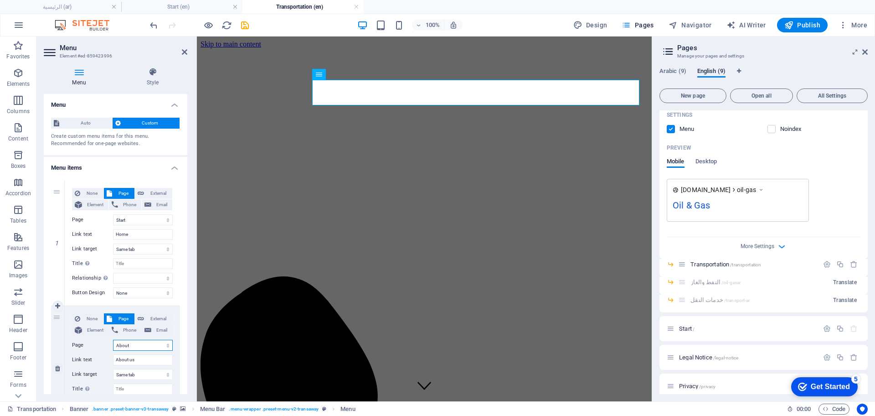
click at [113, 339] on select "عن الشركة اتصل بنا الخدمات -- النفط والغاز -- خدمات النقل الرئيسية Legal Notice…" at bounding box center [143, 344] width 60 height 11
select select
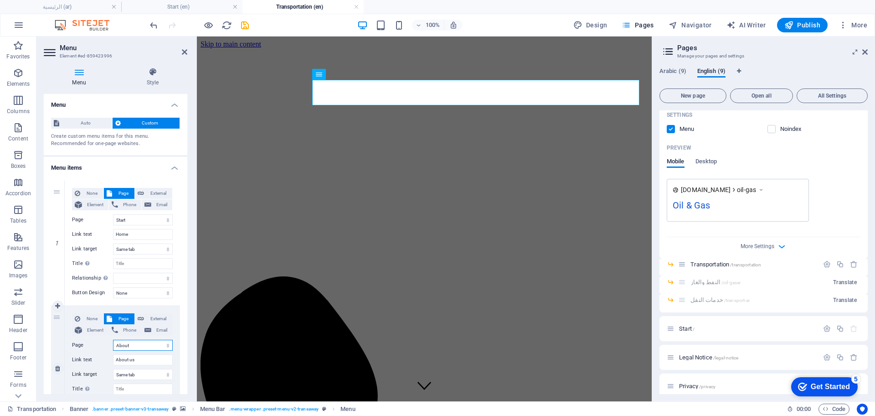
select select
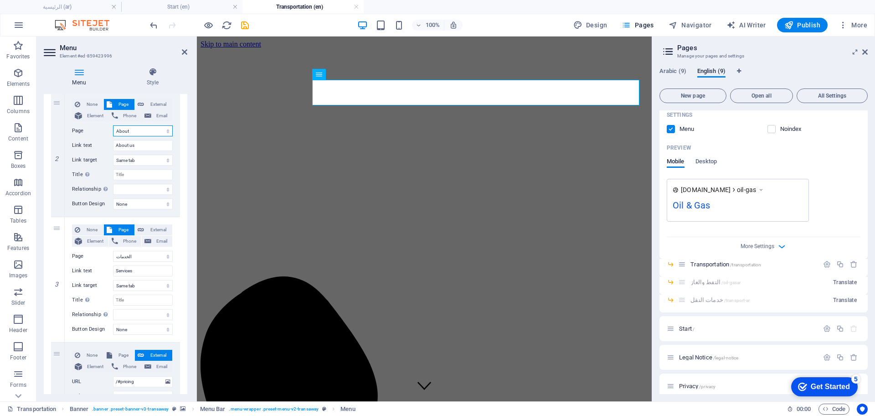
scroll to position [216, 0]
click at [167, 256] on select "عن الشركة اتصل بنا الخدمات -- النفط والغاز -- خدمات النقل الرئيسية Legal Notice…" at bounding box center [143, 254] width 60 height 11
select select "10"
click at [113, 249] on select "عن الشركة اتصل بنا الخدمات -- النفط والغاز -- خدمات النقل الرئيسية Legal Notice…" at bounding box center [143, 254] width 60 height 11
select select
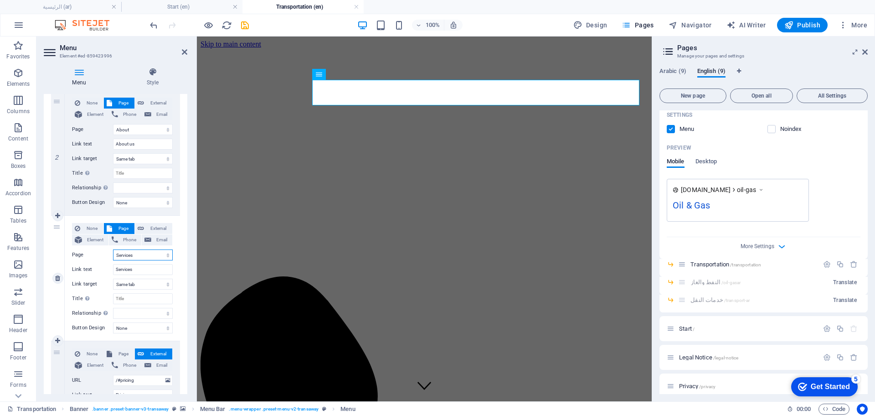
select select
drag, startPoint x: 185, startPoint y: 276, endPoint x: 185, endPoint y: 309, distance: 32.8
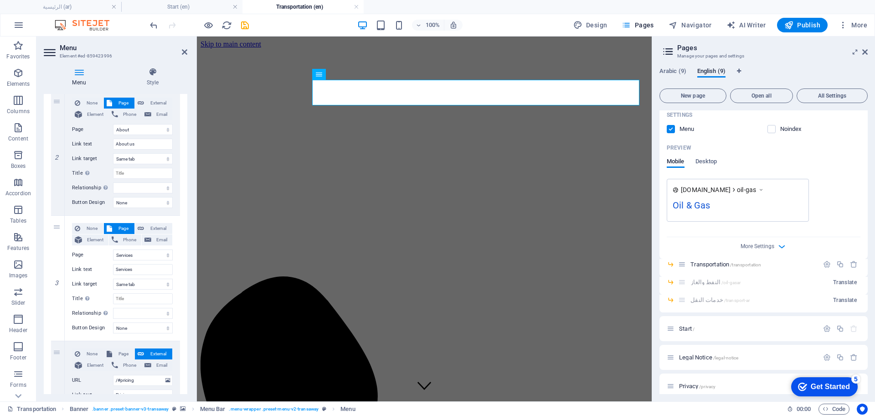
click at [185, 309] on div "1 None Page External Element Phone Email Page عن الشركة اتصل بنا الخدمات -- الن…" at bounding box center [116, 278] width 144 height 641
drag, startPoint x: 185, startPoint y: 295, endPoint x: 178, endPoint y: 347, distance: 52.3
click at [178, 347] on div "1 None Page External Element Phone Email Page عن الشركة اتصل بنا الخدمات -- الن…" at bounding box center [116, 278] width 144 height 641
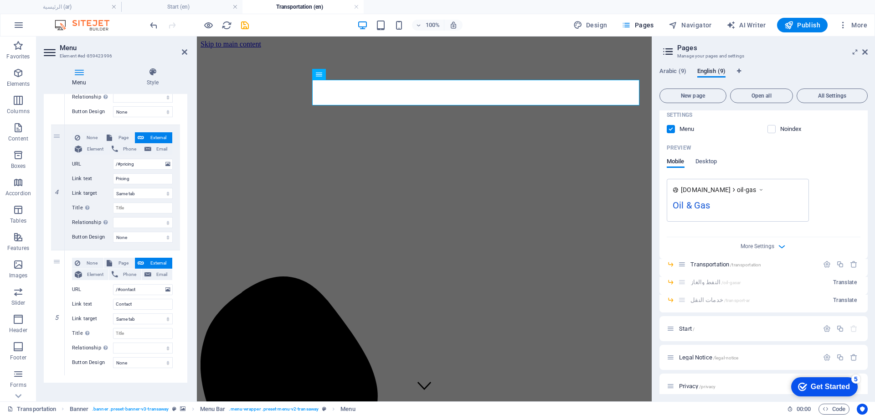
scroll to position [438, 0]
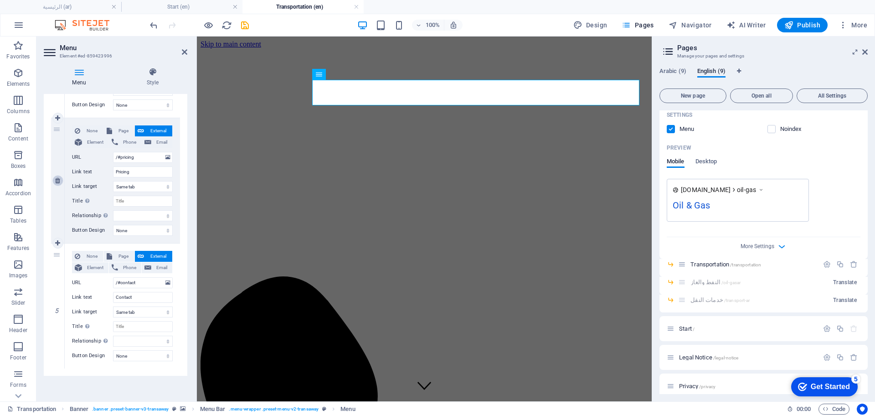
click at [55, 180] on icon at bounding box center [57, 180] width 5 height 6
select select
type input "/#contact"
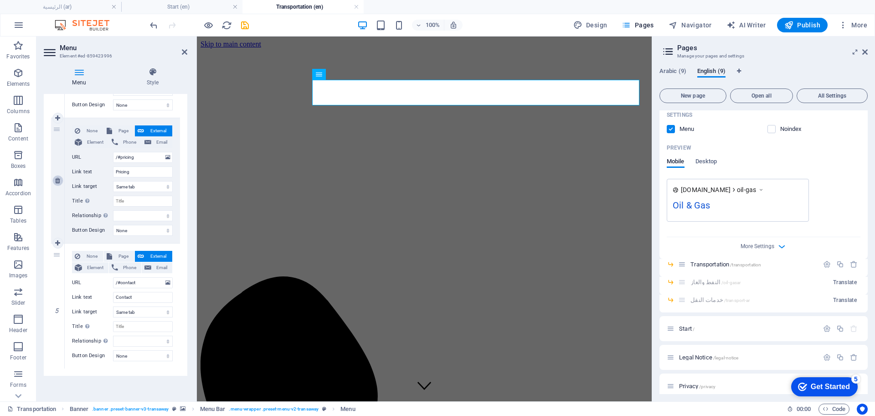
type input "Contact"
select select
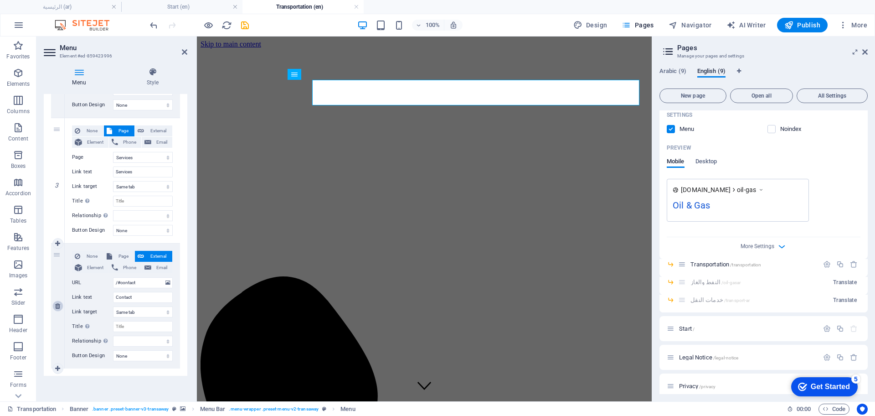
scroll to position [313, 0]
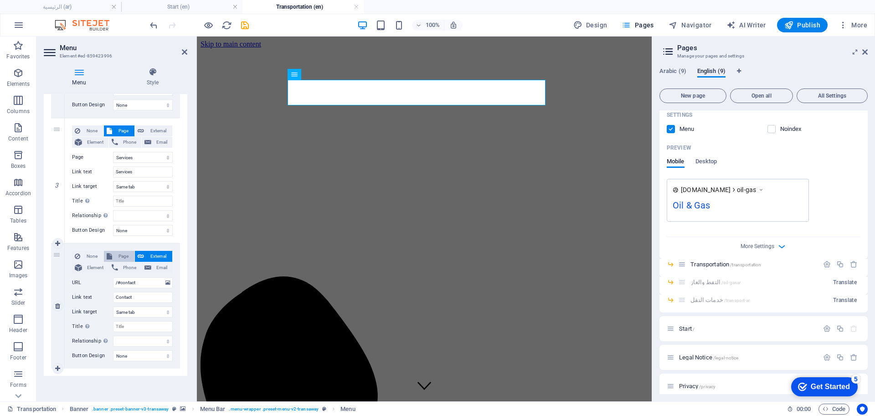
click at [115, 253] on span "Page" at bounding box center [123, 256] width 17 height 11
select select
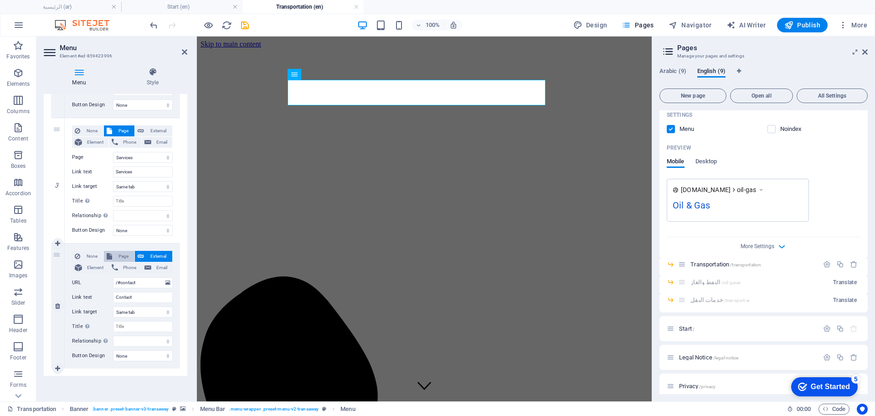
select select
click at [157, 287] on select "عن الشركة اتصل بنا الخدمات -- النفط والغاز -- خدمات النقل الرئيسية Legal Notice…" at bounding box center [143, 282] width 60 height 11
select select "9"
click at [113, 277] on select "عن الشركة اتصل بنا الخدمات -- النفط والغاز -- خدمات النقل الرئيسية Legal Notice…" at bounding box center [143, 282] width 60 height 11
select select
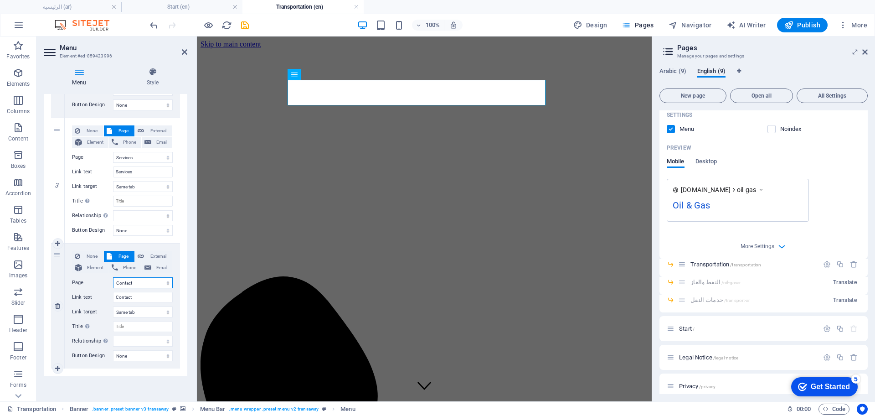
select select
click at [243, 27] on icon "save" at bounding box center [245, 25] width 10 height 10
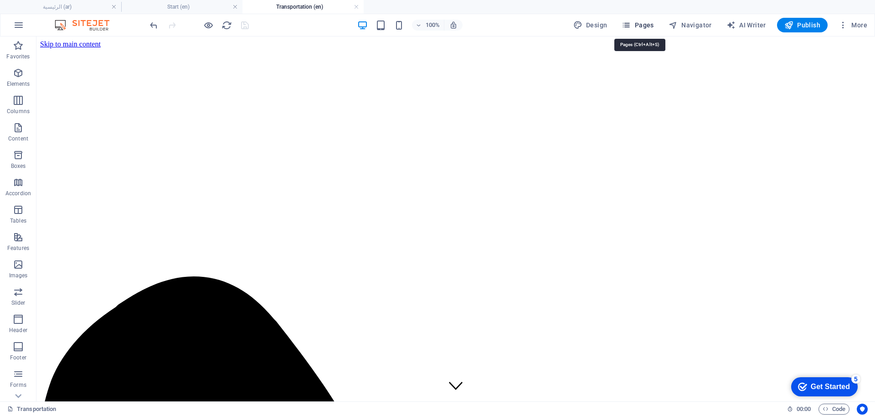
click at [648, 24] on span "Pages" at bounding box center [638, 25] width 32 height 9
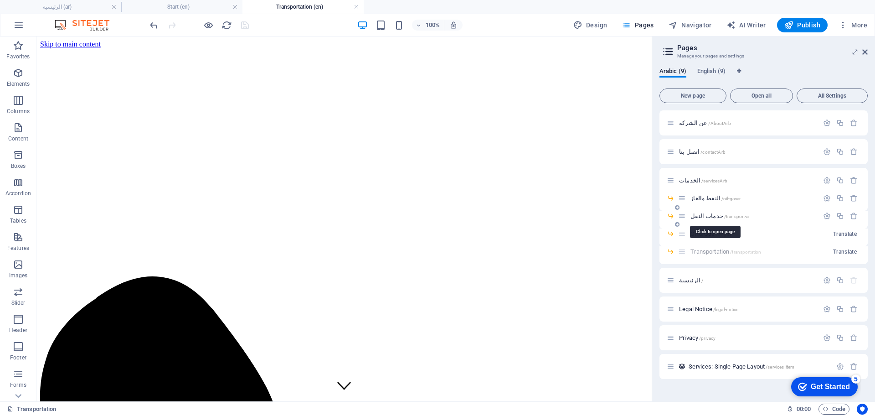
click at [705, 217] on span "خدمات النقل /transport-ar" at bounding box center [719, 215] width 59 height 7
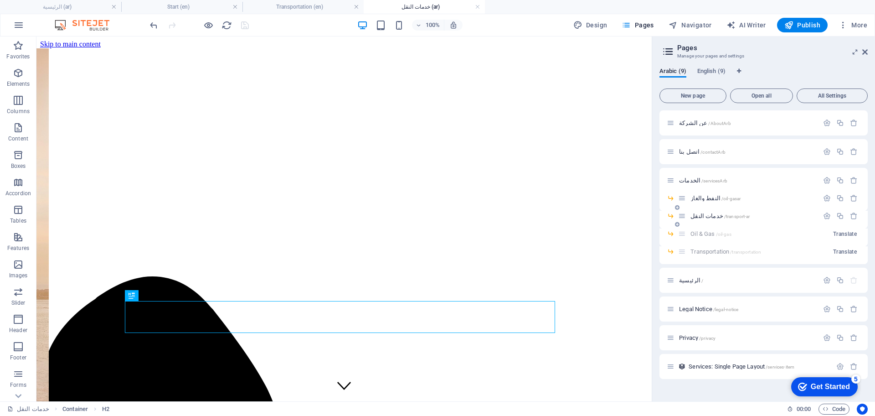
scroll to position [0, 0]
click at [712, 196] on span "النفط والغاز /oil-gasar" at bounding box center [715, 198] width 50 height 7
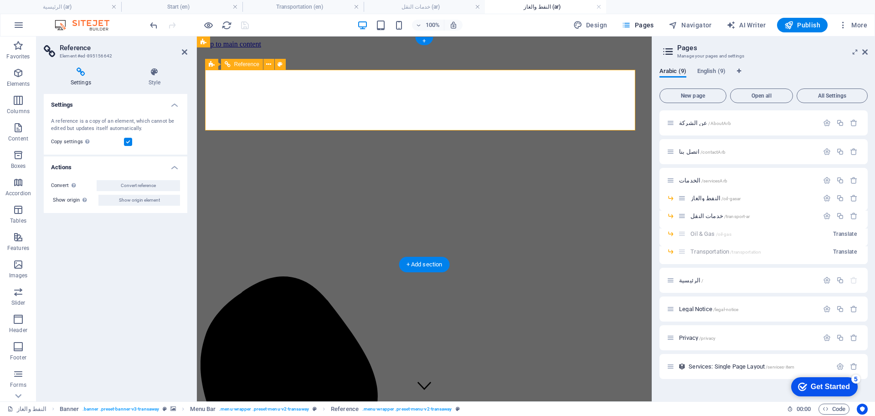
click at [711, 71] on span "English (9)" at bounding box center [711, 72] width 28 height 13
click at [694, 178] on span "Services /services" at bounding box center [700, 180] width 42 height 7
click at [694, 195] on span "Oil & Gas /oil-gas" at bounding box center [710, 198] width 41 height 7
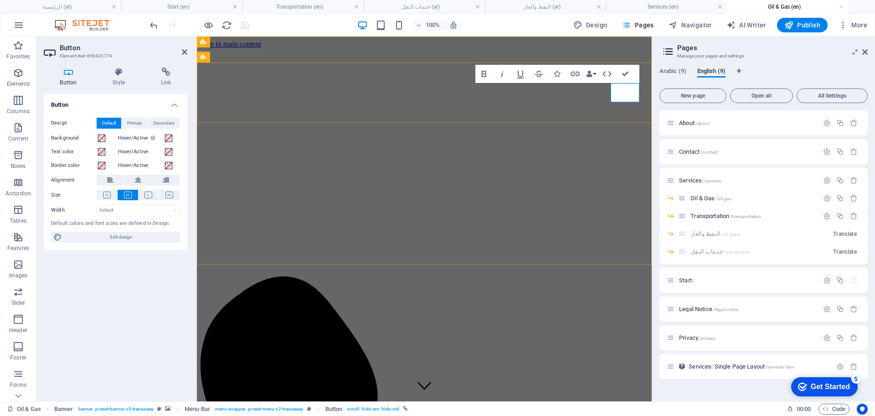
click at [576, 73] on icon "button" at bounding box center [575, 73] width 11 height 11
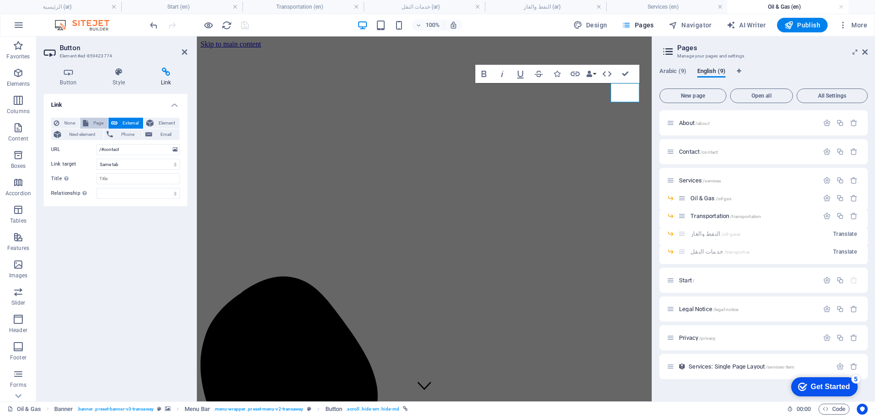
click at [93, 122] on span "Page" at bounding box center [98, 123] width 14 height 11
click at [176, 151] on select "عن الشركة اتصل بنا الخدمات -- النفط والغاز -- خدمات النقل الرئيسية Legal Notice…" at bounding box center [138, 149] width 83 height 11
select select "5"
click at [97, 144] on select "عن الشركة اتصل بنا الخدمات -- النفط والغاز -- خدمات النقل الرئيسية Legal Notice…" at bounding box center [138, 149] width 83 height 11
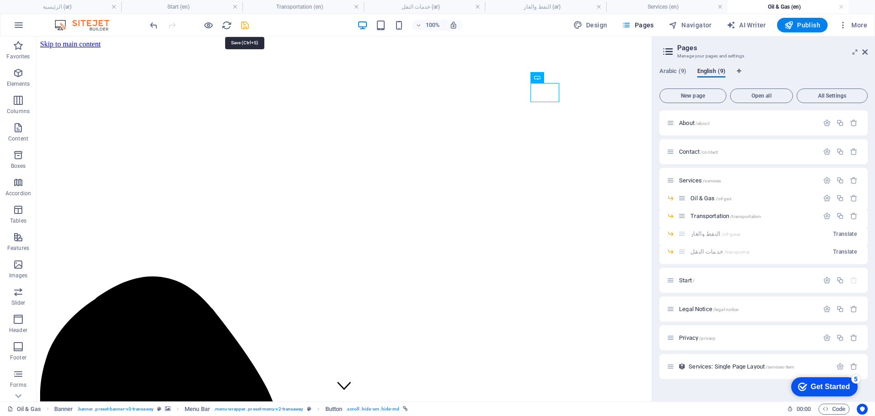
click at [246, 24] on icon "save" at bounding box center [245, 25] width 10 height 10
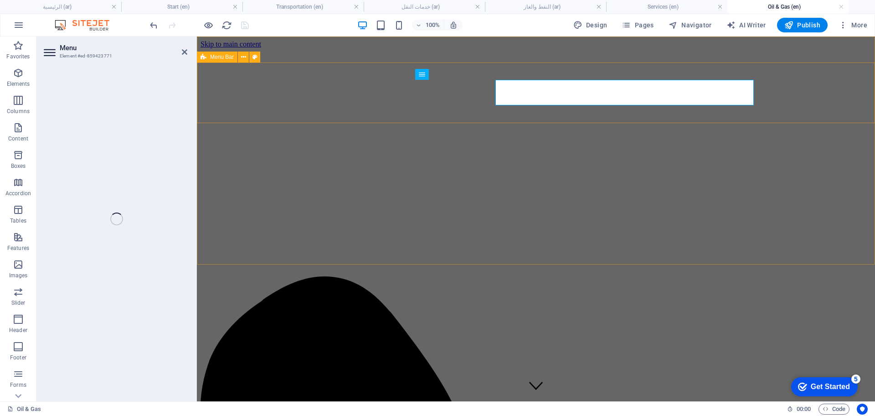
select select "13"
select select
select select "8"
select select
select select "10"
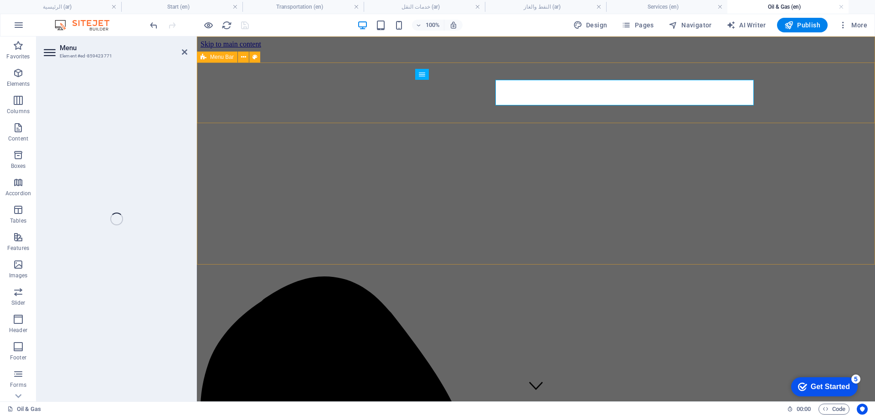
select select
select select "9"
select select
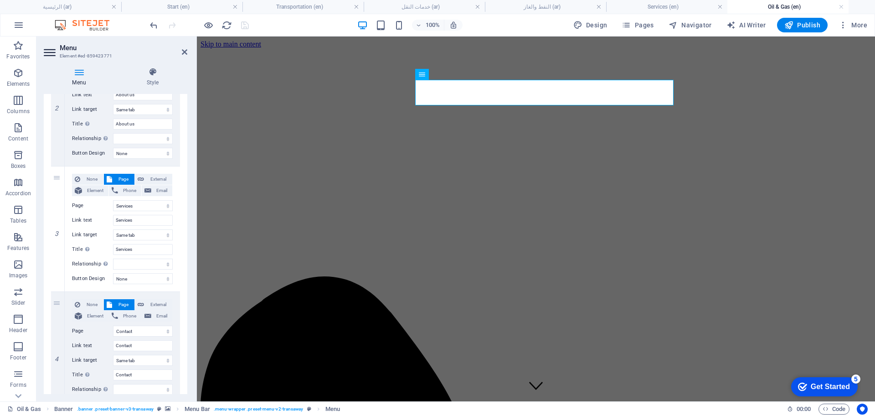
scroll to position [313, 0]
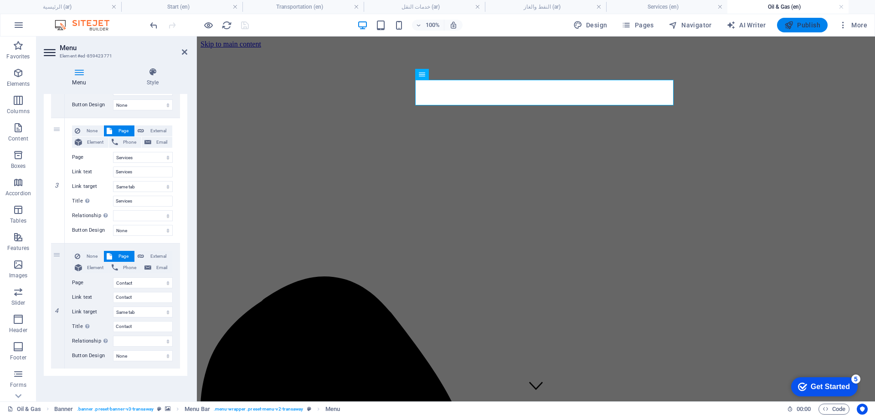
click at [805, 26] on span "Publish" at bounding box center [802, 25] width 36 height 9
